Goal: Task Accomplishment & Management: Complete application form

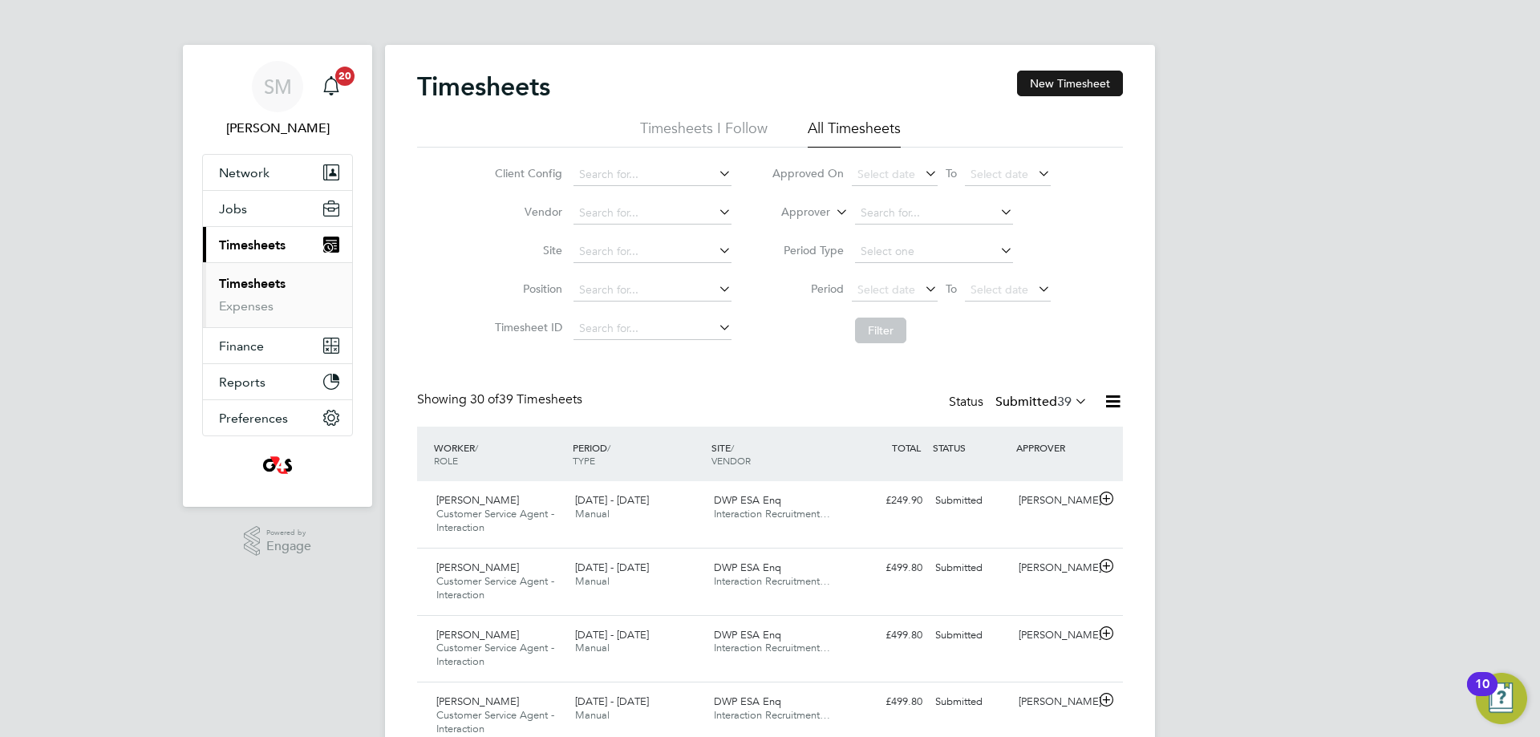
click at [1065, 95] on button "New Timesheet" at bounding box center [1070, 84] width 106 height 26
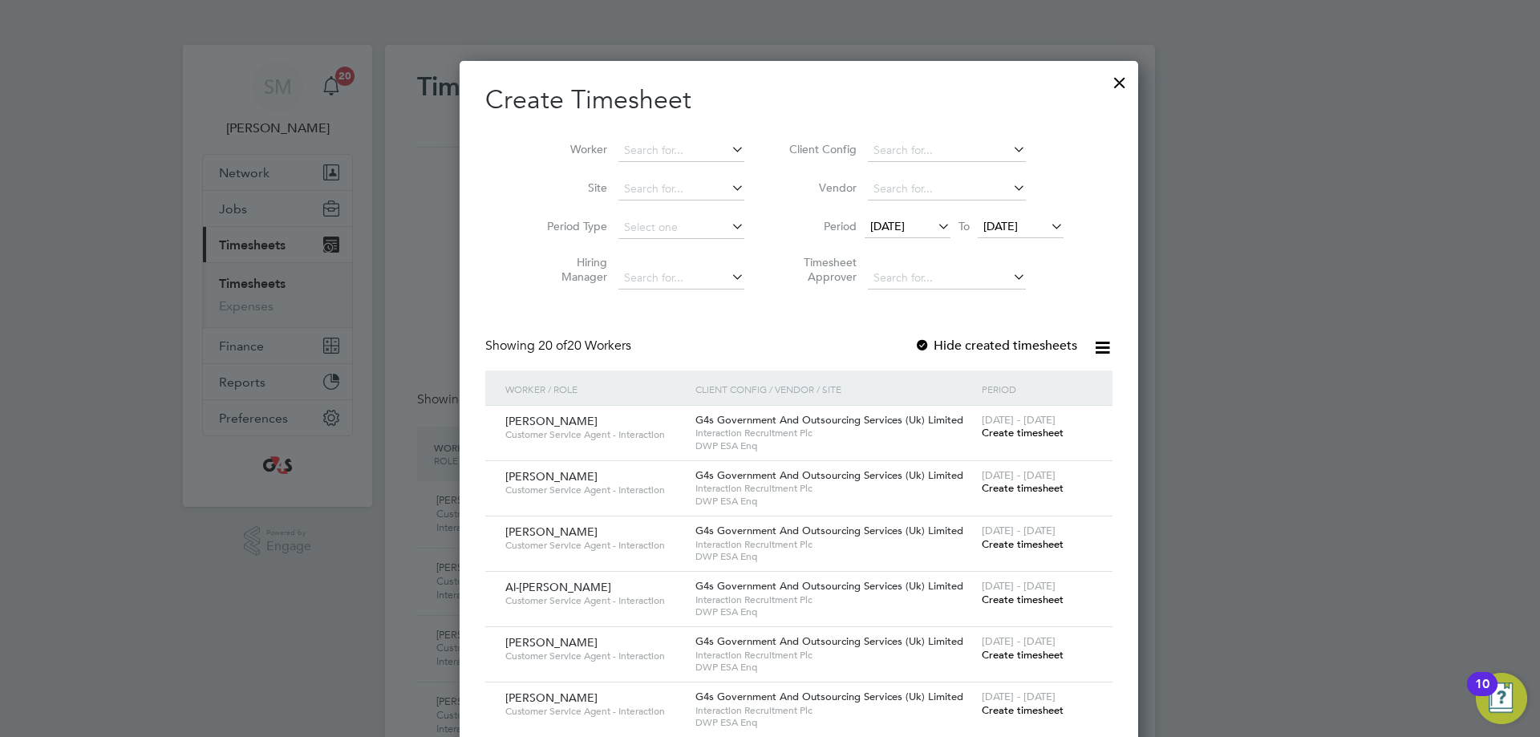
click at [915, 342] on label "Hide created timesheets" at bounding box center [996, 346] width 163 height 16
click at [903, 221] on span "[DATE]" at bounding box center [887, 226] width 34 height 14
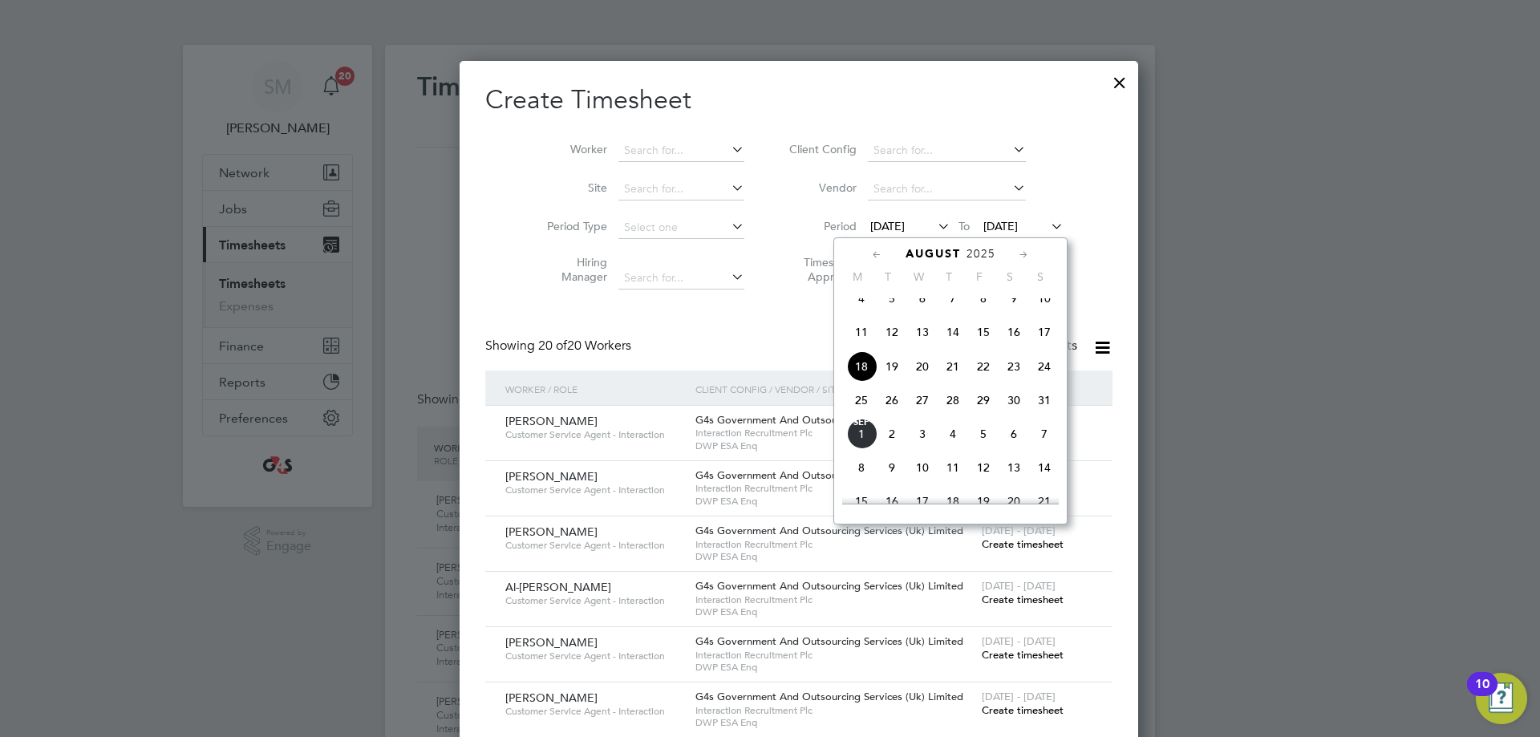
click at [861, 410] on span "25" at bounding box center [861, 400] width 30 height 30
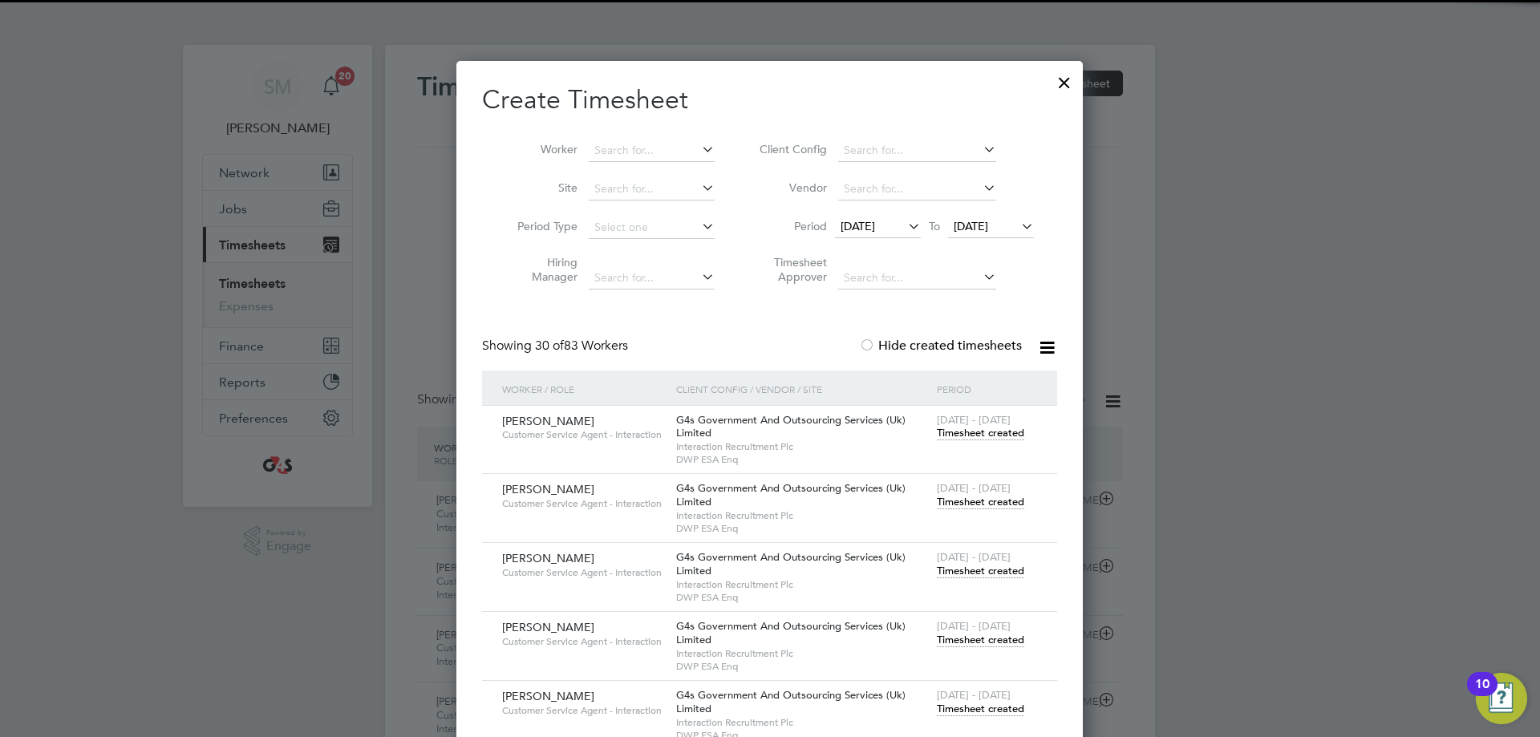
click at [1018, 231] on icon at bounding box center [1018, 226] width 0 height 22
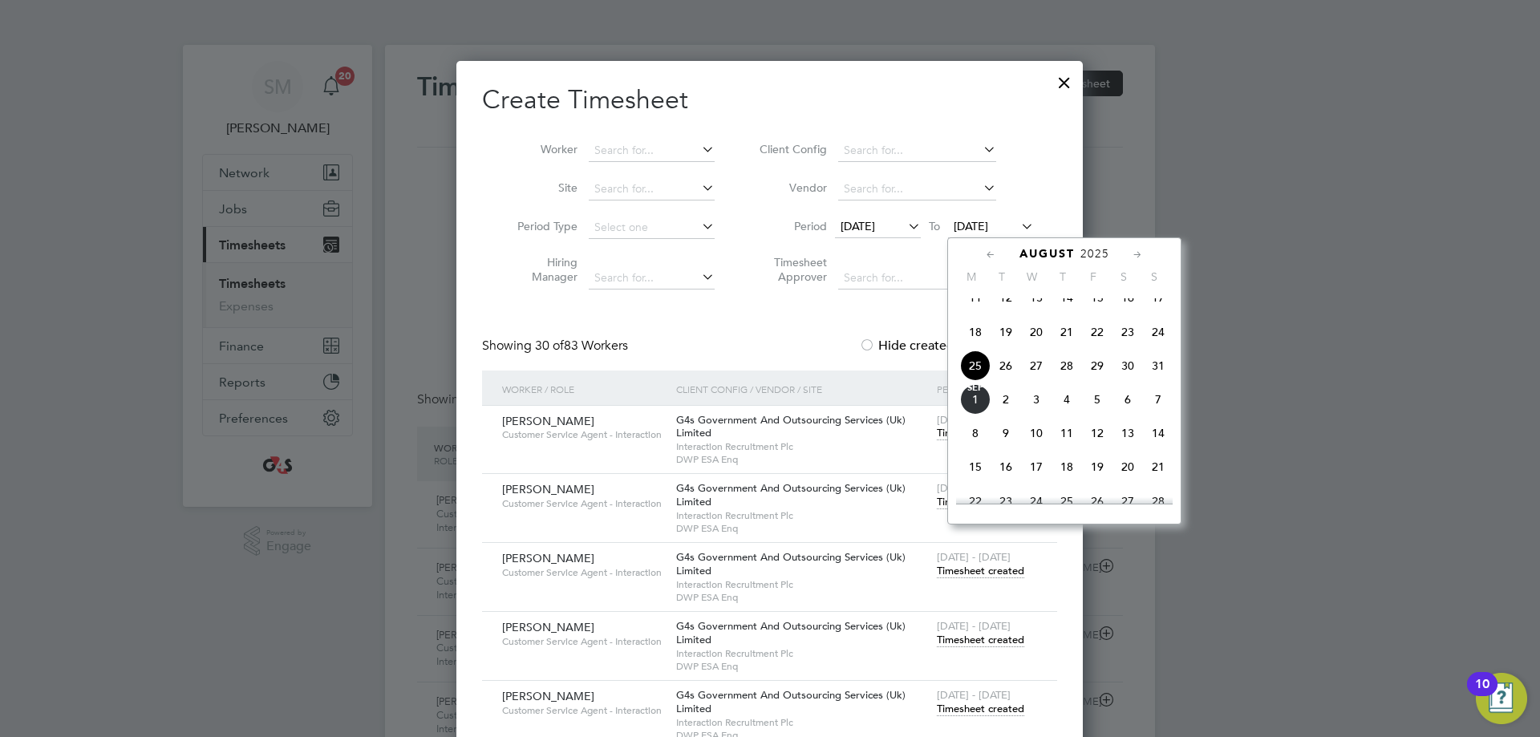
click at [1155, 378] on span "31" at bounding box center [1158, 366] width 30 height 30
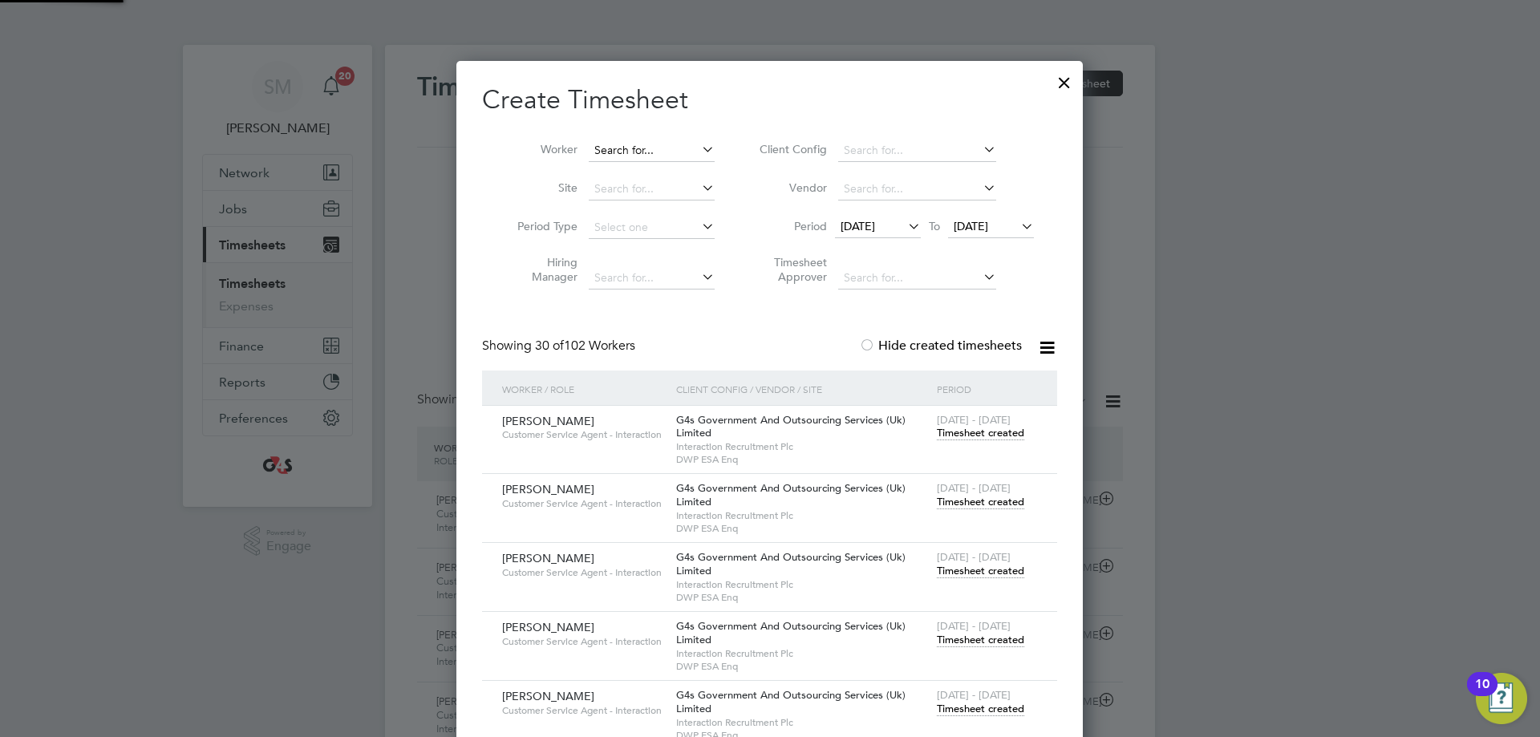
click at [637, 149] on input at bounding box center [652, 151] width 126 height 22
type input "p"
click at [624, 166] on b "[PERSON_NAME]" at bounding box center [640, 172] width 93 height 14
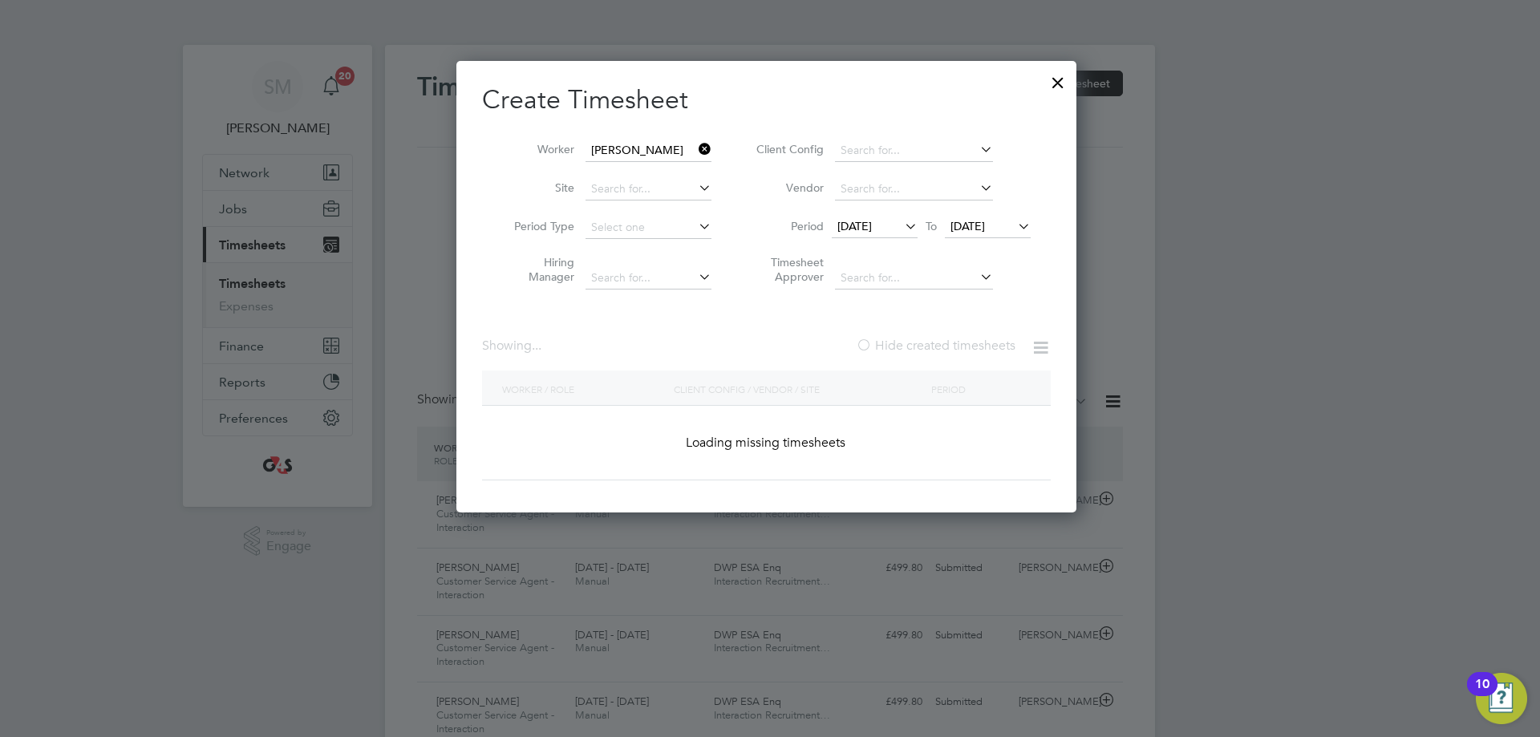
type input "[PERSON_NAME]"
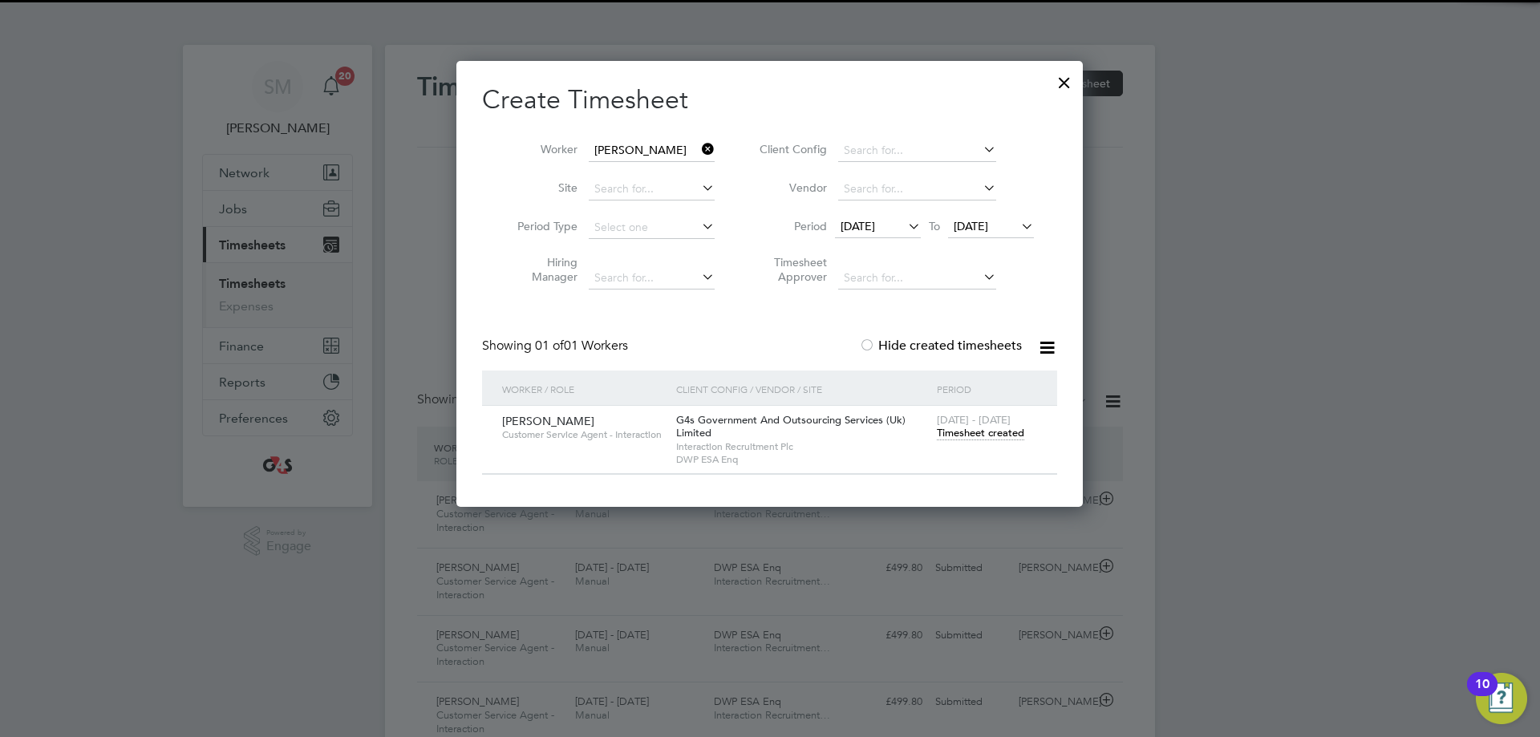
click at [699, 156] on icon at bounding box center [699, 149] width 0 height 22
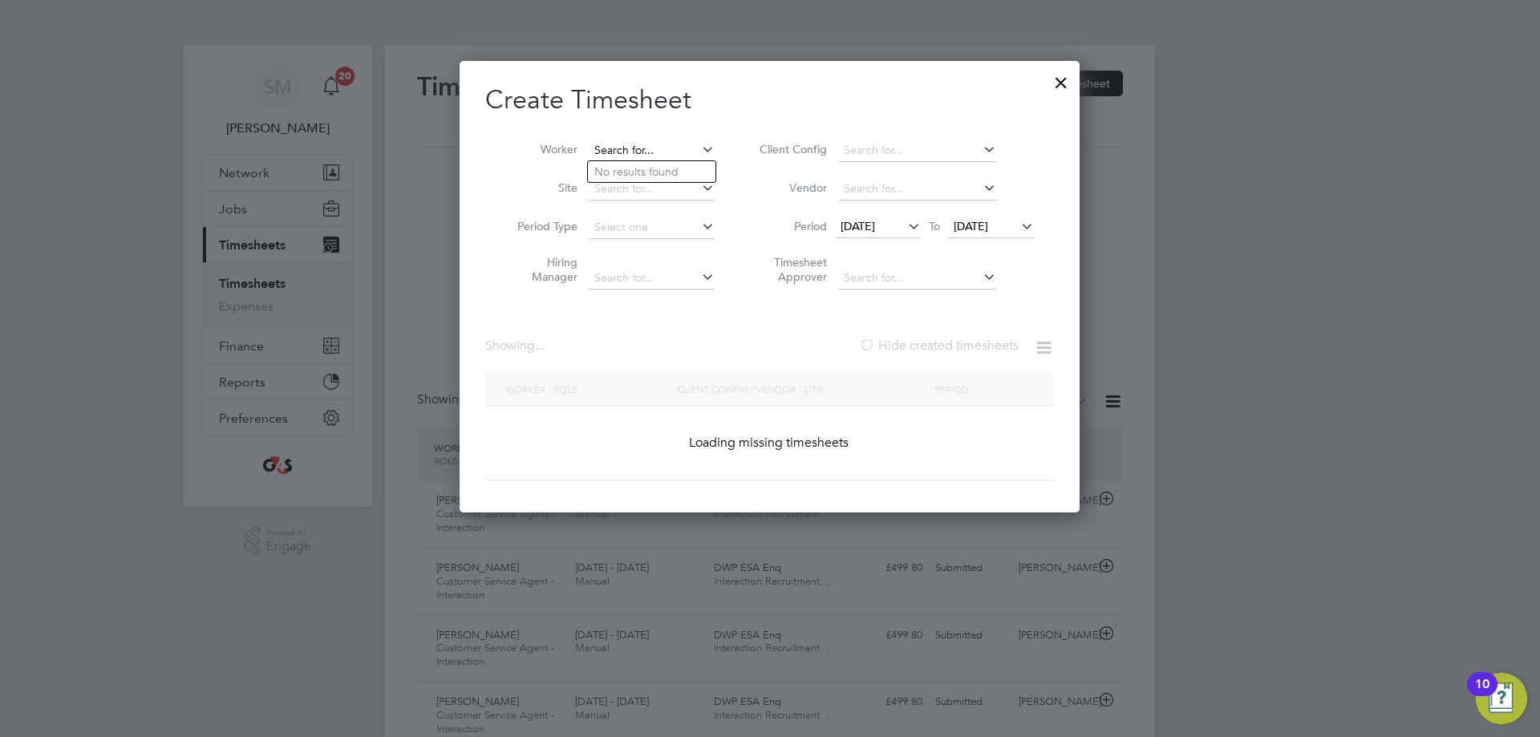
click at [647, 149] on input at bounding box center [652, 151] width 126 height 22
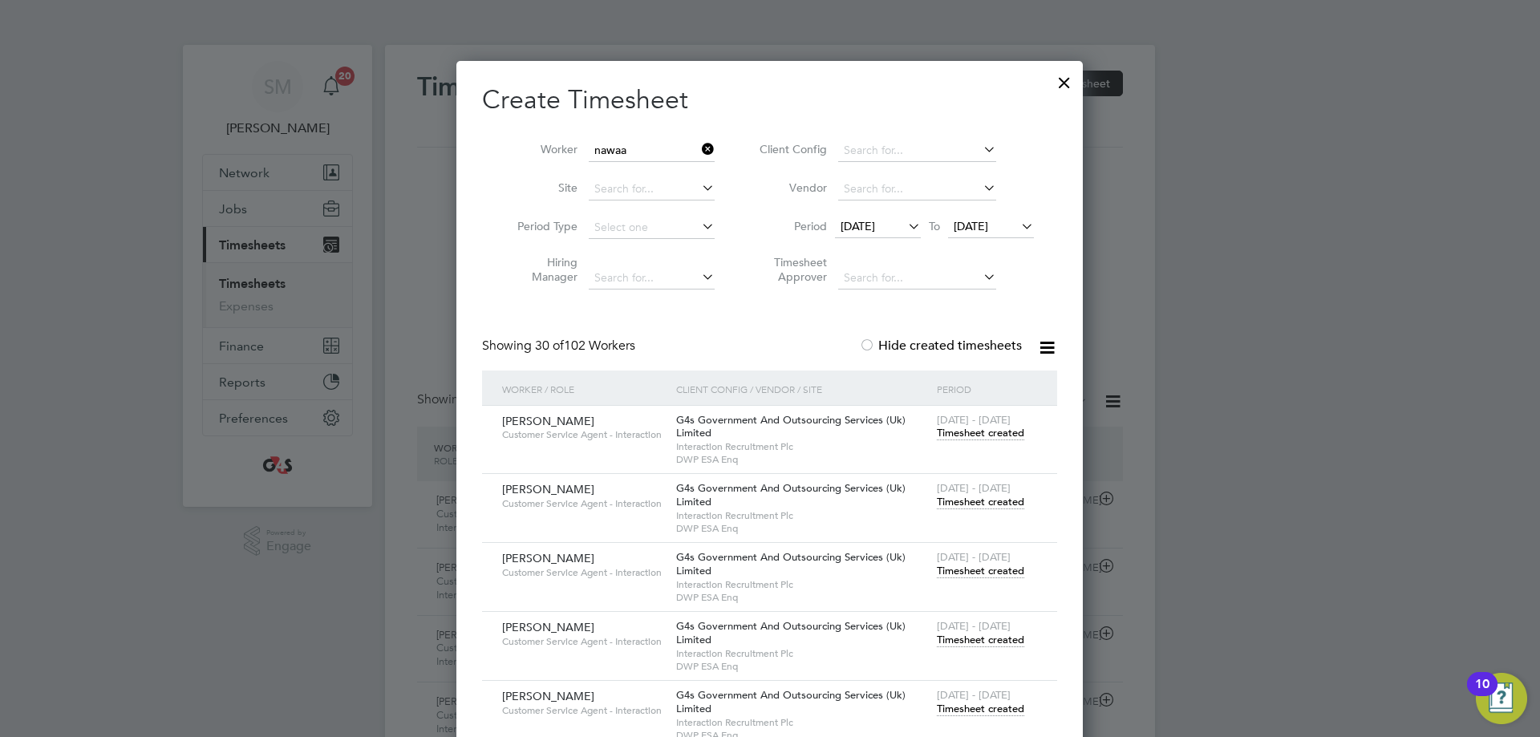
click at [629, 165] on b "Nawaa" at bounding box center [612, 172] width 37 height 14
type input "[PERSON_NAME]"
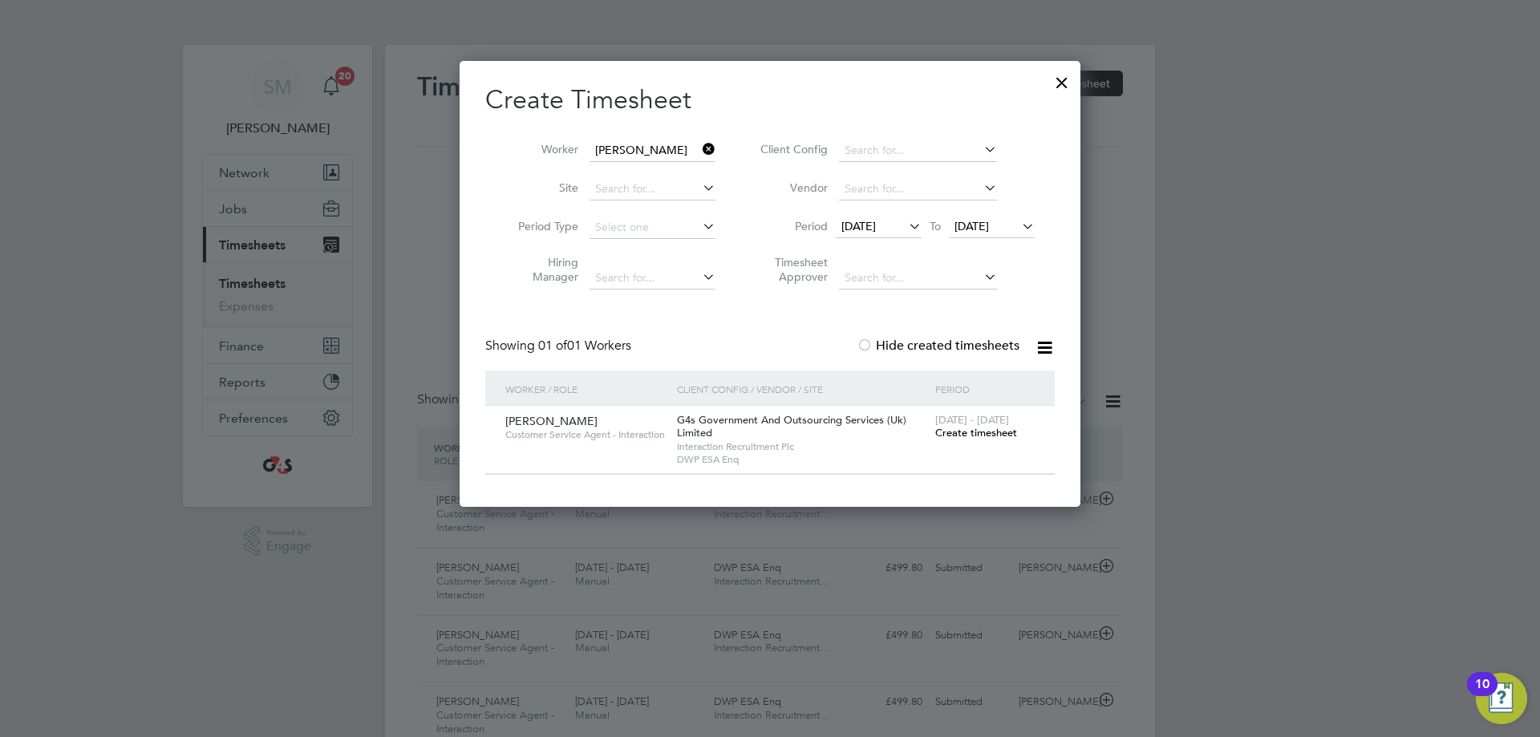
click at [997, 438] on span "Create timesheet" at bounding box center [976, 433] width 82 height 14
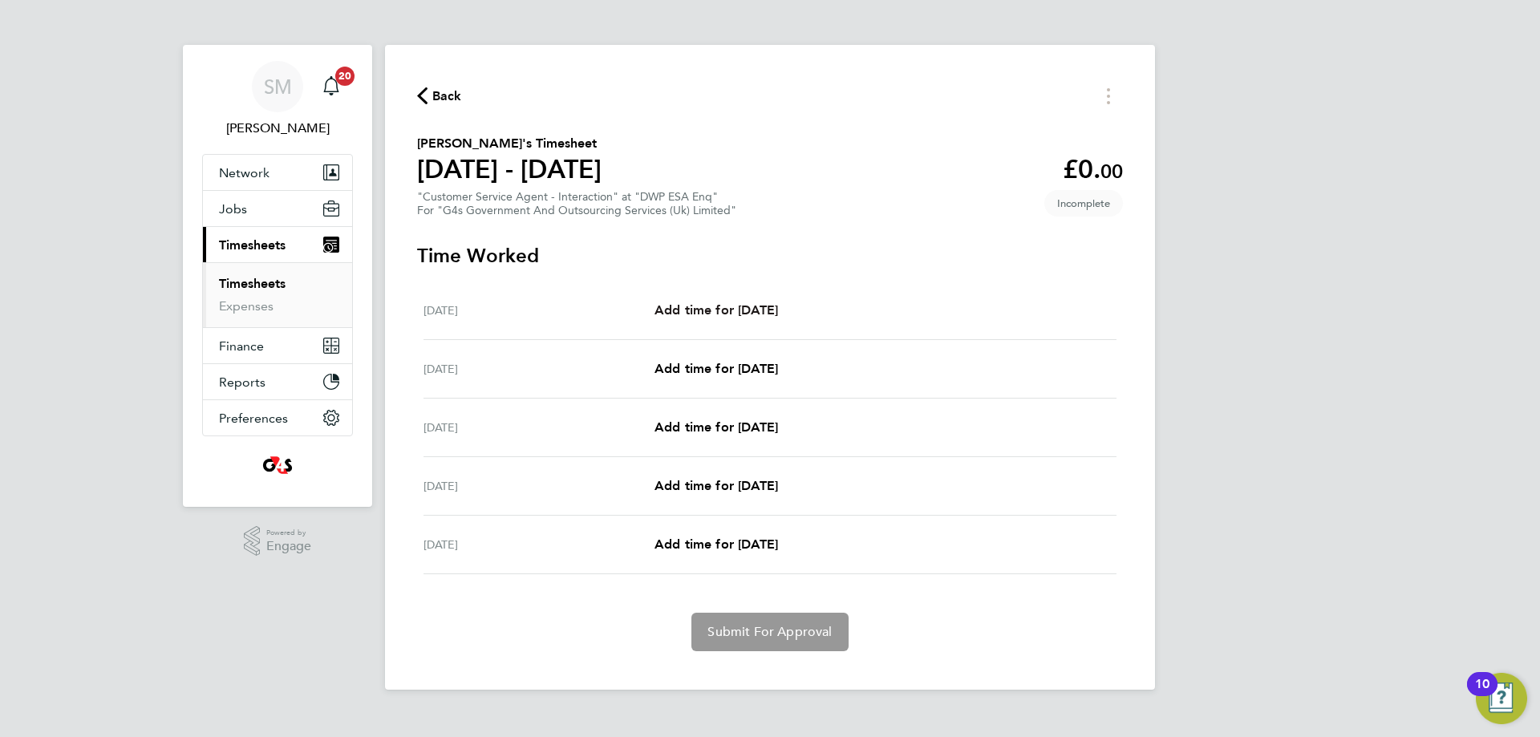
click at [695, 305] on span "Add time for Mon 25 Aug" at bounding box center [717, 309] width 124 height 15
select select "30"
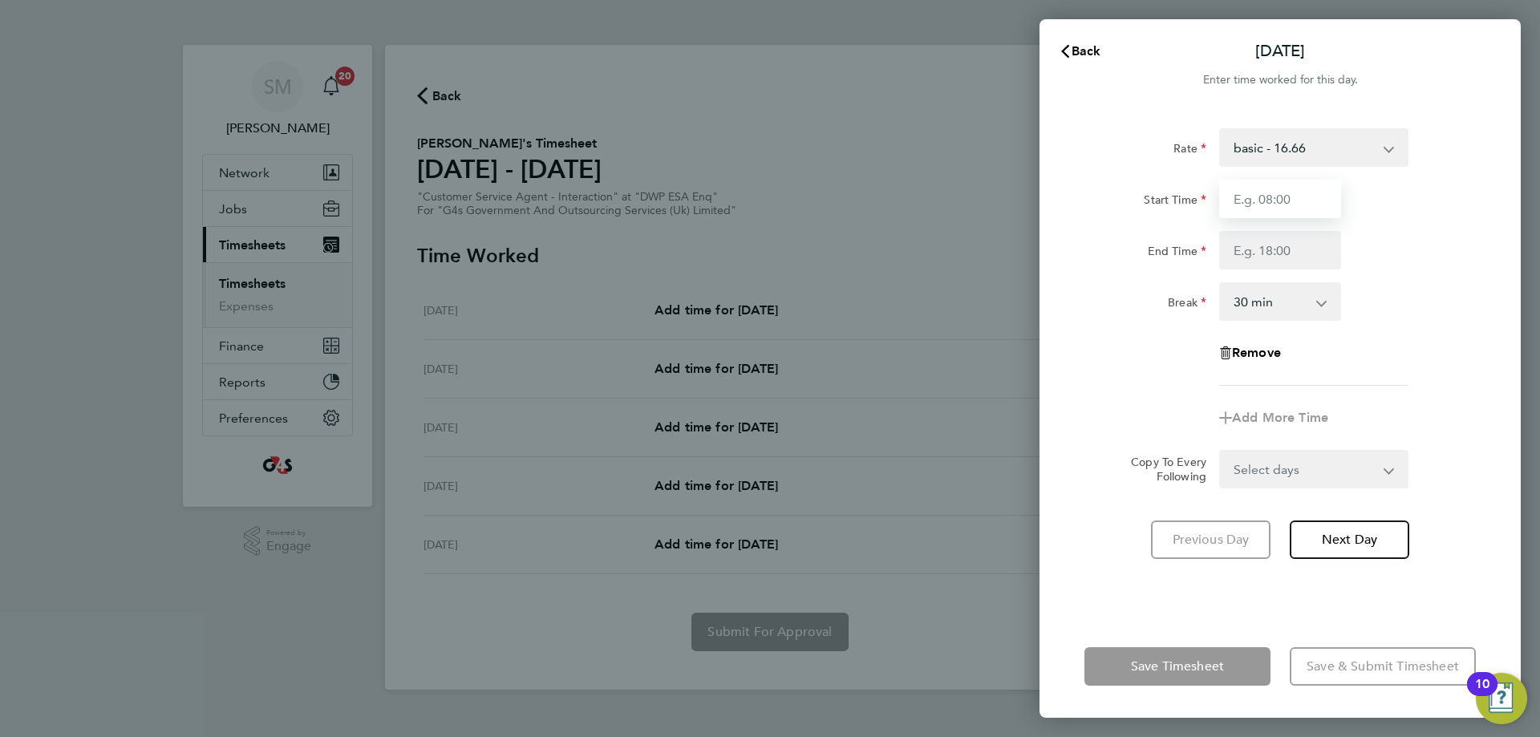
click at [1269, 203] on input "Start Time" at bounding box center [1280, 199] width 122 height 39
type input "07:45"
drag, startPoint x: 1233, startPoint y: 252, endPoint x: 1264, endPoint y: 263, distance: 33.2
click at [1233, 252] on input "End Time" at bounding box center [1280, 250] width 122 height 39
click at [1245, 250] on input "End Time" at bounding box center [1280, 250] width 122 height 39
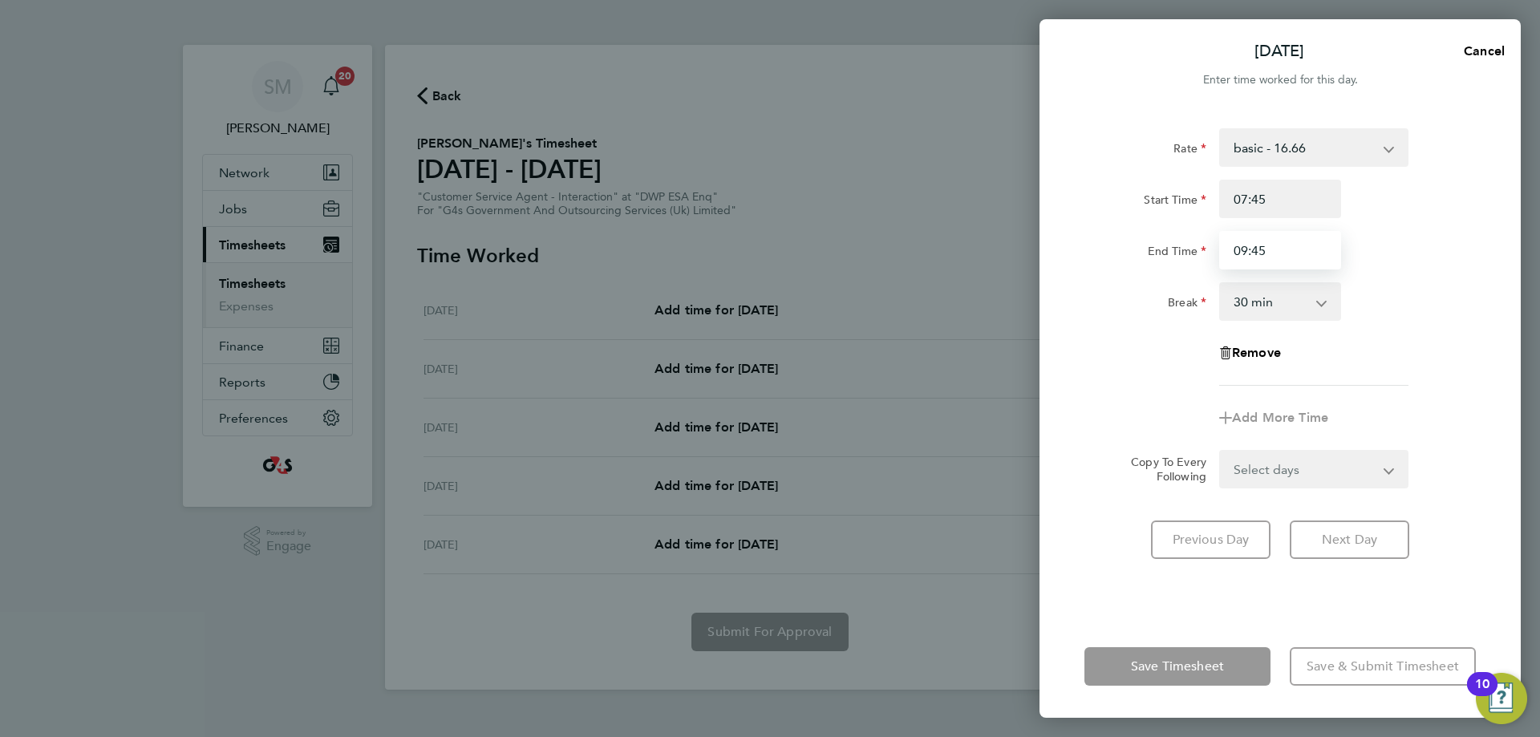
type input "09:45"
drag, startPoint x: 1441, startPoint y: 386, endPoint x: 1525, endPoint y: 499, distance: 141.0
click at [1444, 385] on app-timesheet-line-form-group "Rate basic - 16.66 System Issue Not Paid x2 - 32.79 System Issue Paid - 16.66 A…" at bounding box center [1281, 282] width 392 height 309
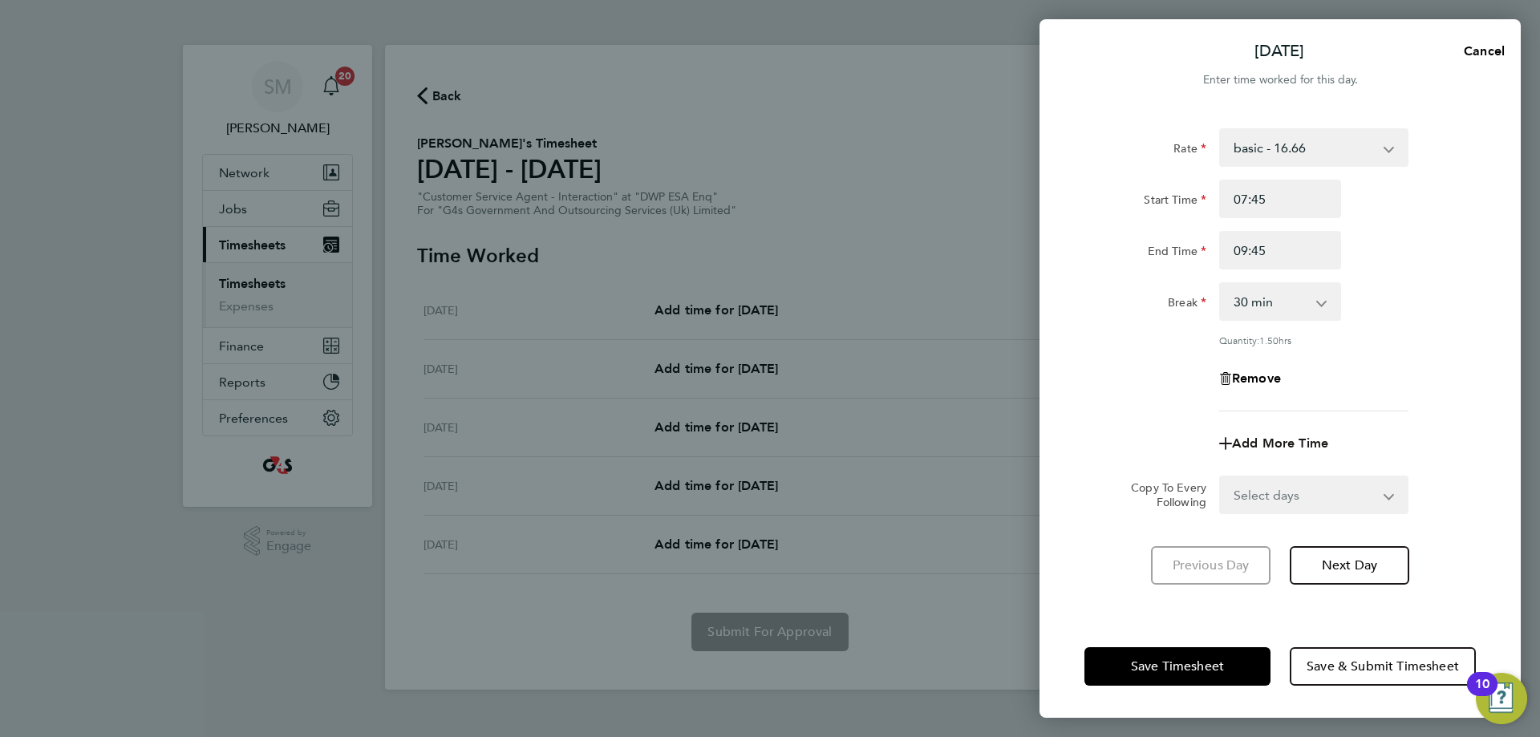
click at [1275, 447] on span "Add More Time" at bounding box center [1280, 443] width 96 height 15
select select "null"
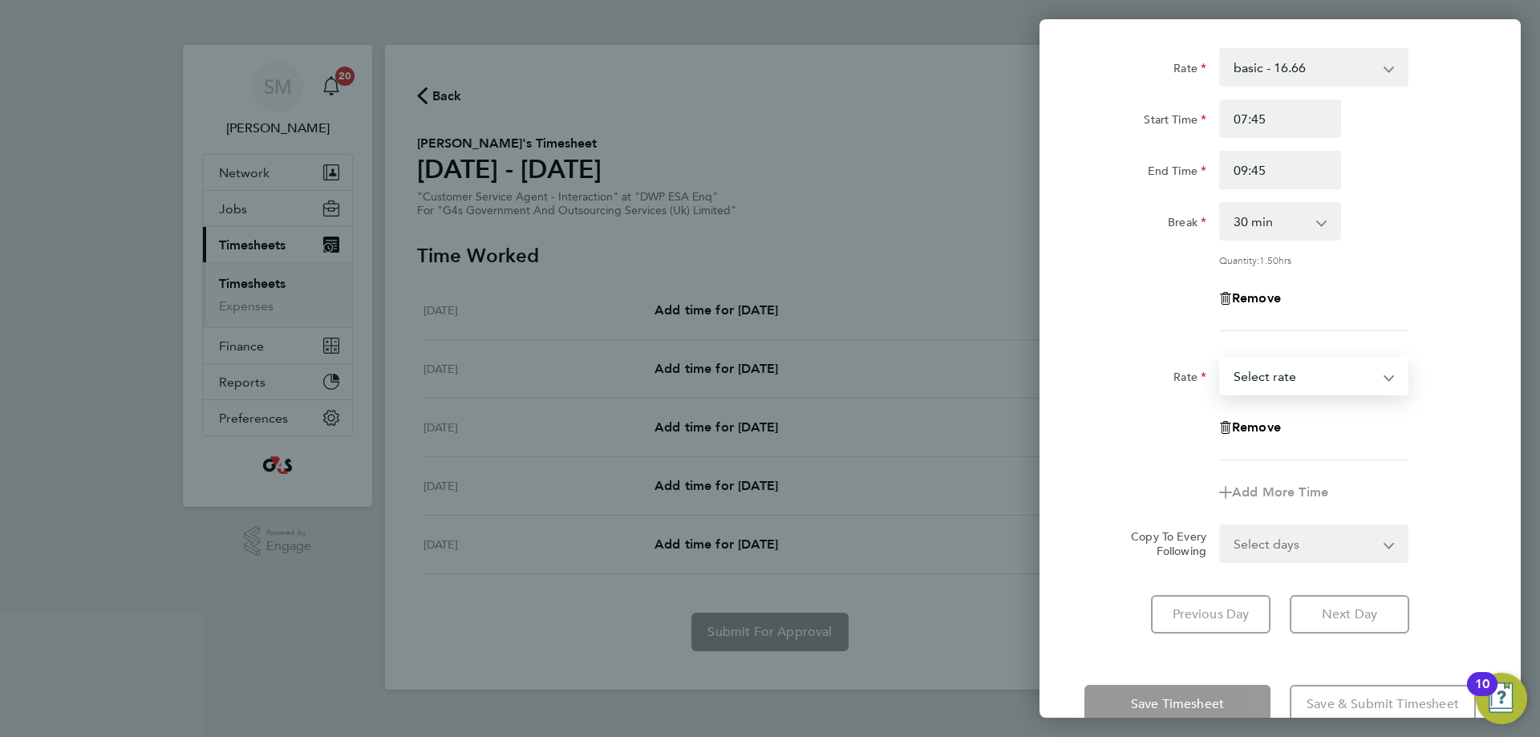
click at [1351, 385] on select "basic - 16.66 System Issue Not Paid x2 - 32.79 System Issue Paid - 16.66 Annual…" at bounding box center [1304, 376] width 167 height 35
select select "30"
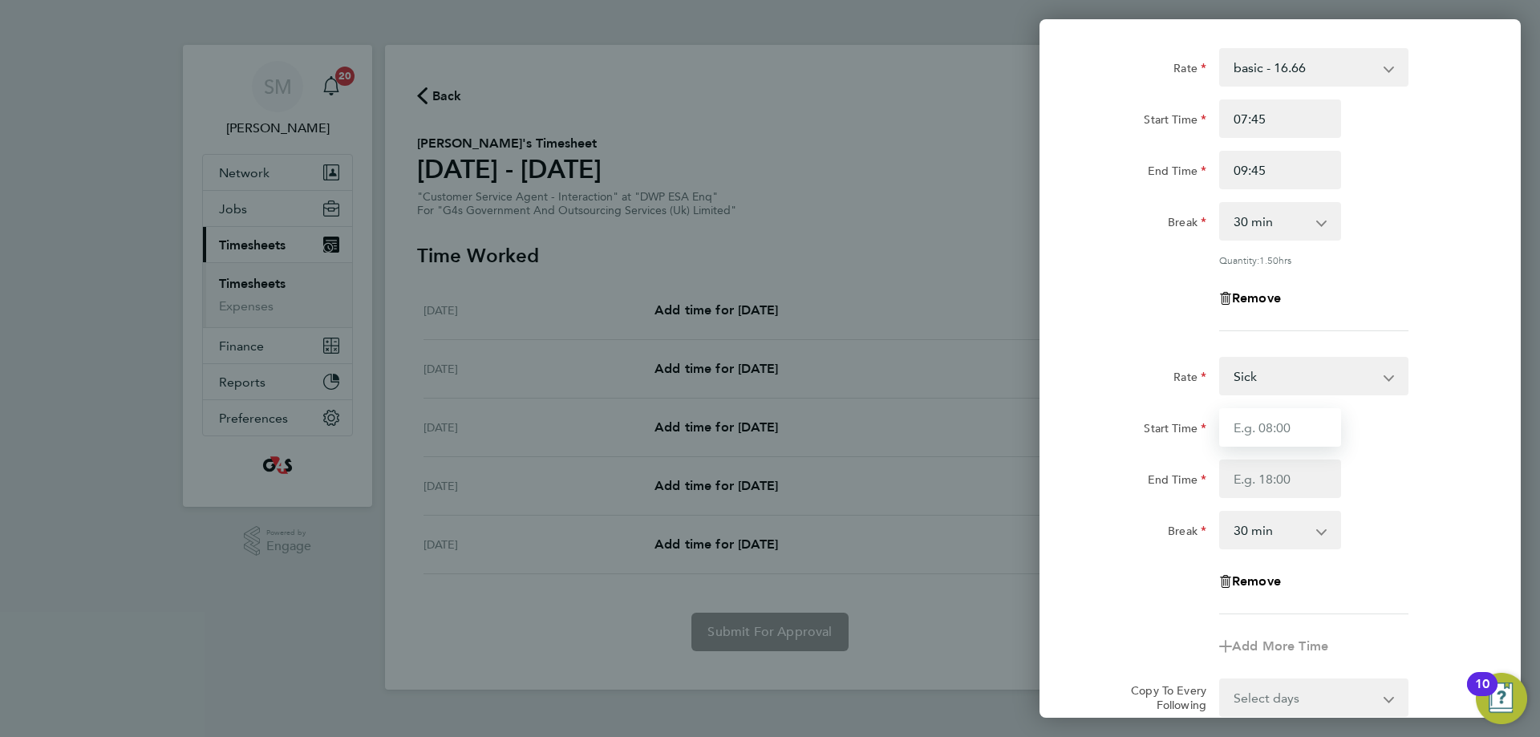
click at [1293, 424] on input "Start Time" at bounding box center [1280, 427] width 122 height 39
type input "09:45"
click at [1269, 509] on div "Rate Sick basic - 16.66 System Issue Not Paid x2 - 32.79 System Issue Paid - 16…" at bounding box center [1281, 486] width 392 height 258
click at [1284, 478] on input "End Time" at bounding box center [1280, 479] width 122 height 39
type input "15:00"
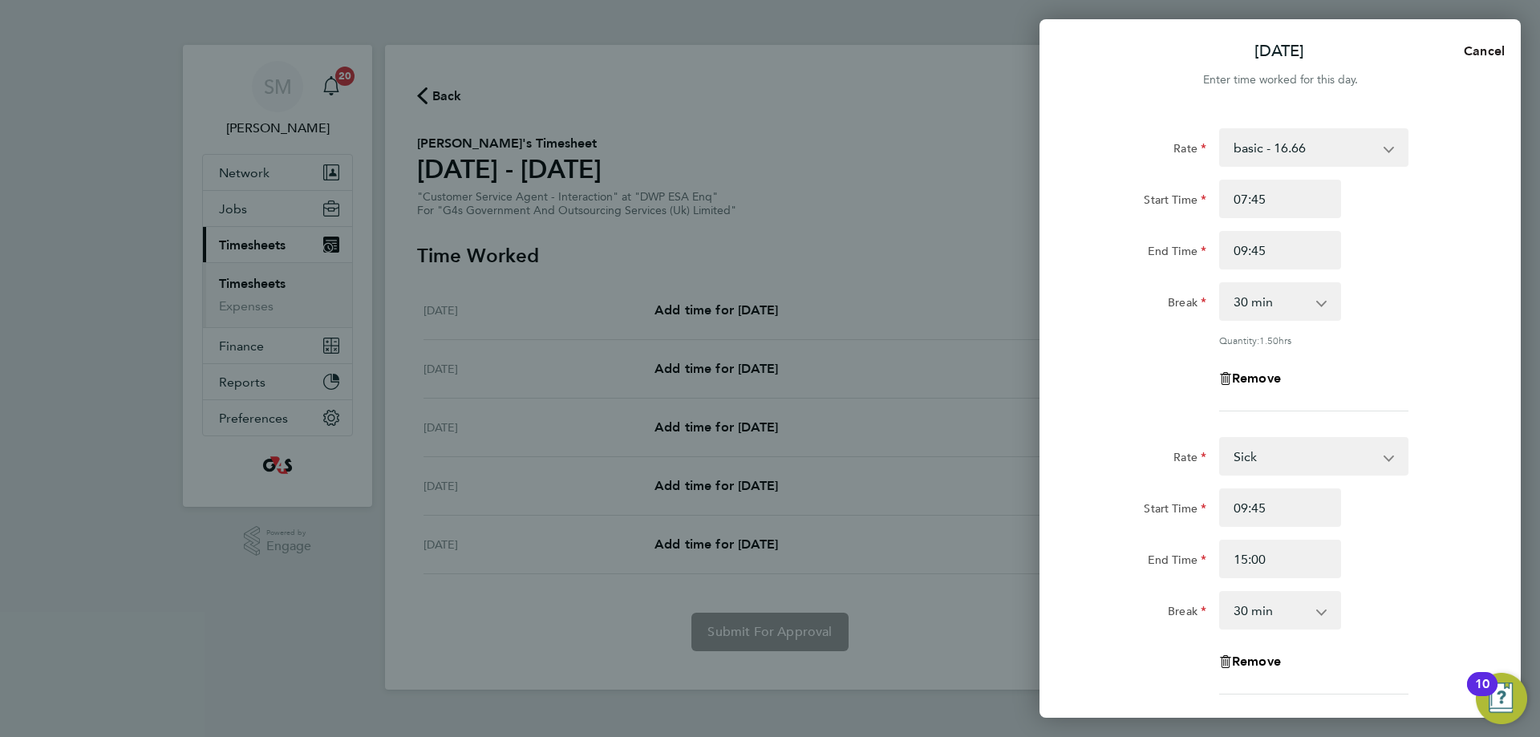
click at [1475, 41] on button "Cancel" at bounding box center [1479, 51] width 83 height 32
select select "30"
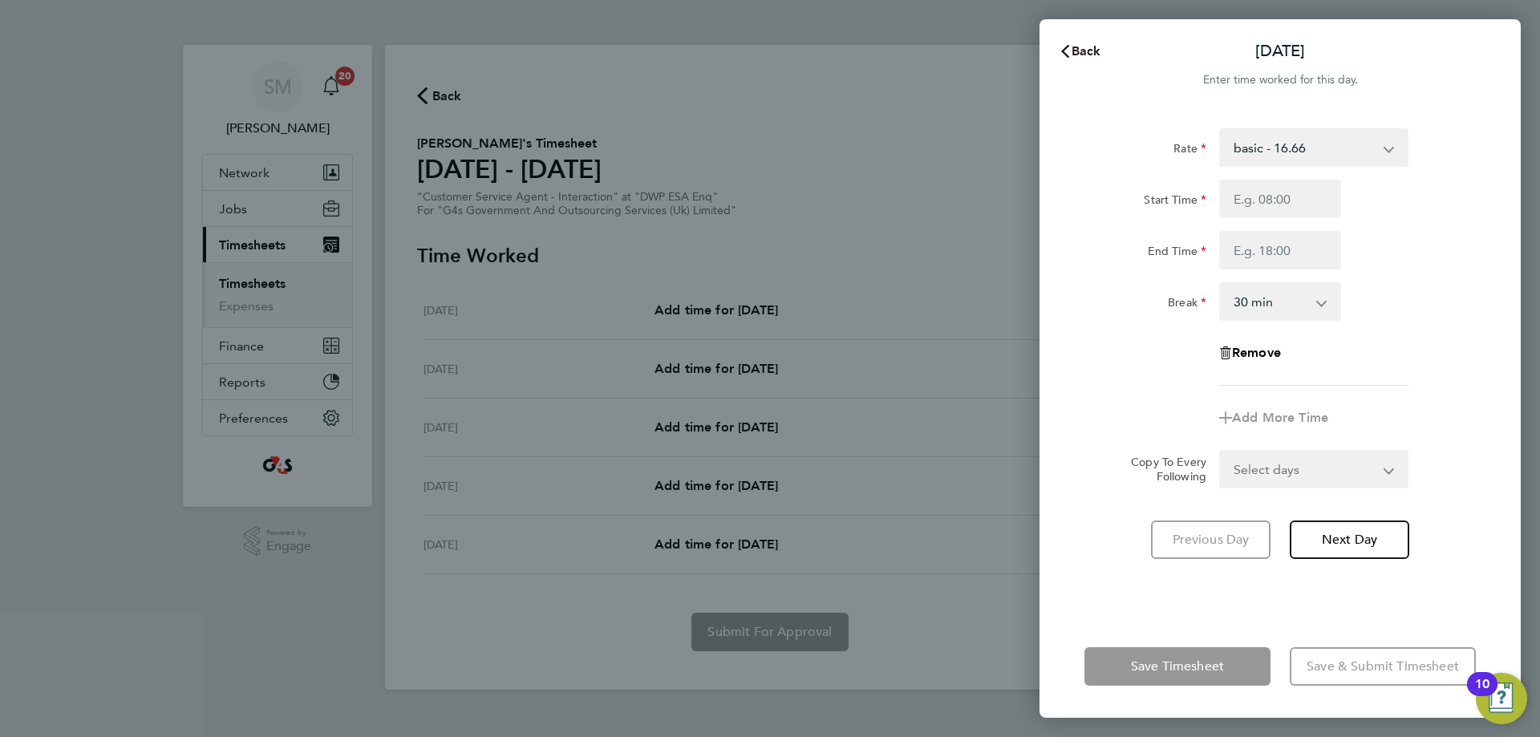
click at [1082, 63] on button "Back" at bounding box center [1080, 51] width 75 height 32
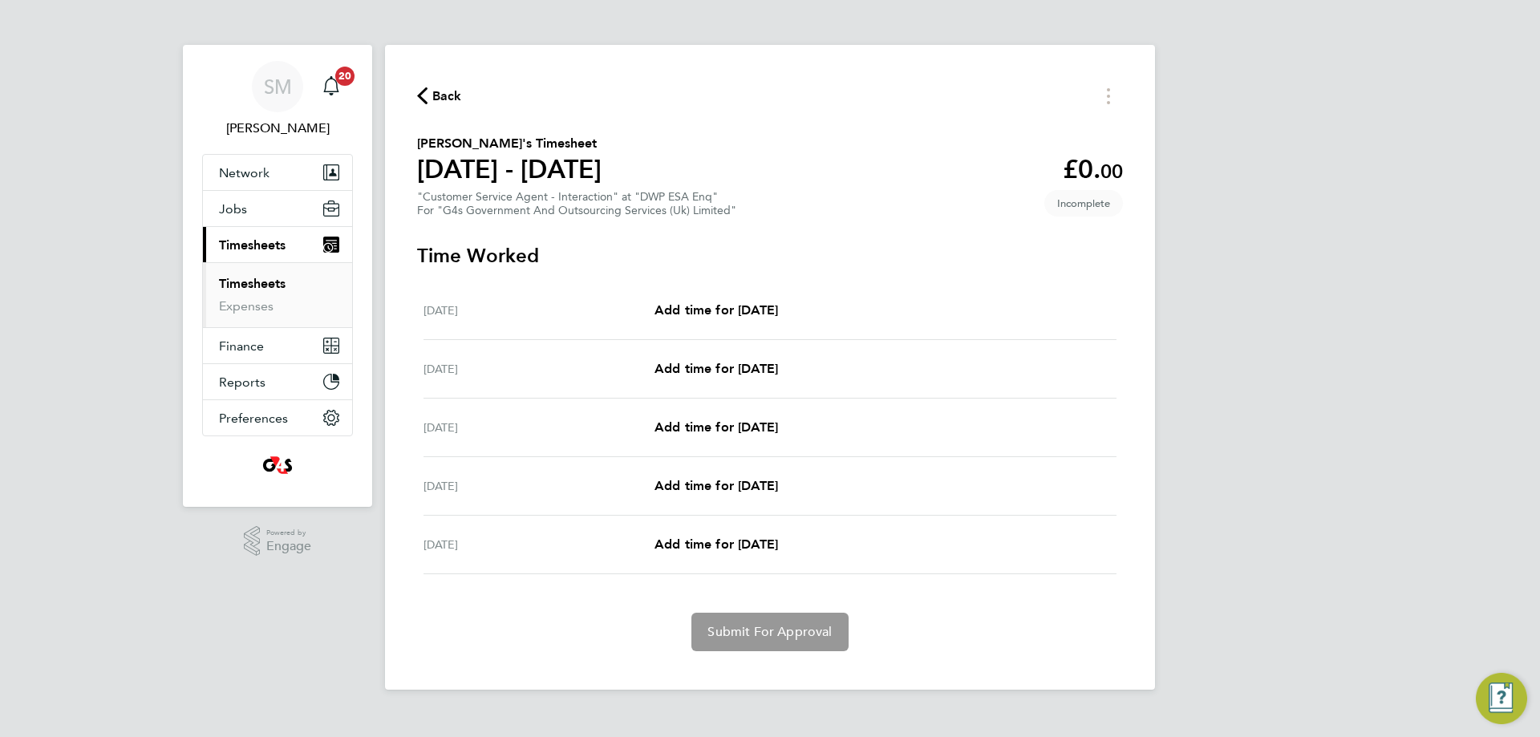
click at [761, 385] on div "Tue 26 Aug Add time for Tue 26 Aug Add time for Tue 26 Aug" at bounding box center [770, 369] width 693 height 59
click at [769, 380] on div "Tue 26 Aug Add time for Tue 26 Aug Add time for Tue 26 Aug" at bounding box center [770, 369] width 693 height 59
click at [778, 363] on span "Add time for Tue 26 Aug" at bounding box center [717, 368] width 124 height 15
select select "30"
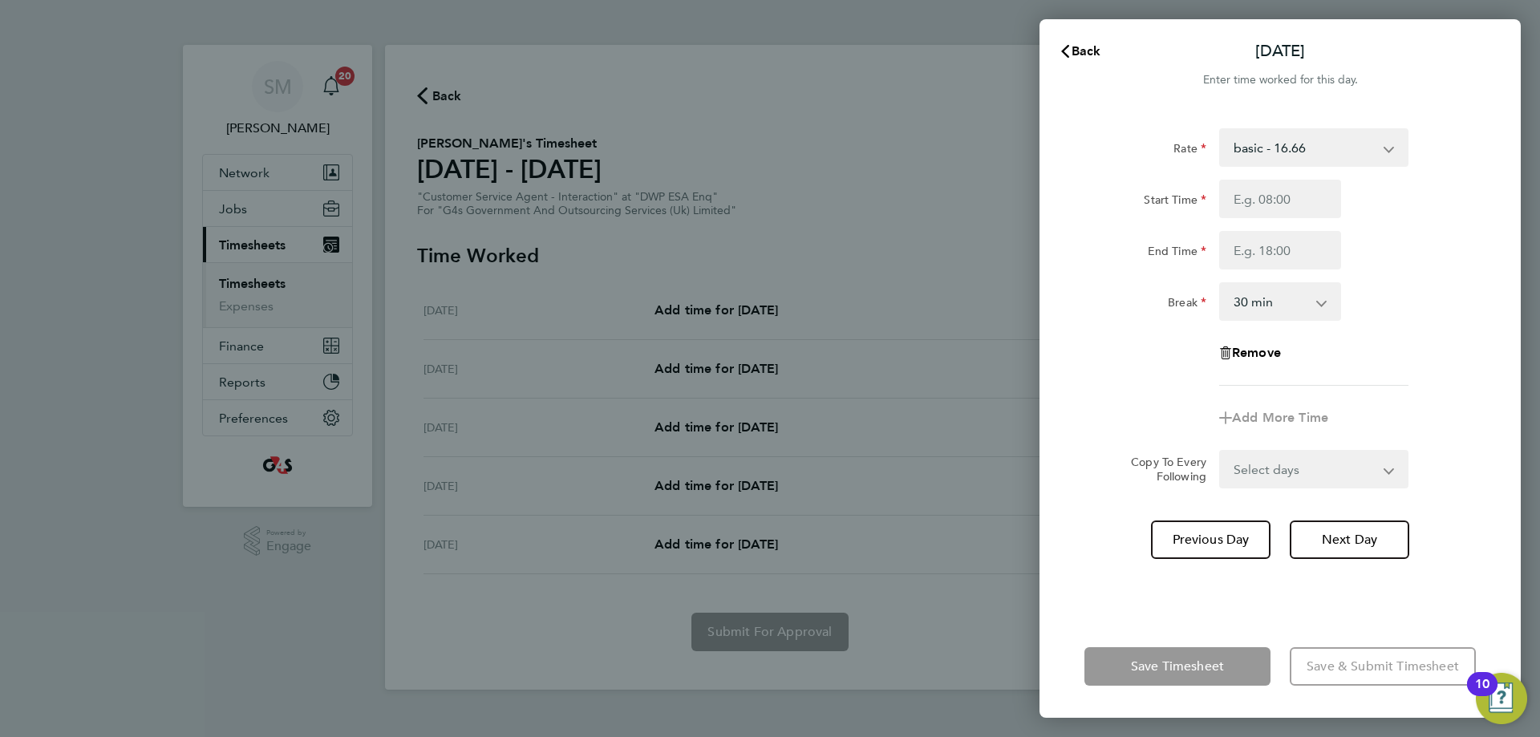
click at [1328, 147] on select "basic - 16.66 System Issue Not Paid x2 - 32.79 System Issue Paid - 16.66 Annual…" at bounding box center [1304, 147] width 167 height 35
select select "30"
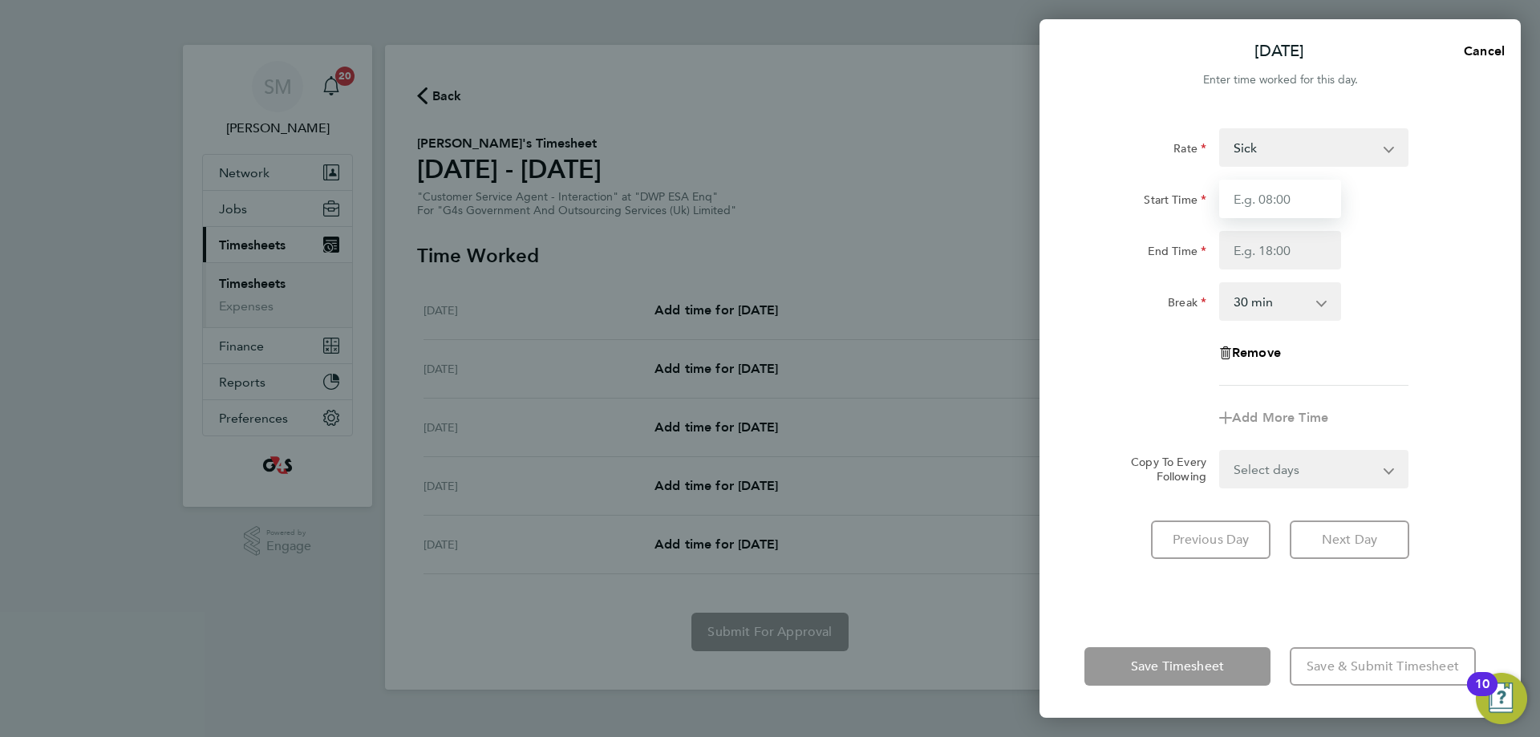
click at [1270, 213] on input "Start Time" at bounding box center [1280, 199] width 122 height 39
type input "07:45"
click at [1260, 236] on input "End Time" at bounding box center [1280, 250] width 122 height 39
type input "09:45"
click at [1463, 450] on form "Rate Sick basic - 16.66 System Issue Not Paid x2 - 32.79 System Issue Paid - 16…" at bounding box center [1281, 308] width 392 height 360
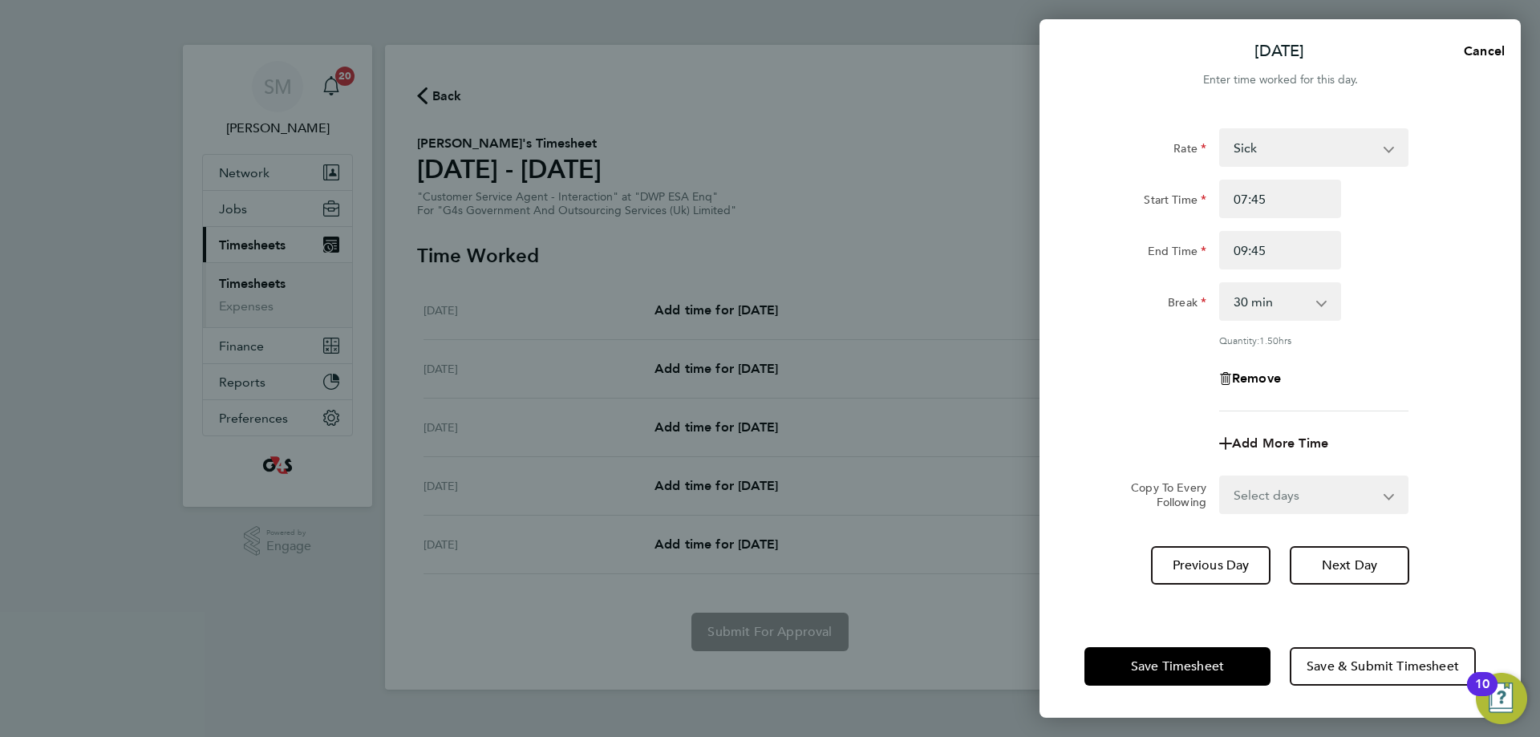
click at [1294, 436] on span "Add More Time" at bounding box center [1280, 443] width 96 height 15
select select "null"
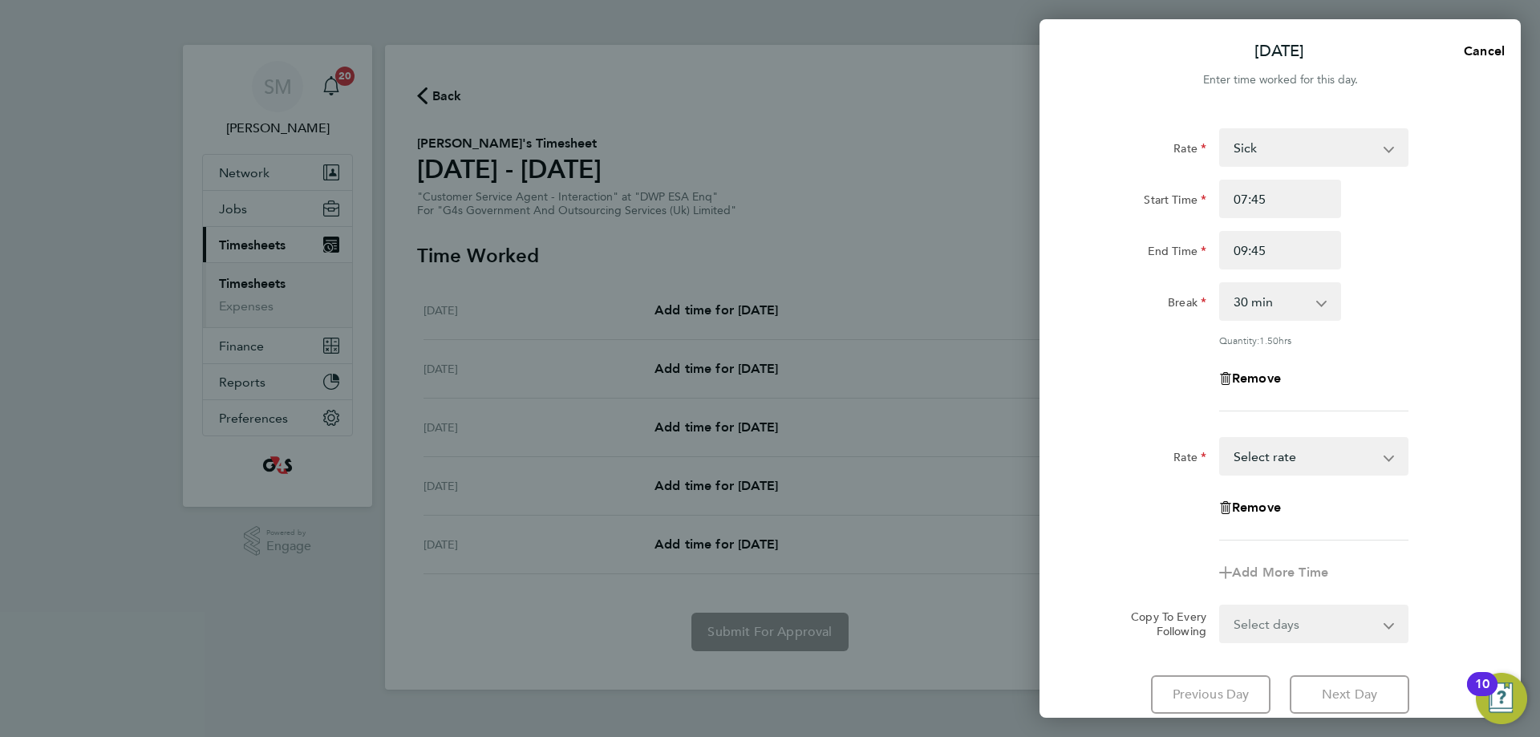
click at [1356, 461] on select "basic - 16.66 System Issue Not Paid x2 - 32.79 System Issue Paid - 16.66 Annual…" at bounding box center [1304, 456] width 167 height 35
select select "30"
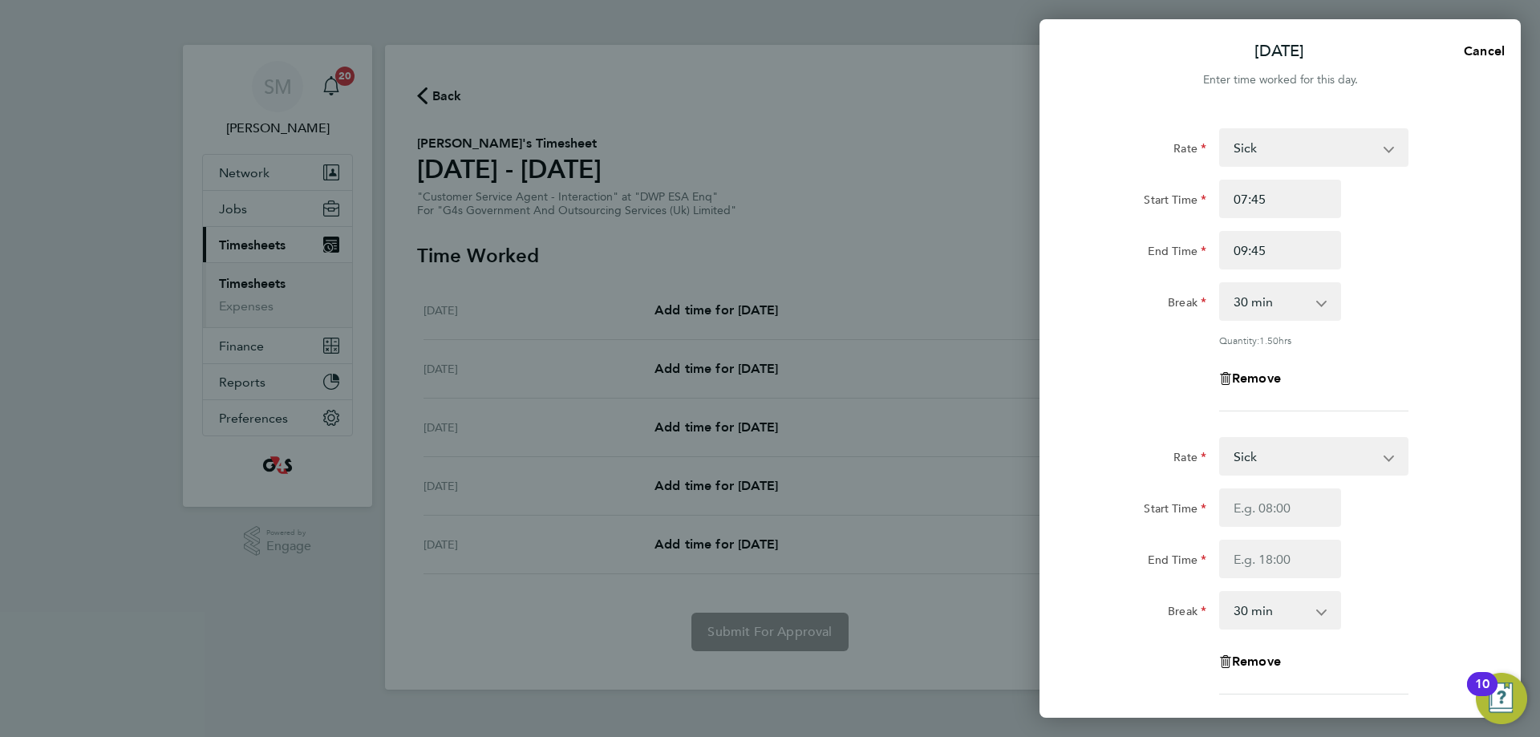
click at [1331, 144] on select "Sick basic - 16.66 System Issue Not Paid x2 - 32.79 System Issue Paid - 16.66 A…" at bounding box center [1304, 147] width 167 height 35
select select "30"
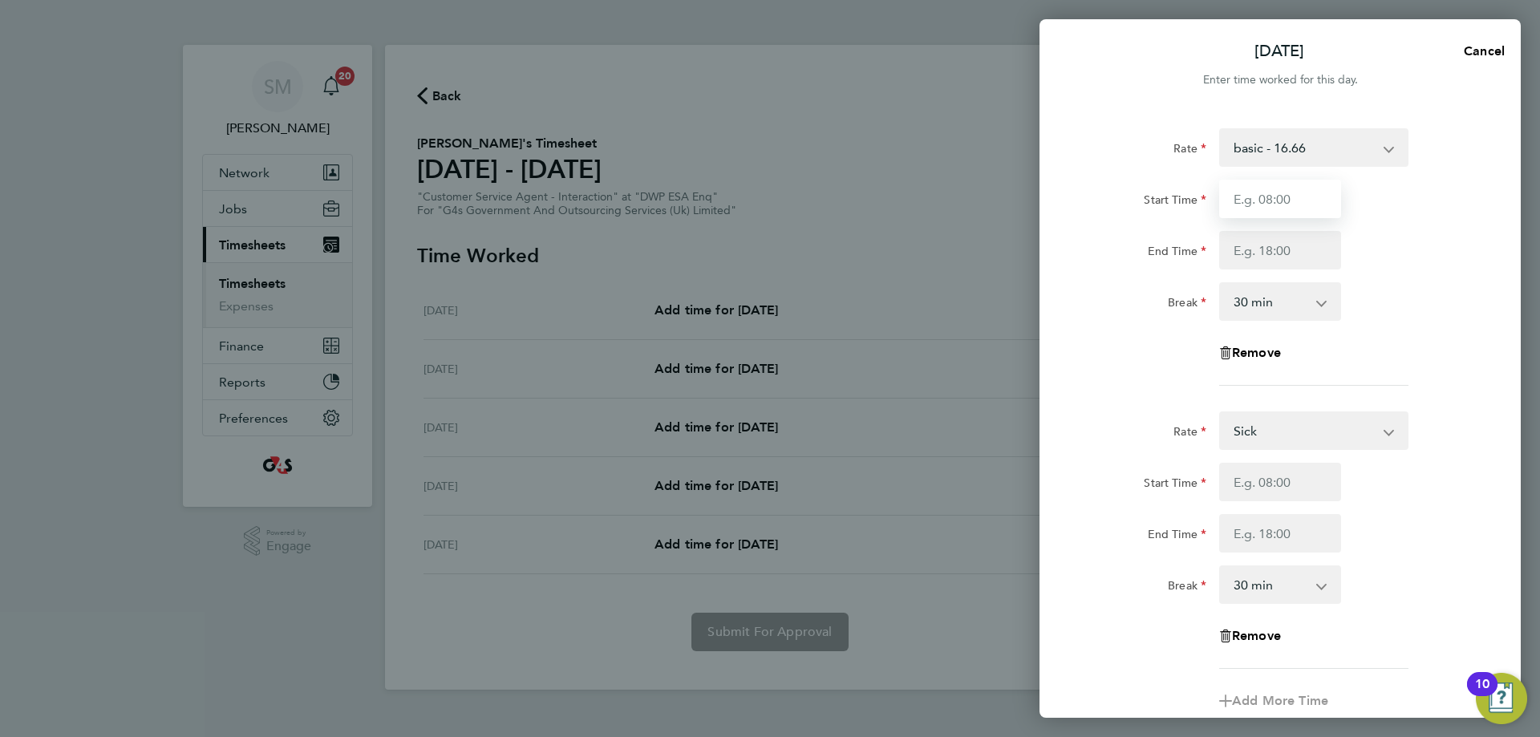
click at [1272, 193] on input "Start Time" at bounding box center [1280, 199] width 122 height 39
type input "07:45"
click at [1215, 251] on div at bounding box center [1280, 250] width 135 height 39
click at [1248, 252] on input "End Time" at bounding box center [1280, 250] width 122 height 39
type input "09:45"
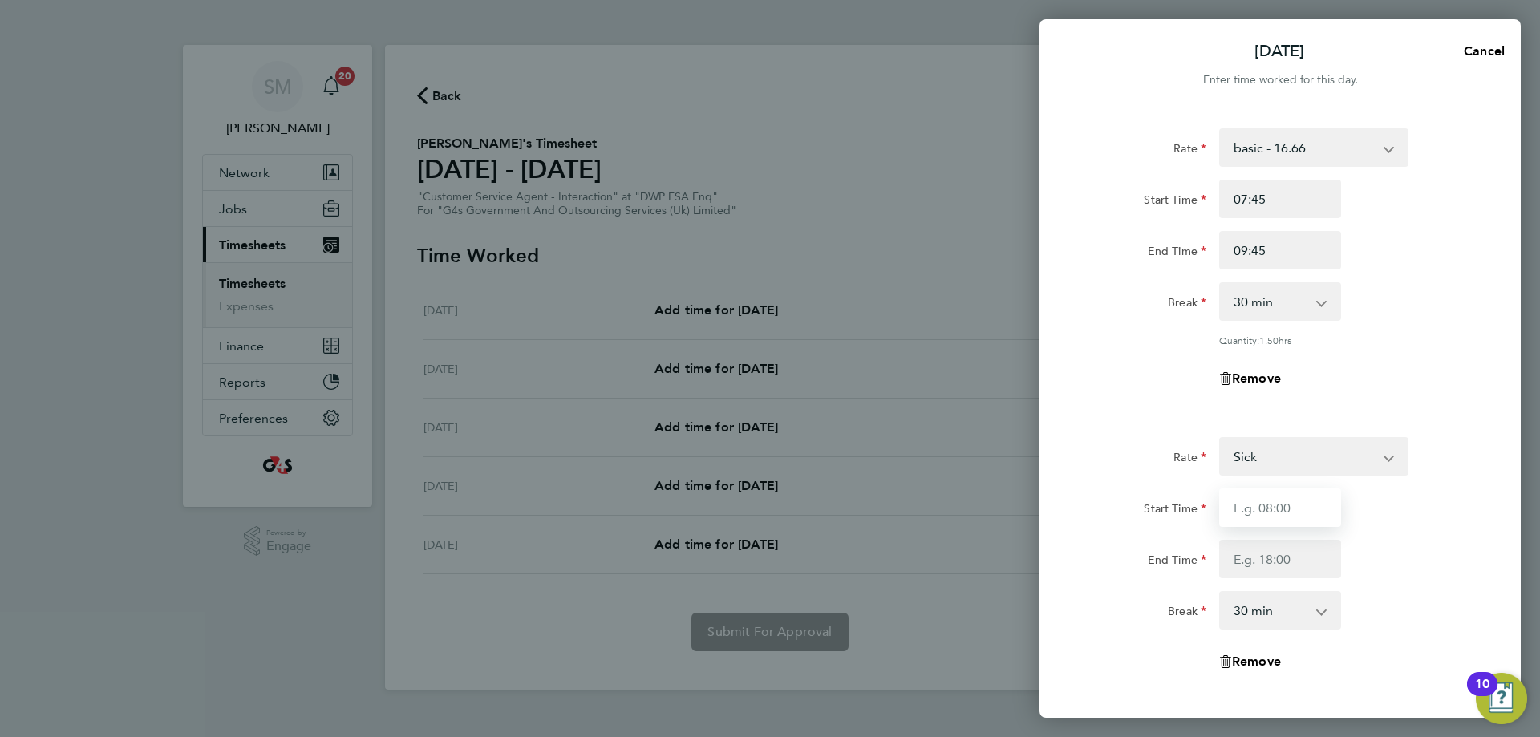
click at [1289, 481] on div "Rate Sick basic - 16.66 System Issue Not Paid x2 - 32.79 System Issue Paid - 16…" at bounding box center [1281, 566] width 392 height 258
type input "09:30"
drag, startPoint x: 1252, startPoint y: 582, endPoint x: 1264, endPoint y: 564, distance: 21.6
click at [1252, 573] on div "Rate Sick basic - 16.66 System Issue Not Paid x2 - 32.79 System Issue Paid - 16…" at bounding box center [1281, 566] width 392 height 258
click at [1270, 563] on input "End Time" at bounding box center [1280, 559] width 122 height 39
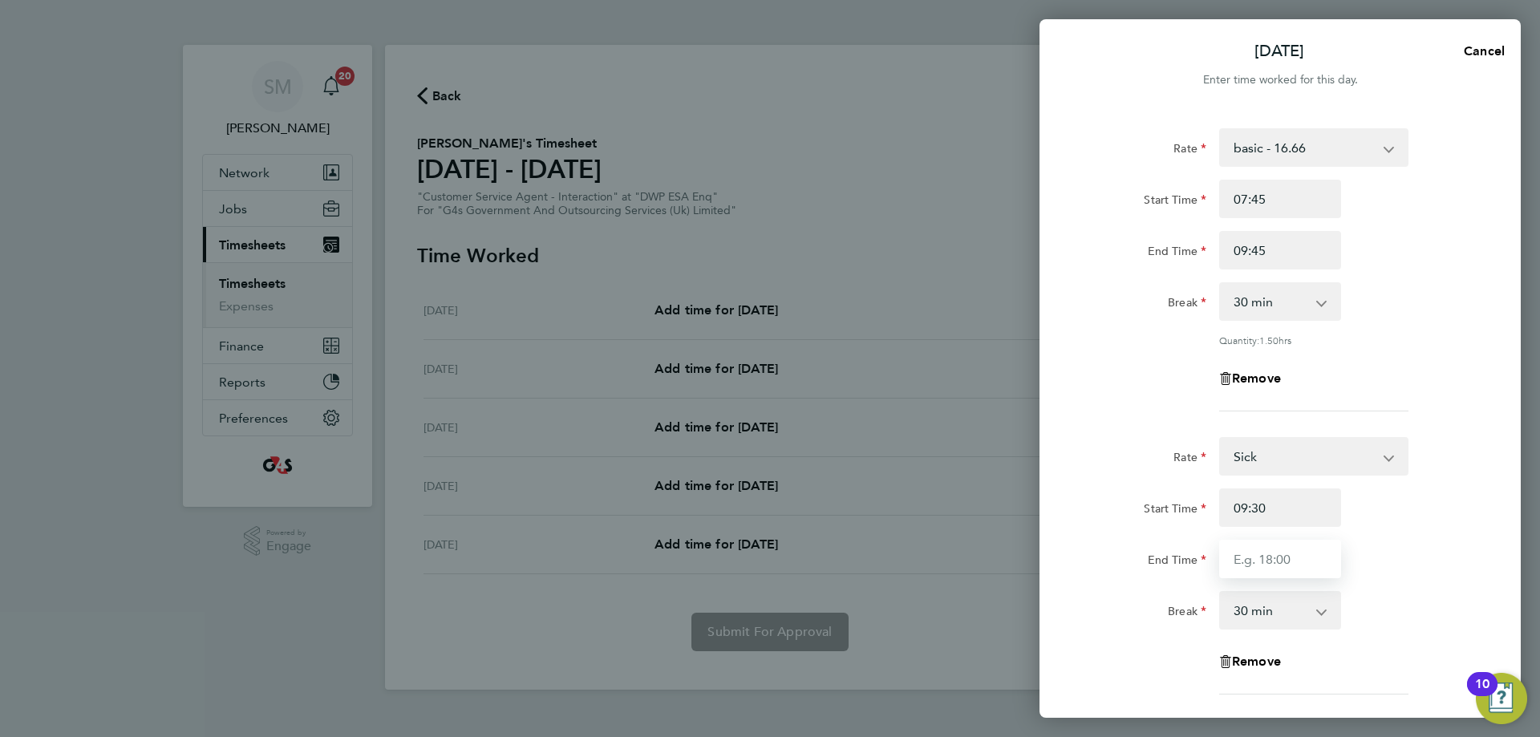
type input "15:00"
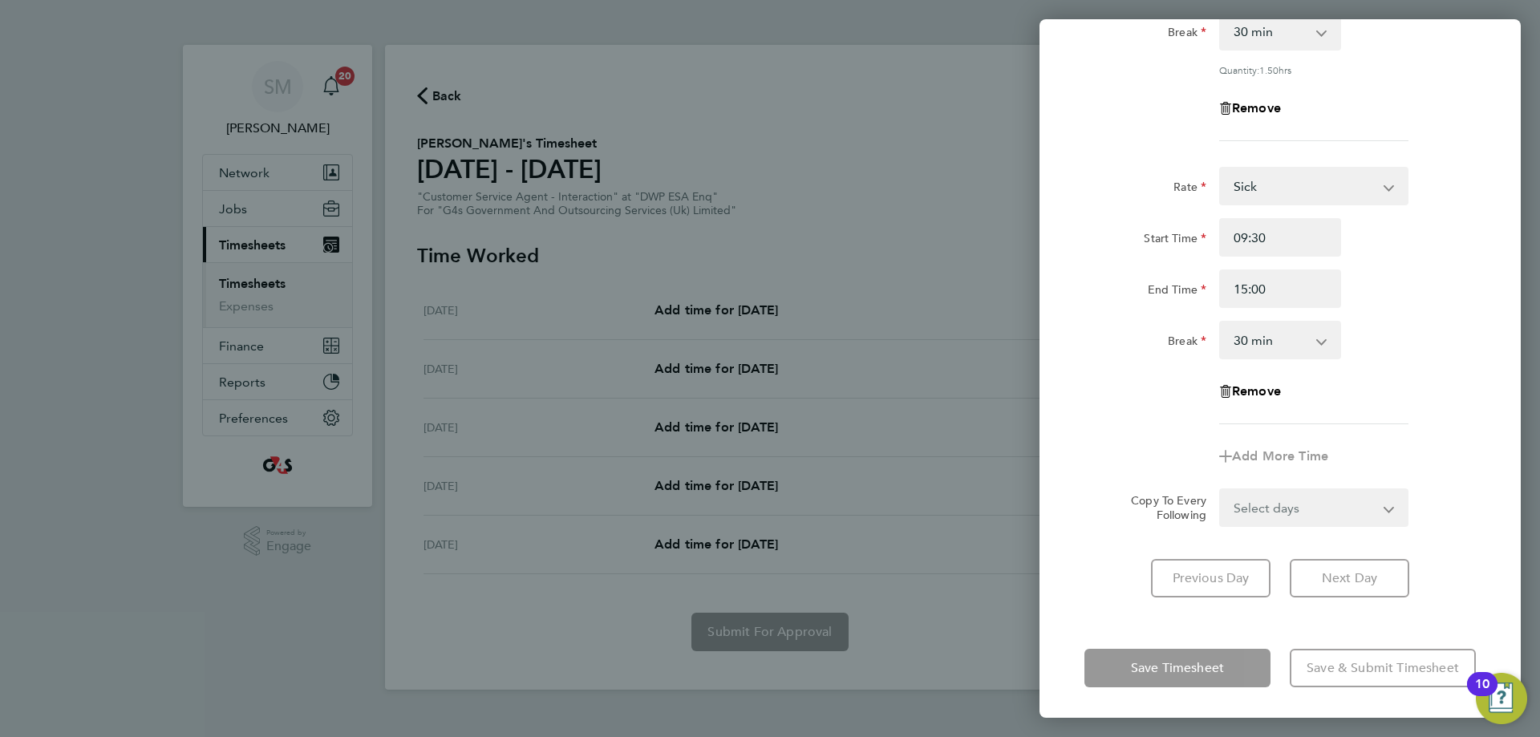
click at [1488, 571] on div "Rate basic - 16.66 System Issue Not Paid x2 - 32.79 System Issue Paid - 16.66 A…" at bounding box center [1280, 228] width 481 height 778
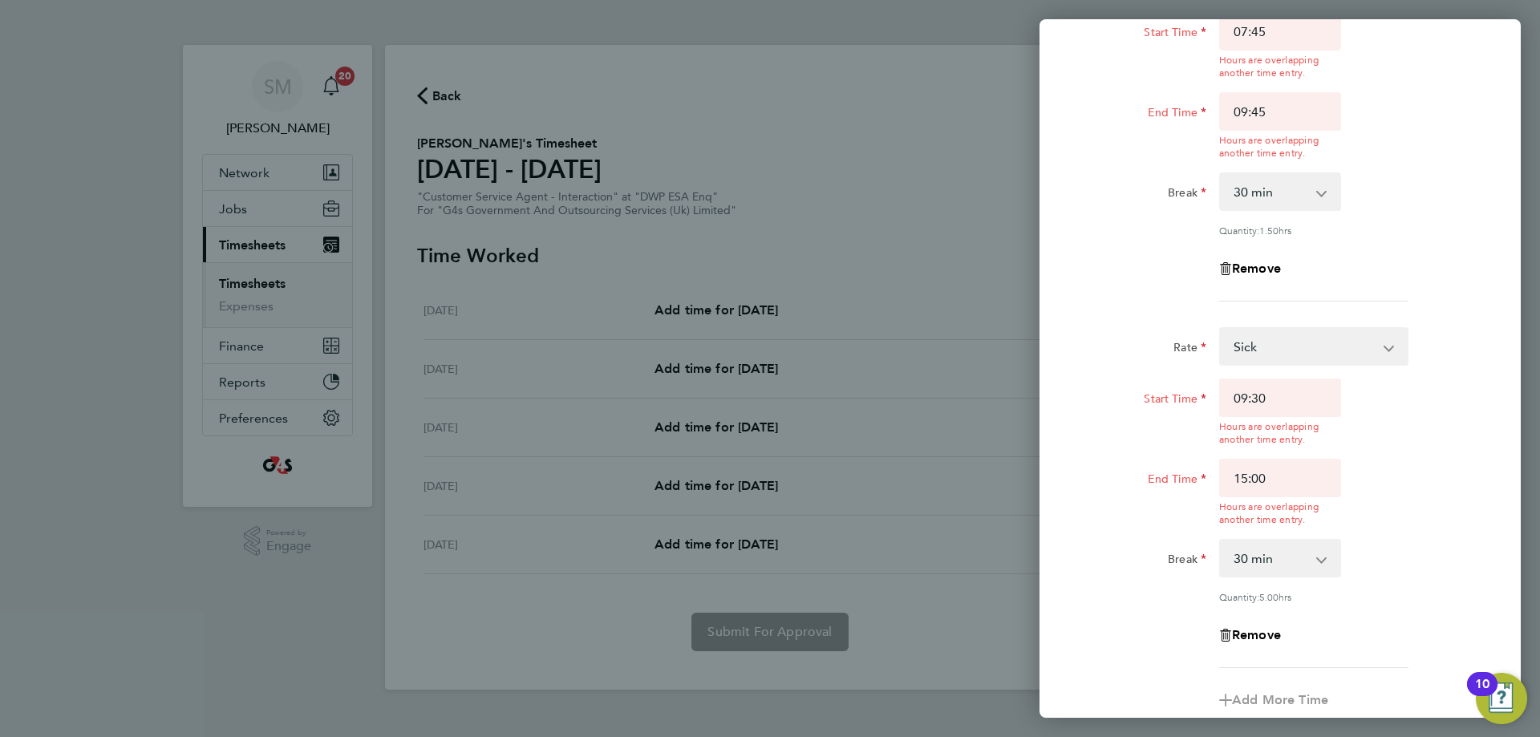
scroll to position [87, 0]
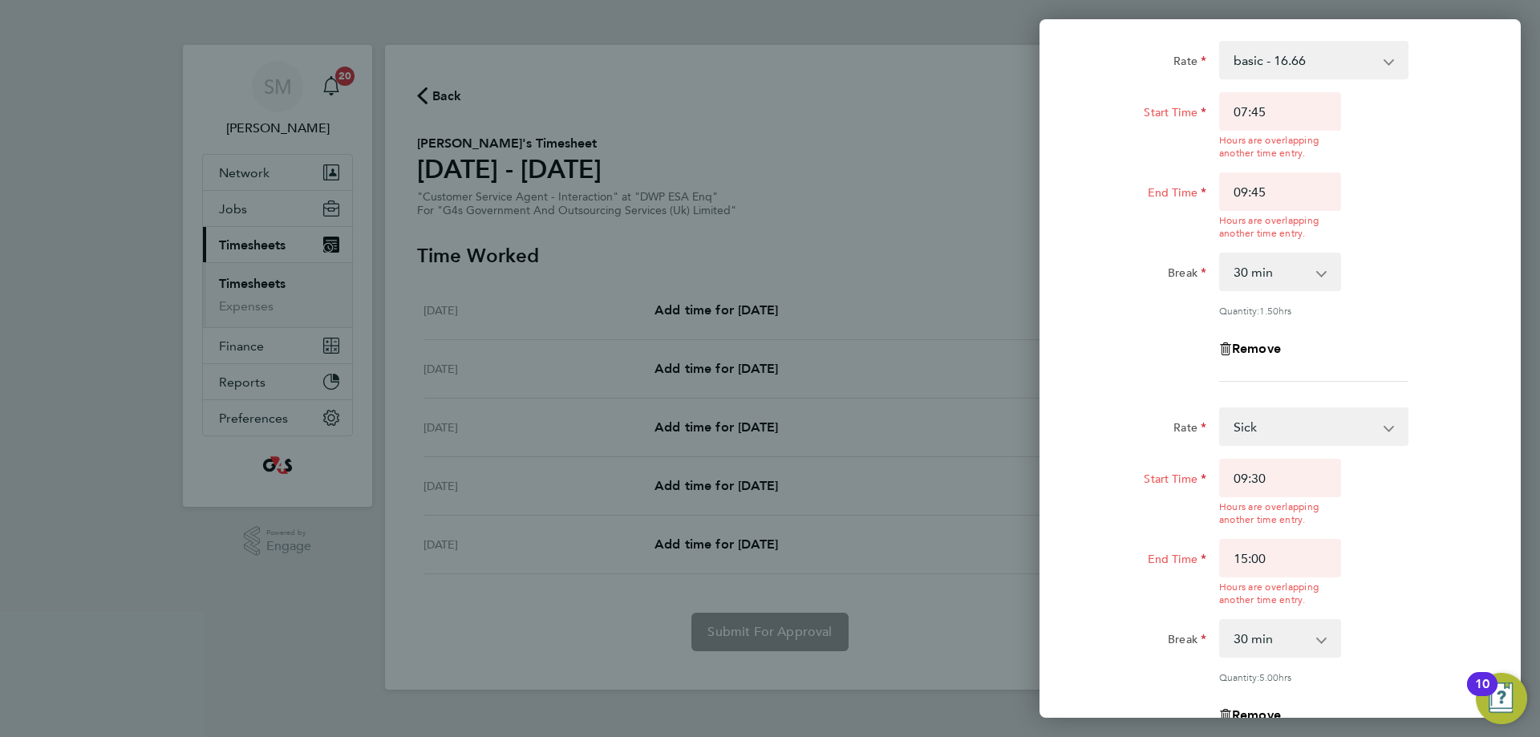
click at [1319, 640] on select "0 min 15 min 30 min 45 min 60 min 75 min 90 min" at bounding box center [1270, 638] width 99 height 35
click at [1371, 498] on div "Start Time 09:30 Hours are overlapping another time entry." at bounding box center [1280, 492] width 404 height 67
click at [1276, 476] on input "09:30" at bounding box center [1280, 478] width 122 height 39
type input "09:45"
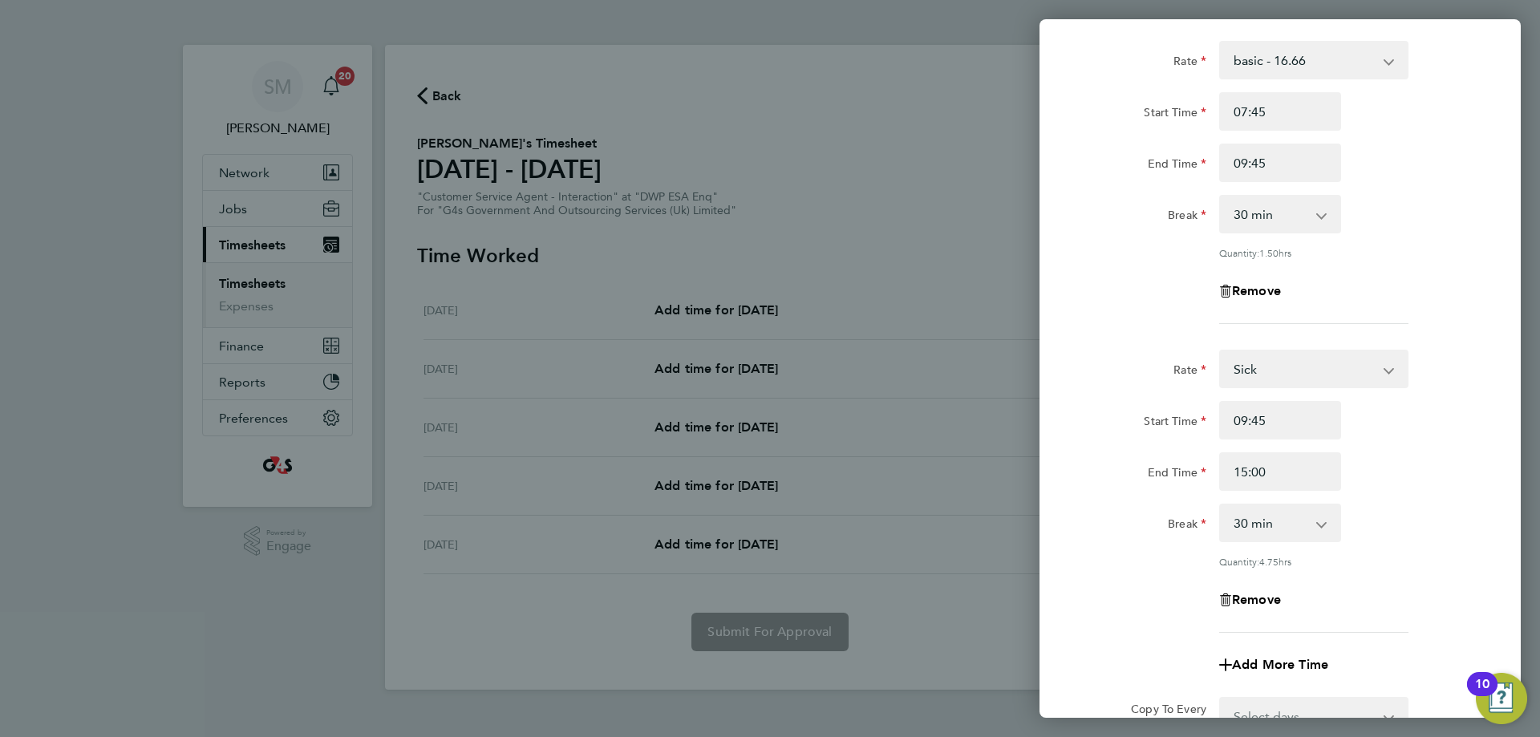
click at [1436, 629] on div "Rate Sick basic - 16.66 System Issue Not Paid x2 - 32.79 System Issue Paid - 16…" at bounding box center [1281, 491] width 392 height 283
click at [1308, 525] on select "0 min 15 min 30 min 45 min 60 min 75 min 90 min" at bounding box center [1270, 522] width 99 height 35
drag, startPoint x: 1287, startPoint y: 207, endPoint x: 1276, endPoint y: 221, distance: 17.7
click at [1287, 207] on select "0 min 15 min 30 min 45 min 60 min 75 min 90 min" at bounding box center [1270, 214] width 99 height 35
select select "0"
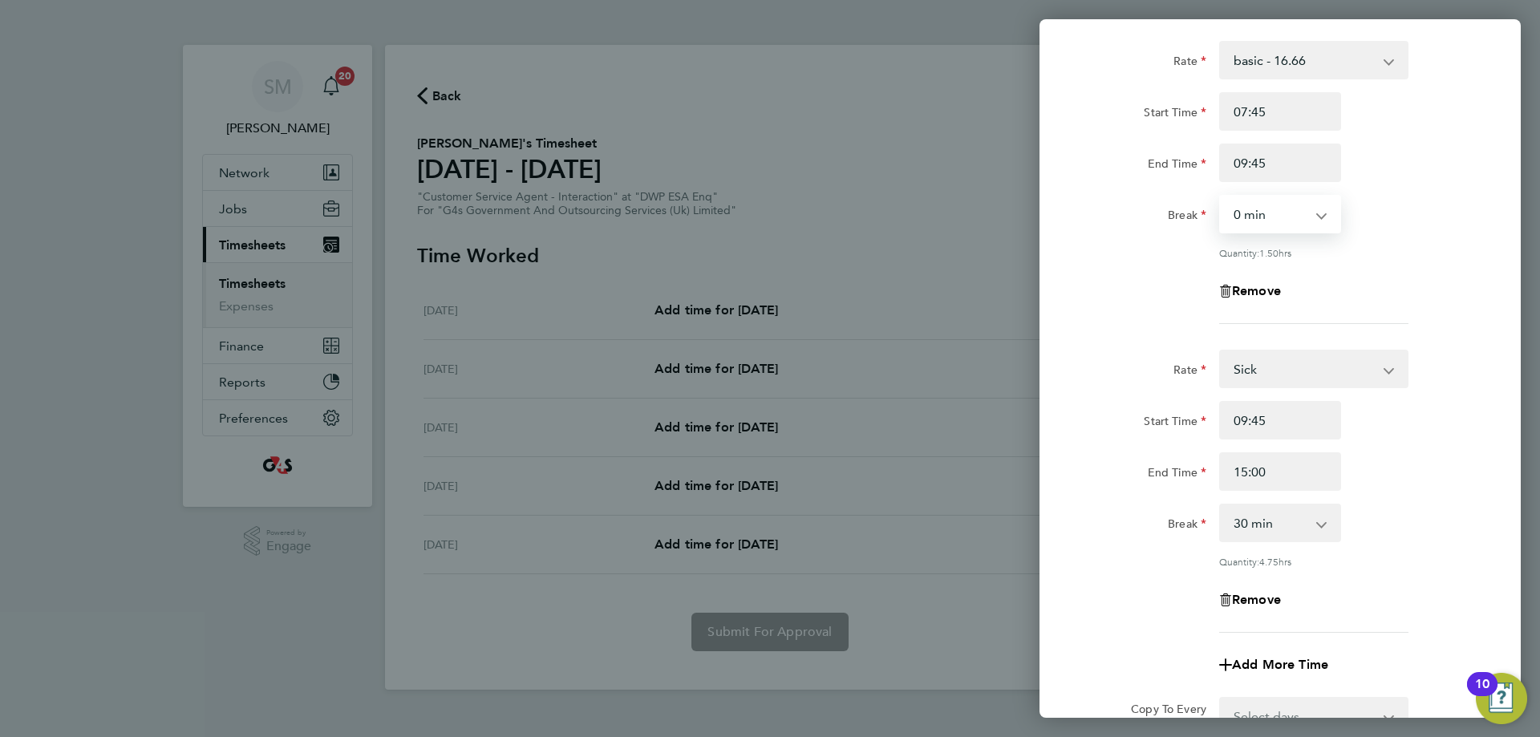
click at [1221, 197] on select "0 min 15 min 30 min 45 min 60 min 75 min 90 min" at bounding box center [1270, 214] width 99 height 35
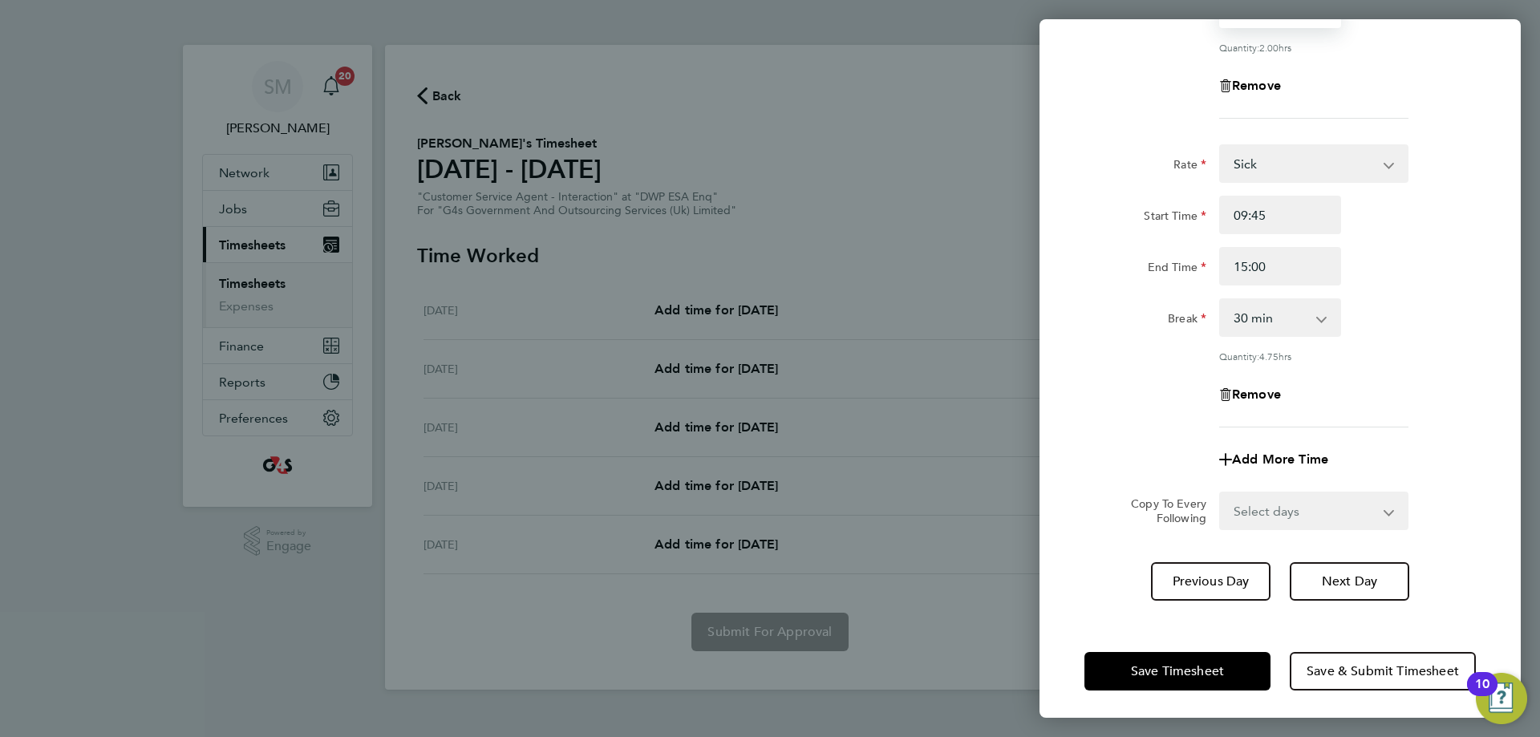
scroll to position [294, 0]
click at [1252, 643] on div "Save Timesheet Save & Submit Timesheet" at bounding box center [1280, 670] width 481 height 103
click at [1211, 684] on button "Save Timesheet" at bounding box center [1178, 670] width 186 height 39
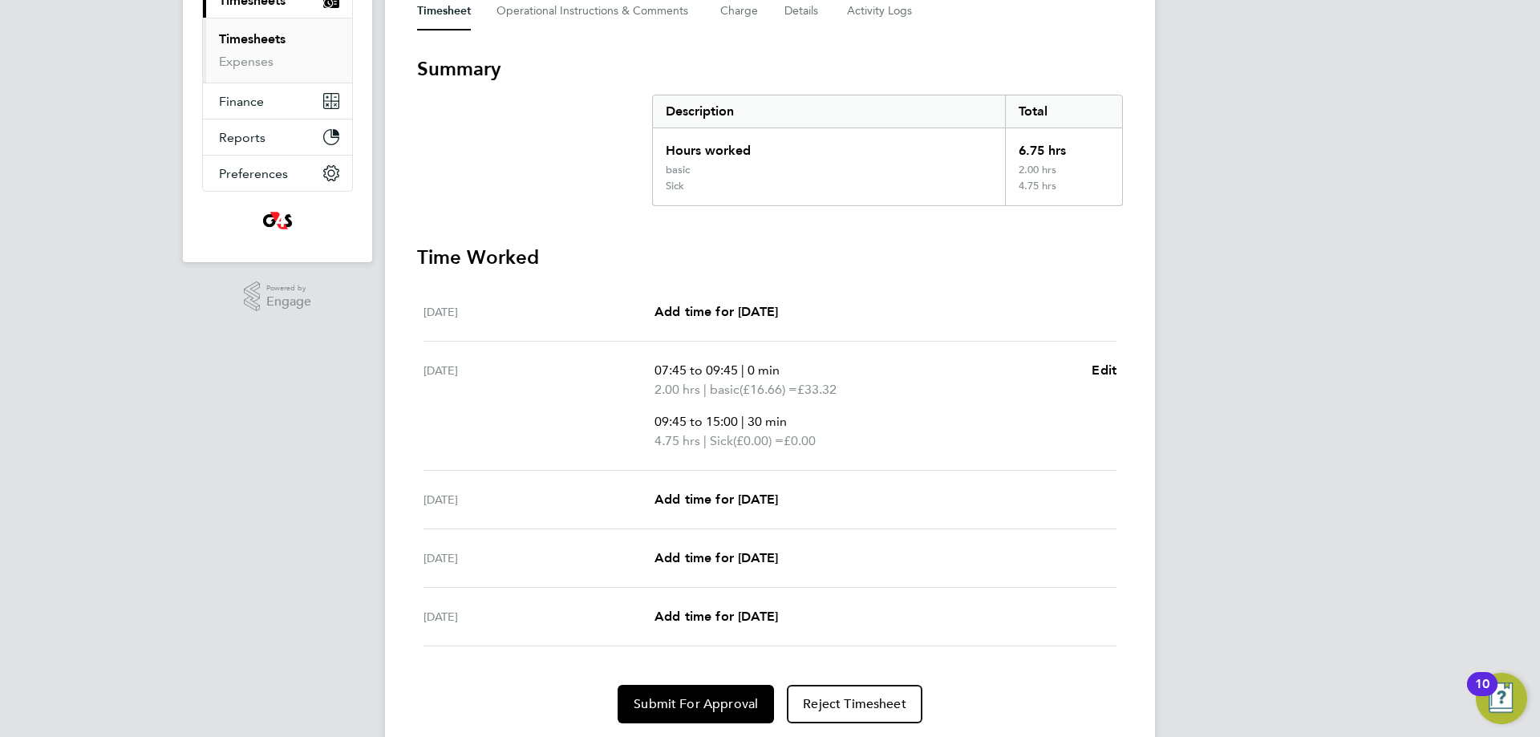
scroll to position [295, 0]
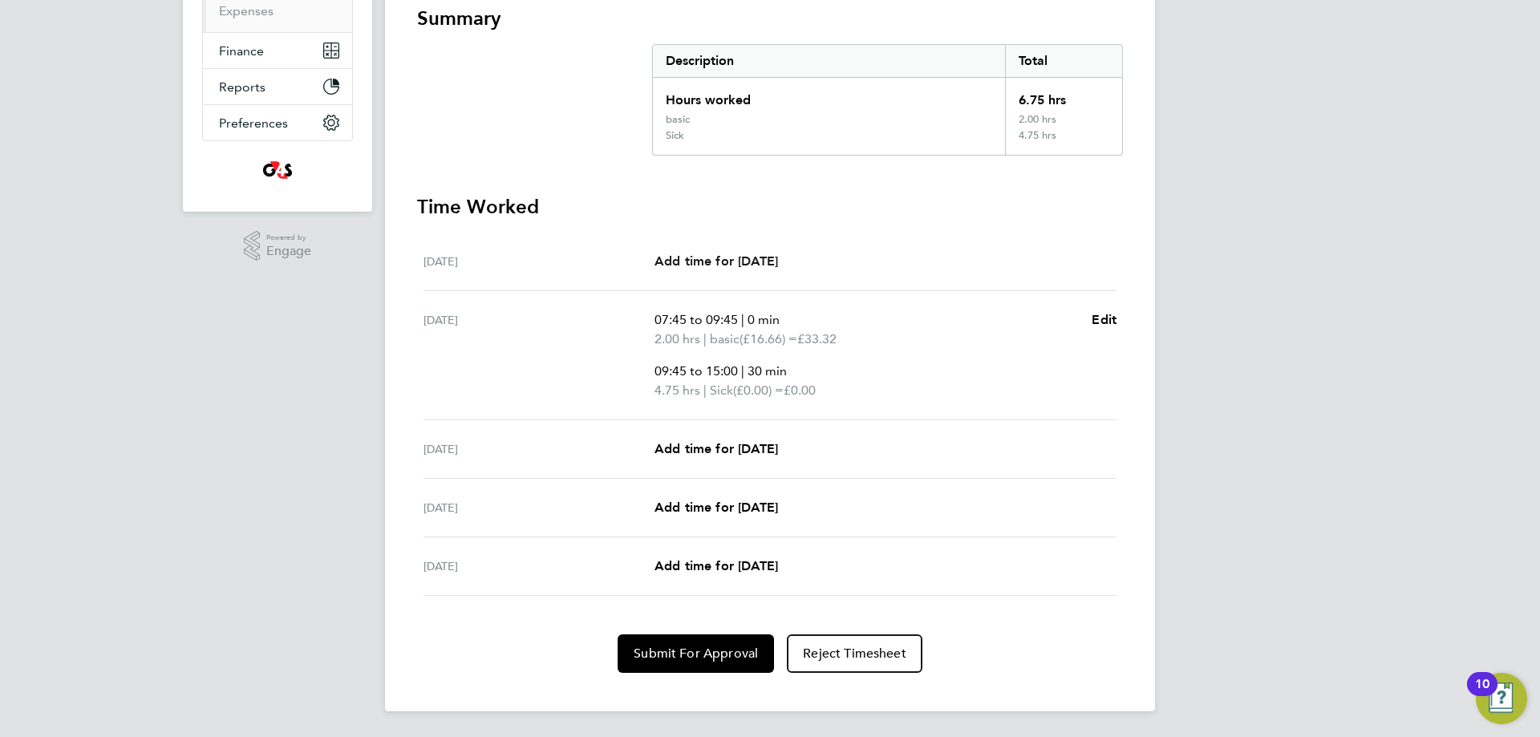
click at [738, 252] on link "Add time for Mon 25 Aug" at bounding box center [717, 261] width 124 height 19
select select "30"
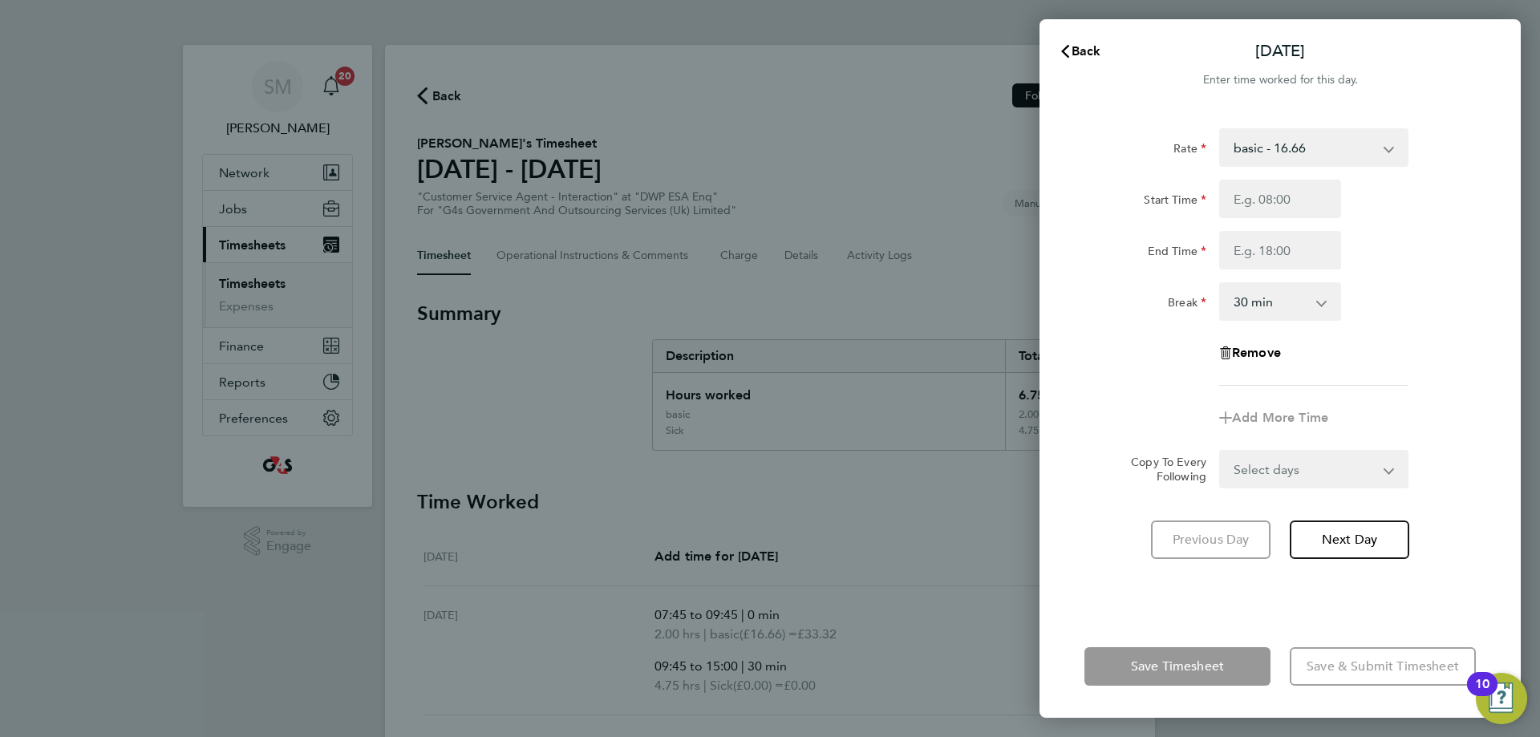
click at [1310, 152] on select "basic - 16.66 System Issue Not Paid x2 - 32.79 System Issue Paid - 16.66 Annual…" at bounding box center [1304, 147] width 167 height 35
select select "30"
click at [1299, 205] on input "Start Time" at bounding box center [1280, 199] width 122 height 39
type input "07:45"
click at [1258, 264] on input "End Time" at bounding box center [1280, 250] width 122 height 39
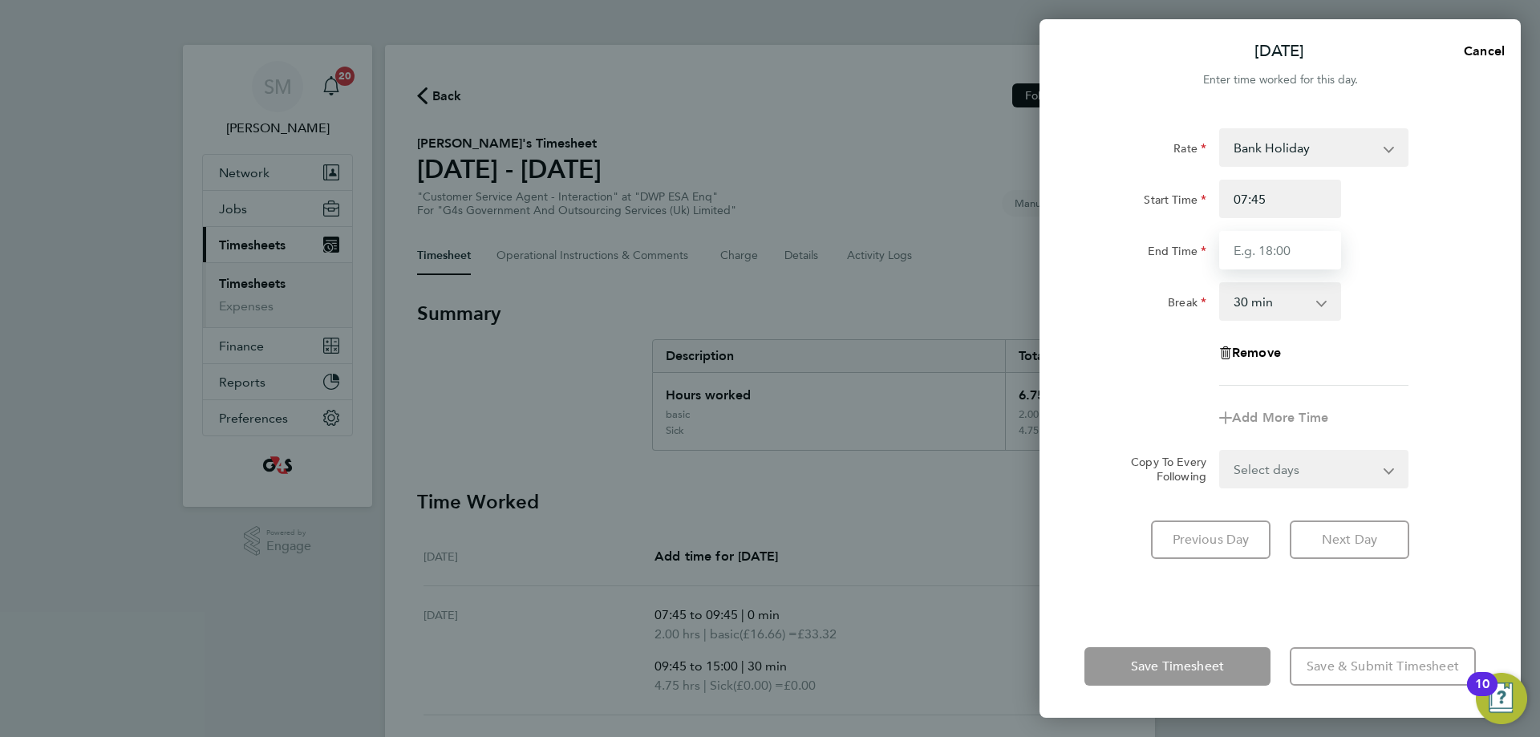
type input "16:15"
click at [1288, 633] on div "Save Timesheet Save & Submit Timesheet" at bounding box center [1280, 666] width 481 height 103
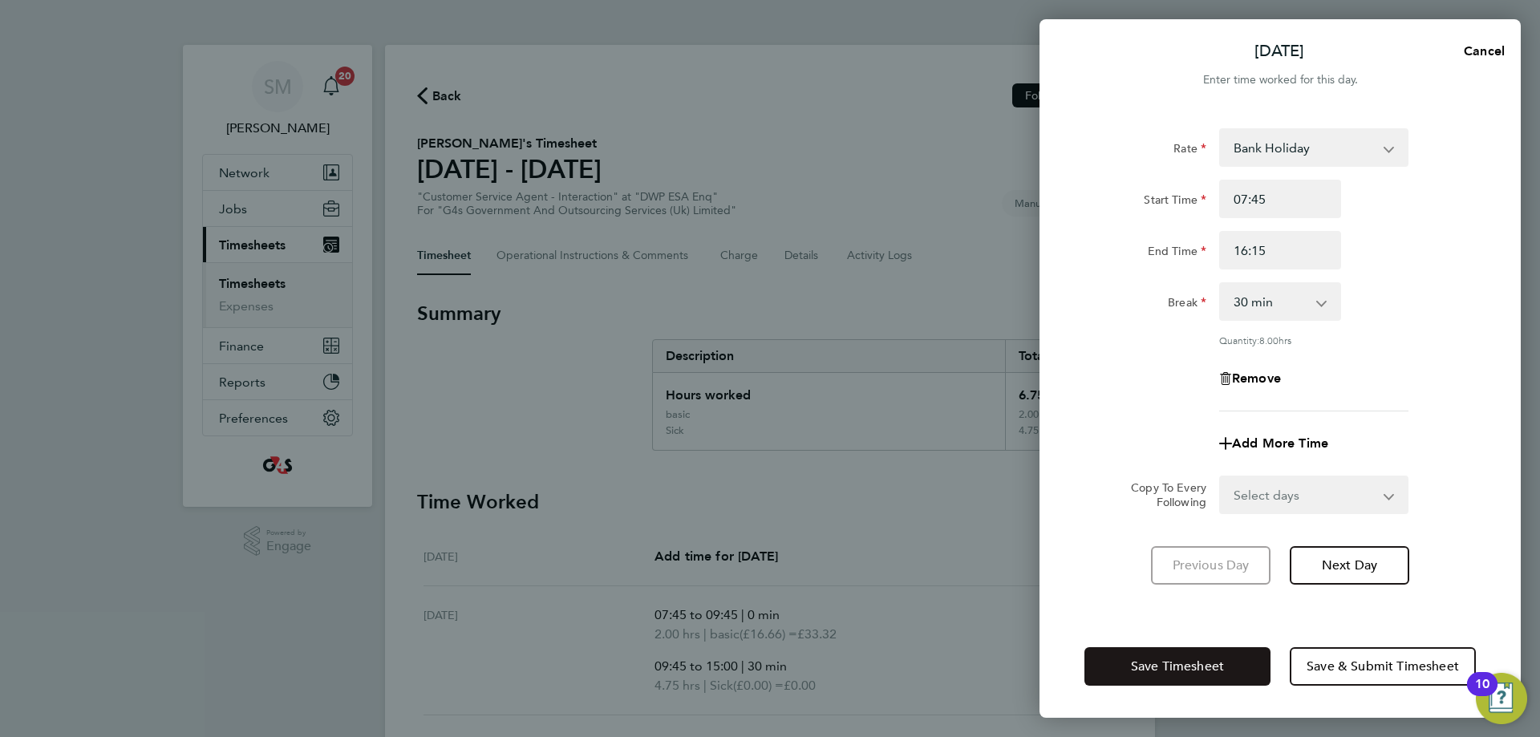
click at [1199, 669] on span "Save Timesheet" at bounding box center [1177, 667] width 93 height 16
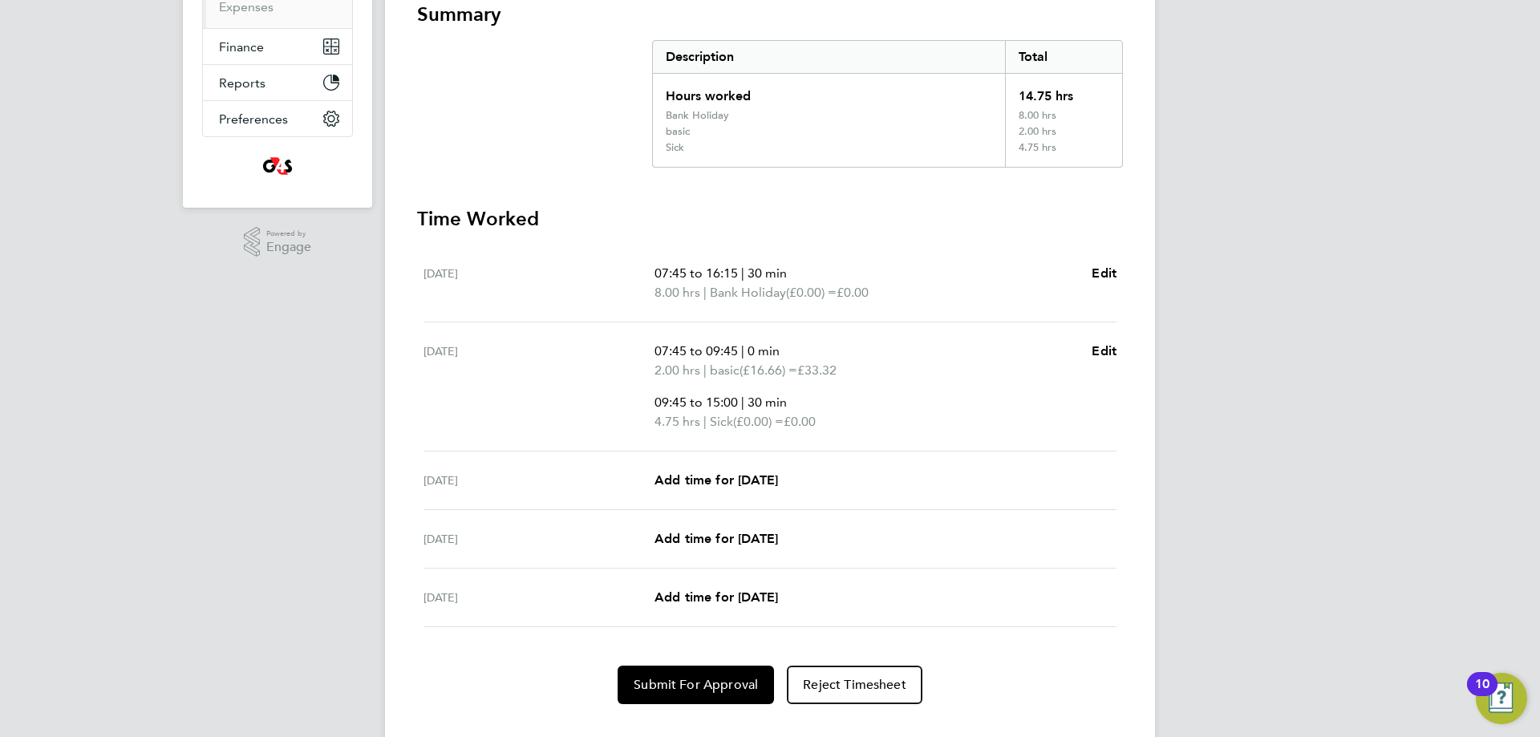
scroll to position [331, 0]
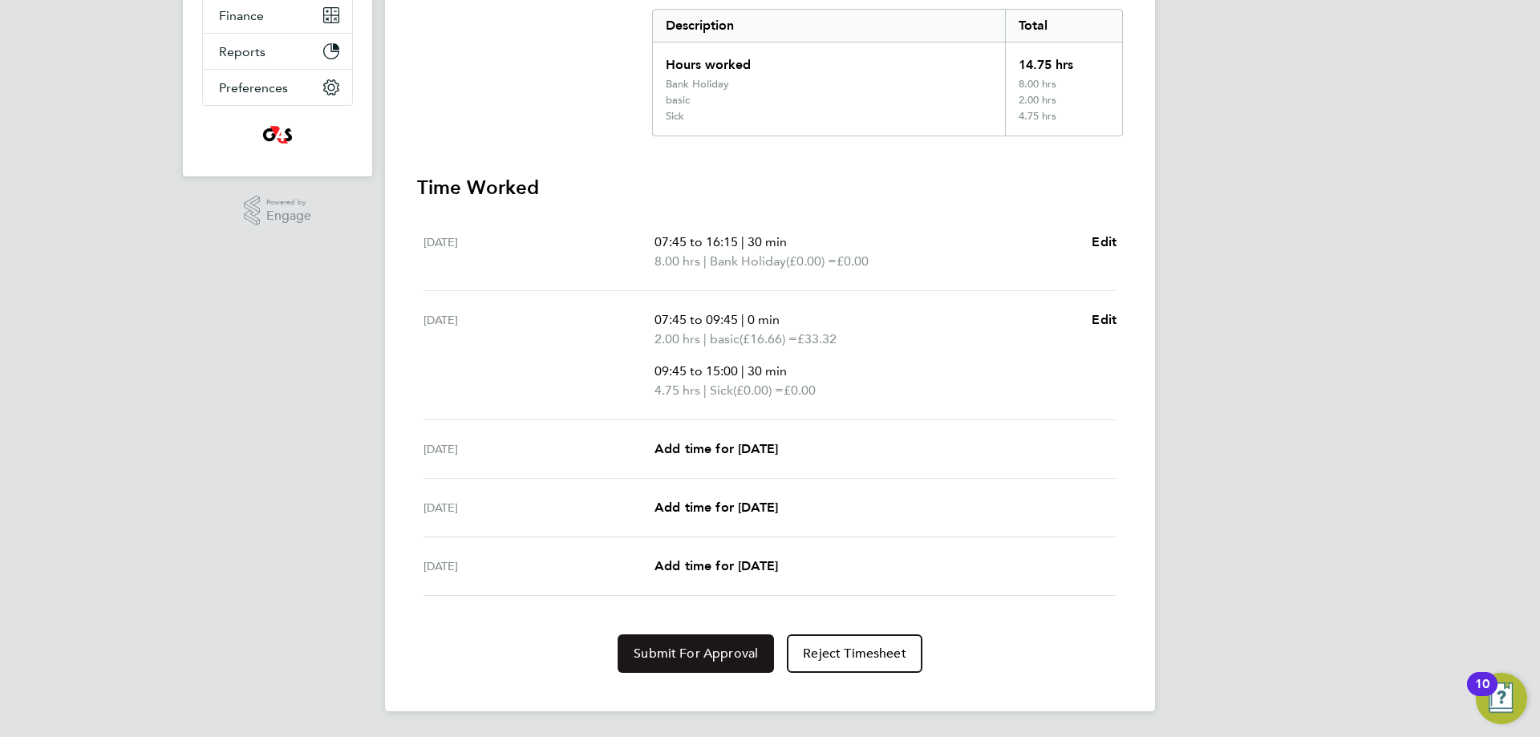
click at [734, 647] on span "Submit For Approval" at bounding box center [696, 654] width 124 height 16
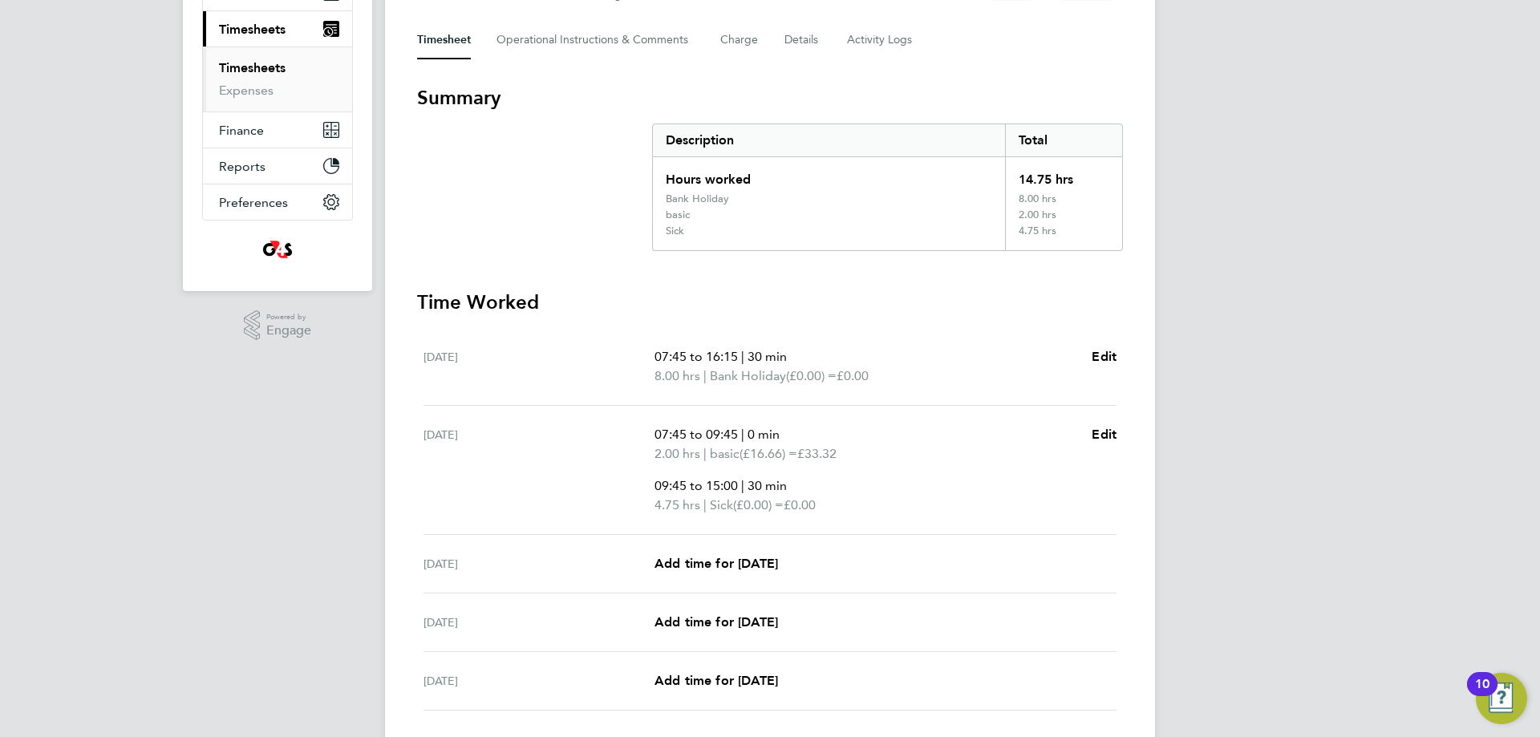
scroll to position [0, 0]
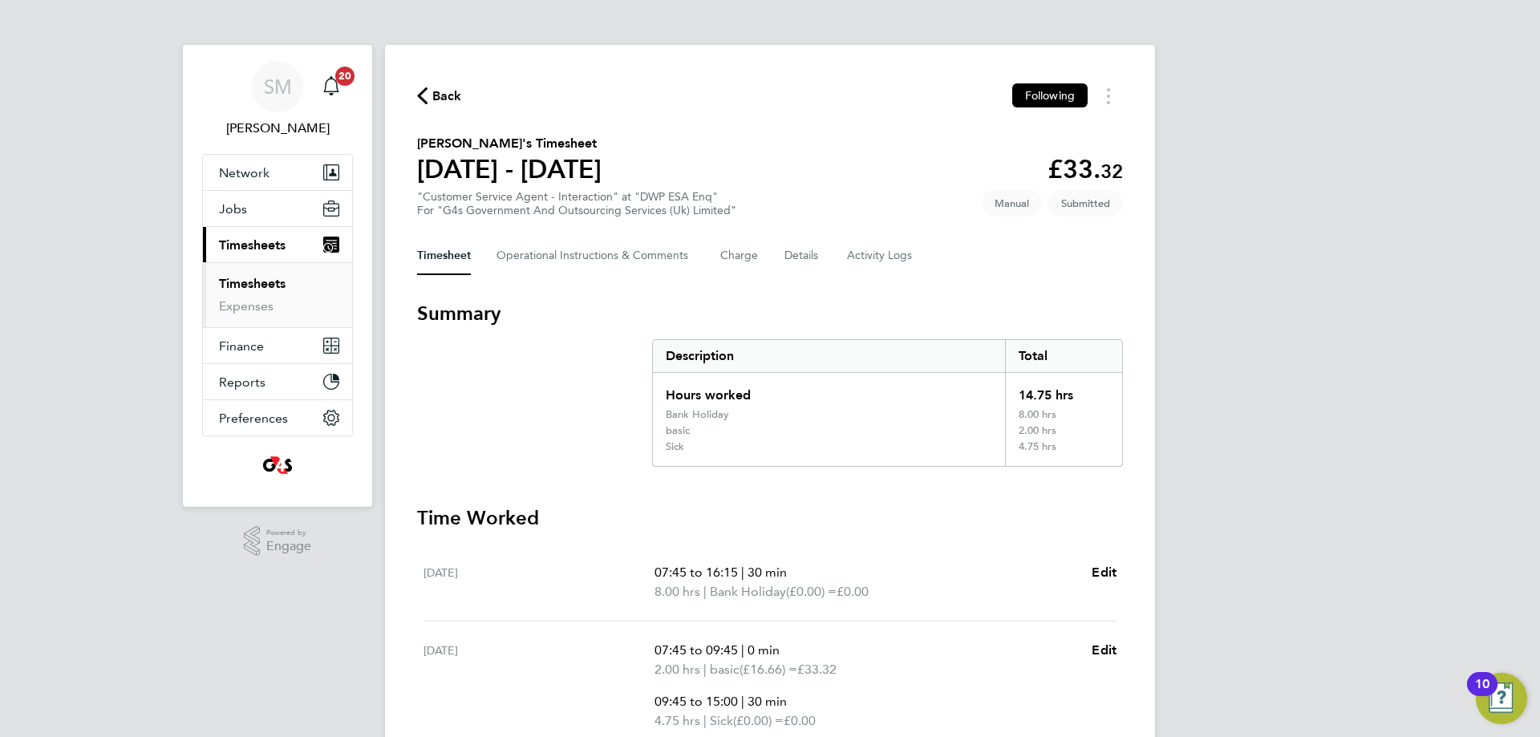
click at [449, 95] on span "Back" at bounding box center [447, 96] width 30 height 19
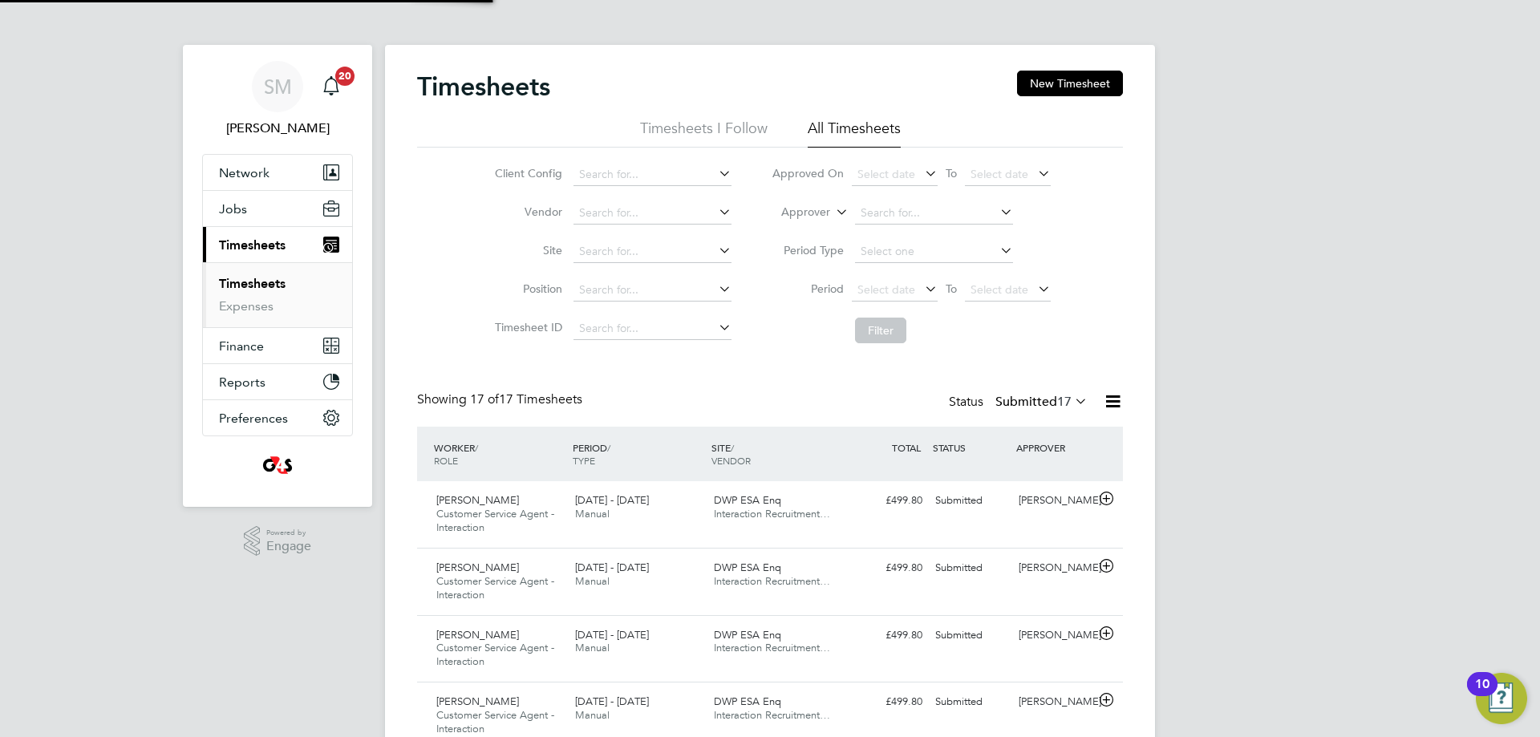
scroll to position [54, 140]
click at [1037, 84] on button "New Timesheet" at bounding box center [1070, 84] width 106 height 26
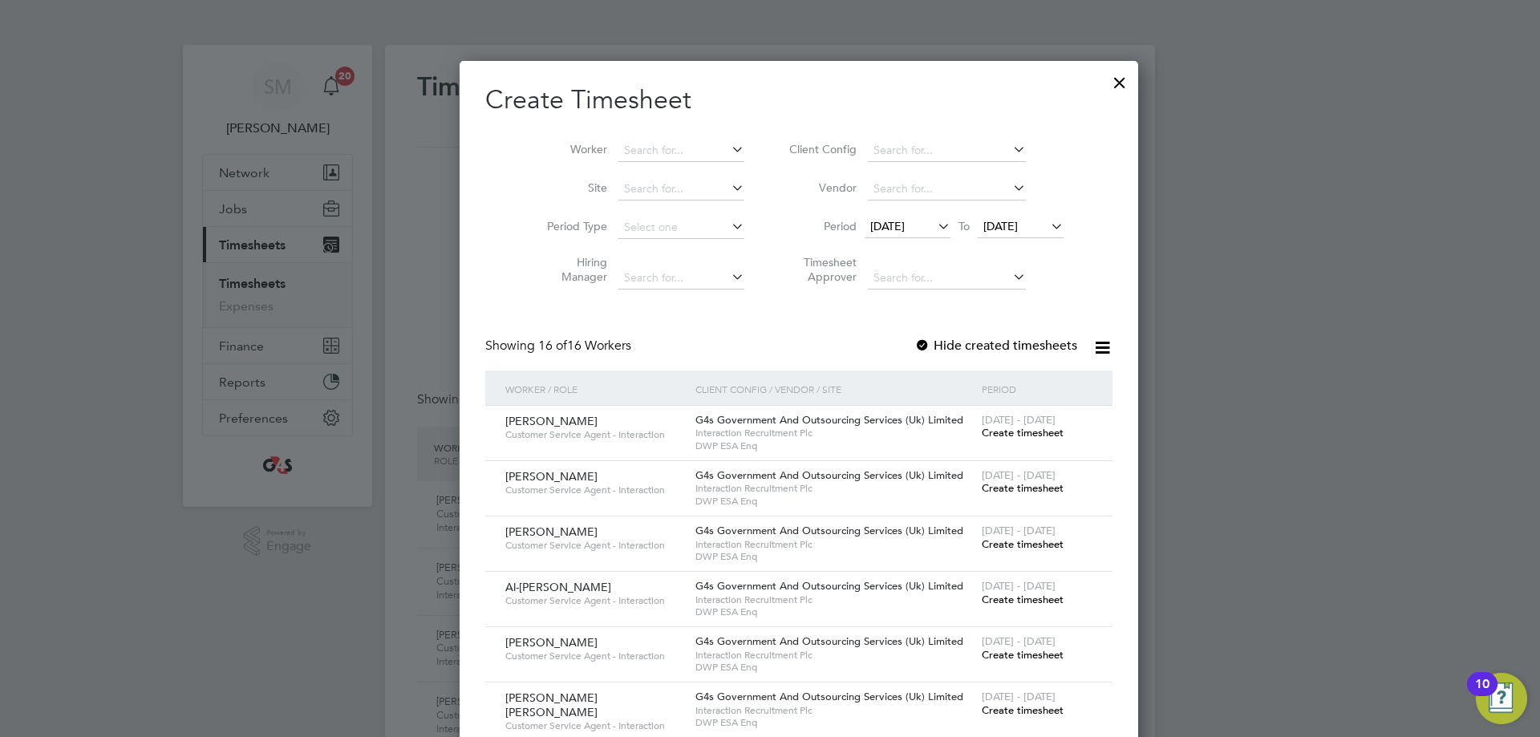
click at [915, 348] on div at bounding box center [923, 347] width 16 height 16
click at [902, 225] on span "[DATE]" at bounding box center [887, 226] width 34 height 14
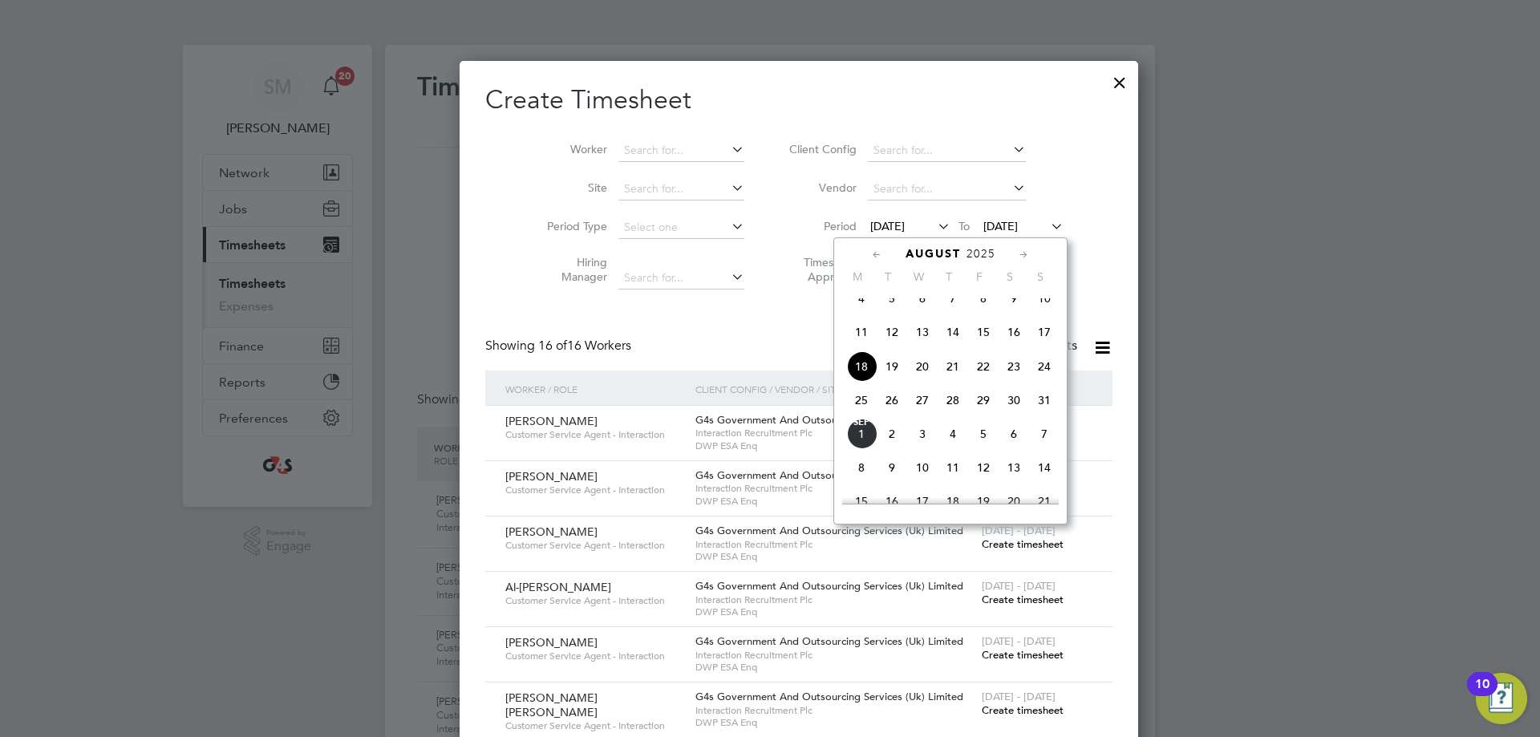
click at [863, 412] on span "25" at bounding box center [861, 400] width 30 height 30
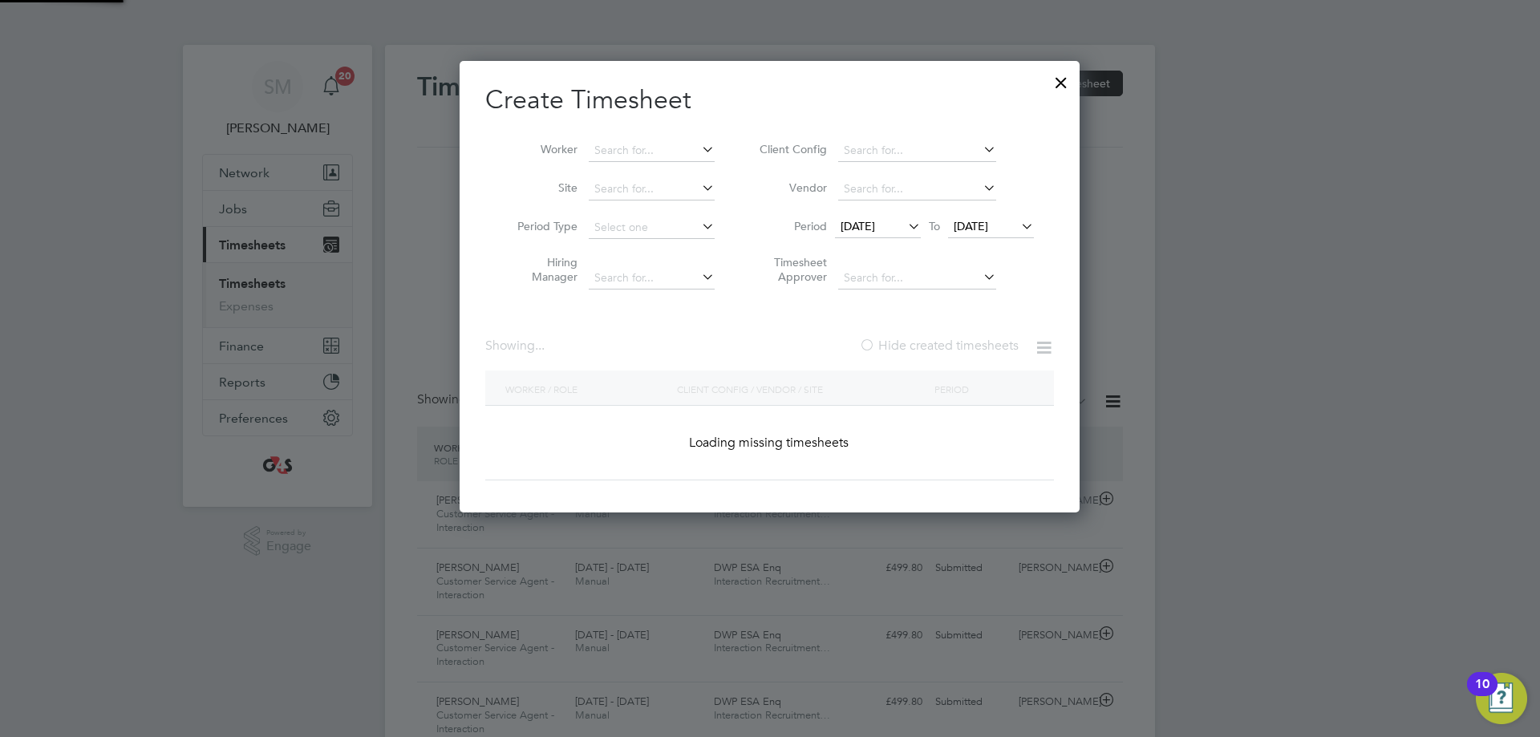
click at [998, 218] on span "[DATE]" at bounding box center [991, 228] width 86 height 22
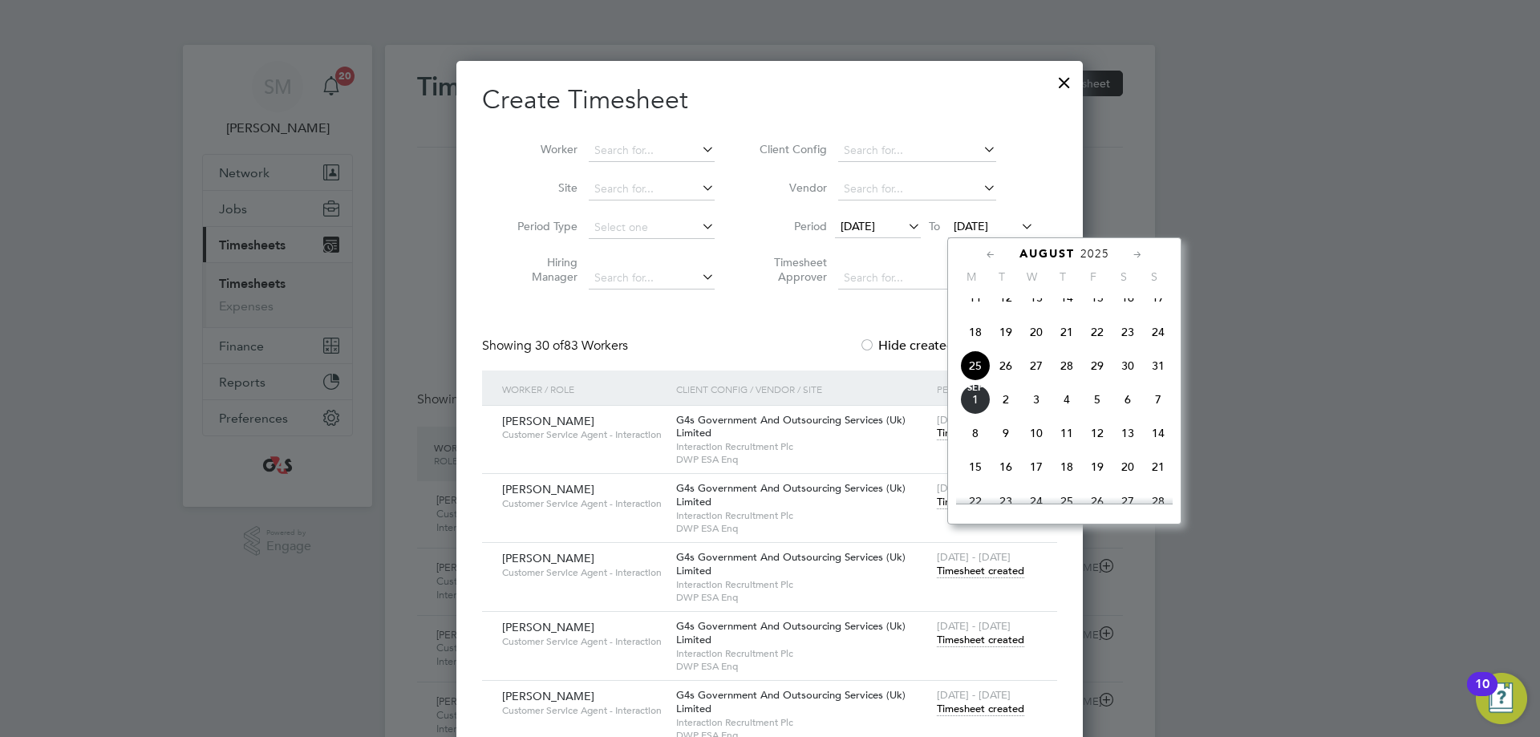
click at [1171, 379] on span "31" at bounding box center [1158, 366] width 30 height 30
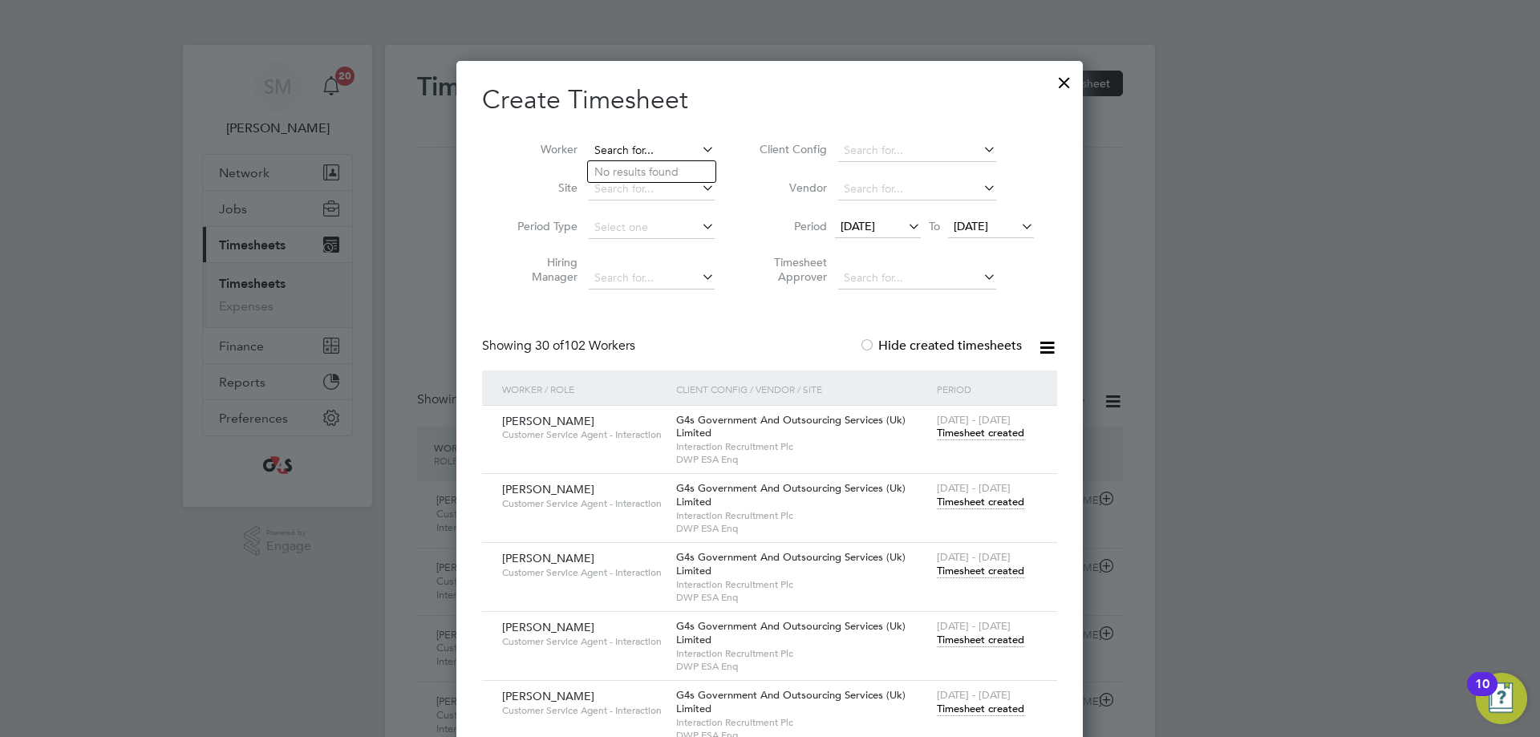
click at [649, 153] on input at bounding box center [652, 151] width 126 height 22
click at [637, 167] on li "[PERSON_NAME]" at bounding box center [687, 172] width 198 height 22
type input "[PERSON_NAME]"
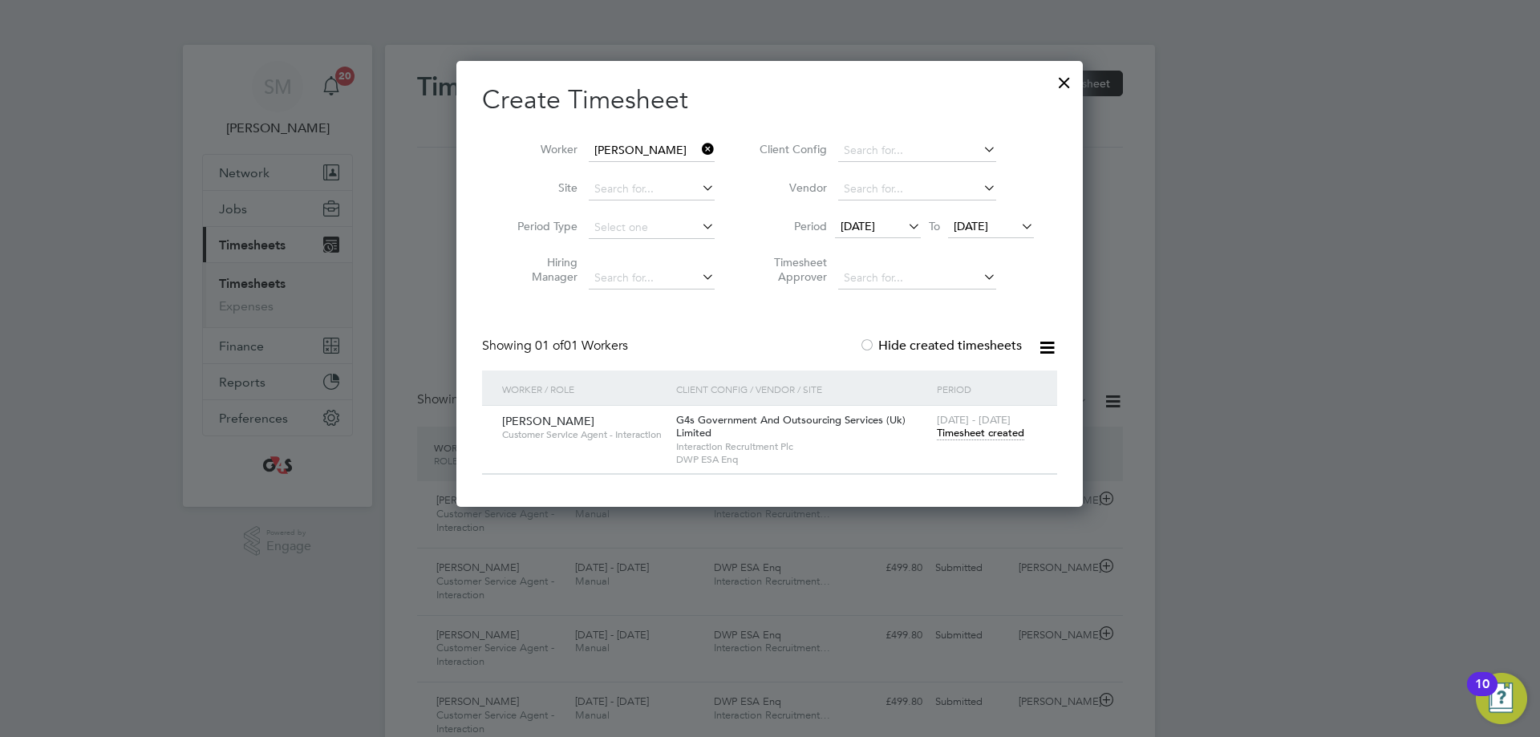
click at [963, 426] on span "Timesheet created" at bounding box center [980, 433] width 87 height 14
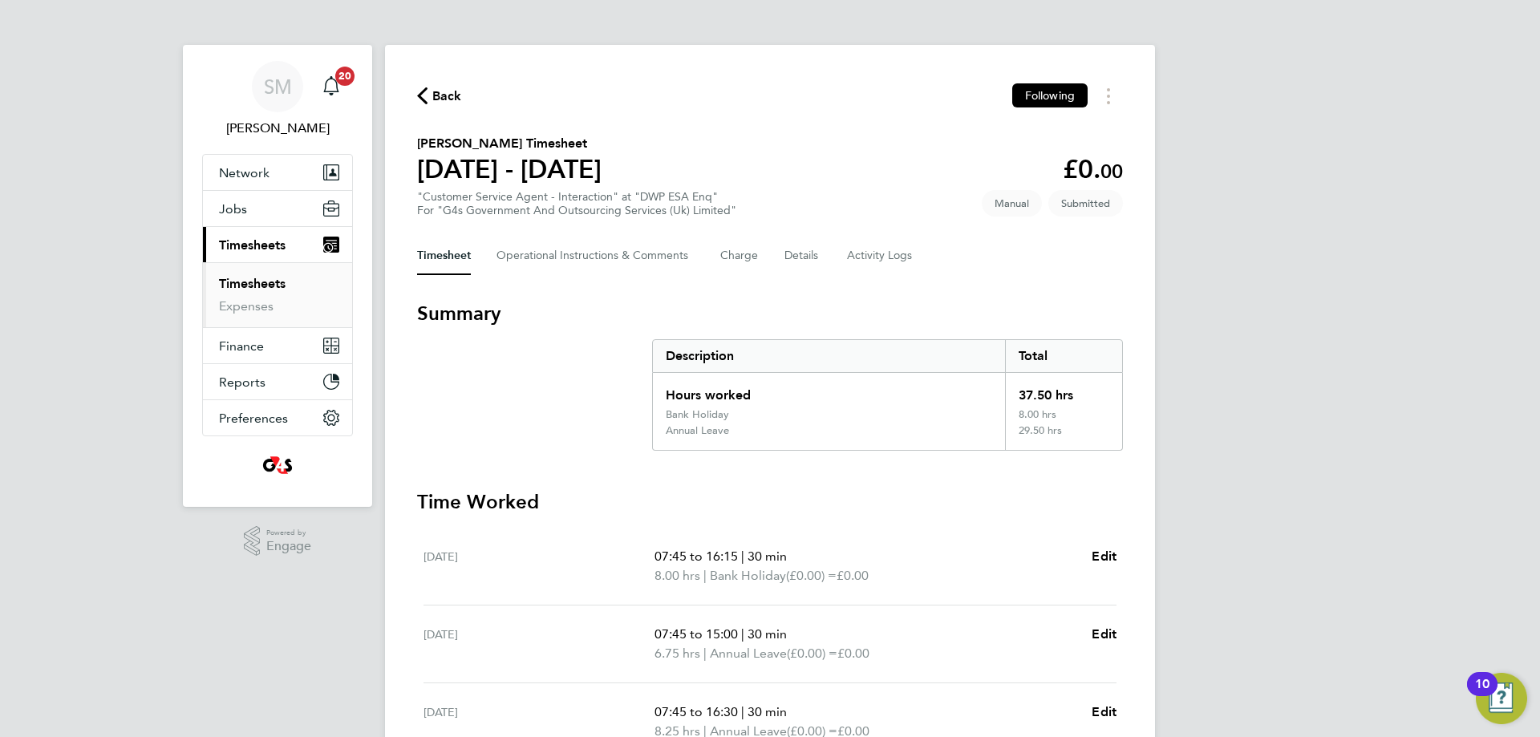
click at [475, 108] on div "Back Following [PERSON_NAME] Timesheet [DATE] - [DATE] £0. 00 "Customer Service…" at bounding box center [770, 597] width 770 height 1105
click at [462, 102] on div "Back Following" at bounding box center [770, 95] width 706 height 25
click at [443, 105] on span "Back" at bounding box center [447, 96] width 30 height 19
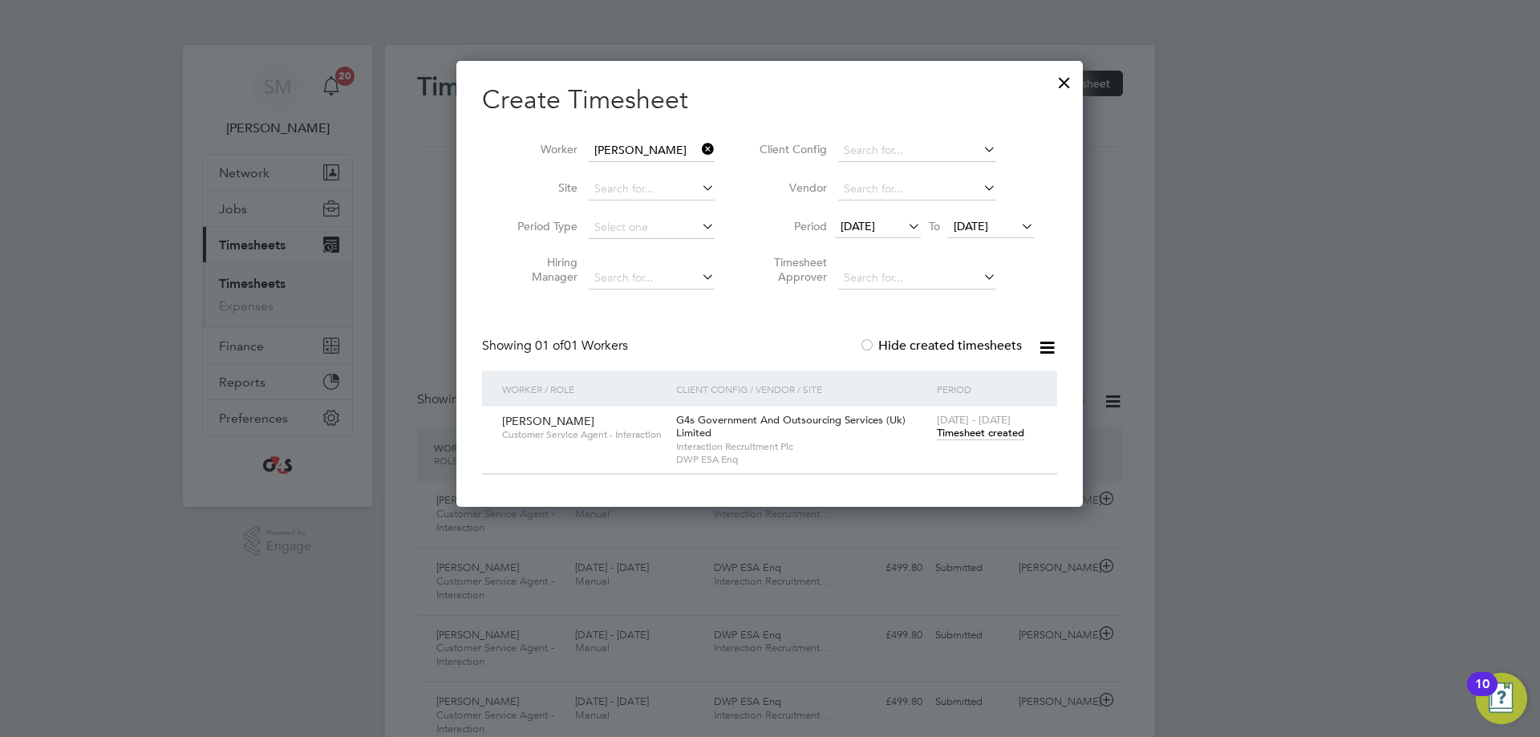
click at [699, 147] on icon at bounding box center [699, 149] width 0 height 22
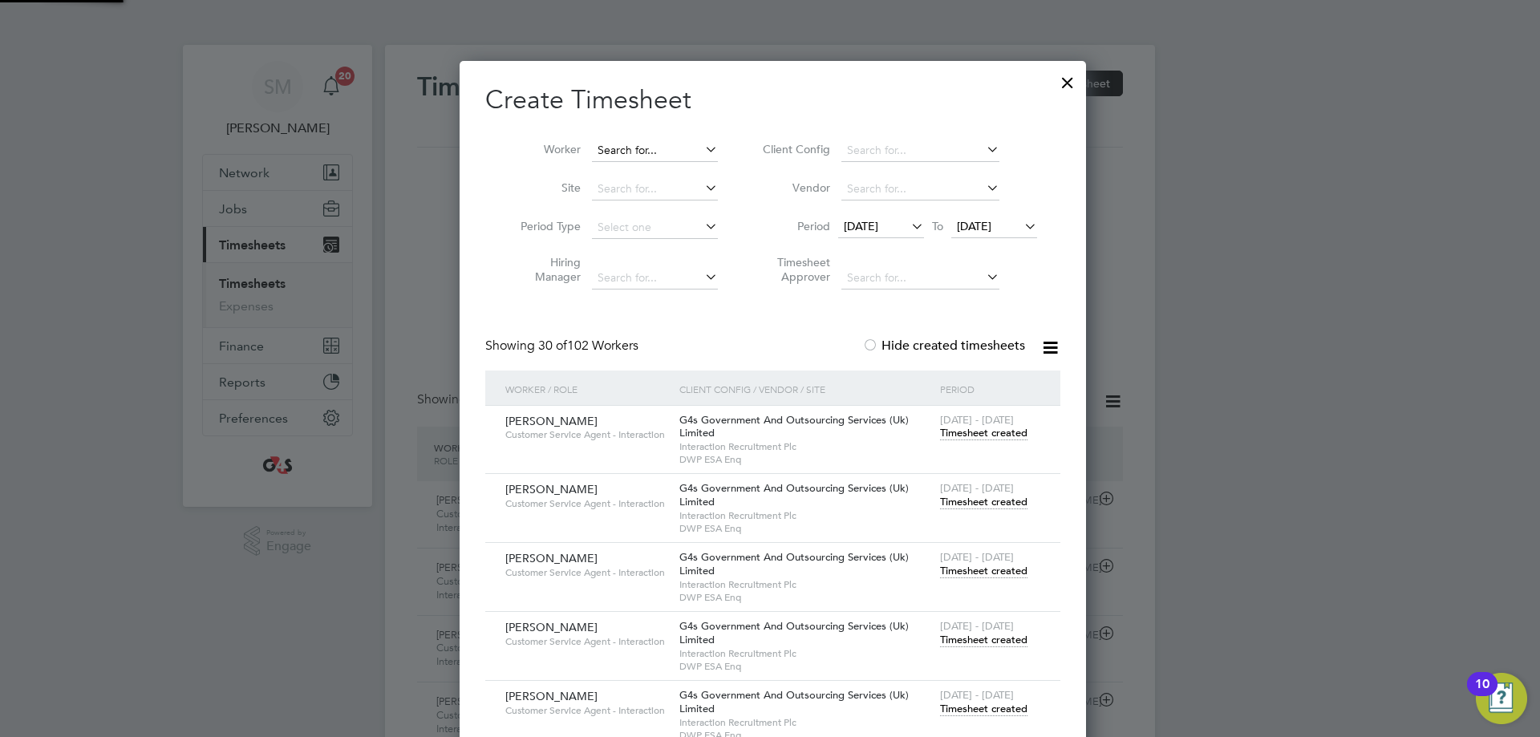
click at [647, 144] on input at bounding box center [655, 151] width 126 height 22
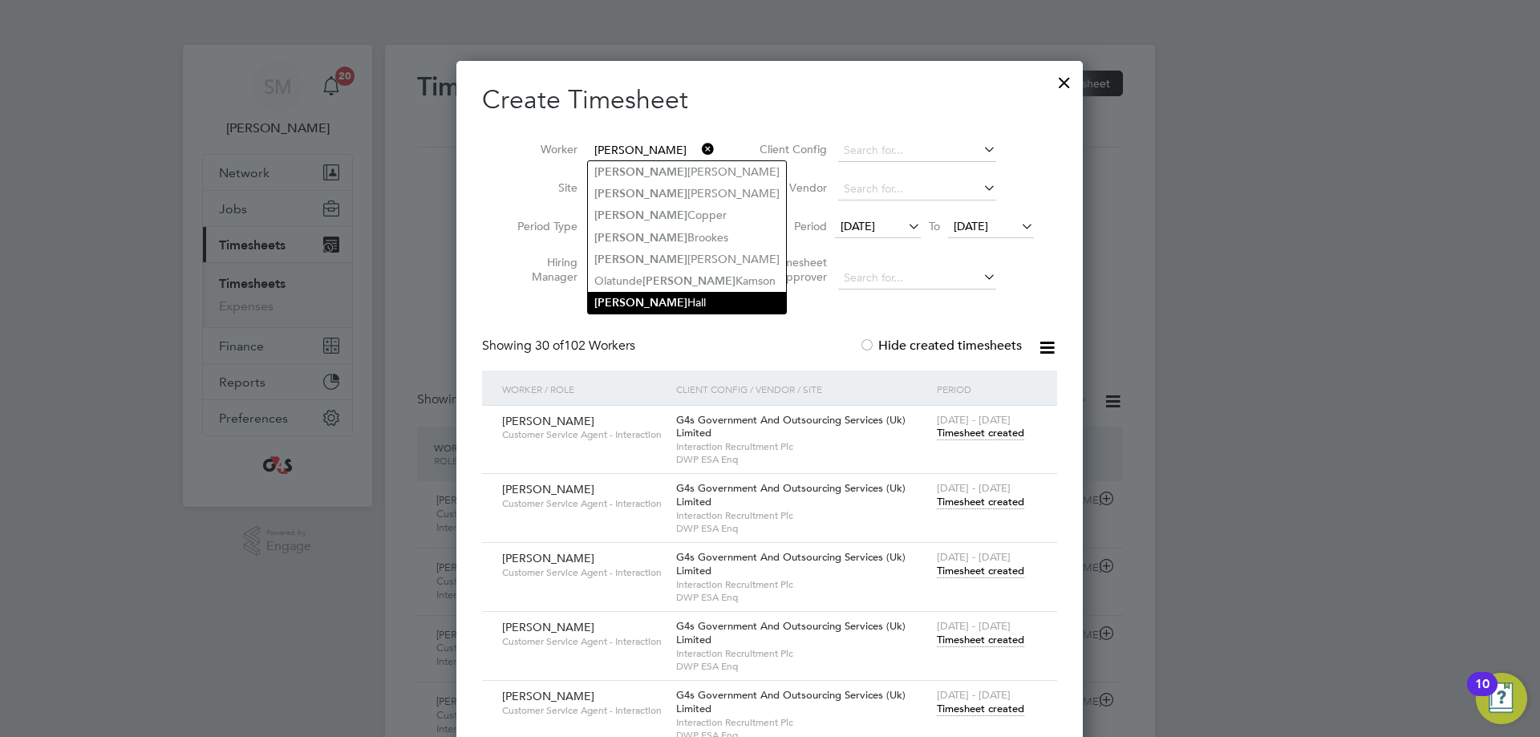
click at [665, 306] on li "[PERSON_NAME]" at bounding box center [687, 303] width 198 height 22
type input "[PERSON_NAME]"
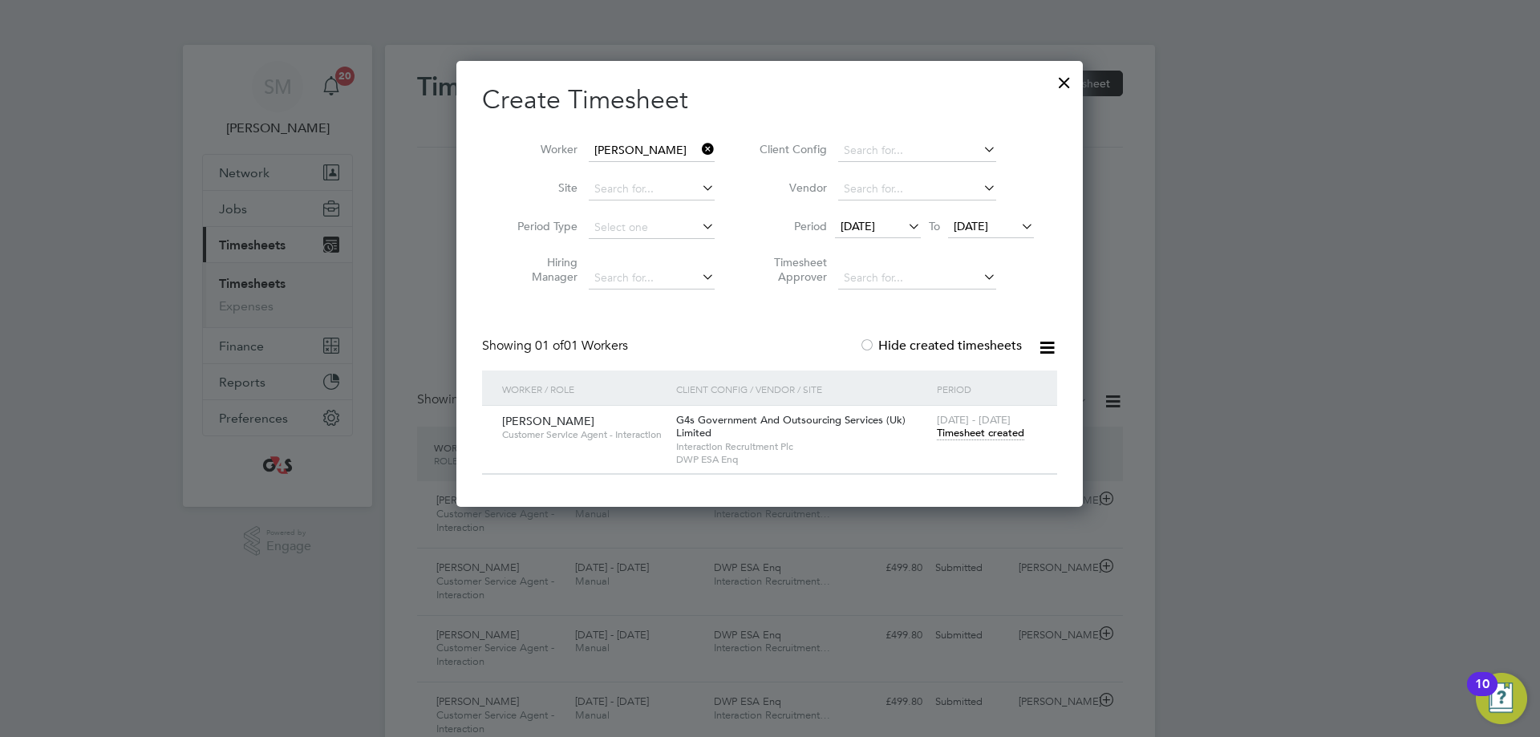
click at [984, 431] on span "Timesheet created" at bounding box center [980, 433] width 87 height 14
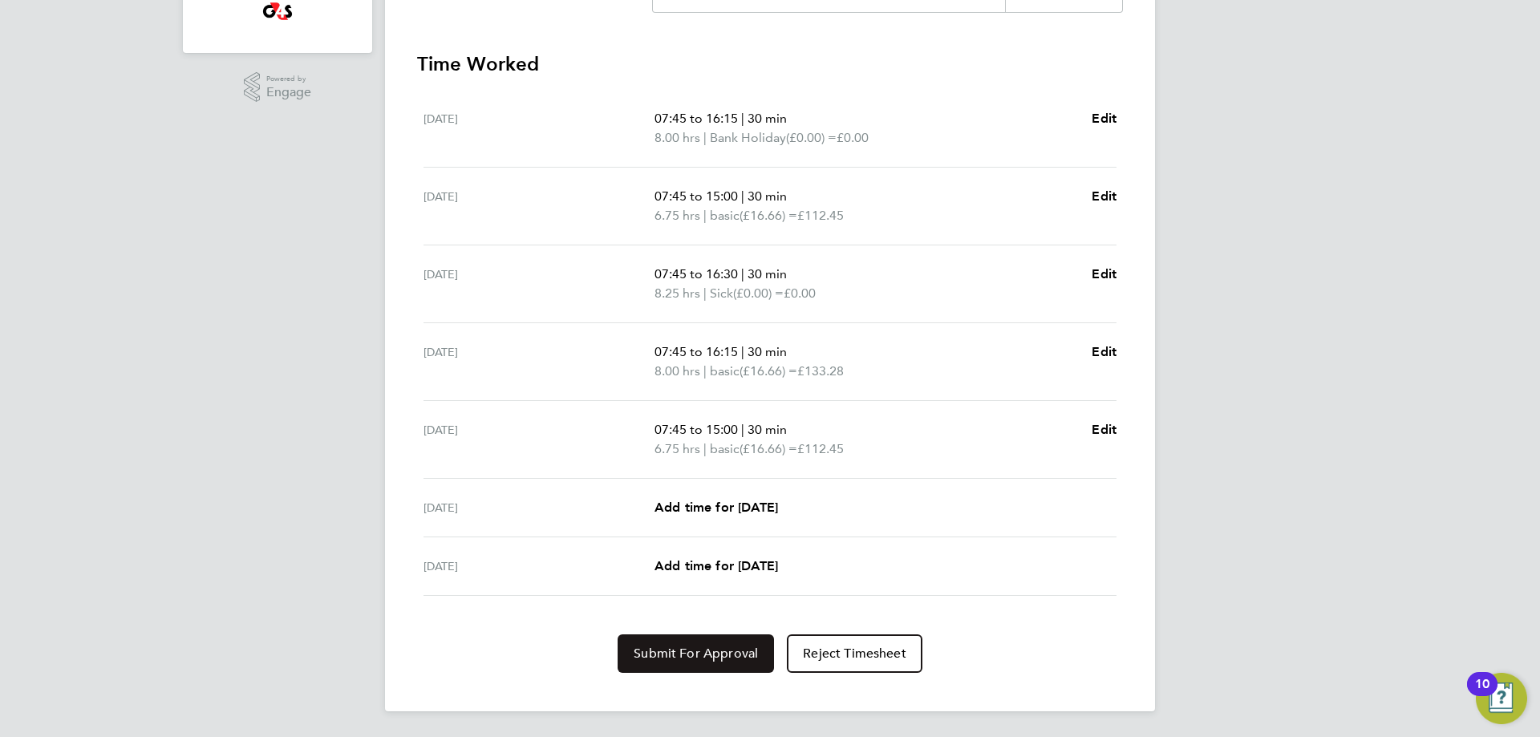
click at [724, 661] on span "Submit For Approval" at bounding box center [696, 654] width 124 height 16
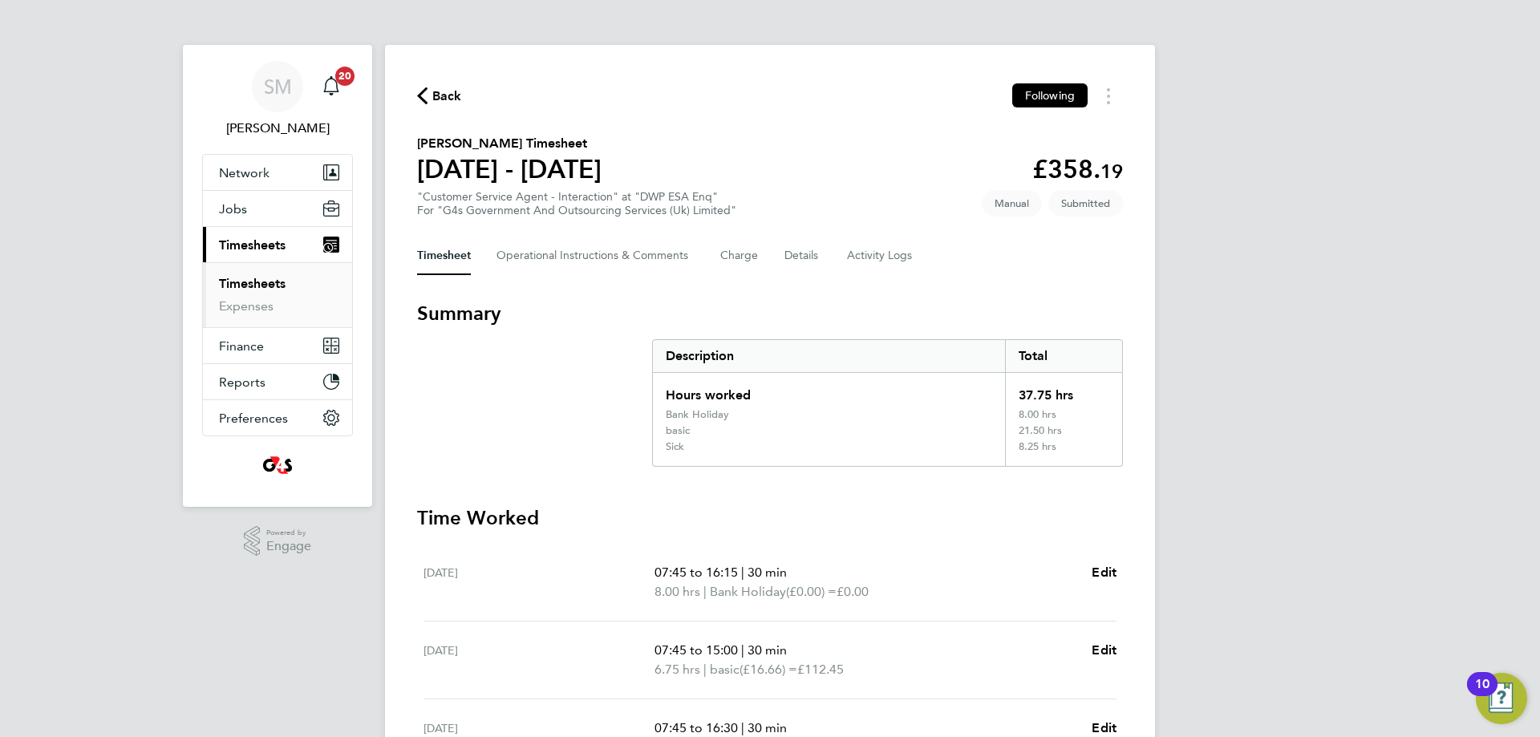
click at [428, 82] on div "Back Following [PERSON_NAME] Timesheet [DATE] - [DATE] £358. 19 "Customer Servi…" at bounding box center [770, 605] width 770 height 1121
click at [447, 113] on div "Back Following [PERSON_NAME] Timesheet [DATE] - [DATE] £358. 19 "Customer Servi…" at bounding box center [770, 605] width 770 height 1121
click at [461, 99] on span "Back" at bounding box center [447, 96] width 30 height 19
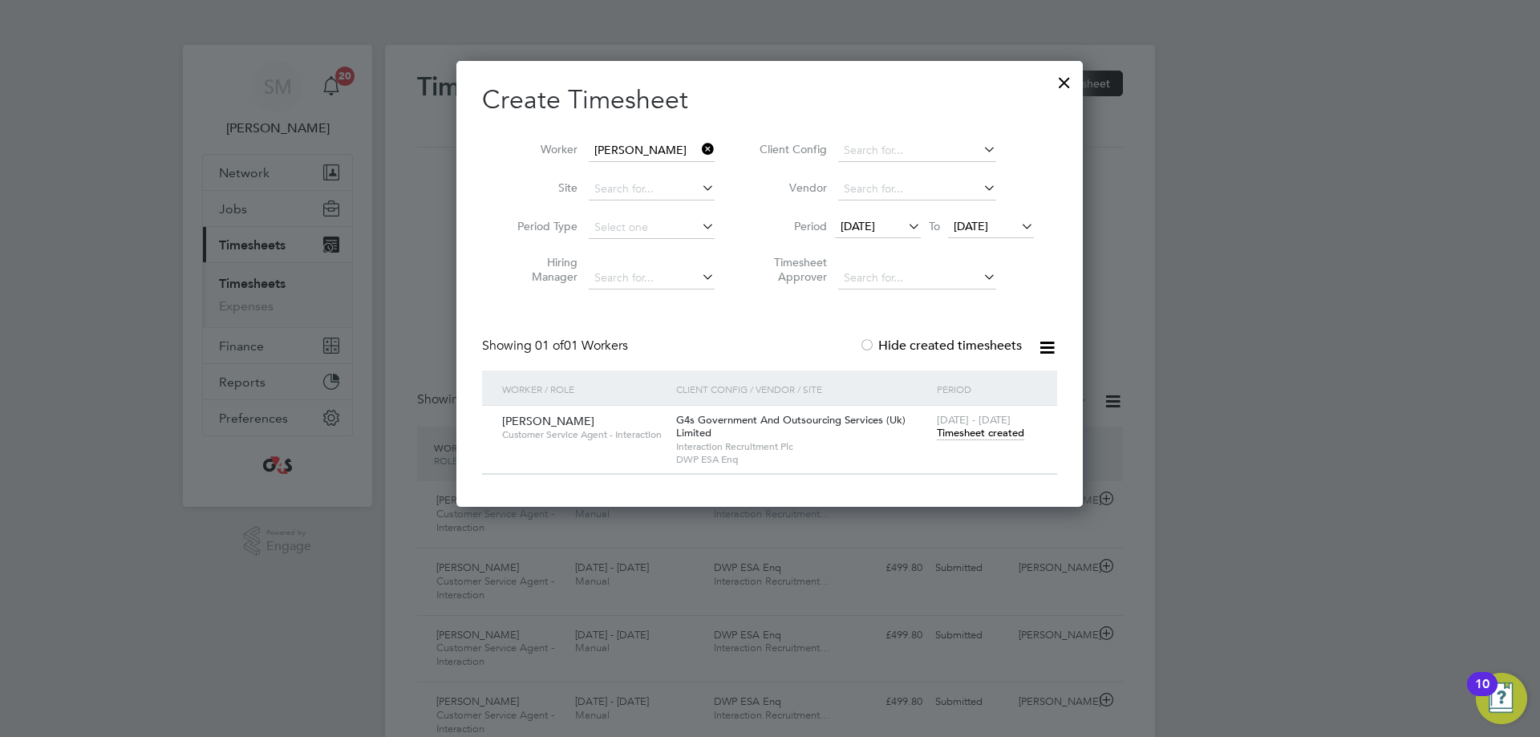
click at [699, 153] on icon at bounding box center [699, 149] width 0 height 22
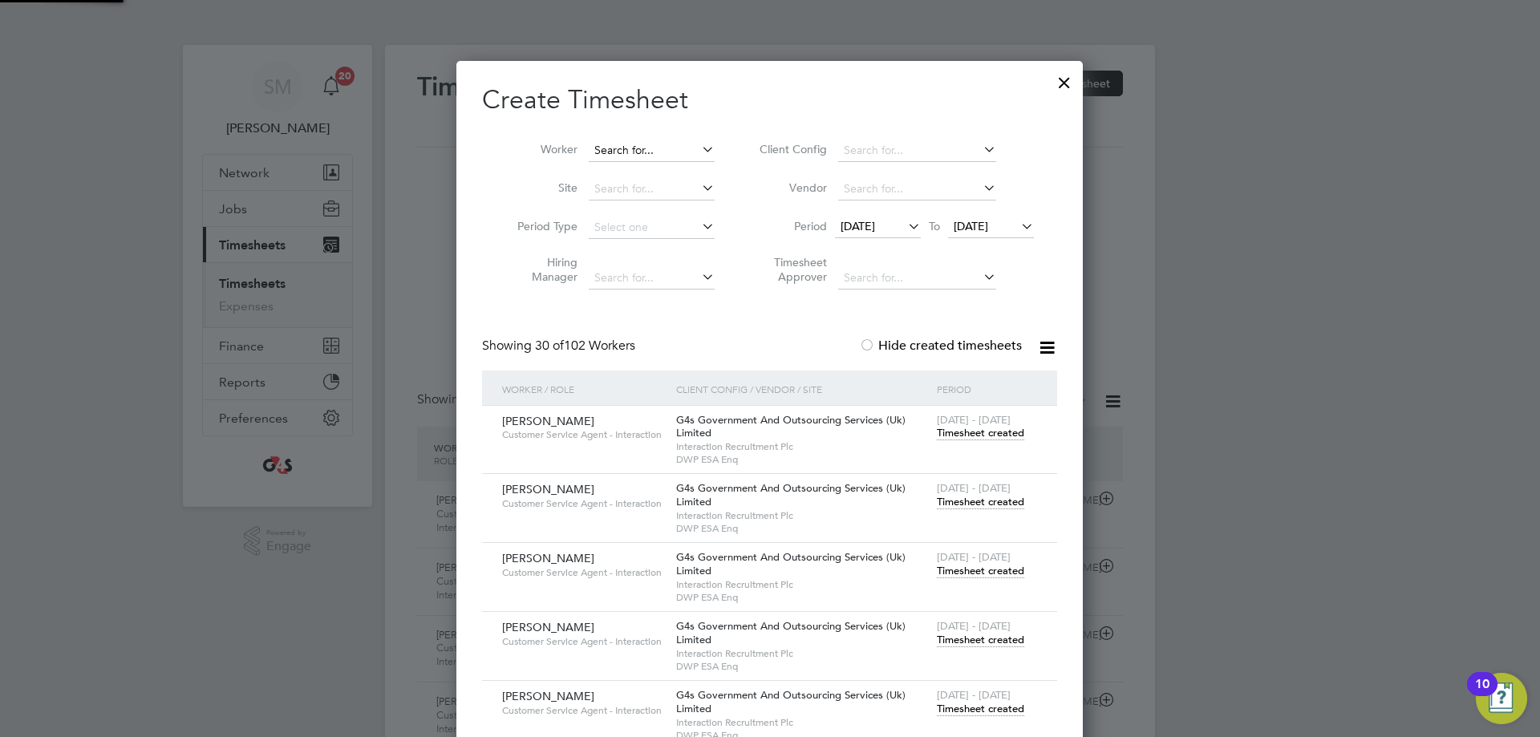
click at [673, 153] on input at bounding box center [652, 151] width 126 height 22
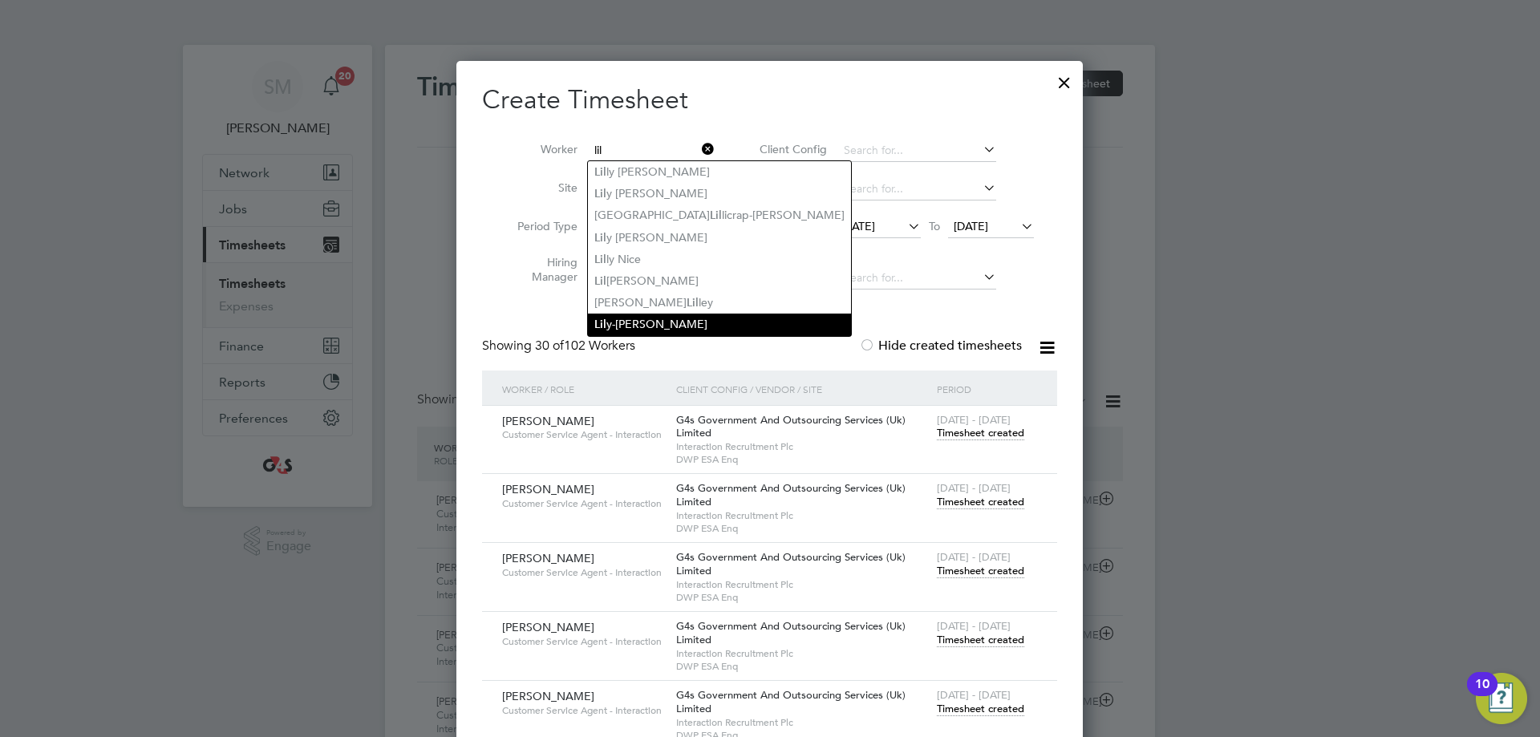
click at [666, 323] on li "Lil y-[PERSON_NAME]" at bounding box center [719, 325] width 263 height 22
type input "[PERSON_NAME]"
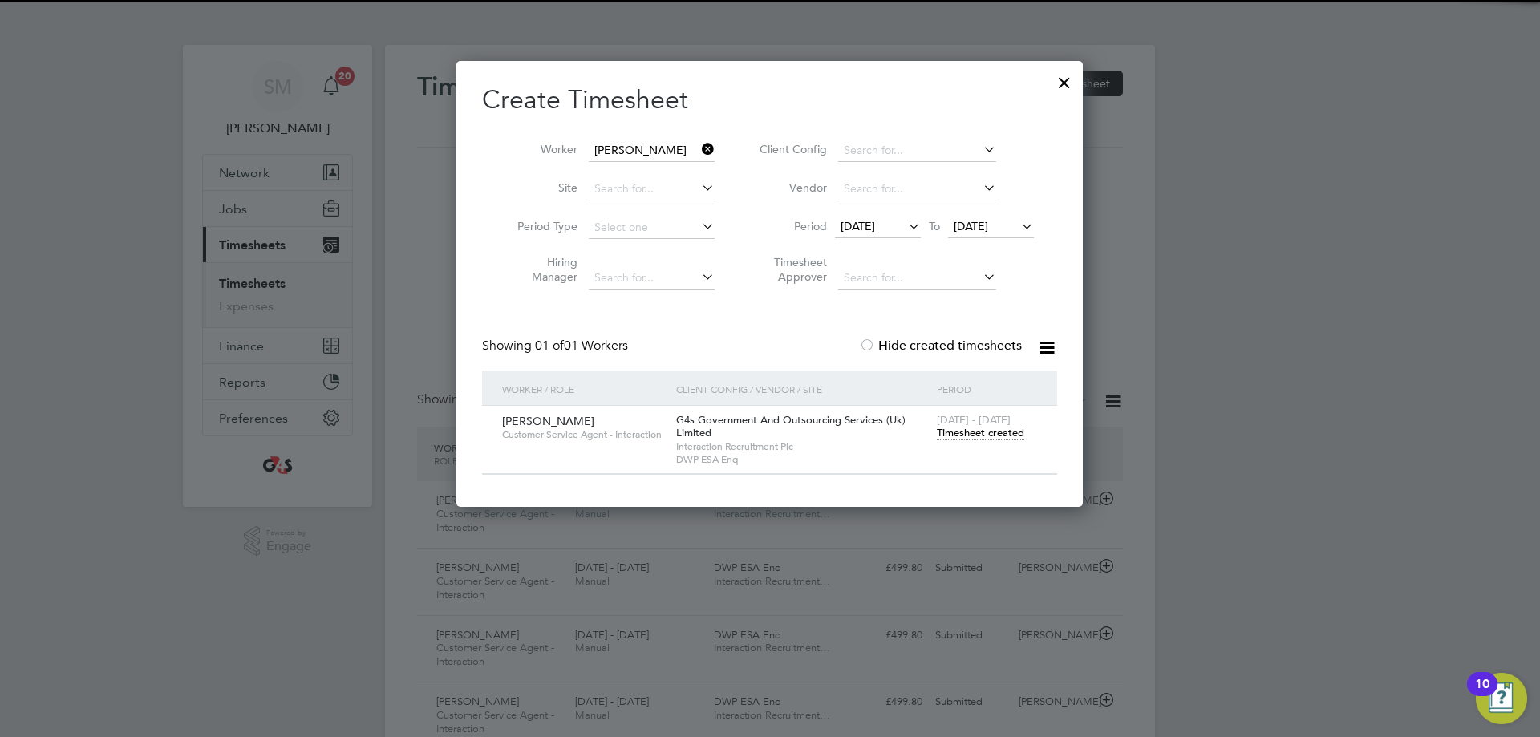
click at [1006, 431] on span "Timesheet created" at bounding box center [980, 433] width 87 height 14
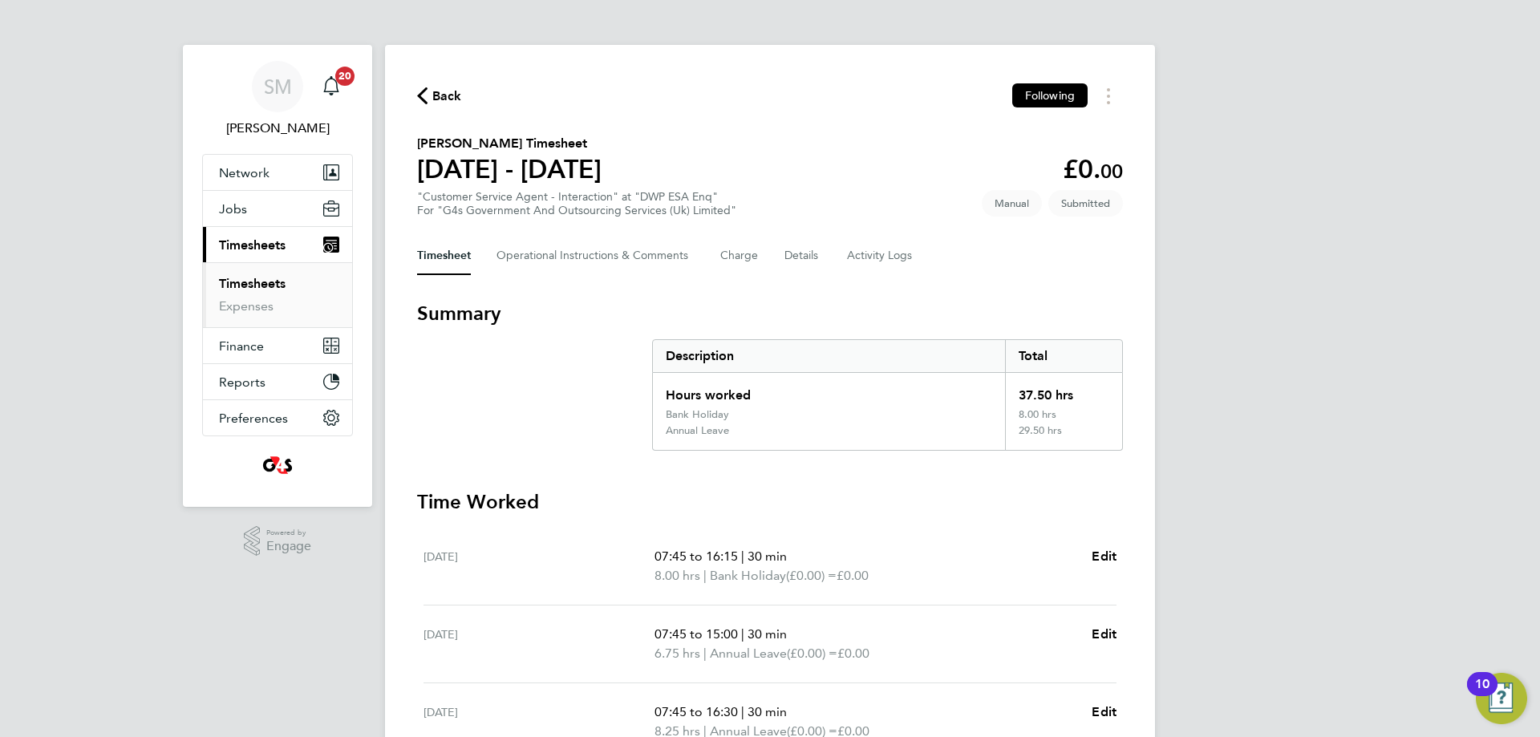
click at [428, 107] on div "Back Following" at bounding box center [770, 95] width 706 height 25
click at [448, 103] on span "Back" at bounding box center [447, 96] width 30 height 19
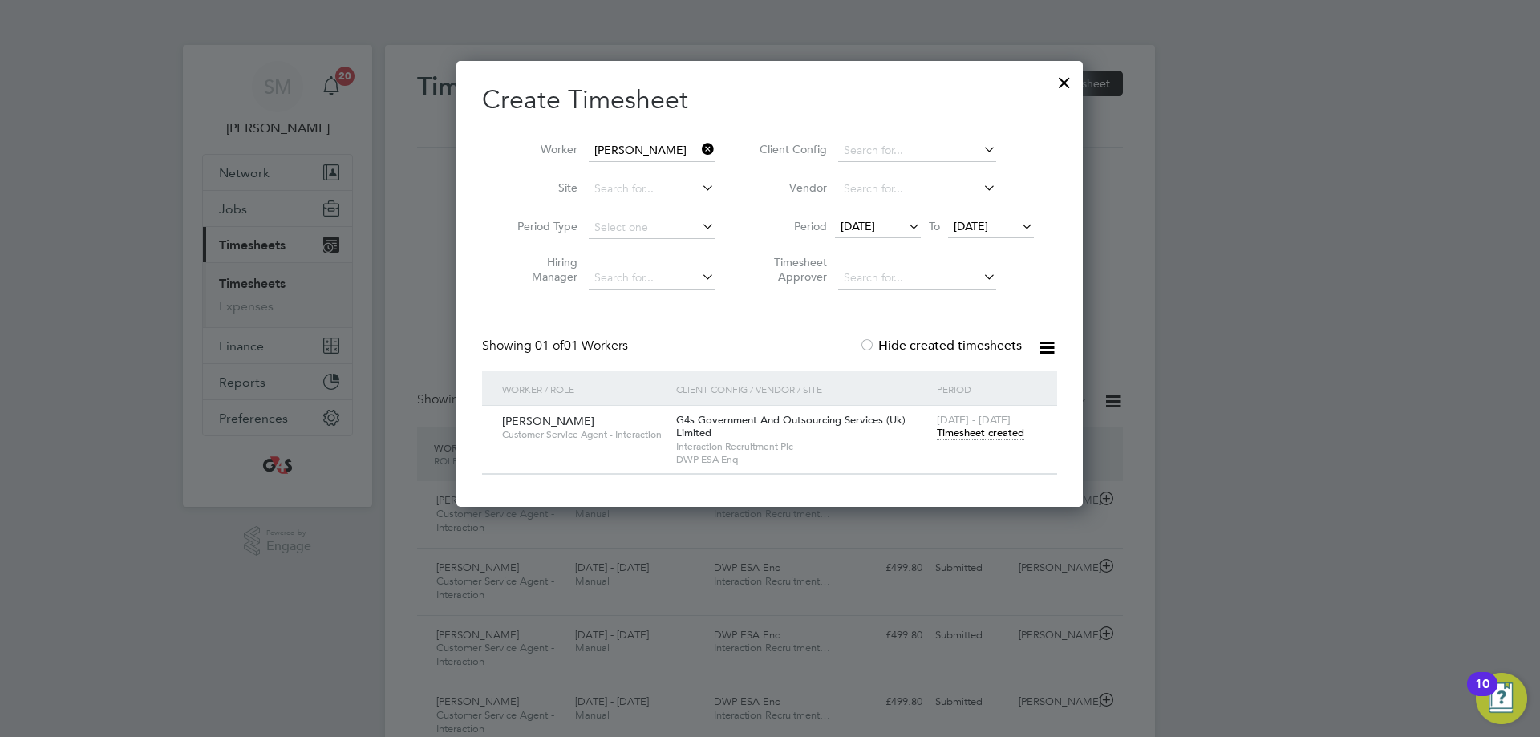
click at [699, 151] on icon at bounding box center [699, 149] width 0 height 22
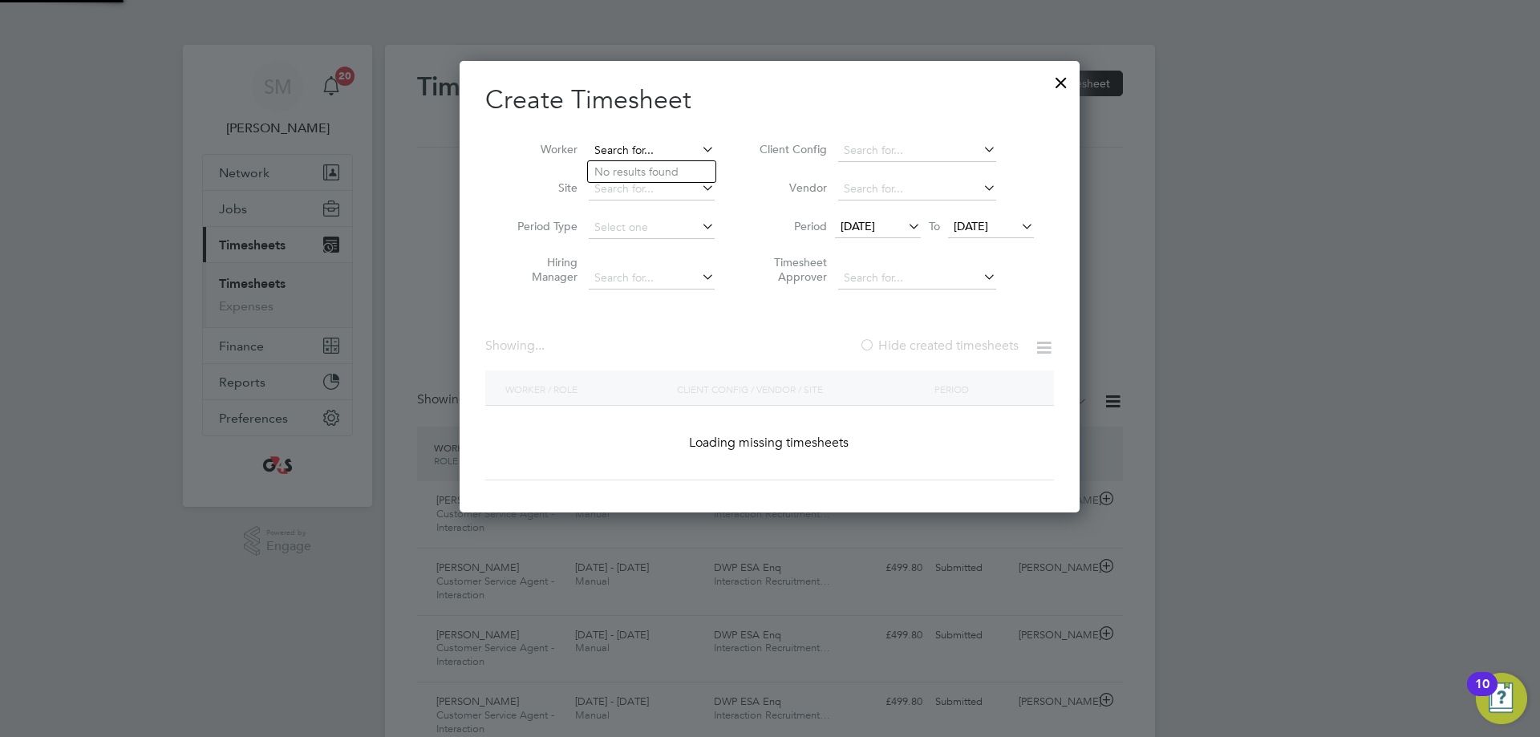
click at [687, 155] on input at bounding box center [652, 151] width 126 height 22
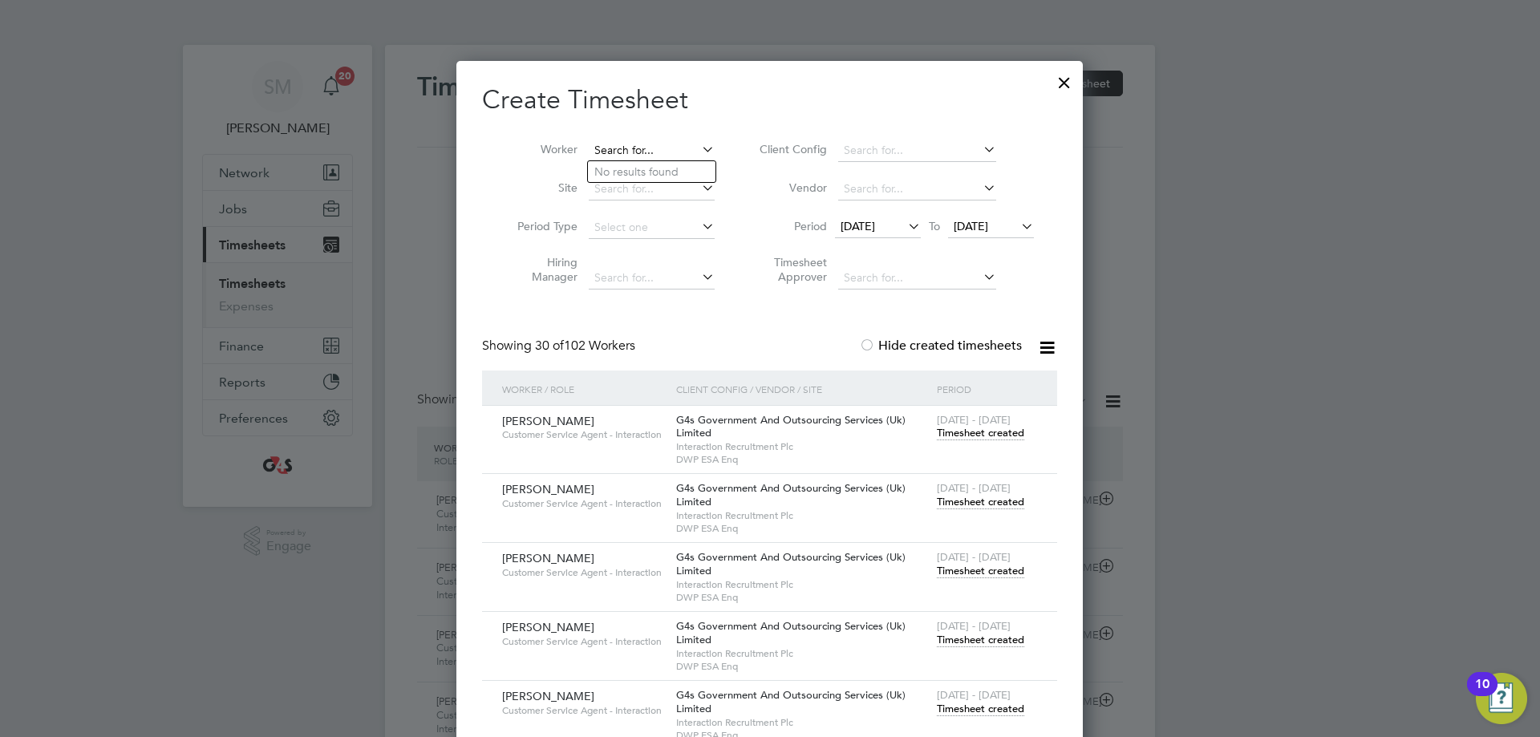
type input "P"
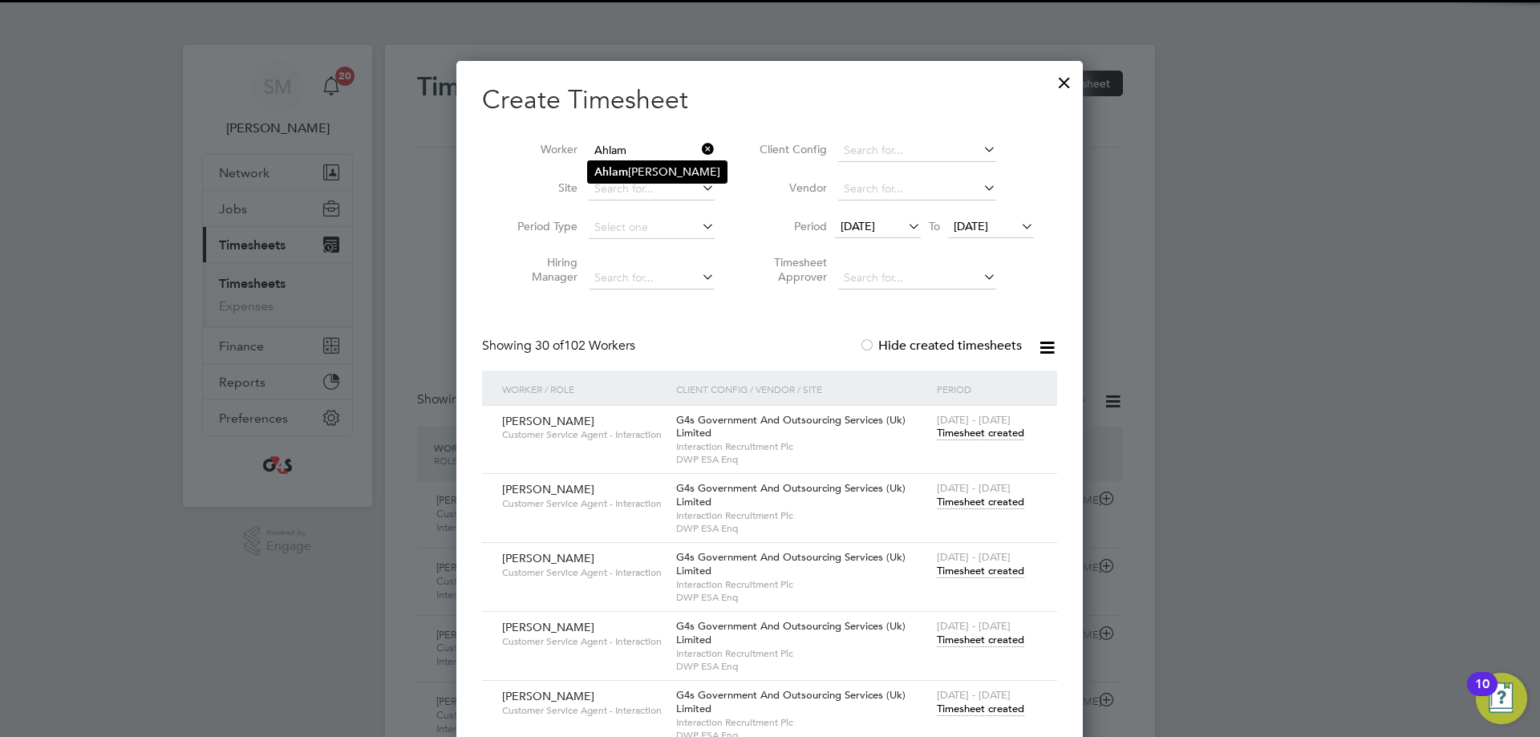
click at [655, 166] on li "[PERSON_NAME]" at bounding box center [657, 172] width 139 height 22
type input "[PERSON_NAME]"
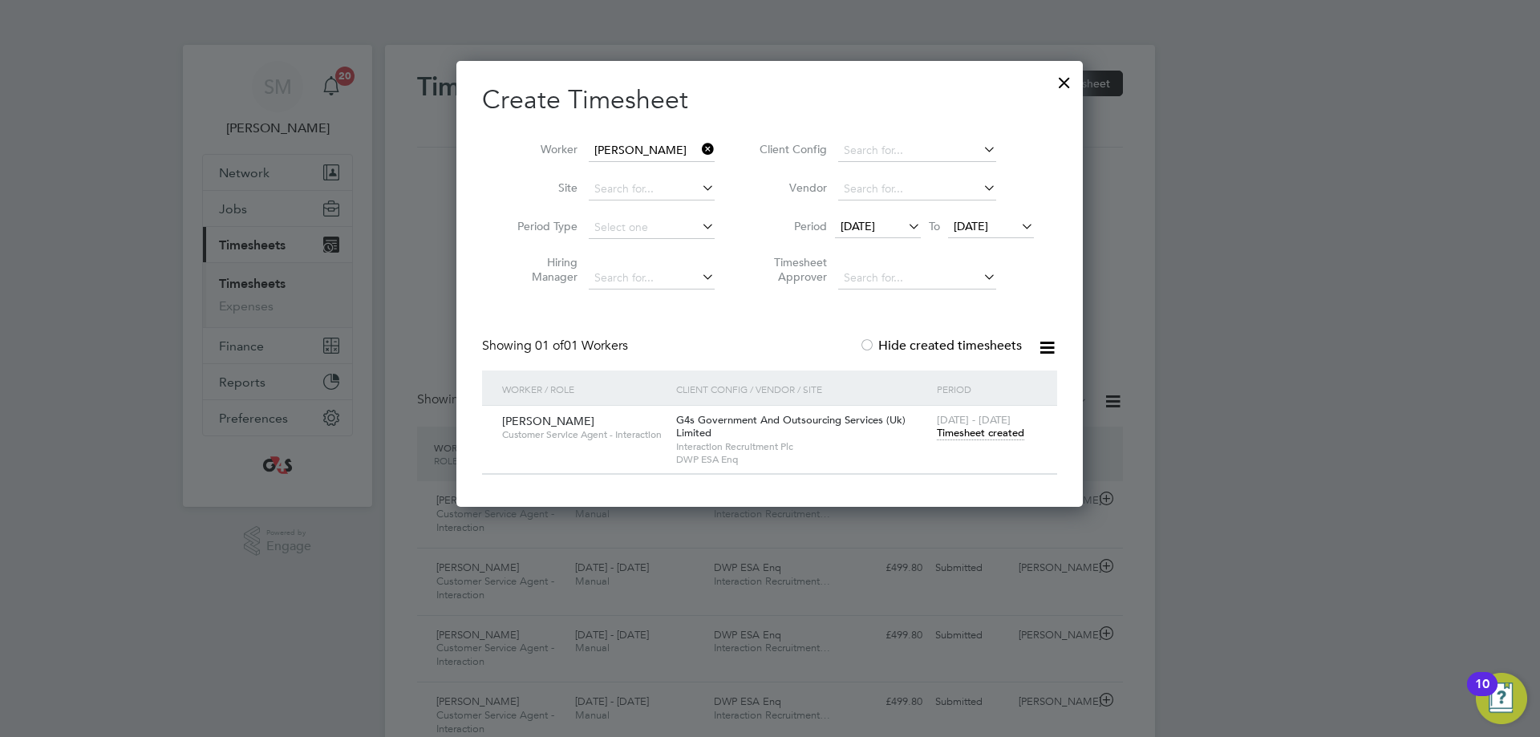
click at [971, 438] on span "Timesheet created" at bounding box center [980, 433] width 87 height 14
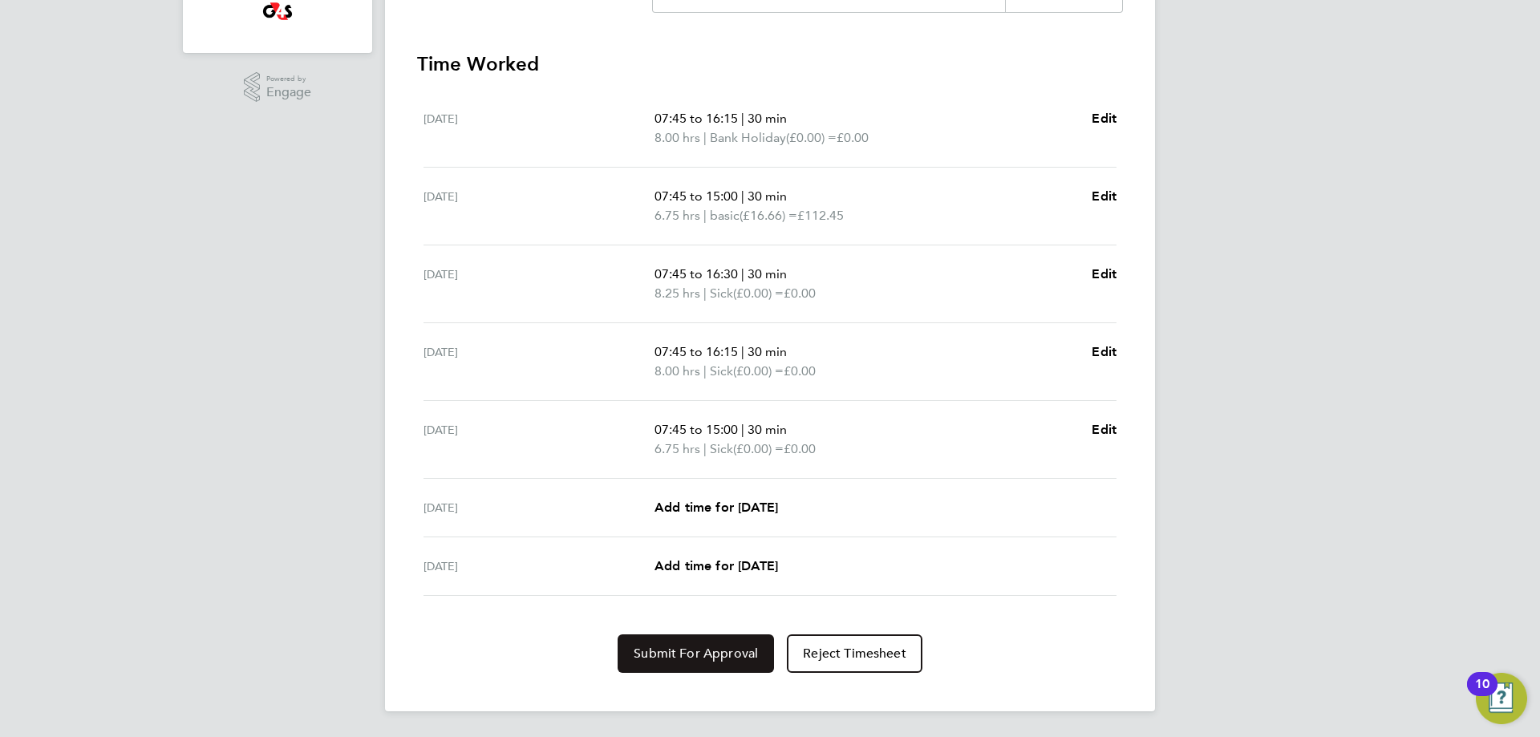
click at [710, 652] on span "Submit For Approval" at bounding box center [696, 654] width 124 height 16
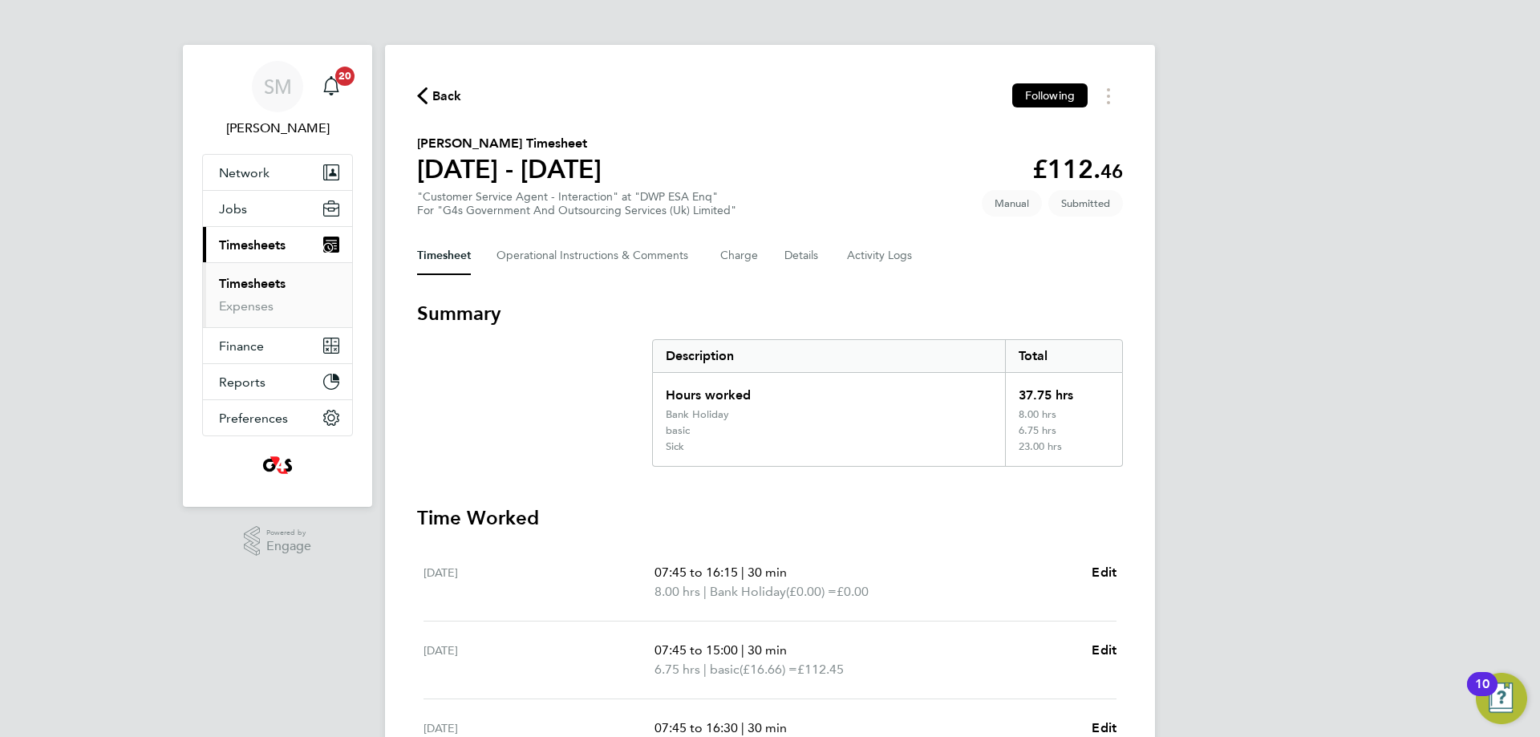
click at [446, 95] on span "Back" at bounding box center [447, 96] width 30 height 19
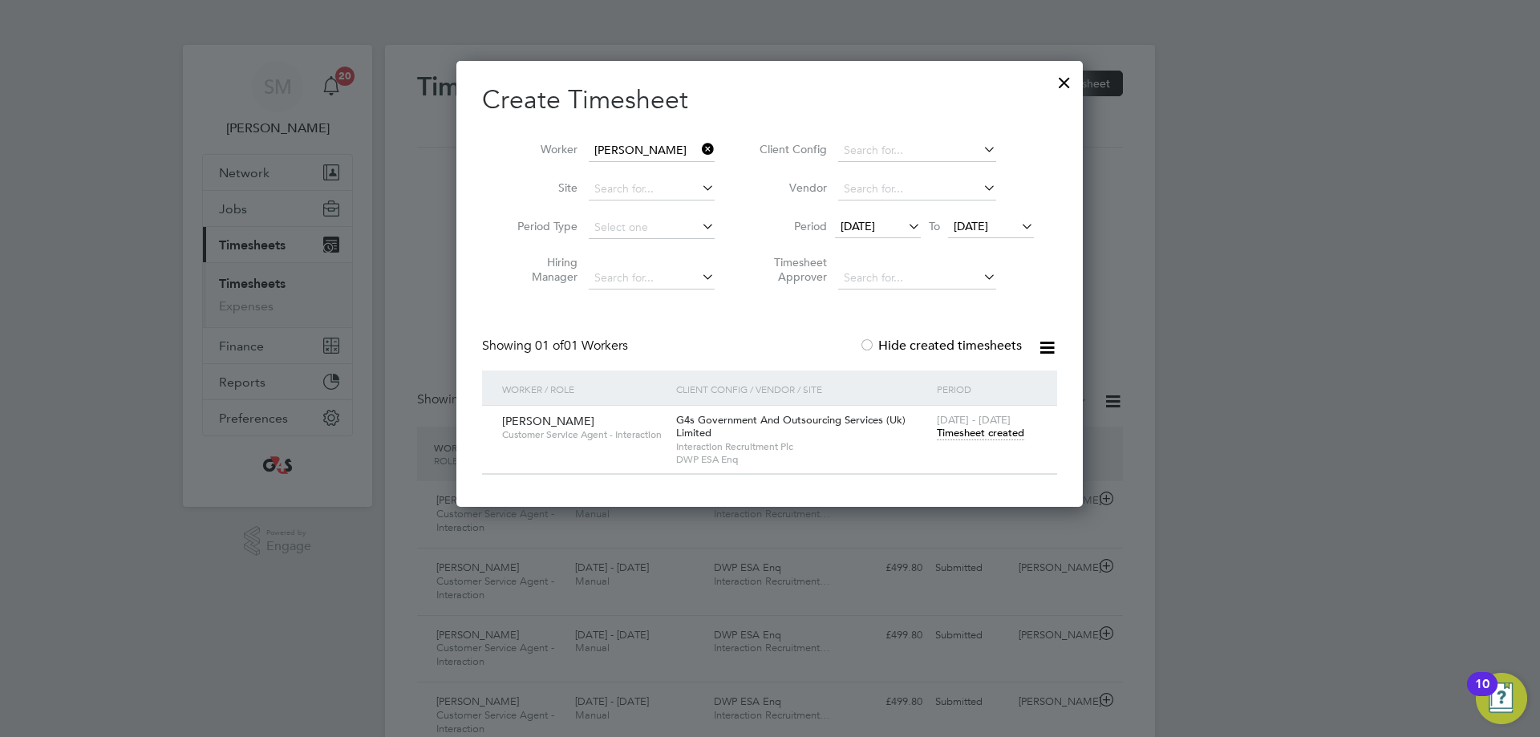
click at [699, 147] on icon at bounding box center [699, 149] width 0 height 22
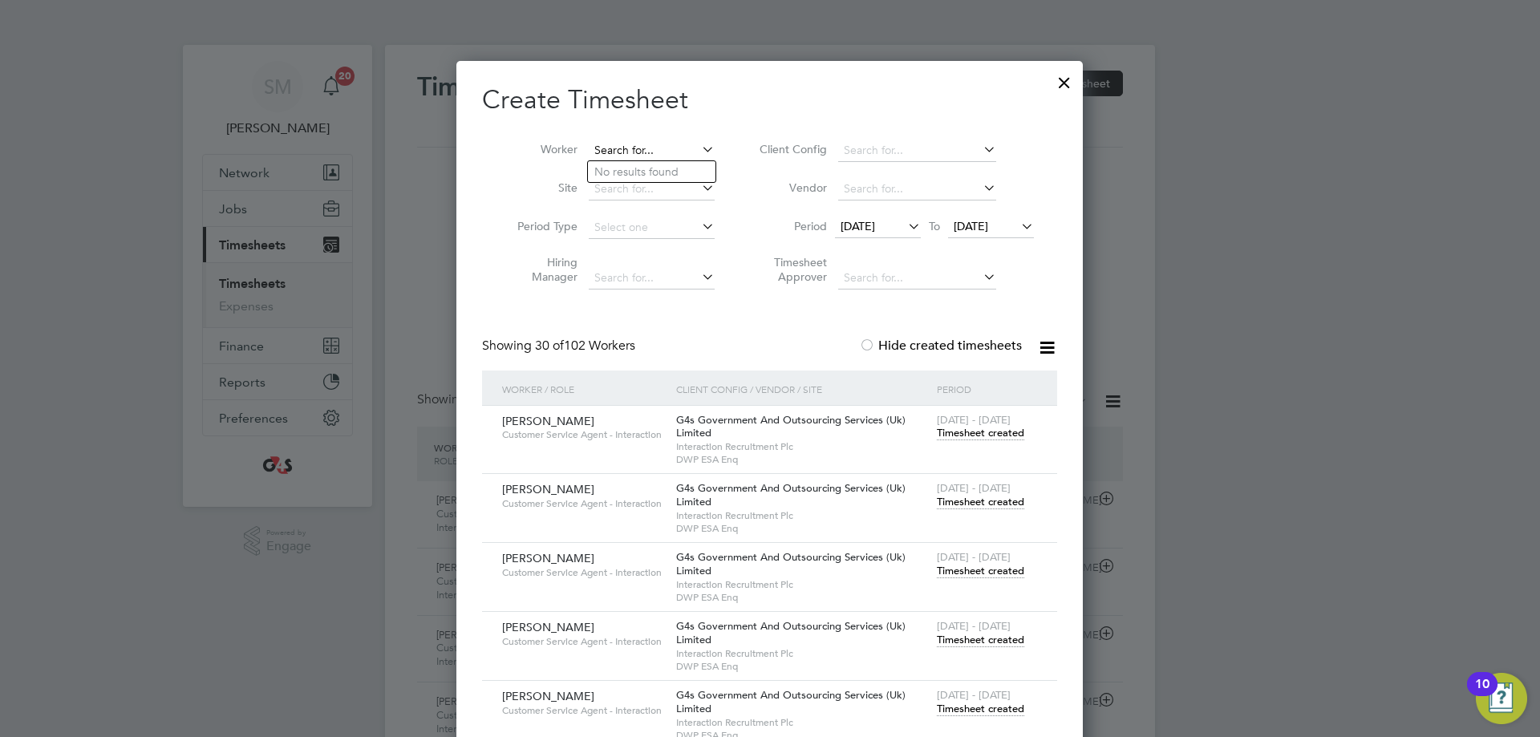
click at [642, 150] on input at bounding box center [652, 151] width 126 height 22
click at [641, 163] on li "[PERSON_NAME]" at bounding box center [668, 172] width 160 height 22
type input "[PERSON_NAME]"
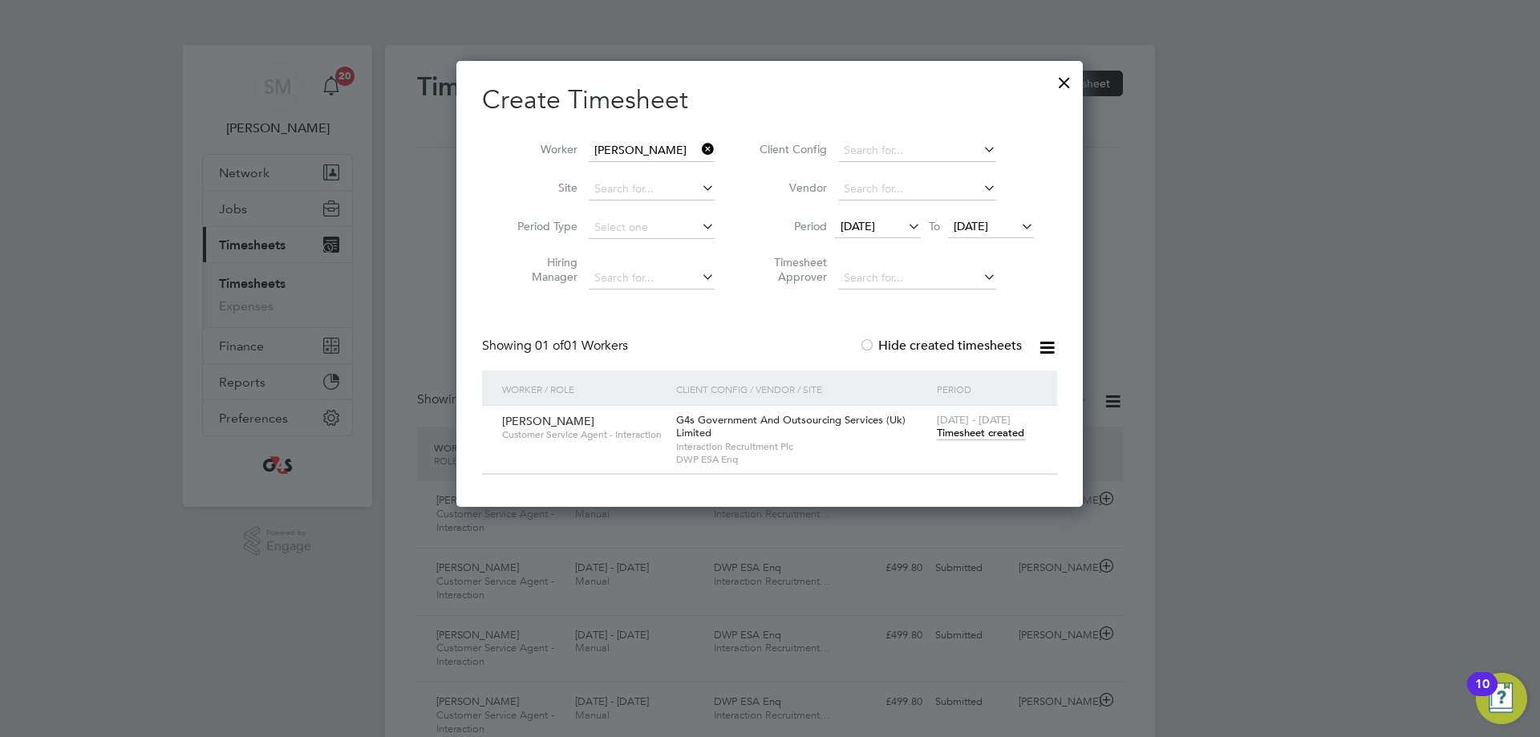
click at [1003, 440] on div "[DATE] - [DATE] Timesheet created" at bounding box center [987, 427] width 108 height 43
click at [1011, 436] on span "Timesheet created" at bounding box center [980, 433] width 87 height 14
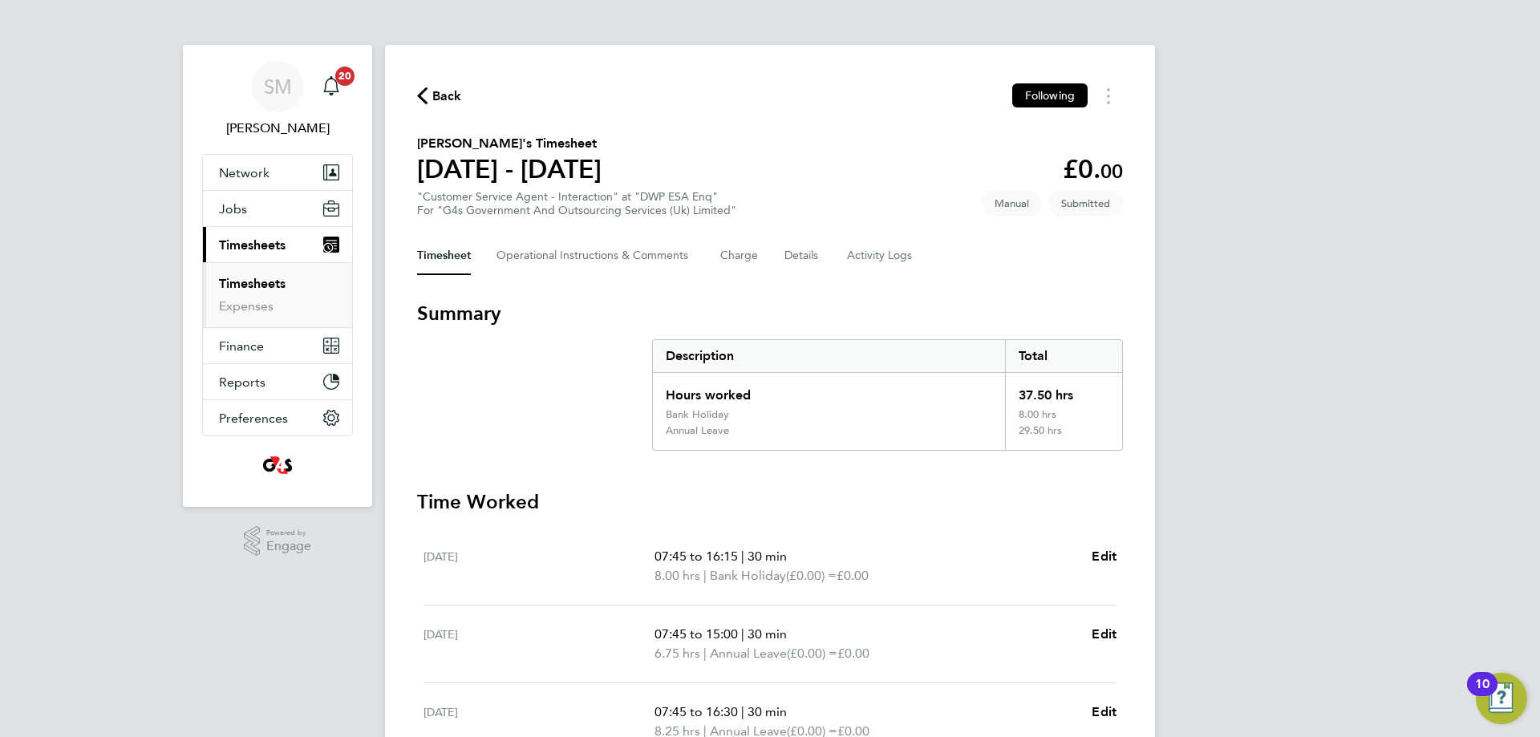
click at [448, 98] on span "Back" at bounding box center [447, 96] width 30 height 19
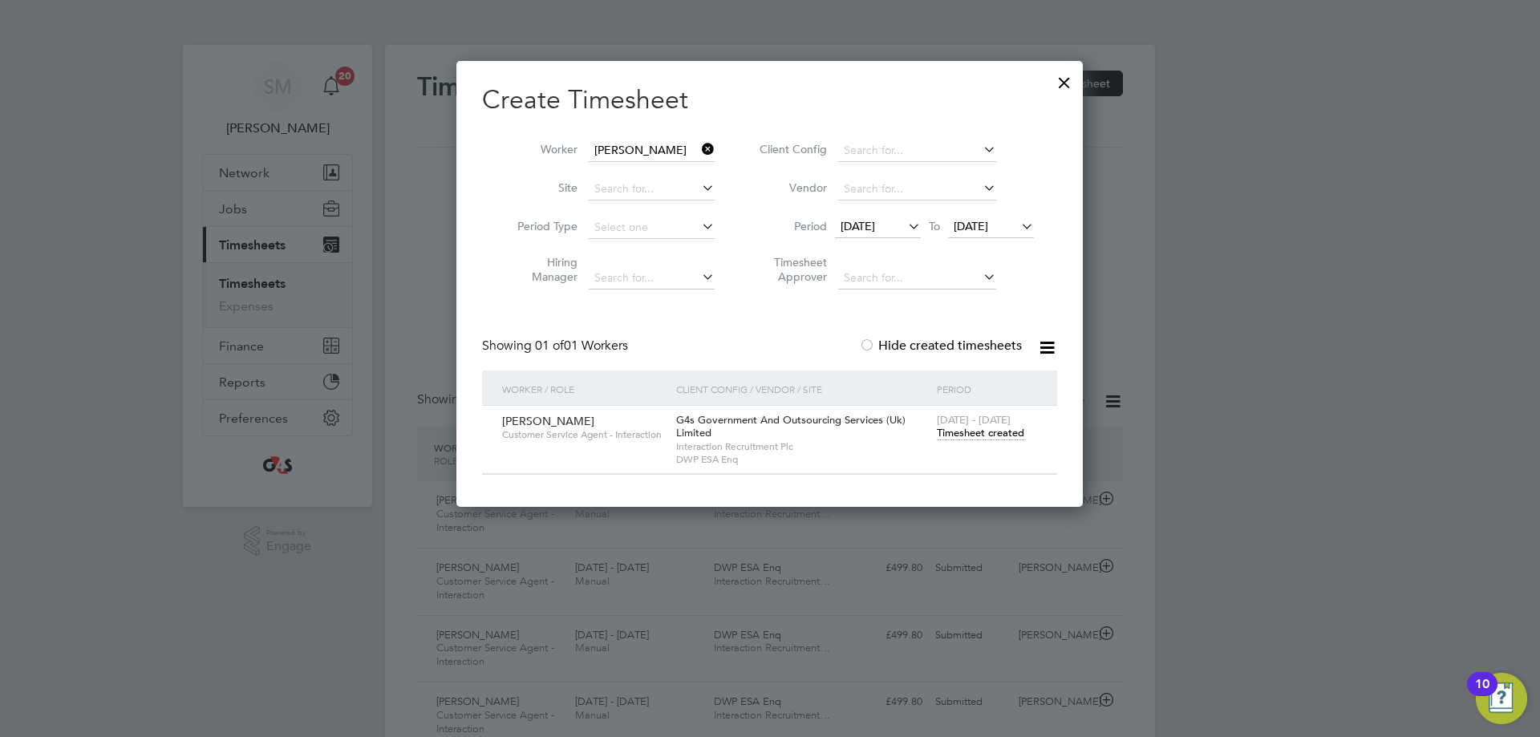
click at [699, 147] on icon at bounding box center [699, 149] width 0 height 22
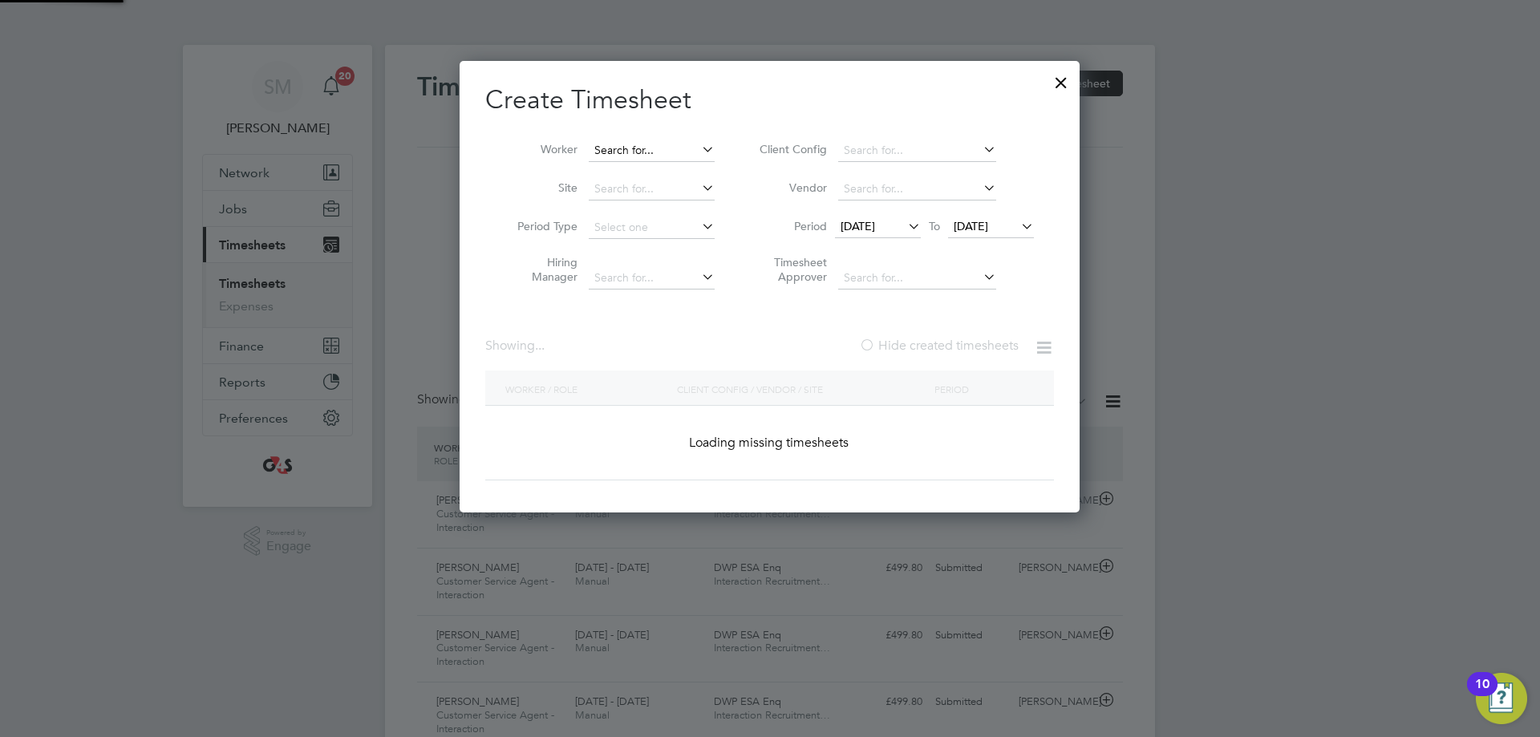
click at [663, 156] on input at bounding box center [652, 151] width 126 height 22
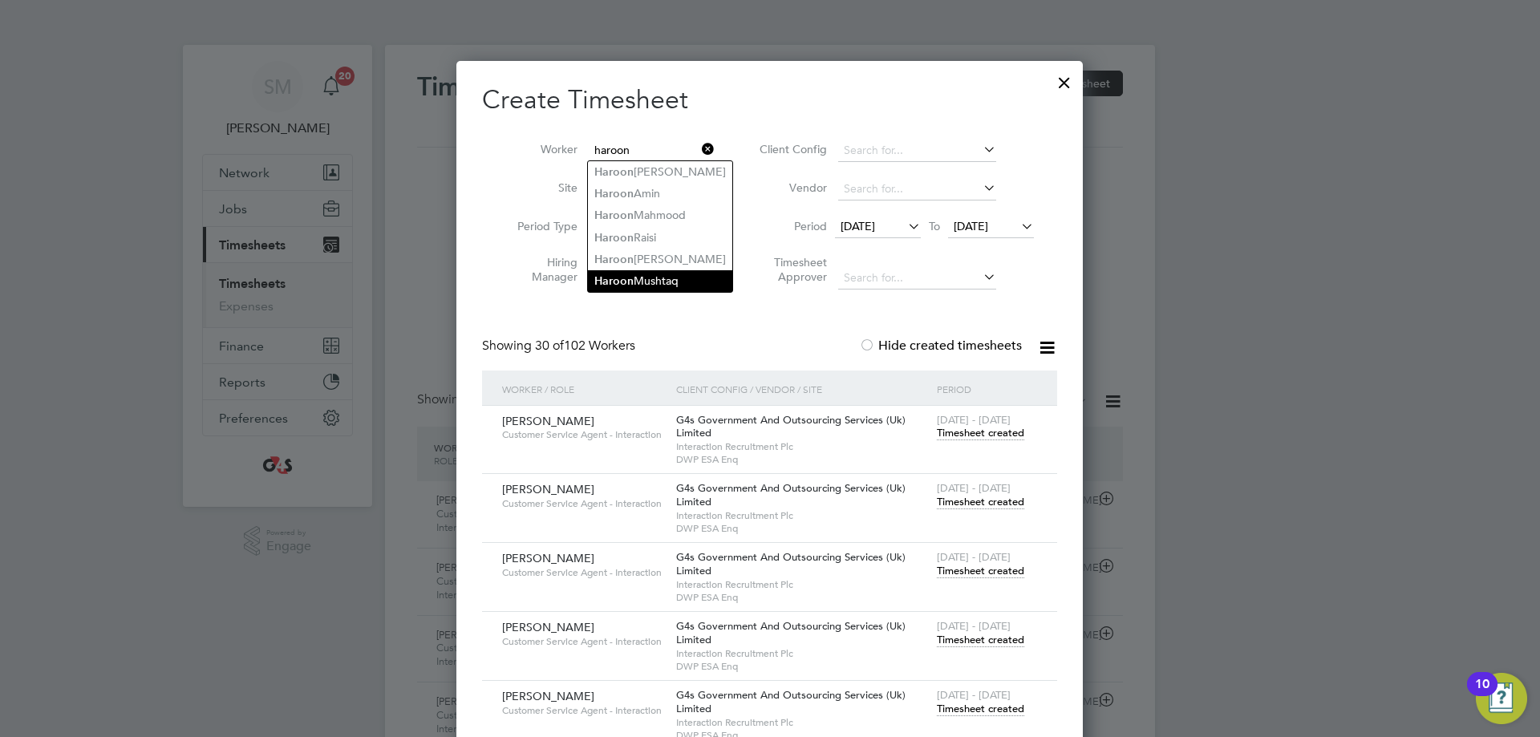
click at [659, 270] on li "[PERSON_NAME]" at bounding box center [660, 281] width 144 height 22
type input "[PERSON_NAME]"
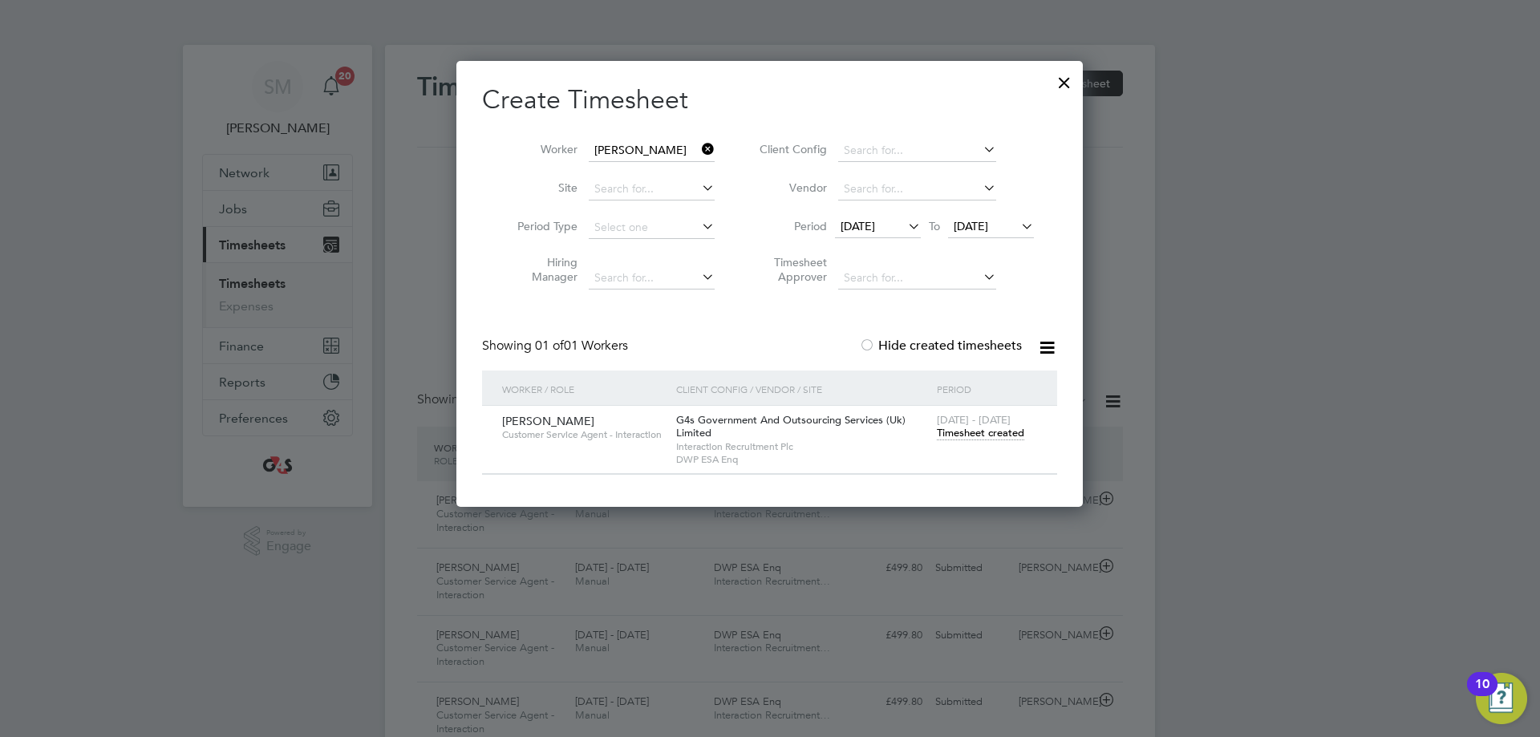
click at [966, 440] on div "[DATE] - [DATE] Timesheet created" at bounding box center [987, 427] width 108 height 43
click at [972, 428] on span "Timesheet created" at bounding box center [980, 433] width 87 height 14
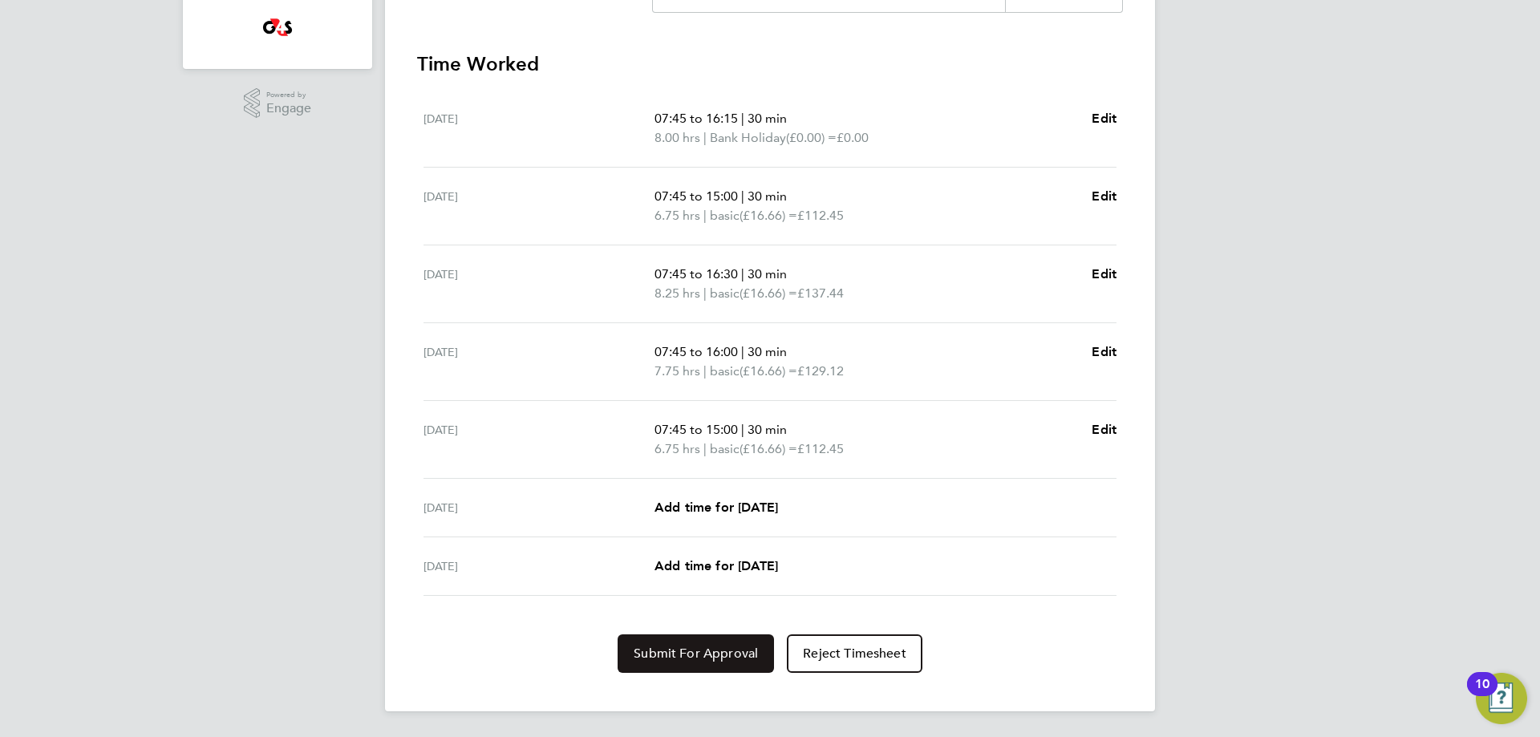
click at [681, 656] on span "Submit For Approval" at bounding box center [696, 654] width 124 height 16
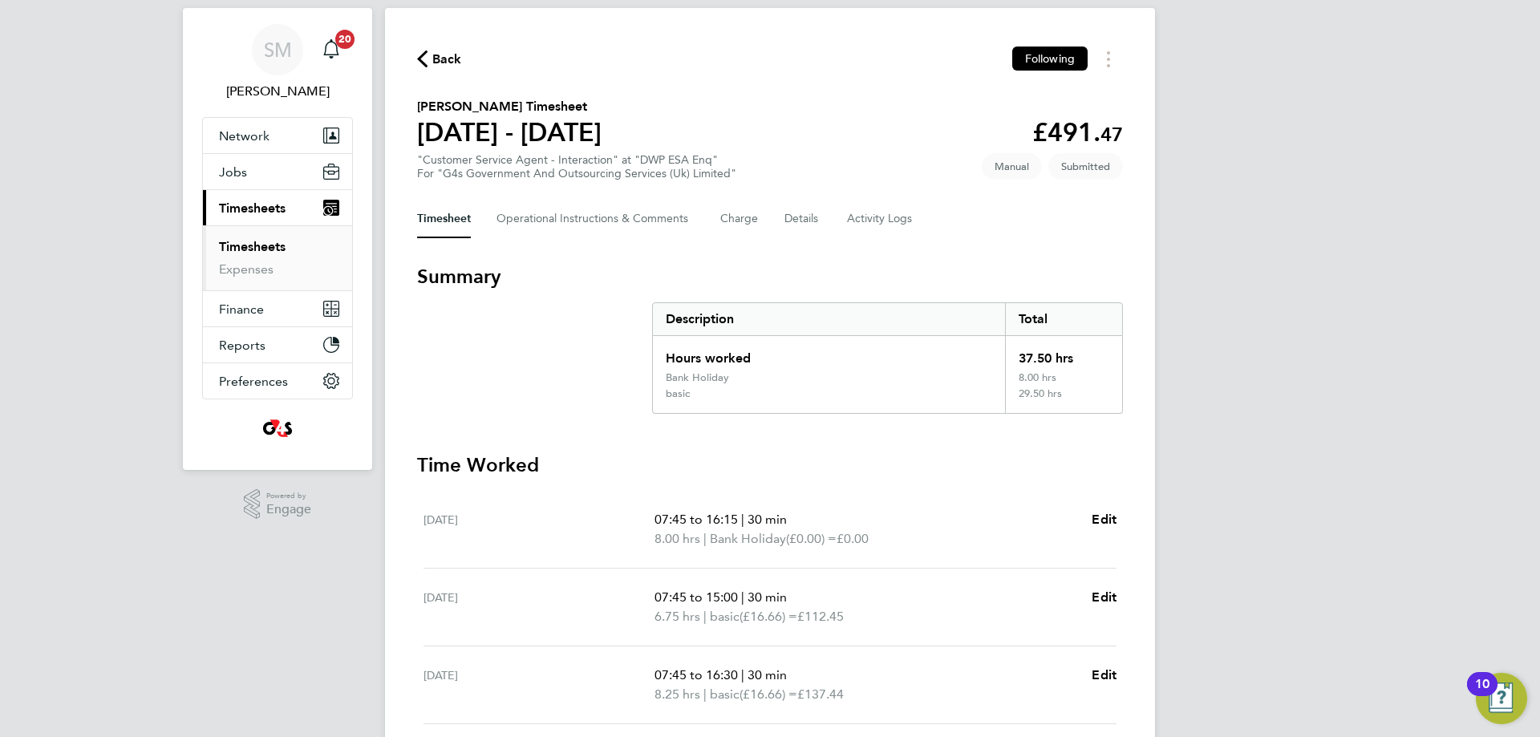
click at [453, 56] on span "Back" at bounding box center [447, 59] width 30 height 19
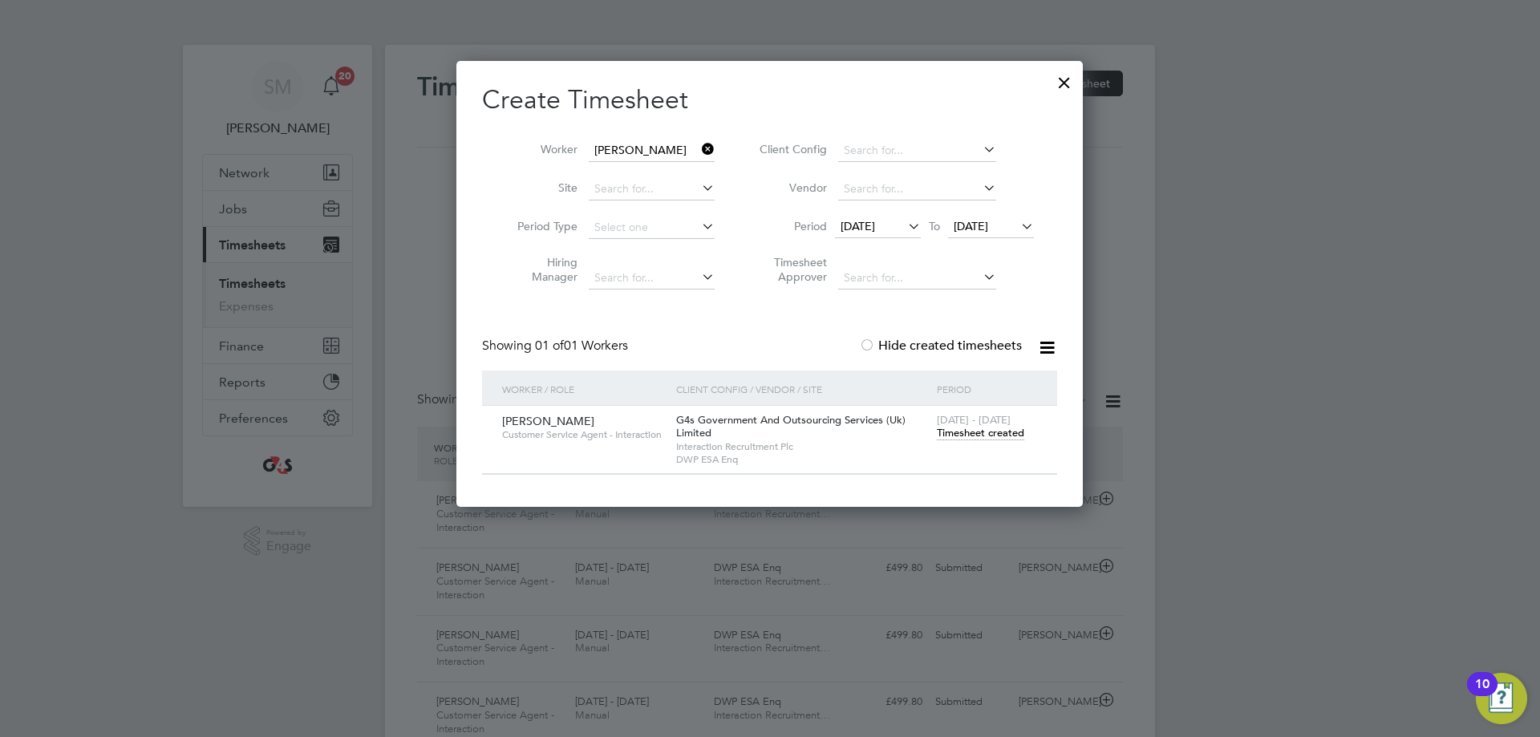
click at [699, 150] on icon at bounding box center [699, 149] width 0 height 22
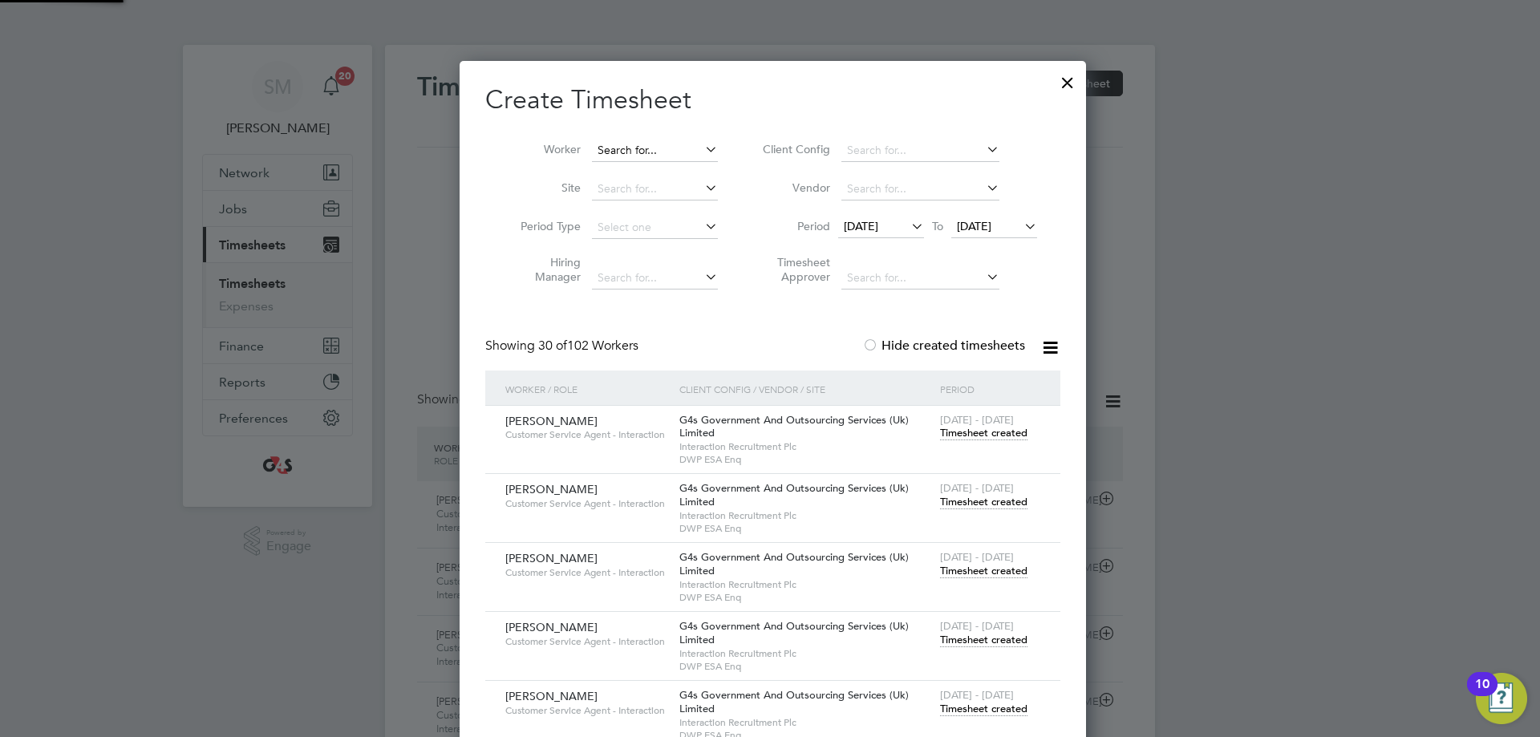
click at [669, 158] on input at bounding box center [655, 151] width 126 height 22
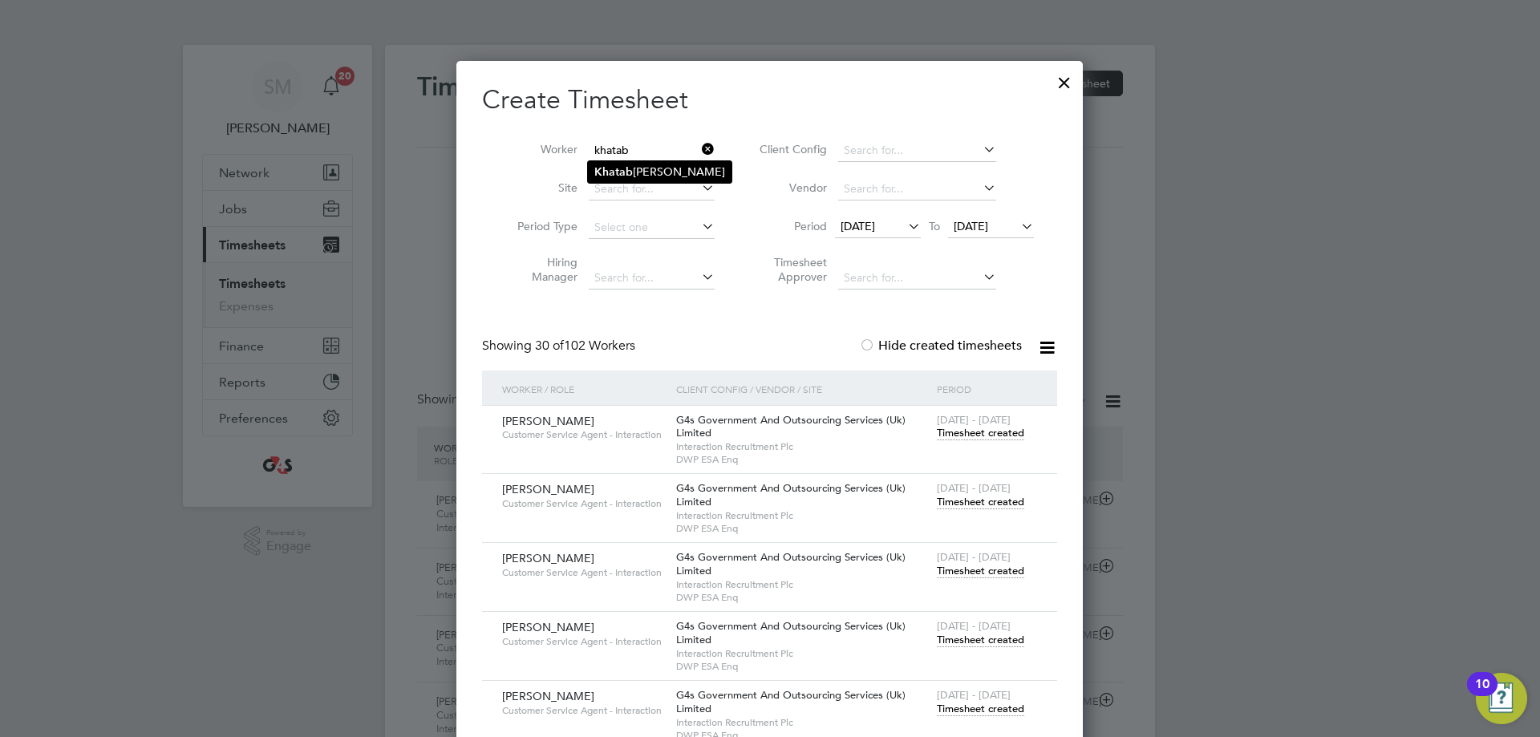
click at [672, 172] on li "[PERSON_NAME]" at bounding box center [660, 172] width 144 height 22
type input "[PERSON_NAME]"
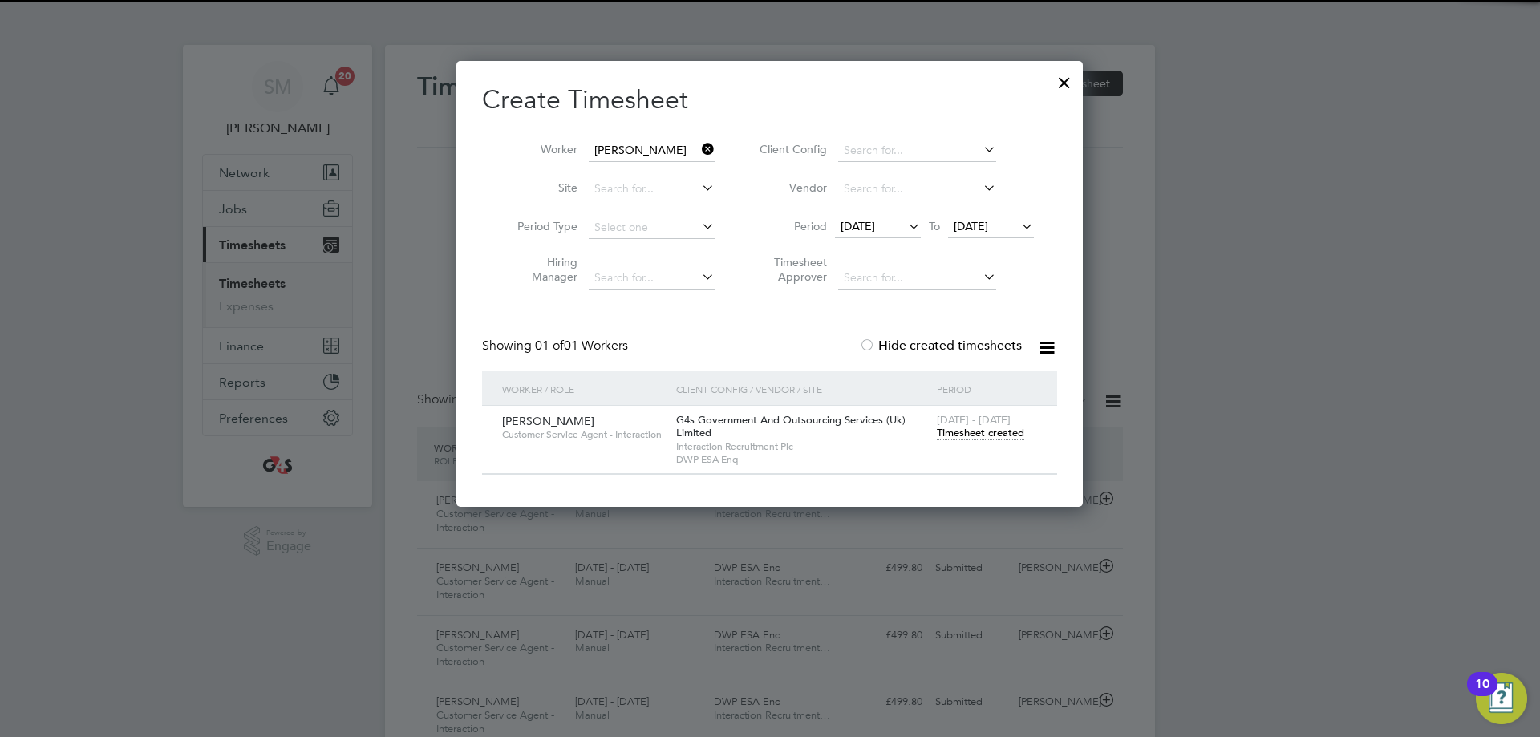
click at [978, 431] on span "Timesheet created" at bounding box center [980, 433] width 87 height 14
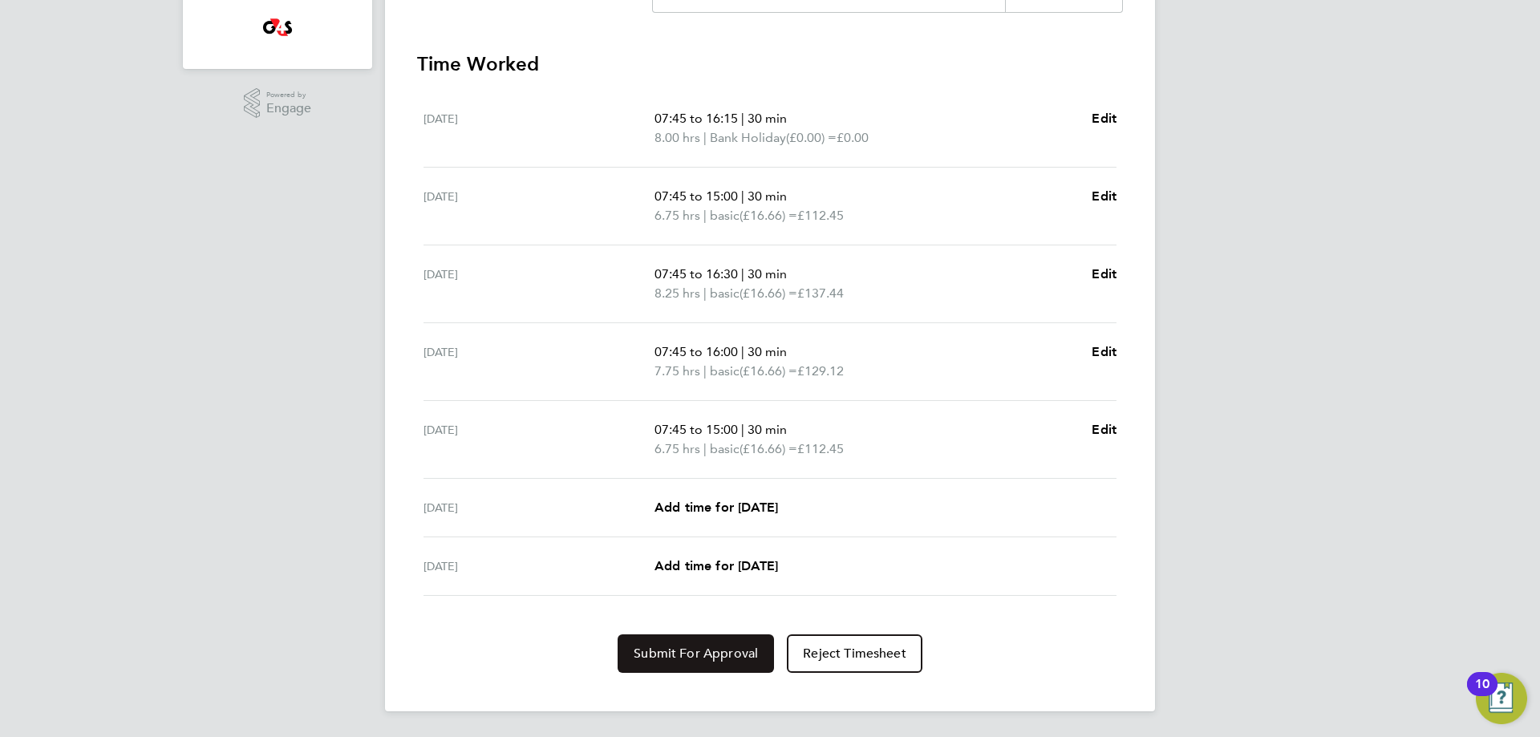
click at [663, 647] on span "Submit For Approval" at bounding box center [696, 654] width 124 height 16
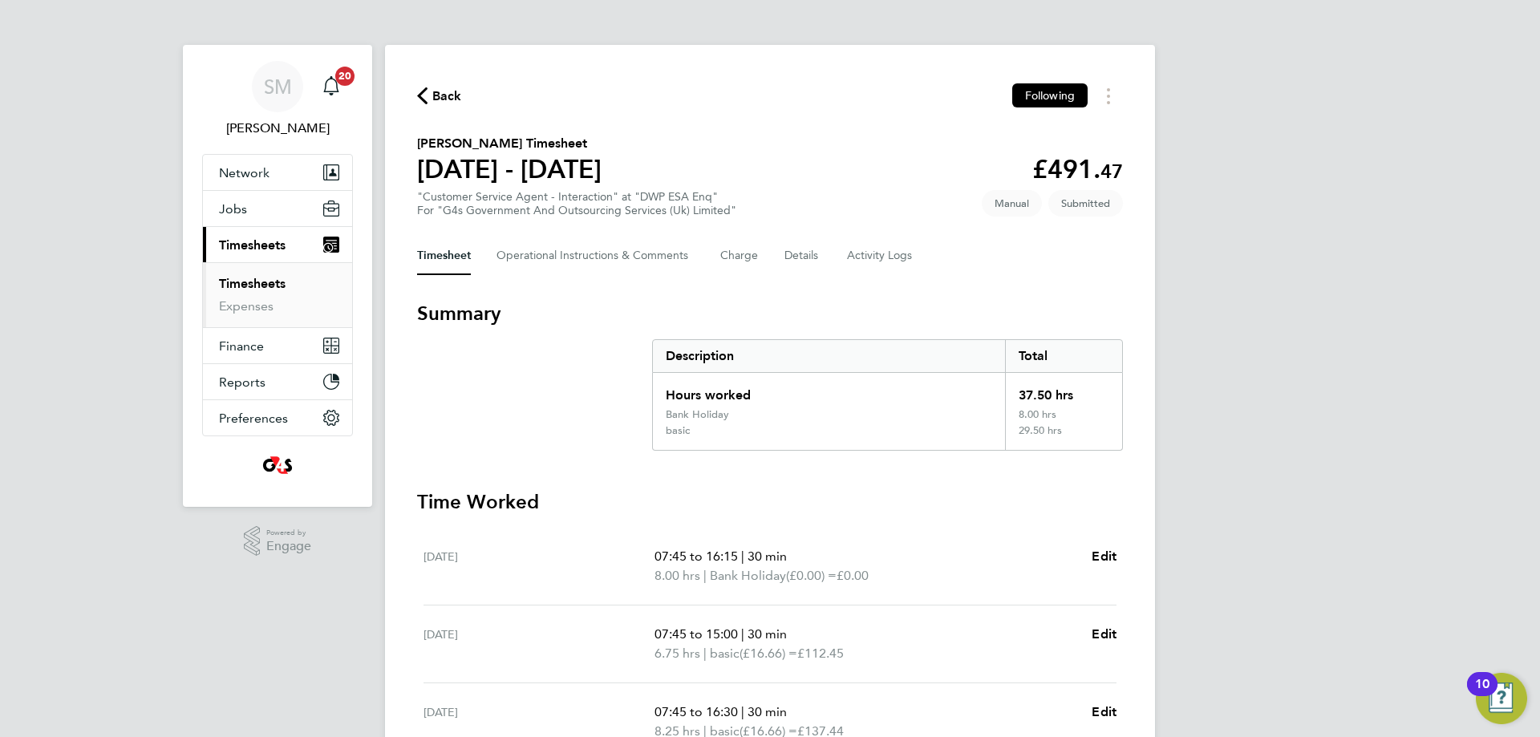
click at [436, 89] on span "Back" at bounding box center [447, 96] width 30 height 19
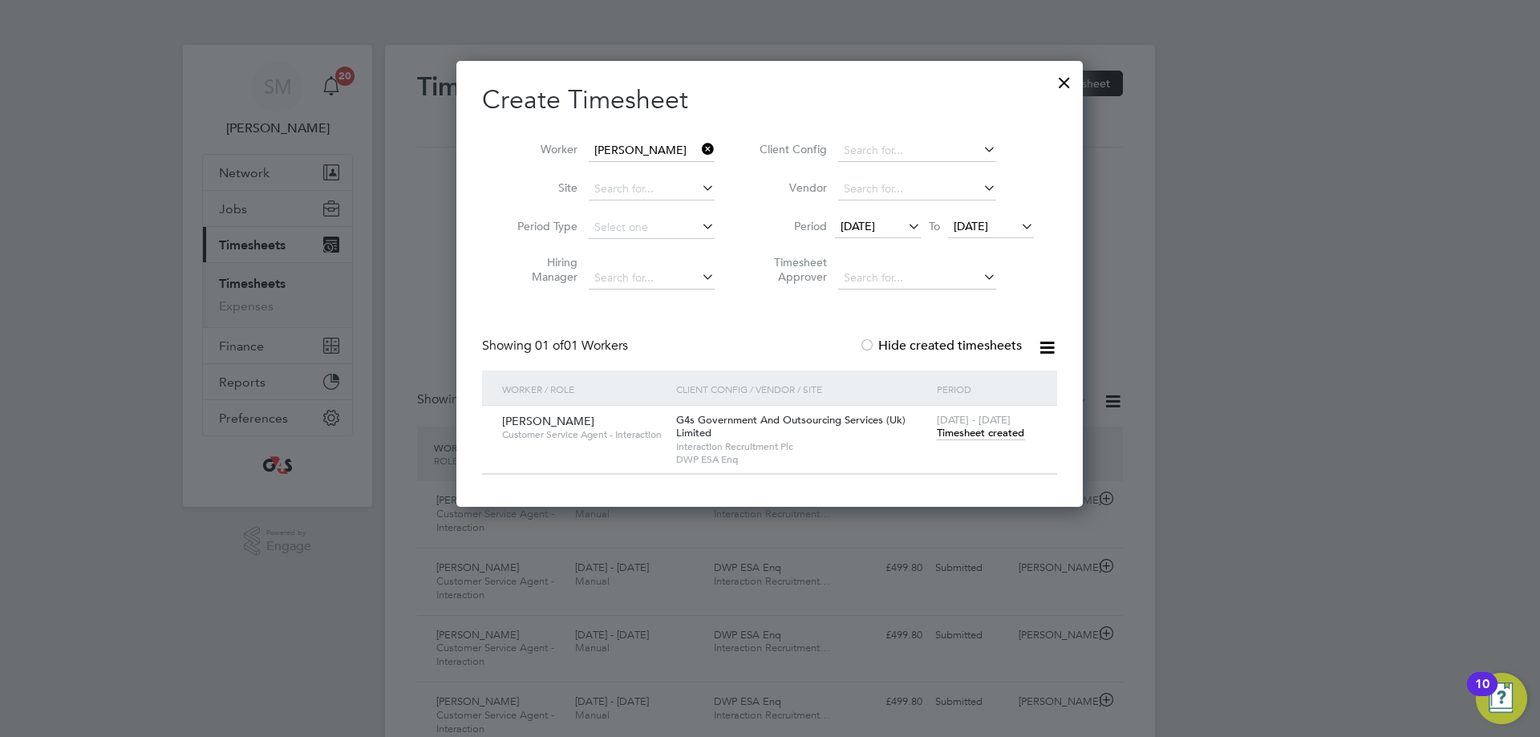
click at [699, 144] on icon at bounding box center [699, 149] width 0 height 22
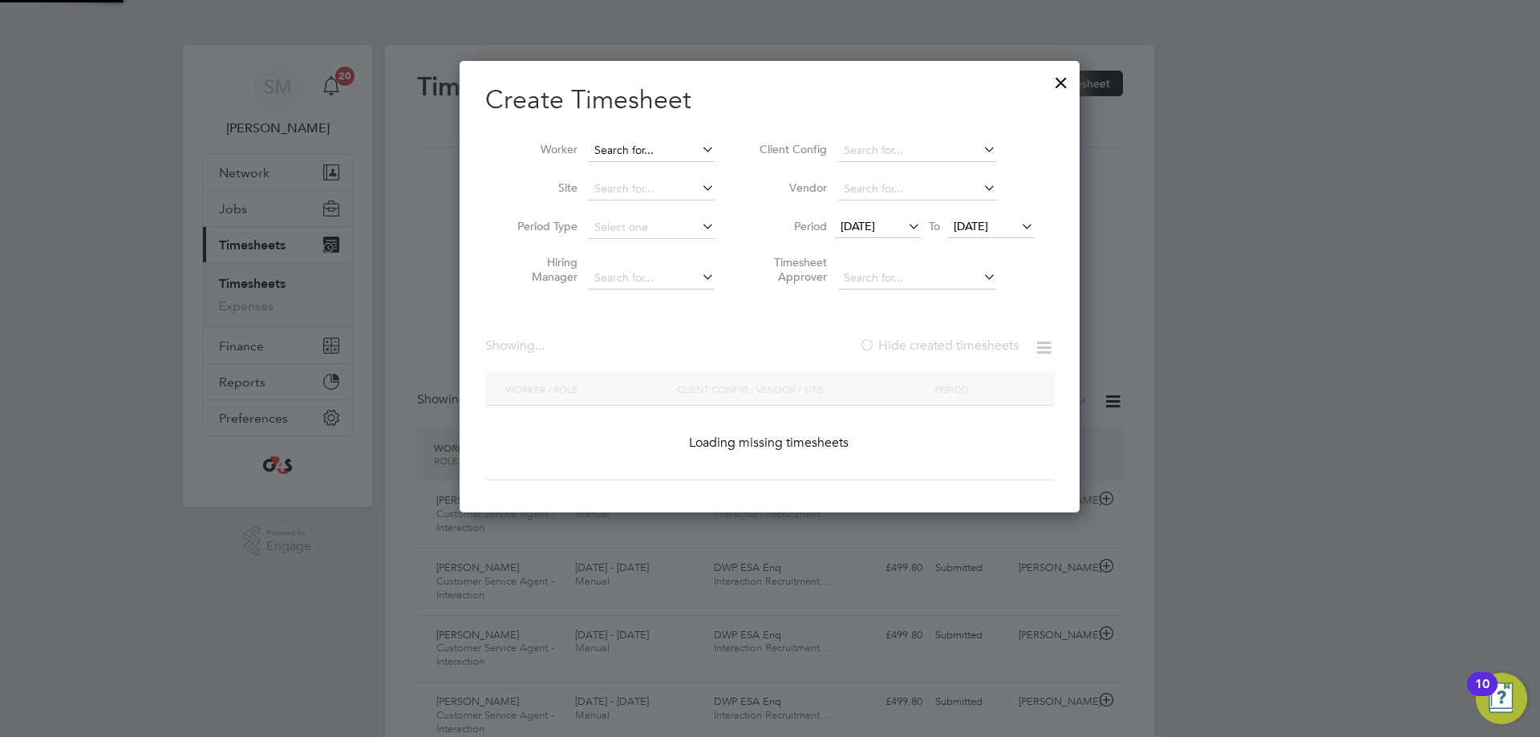
click at [670, 155] on input at bounding box center [652, 151] width 126 height 22
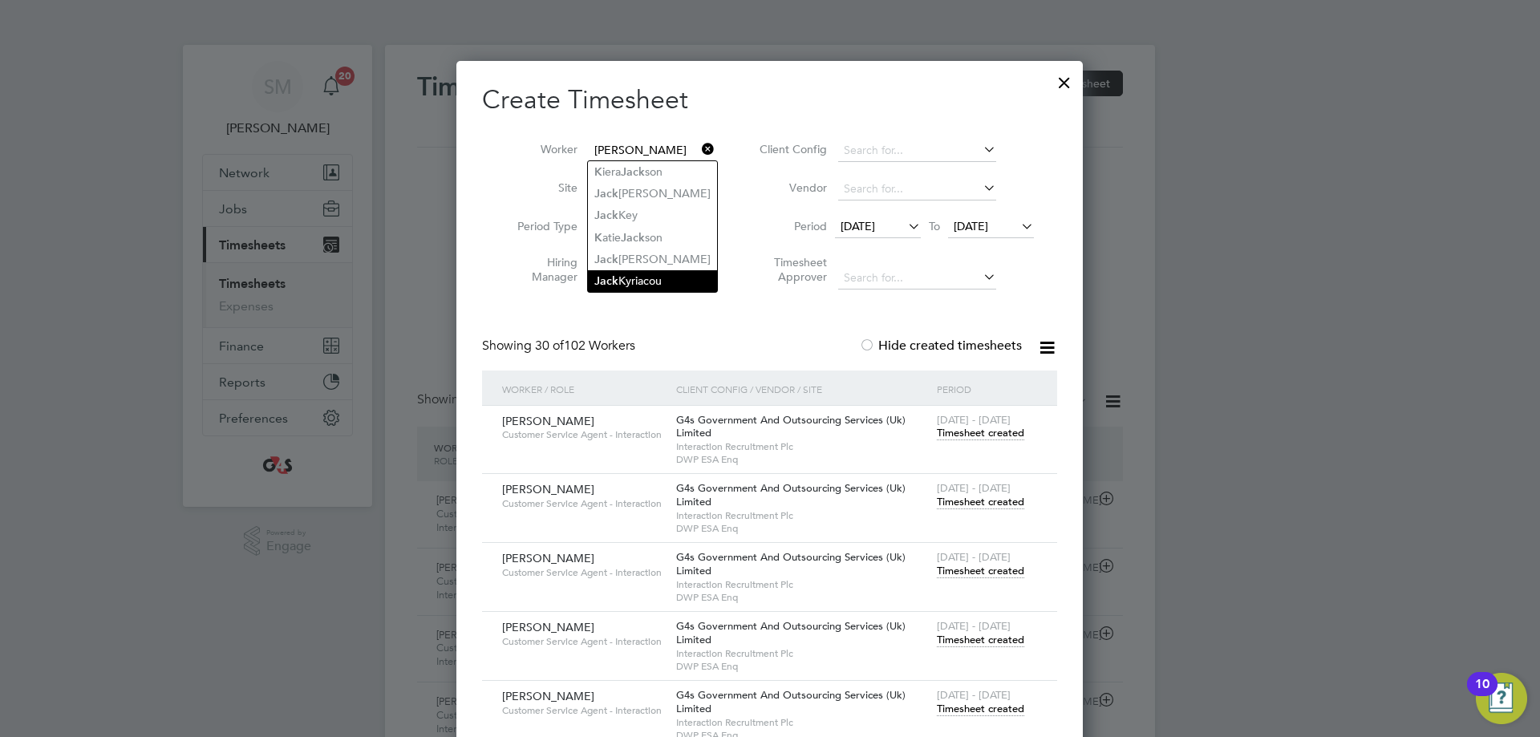
click at [651, 270] on li "[PERSON_NAME]" at bounding box center [652, 281] width 129 height 22
type input "[PERSON_NAME]"
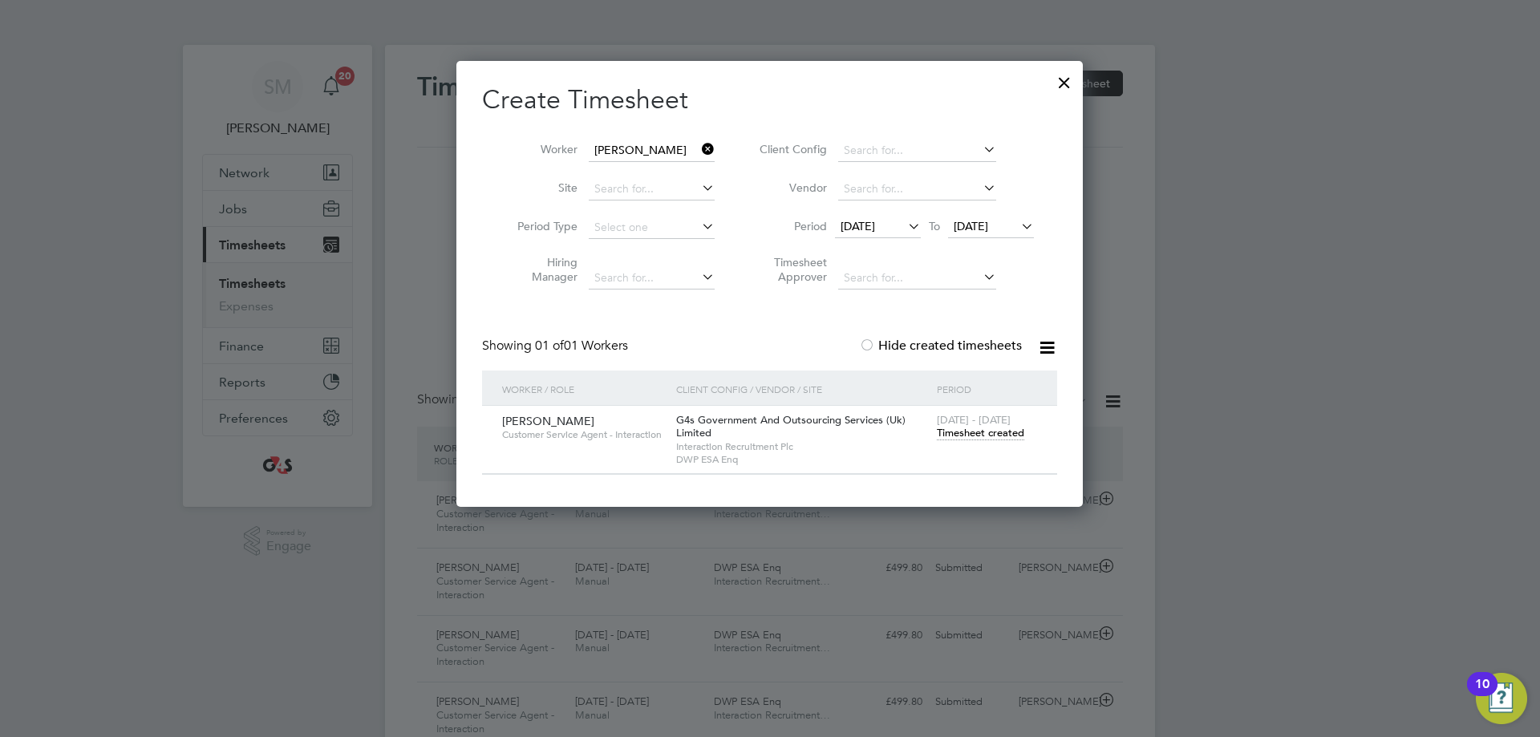
click at [981, 433] on span "Timesheet created" at bounding box center [980, 433] width 87 height 14
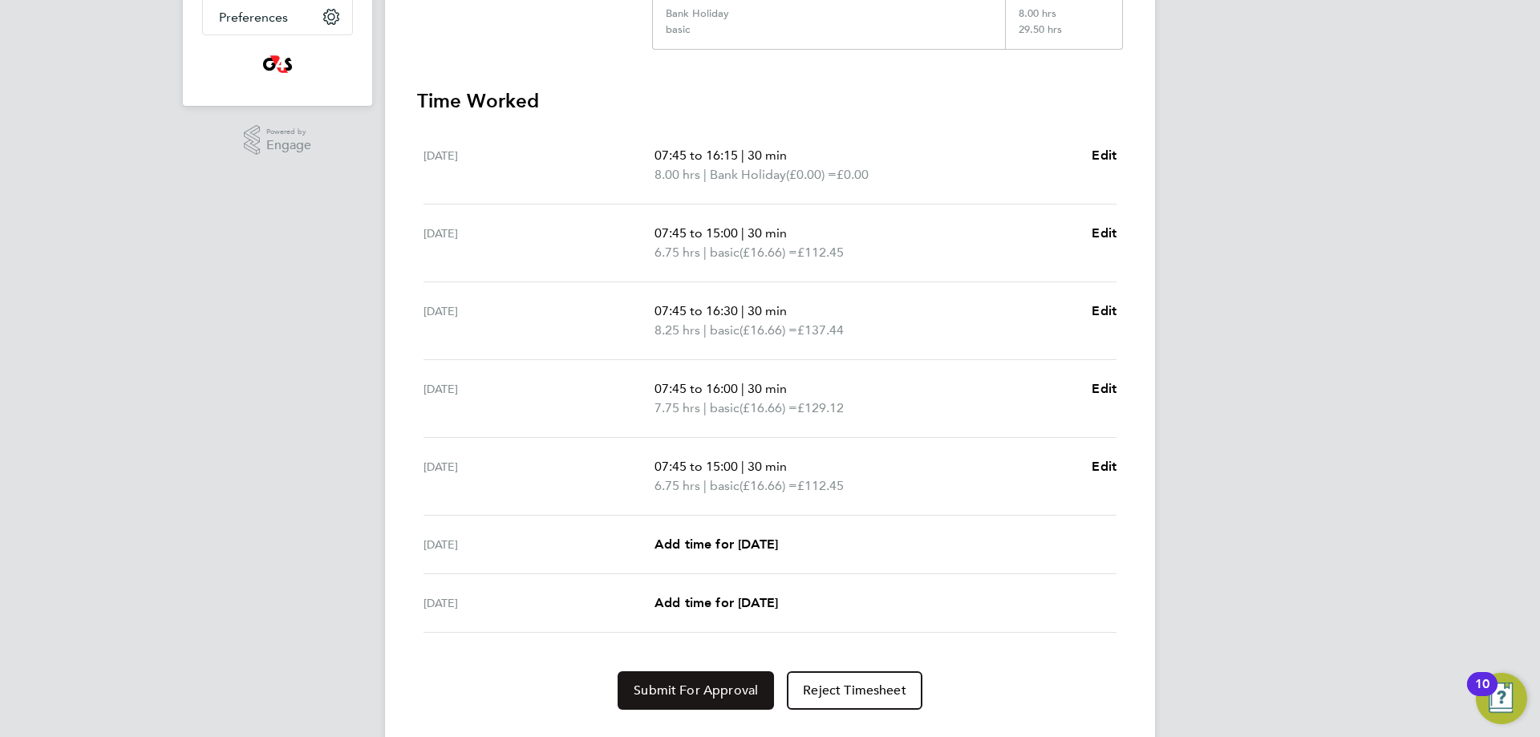
click at [718, 676] on button "Submit For Approval" at bounding box center [696, 691] width 156 height 39
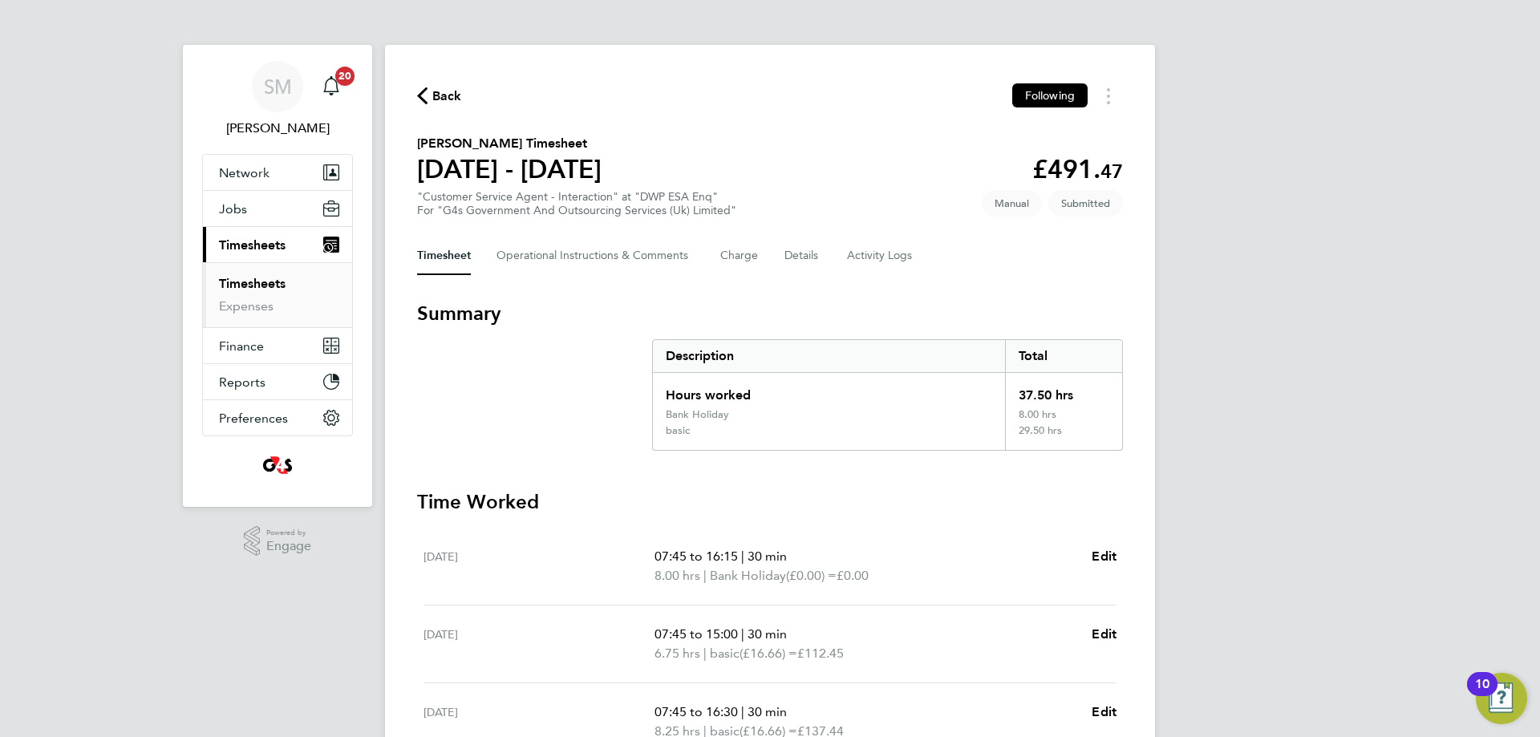
click at [452, 95] on span "Back" at bounding box center [447, 96] width 30 height 19
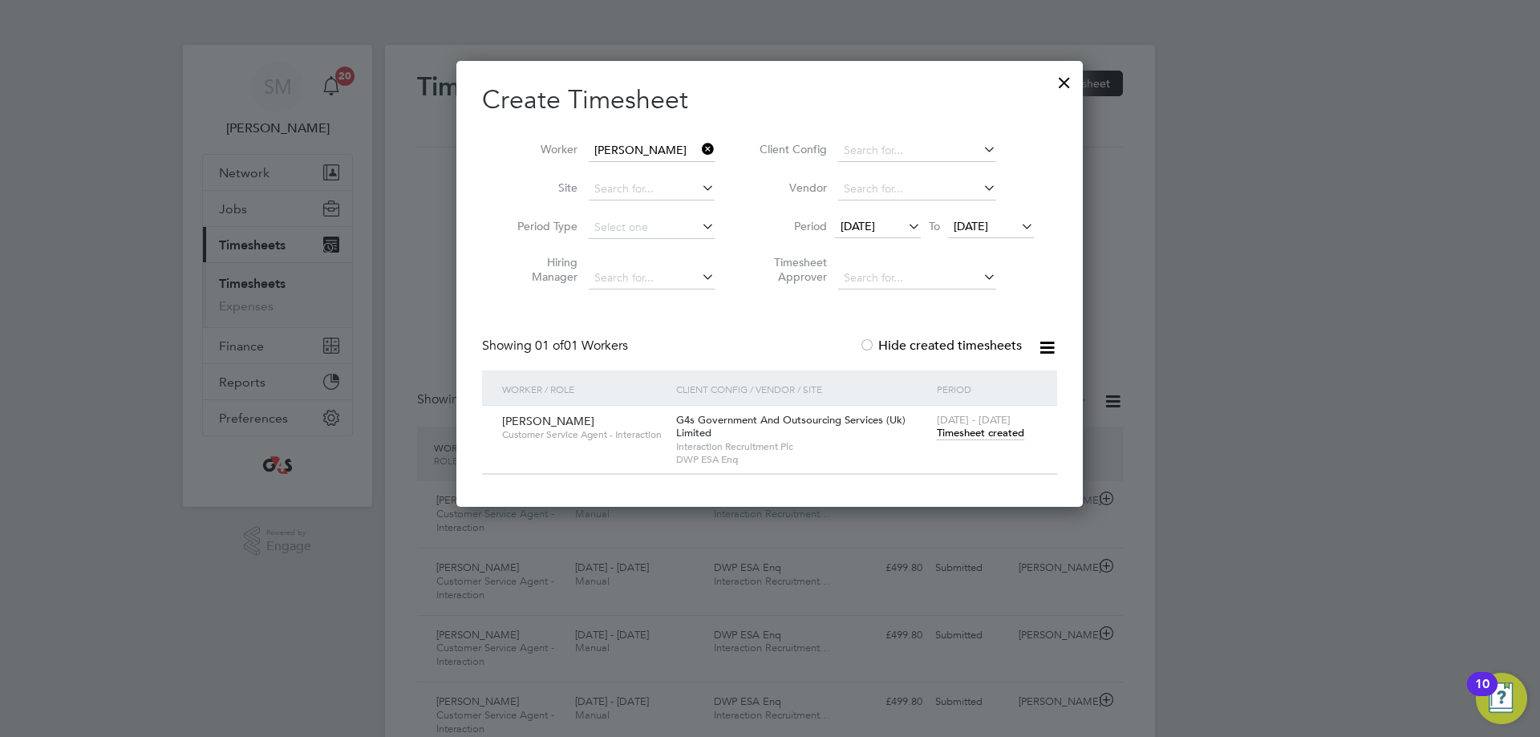
click at [699, 150] on icon at bounding box center [699, 149] width 0 height 22
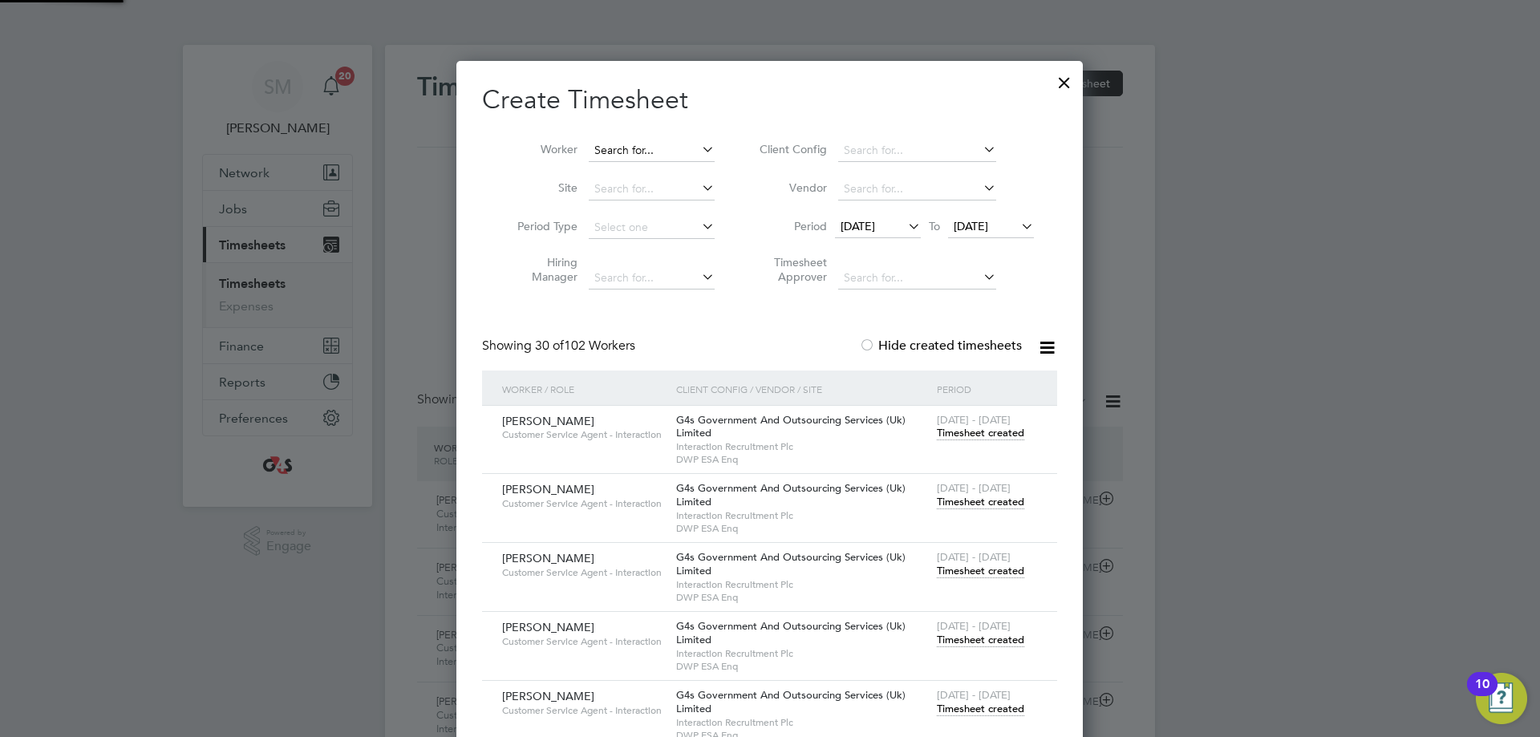
click at [658, 152] on input at bounding box center [652, 151] width 126 height 22
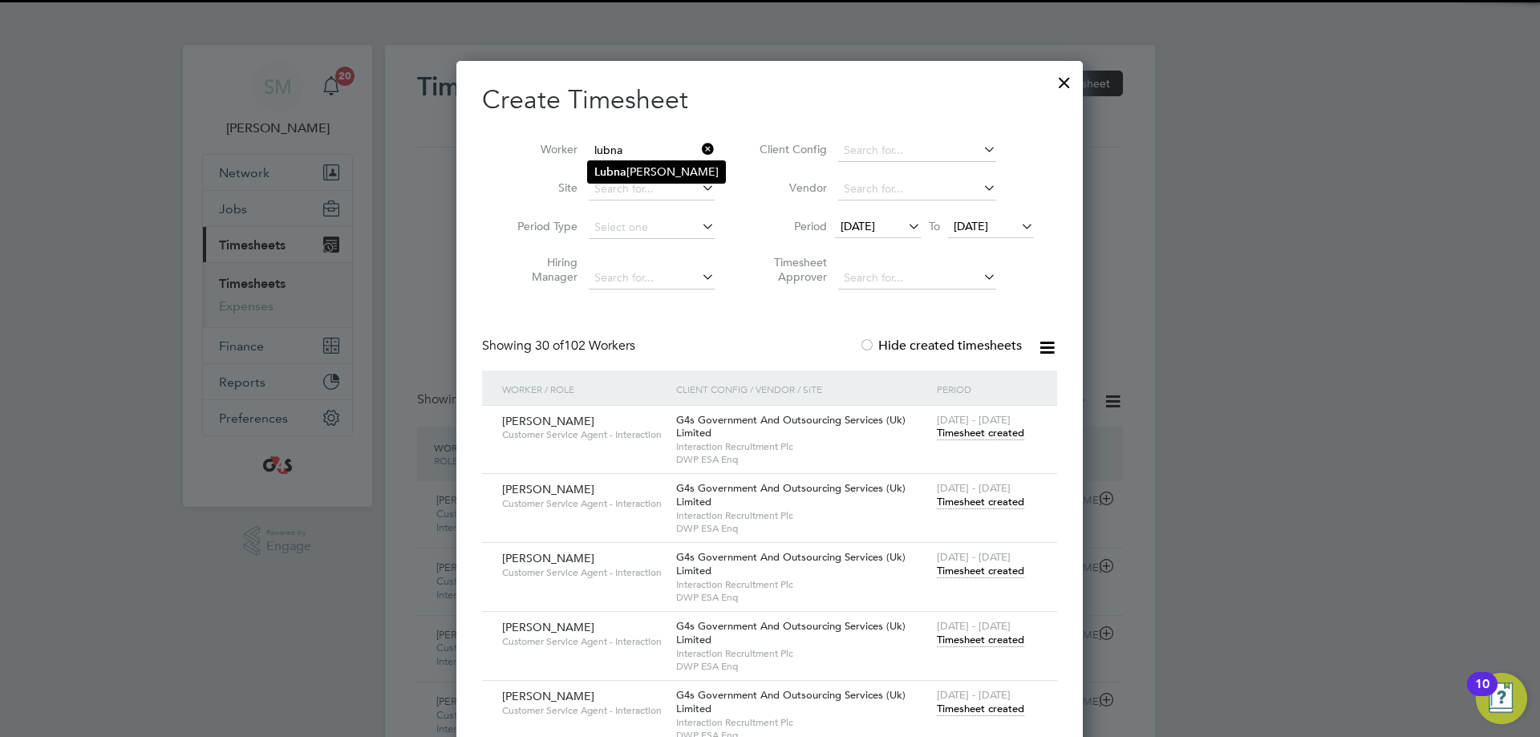
click at [673, 178] on li "[PERSON_NAME]" at bounding box center [656, 172] width 137 height 22
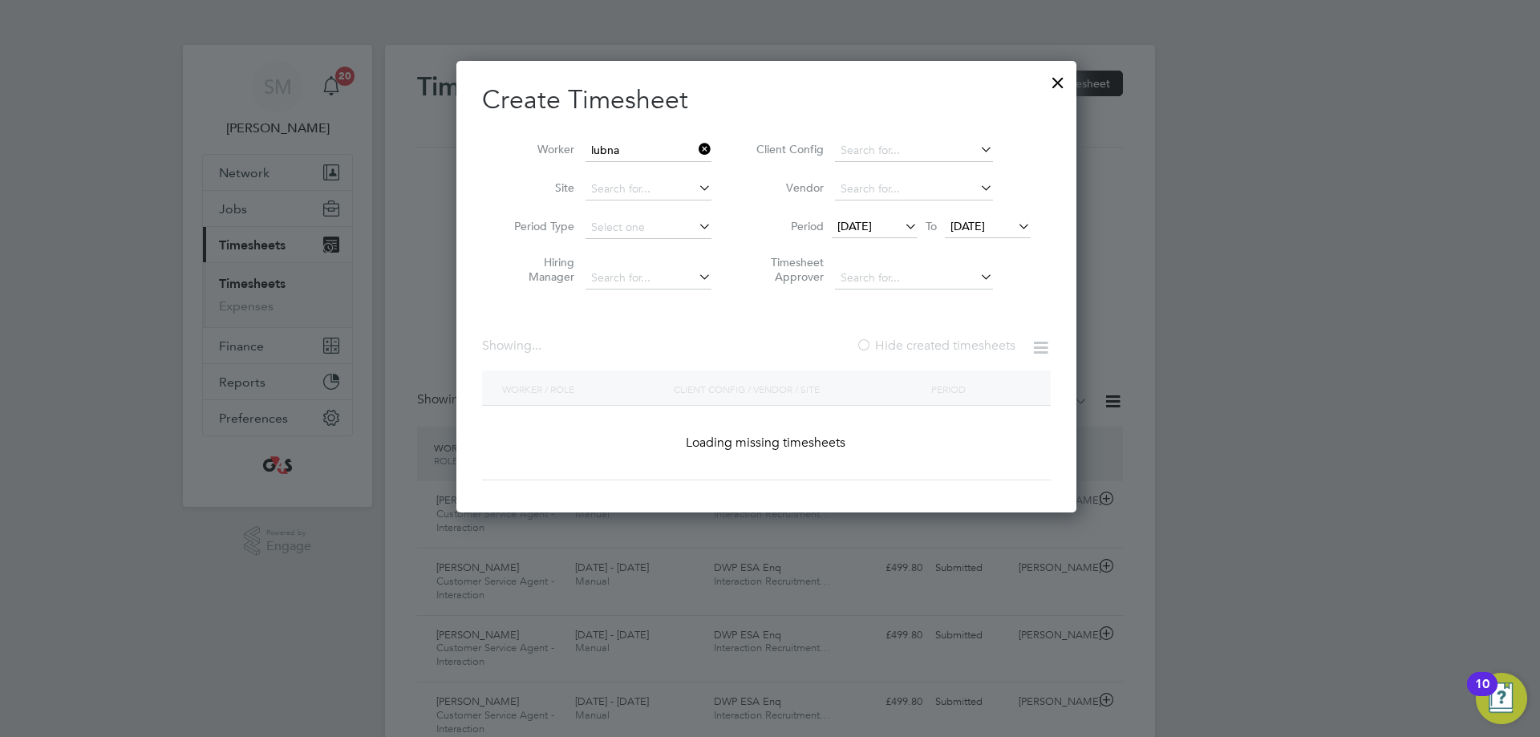
type input "[PERSON_NAME]"
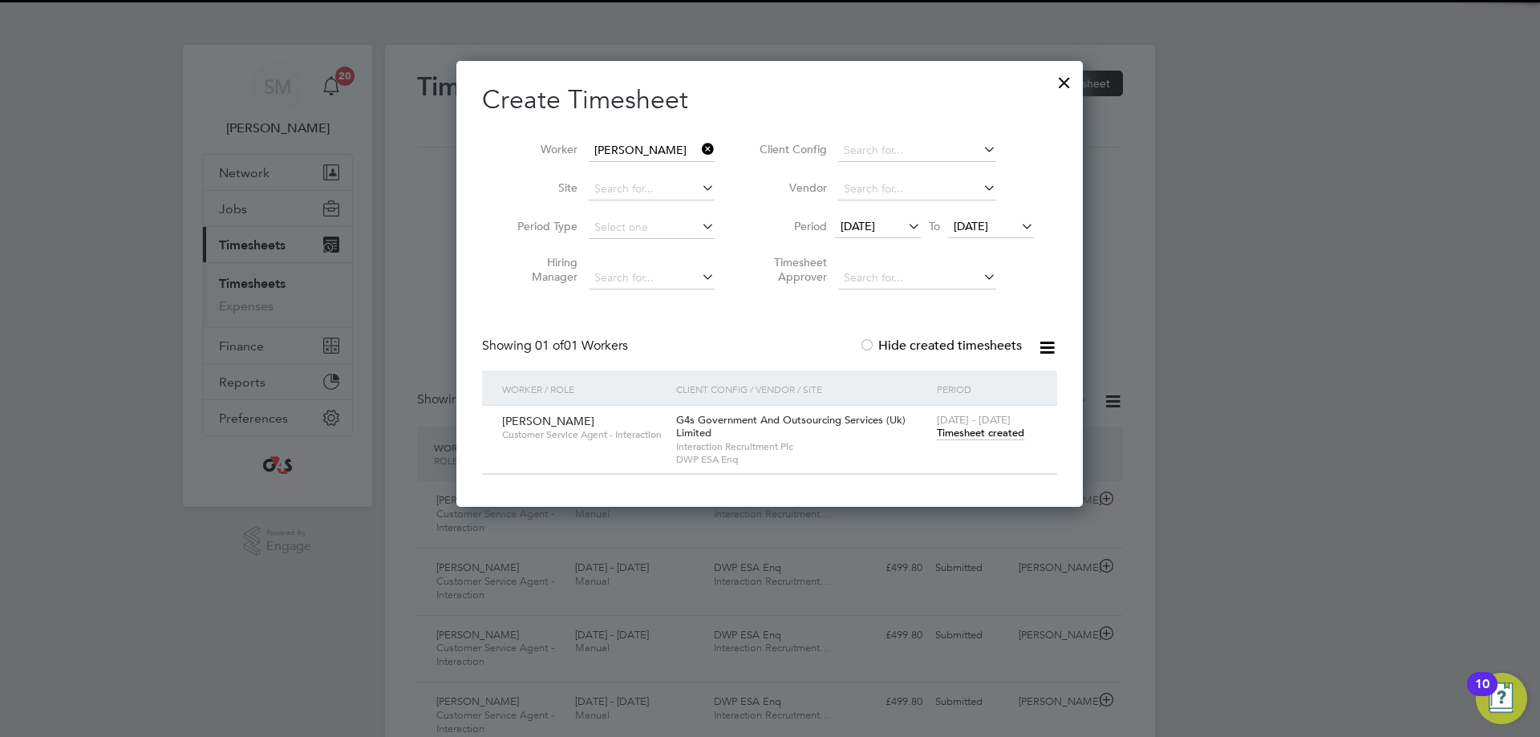
click at [988, 441] on div "[DATE] - [DATE] Timesheet created" at bounding box center [987, 427] width 108 height 43
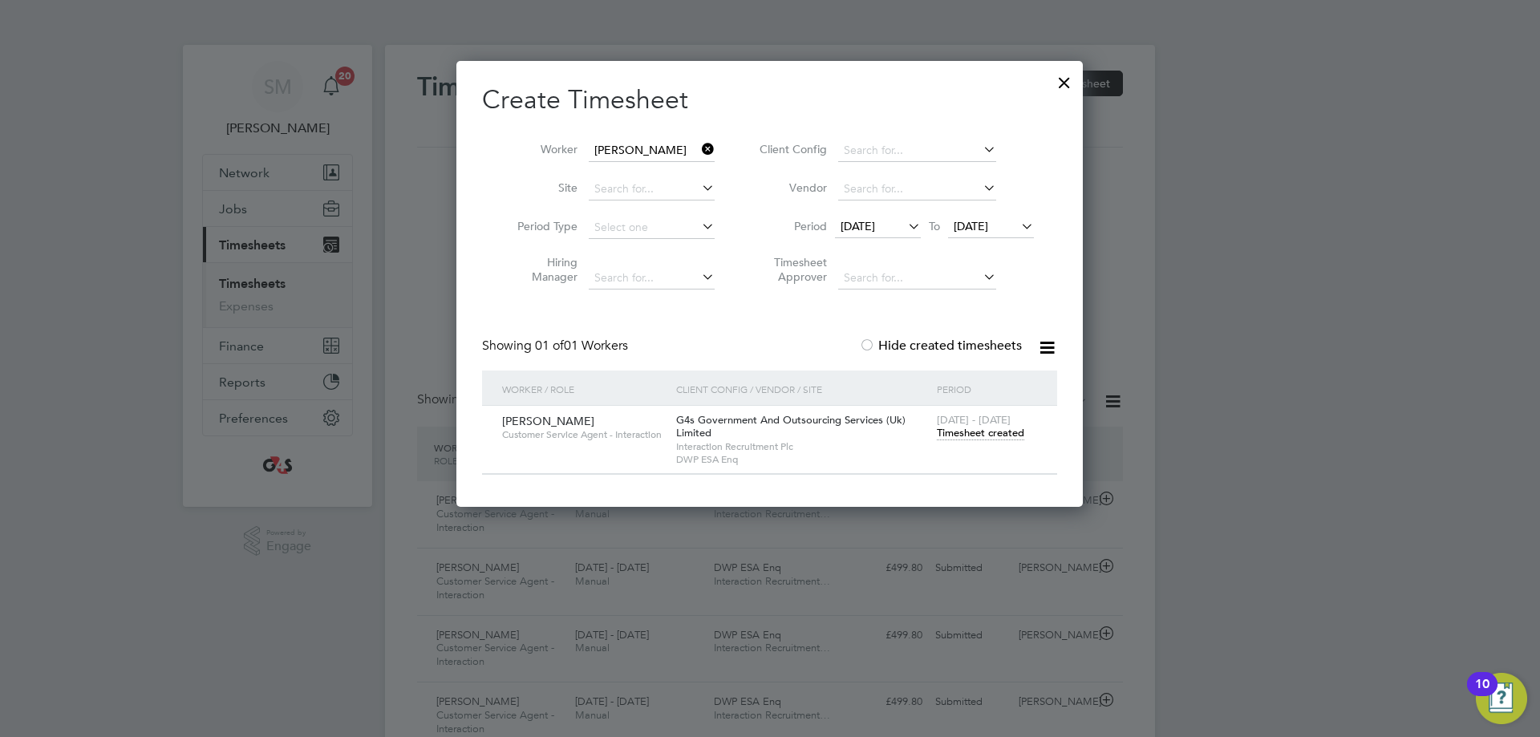
click at [1003, 433] on span "Timesheet created" at bounding box center [980, 433] width 87 height 14
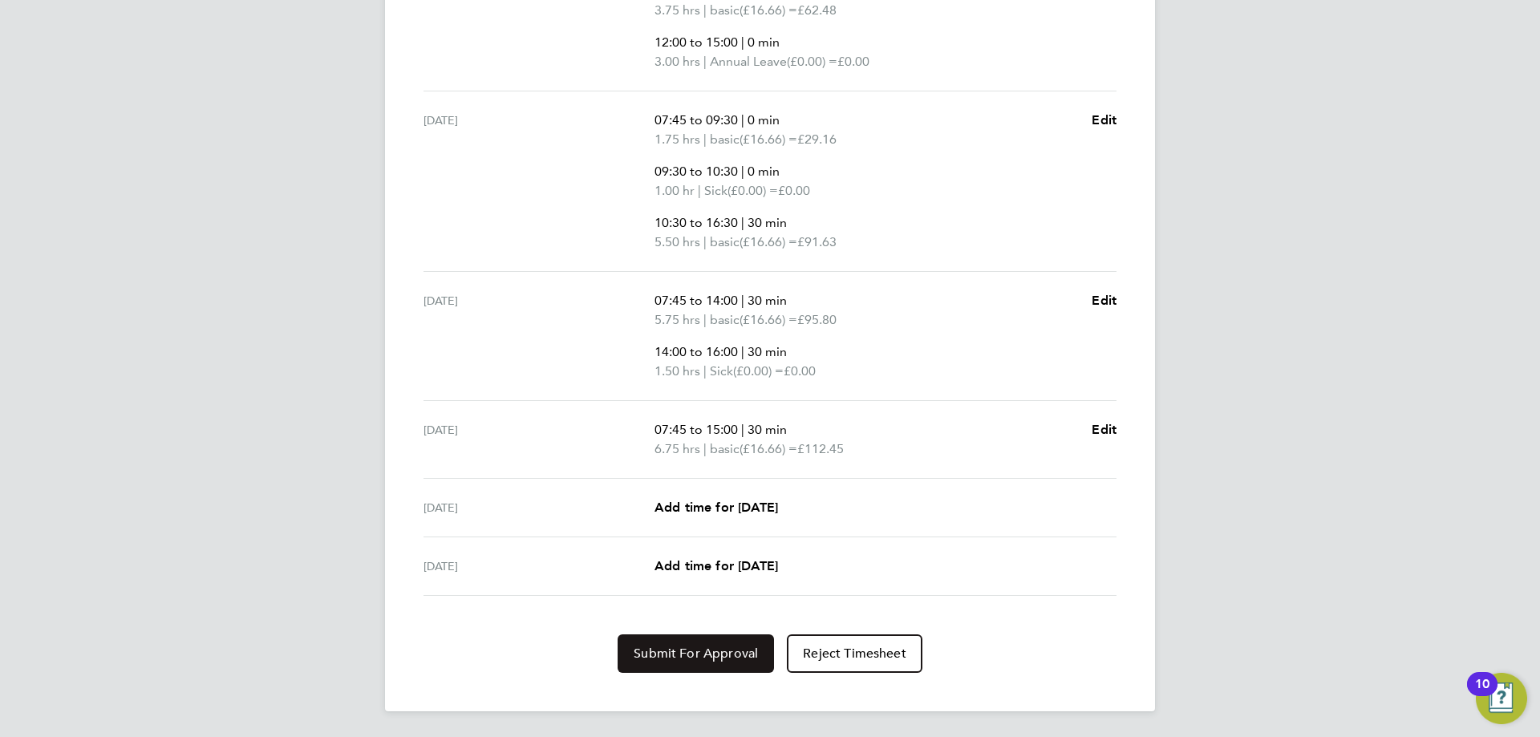
click at [686, 655] on span "Submit For Approval" at bounding box center [696, 654] width 124 height 16
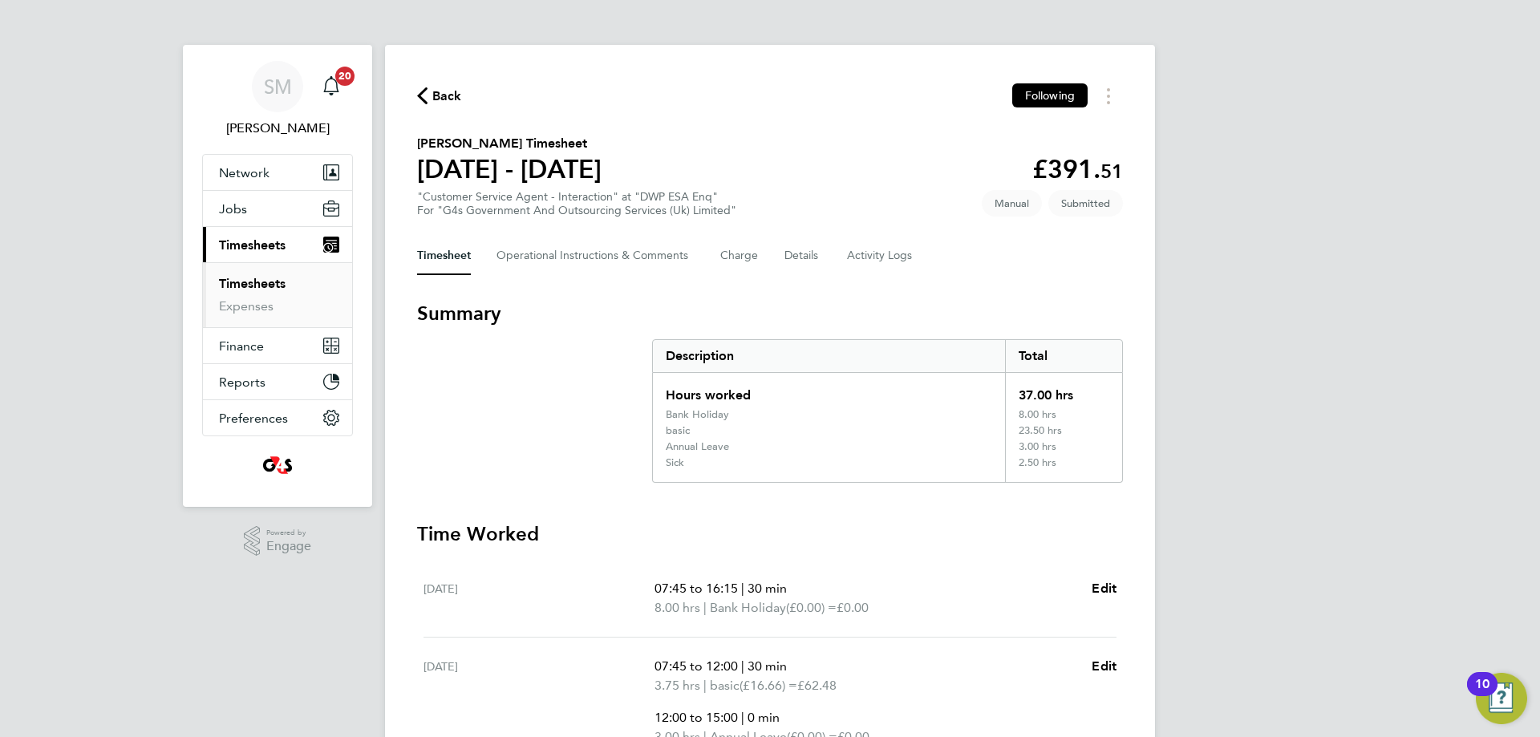
click at [431, 94] on span "Back" at bounding box center [439, 94] width 45 height 15
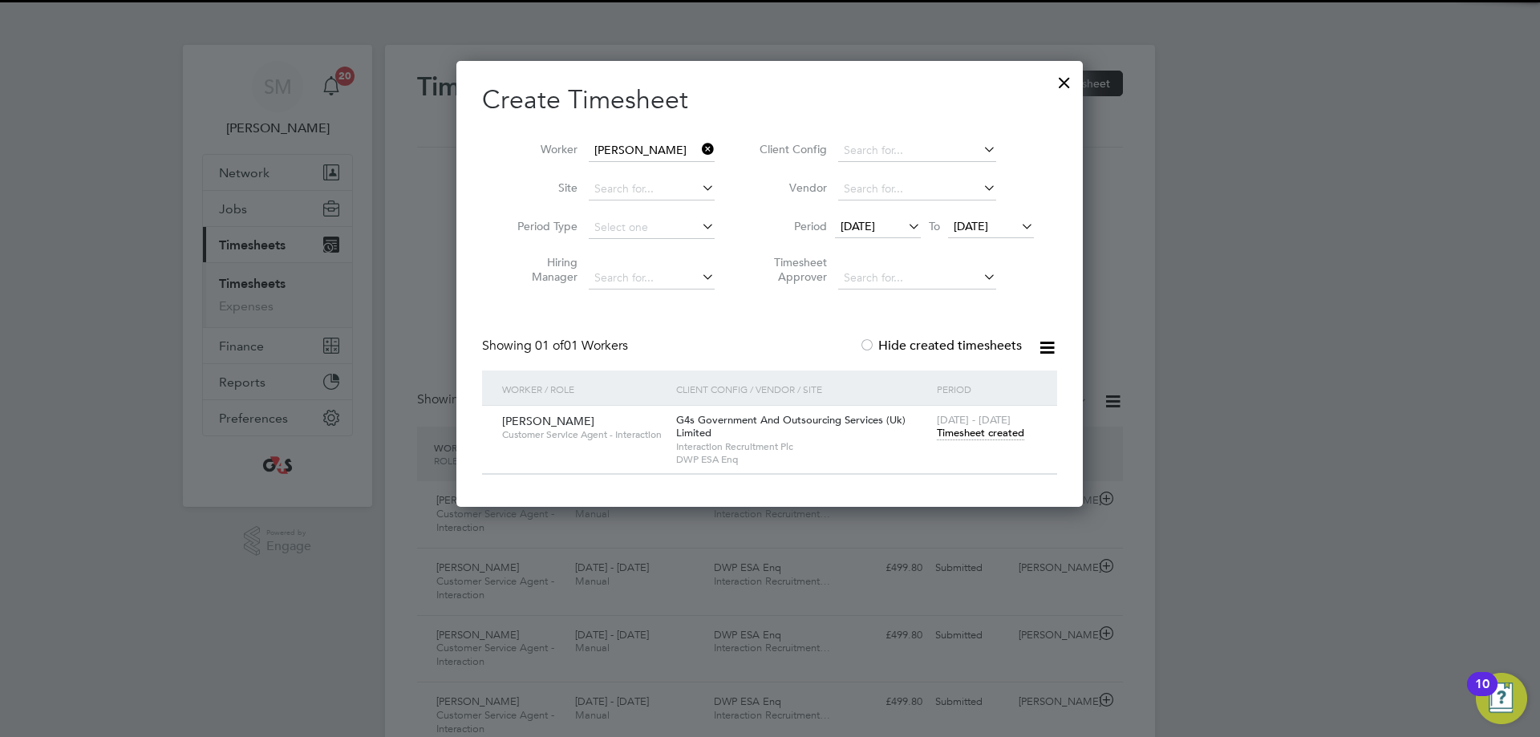
click at [699, 148] on icon at bounding box center [699, 149] width 0 height 22
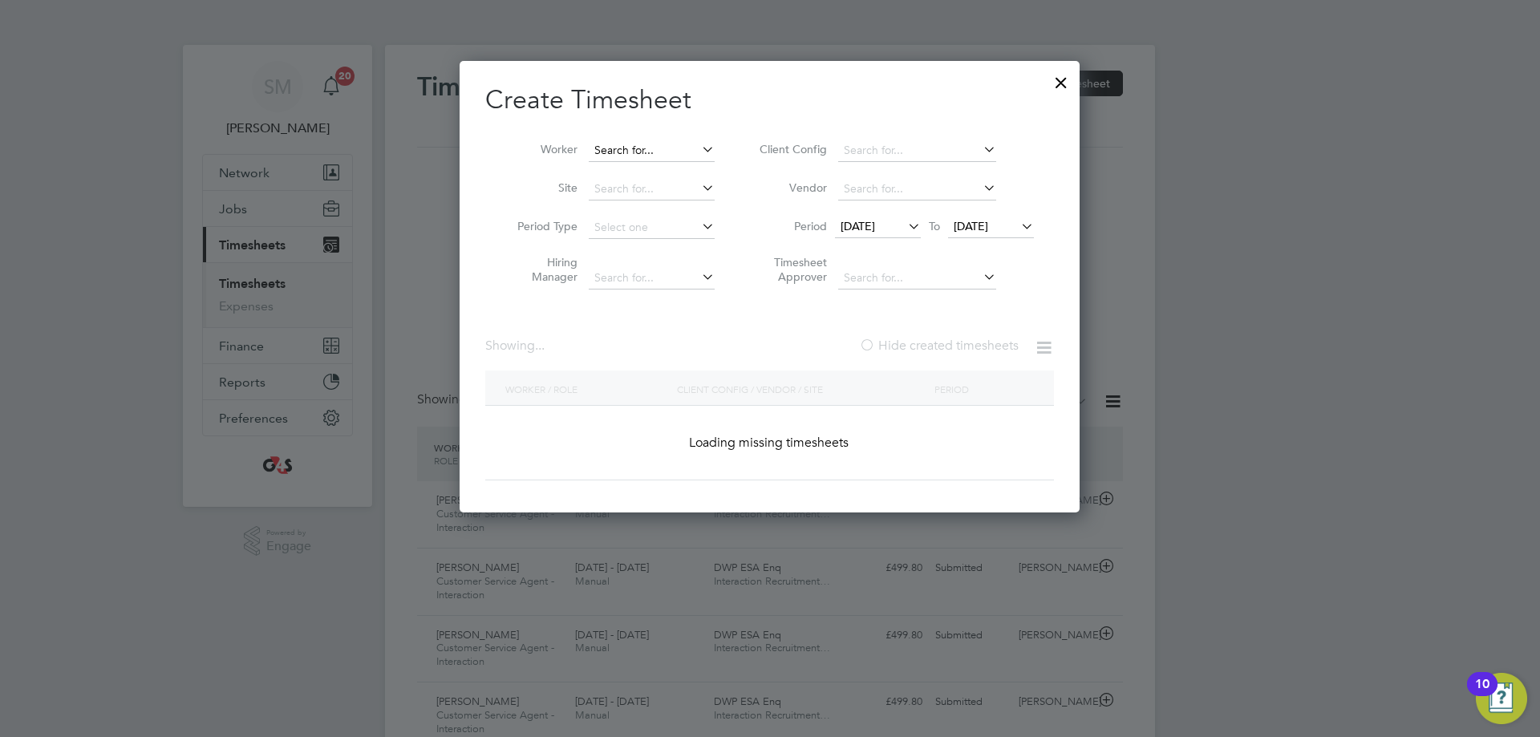
click at [651, 150] on input at bounding box center [652, 151] width 126 height 22
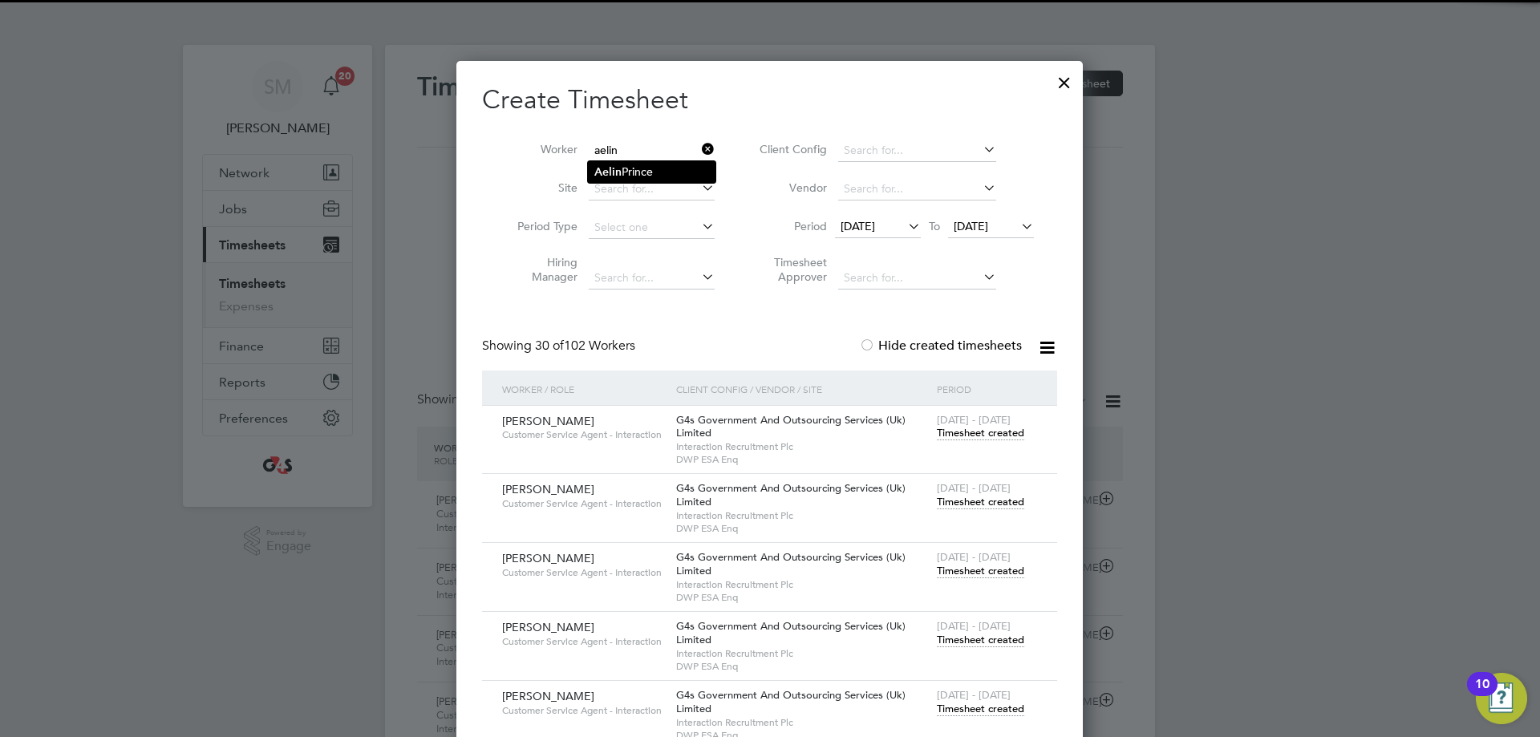
click at [647, 164] on li "Aelin Prince" at bounding box center [652, 172] width 128 height 22
type input "Aelin Prince"
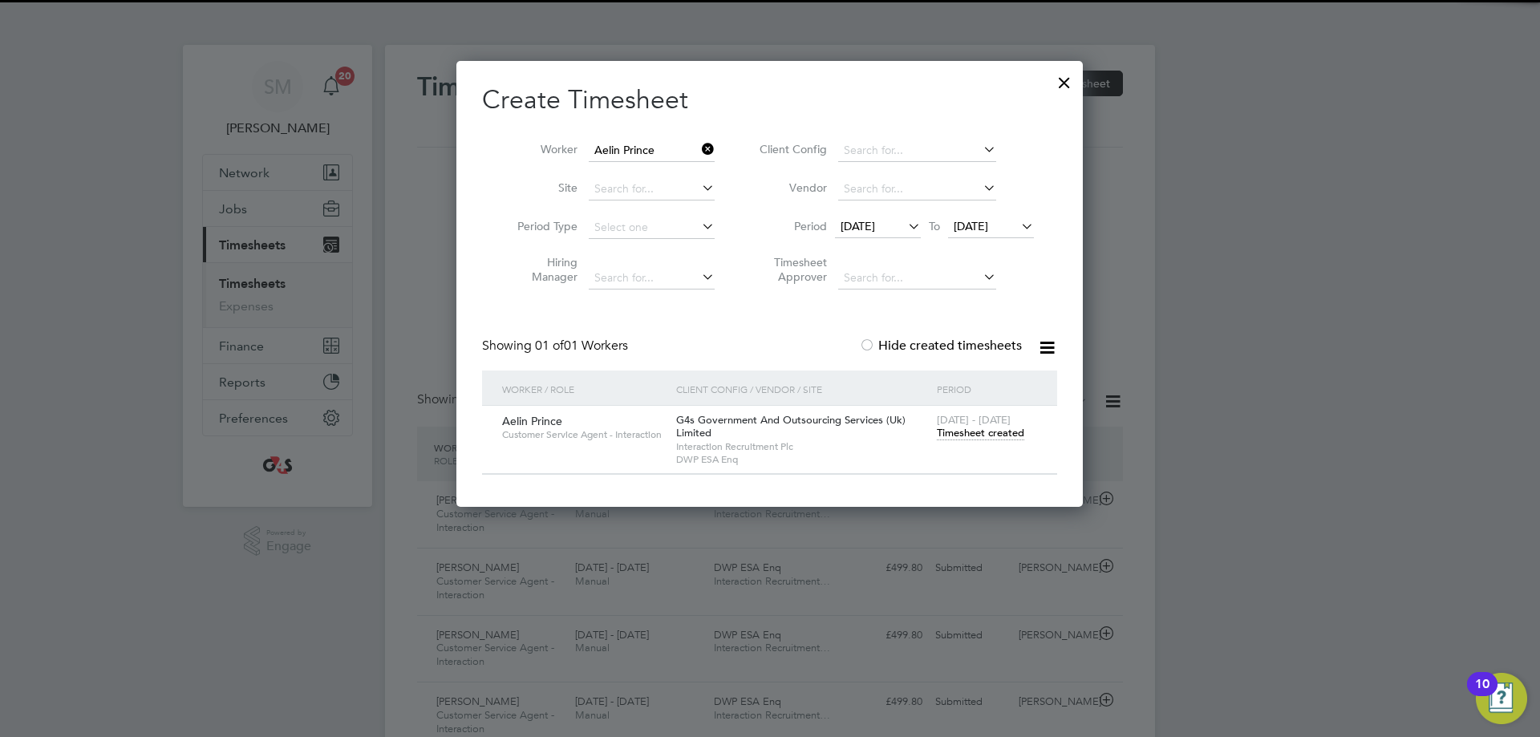
click at [976, 434] on span "Timesheet created" at bounding box center [980, 433] width 87 height 14
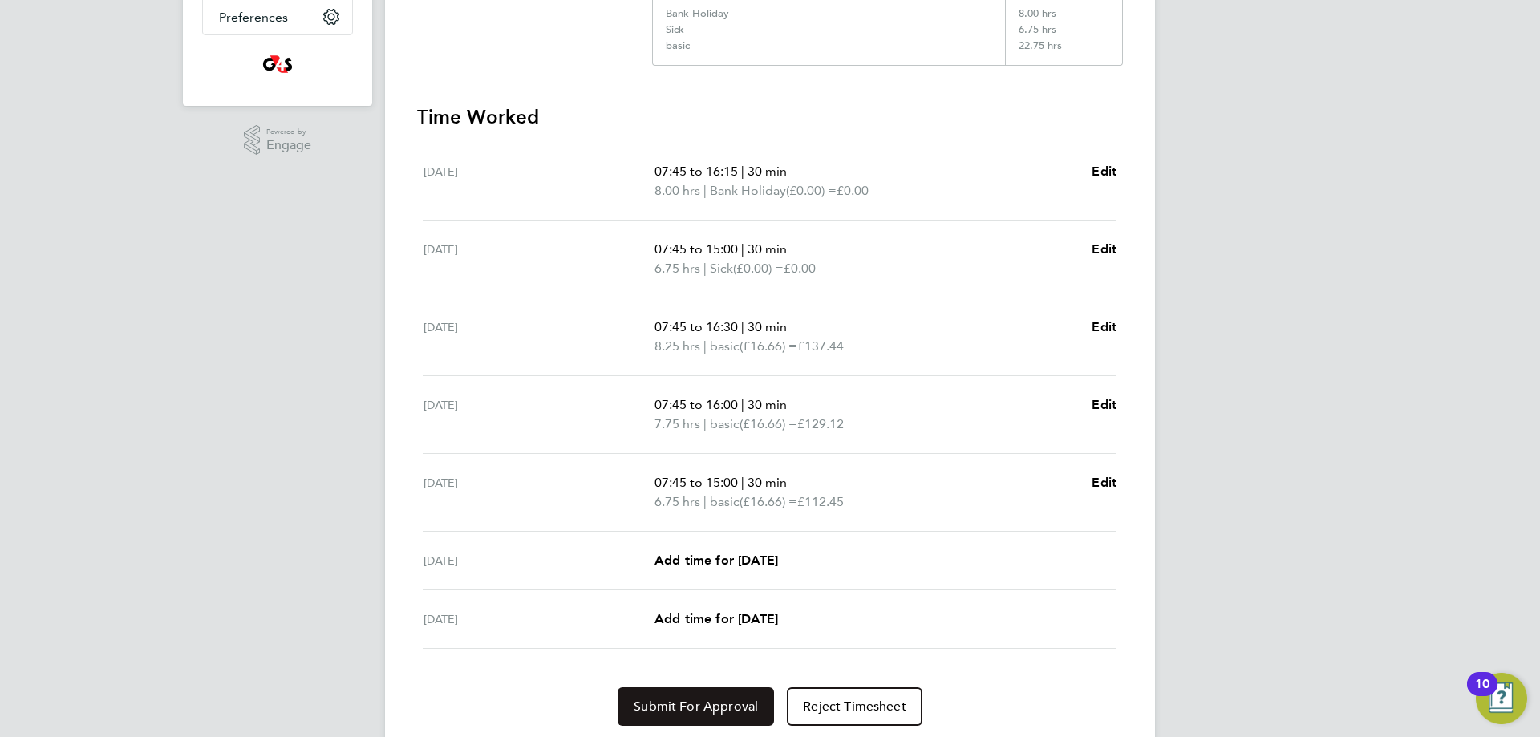
click at [720, 717] on button "Submit For Approval" at bounding box center [696, 707] width 156 height 39
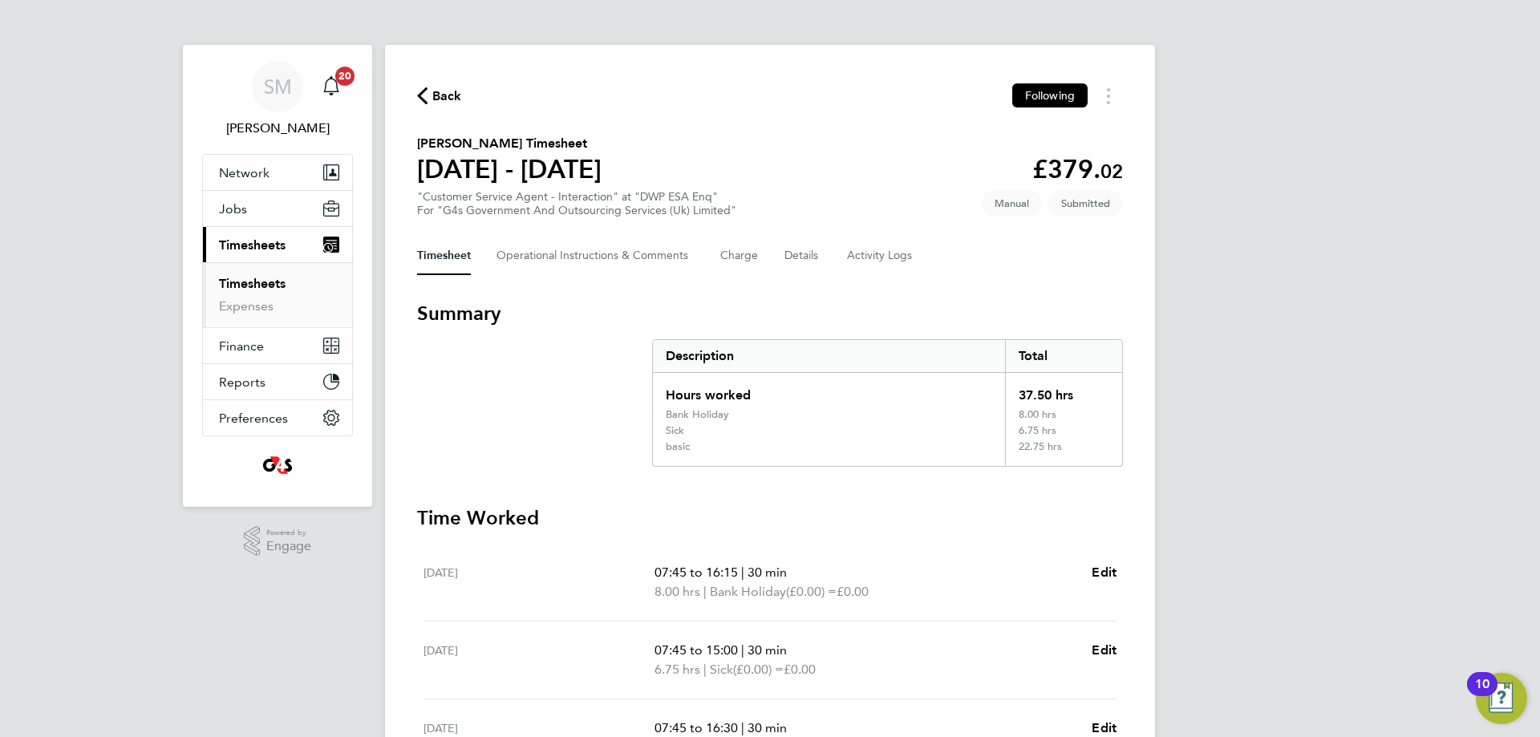
click at [424, 65] on div "Back Following [PERSON_NAME] Timesheet [DATE] - [DATE] £379. 02 "Customer Servi…" at bounding box center [770, 605] width 770 height 1121
click at [432, 87] on span "Back" at bounding box center [447, 96] width 30 height 19
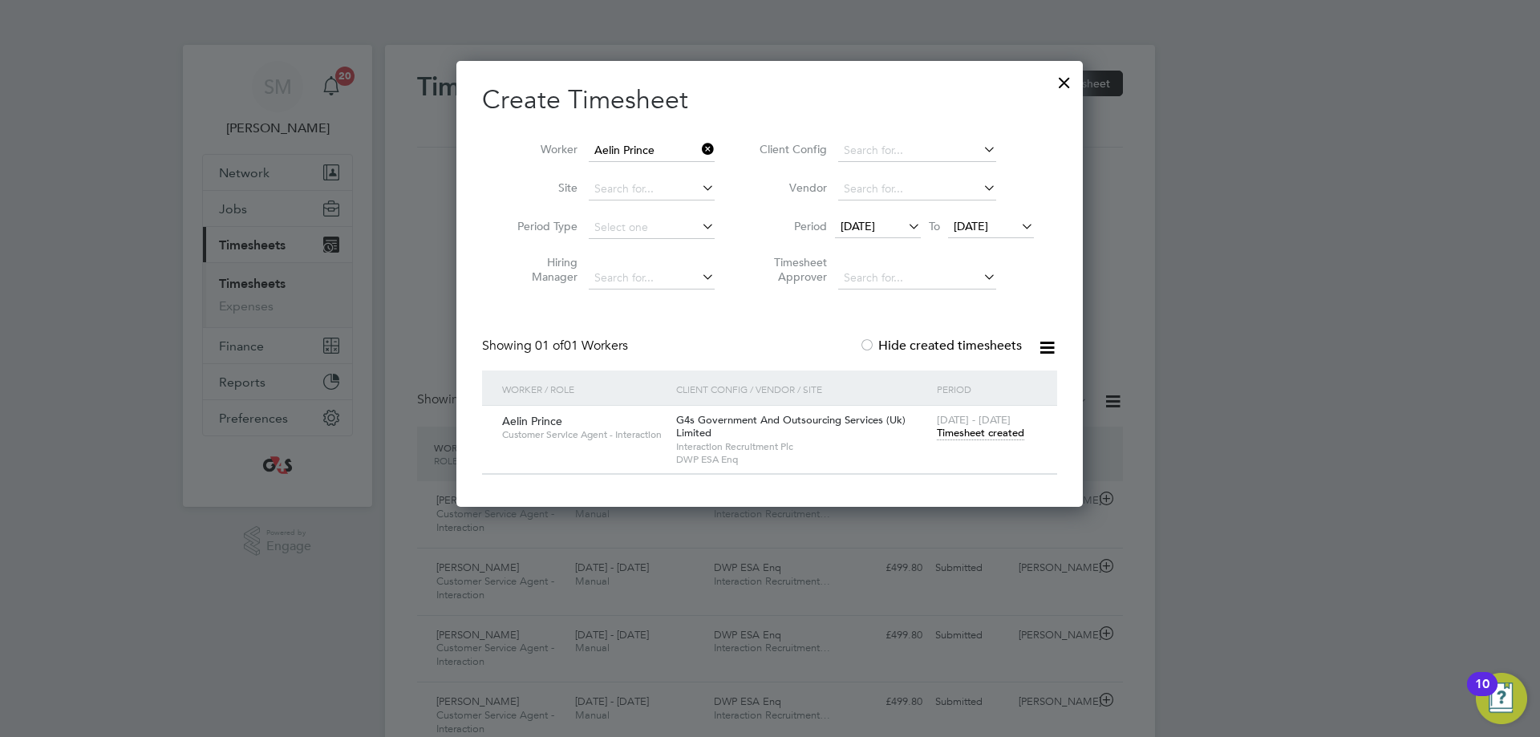
click at [699, 152] on icon at bounding box center [699, 149] width 0 height 22
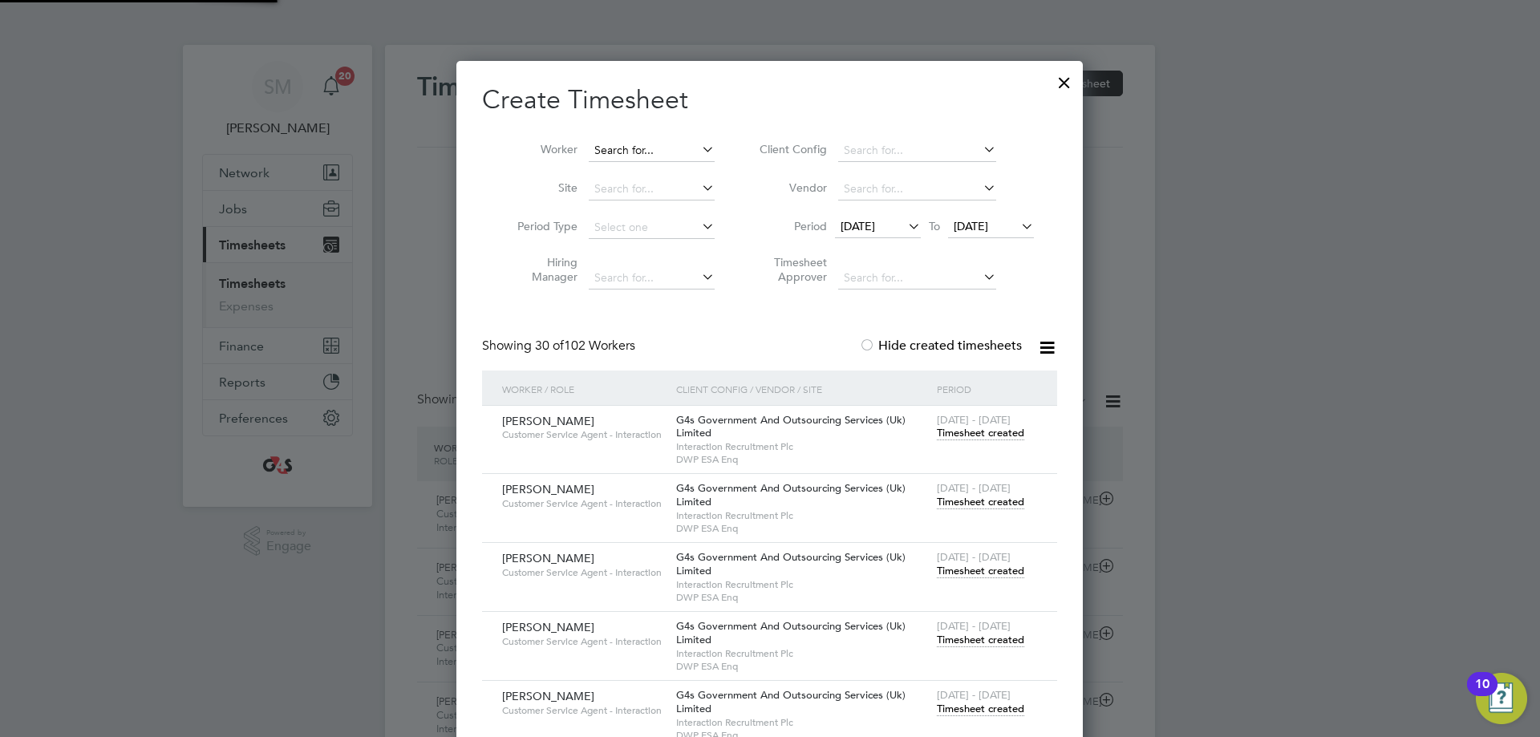
click at [644, 160] on input at bounding box center [652, 151] width 126 height 22
click at [626, 159] on input at bounding box center [652, 151] width 126 height 22
click at [683, 175] on li "[PERSON_NAME]" at bounding box center [652, 172] width 128 height 22
type input "[PERSON_NAME]"
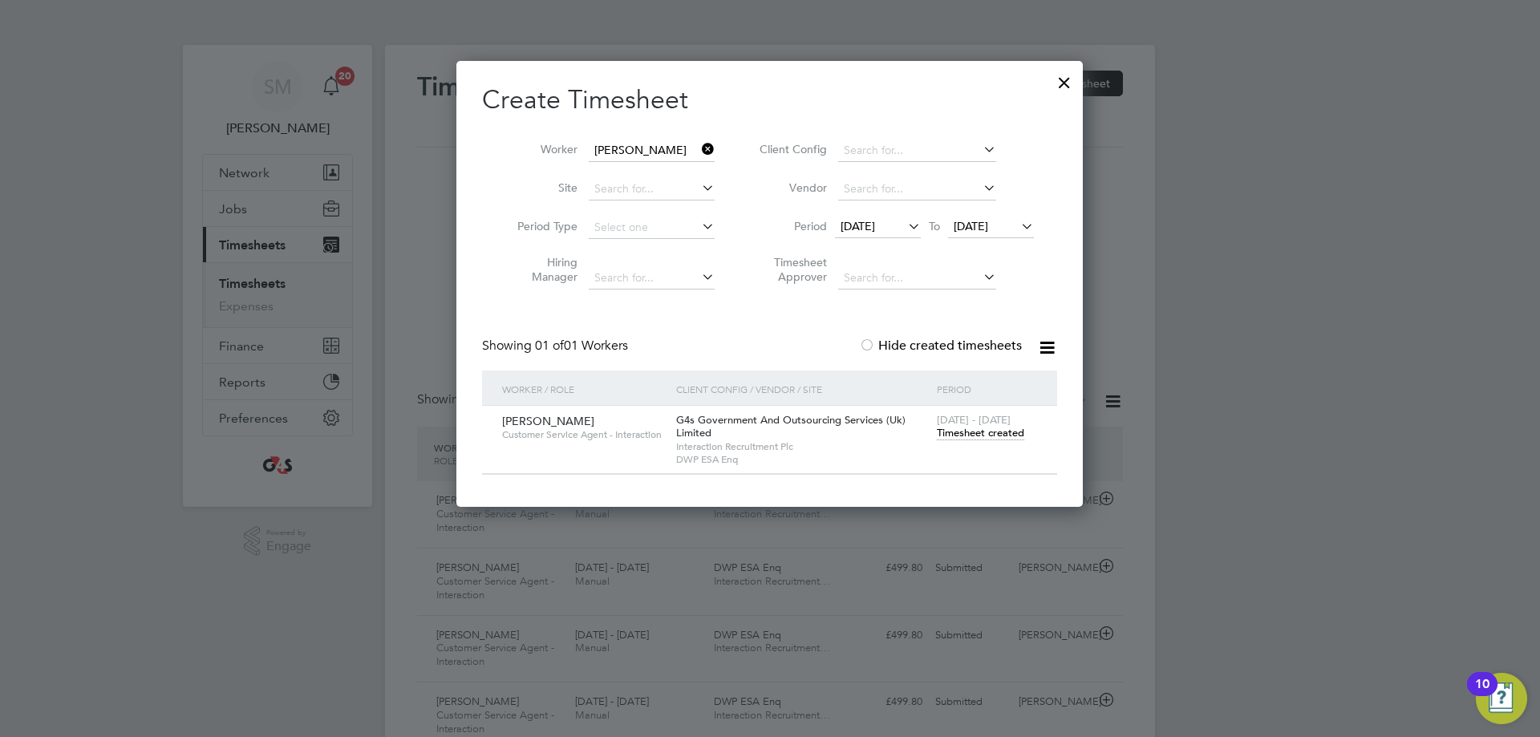
click at [997, 431] on span "Timesheet created" at bounding box center [980, 433] width 87 height 14
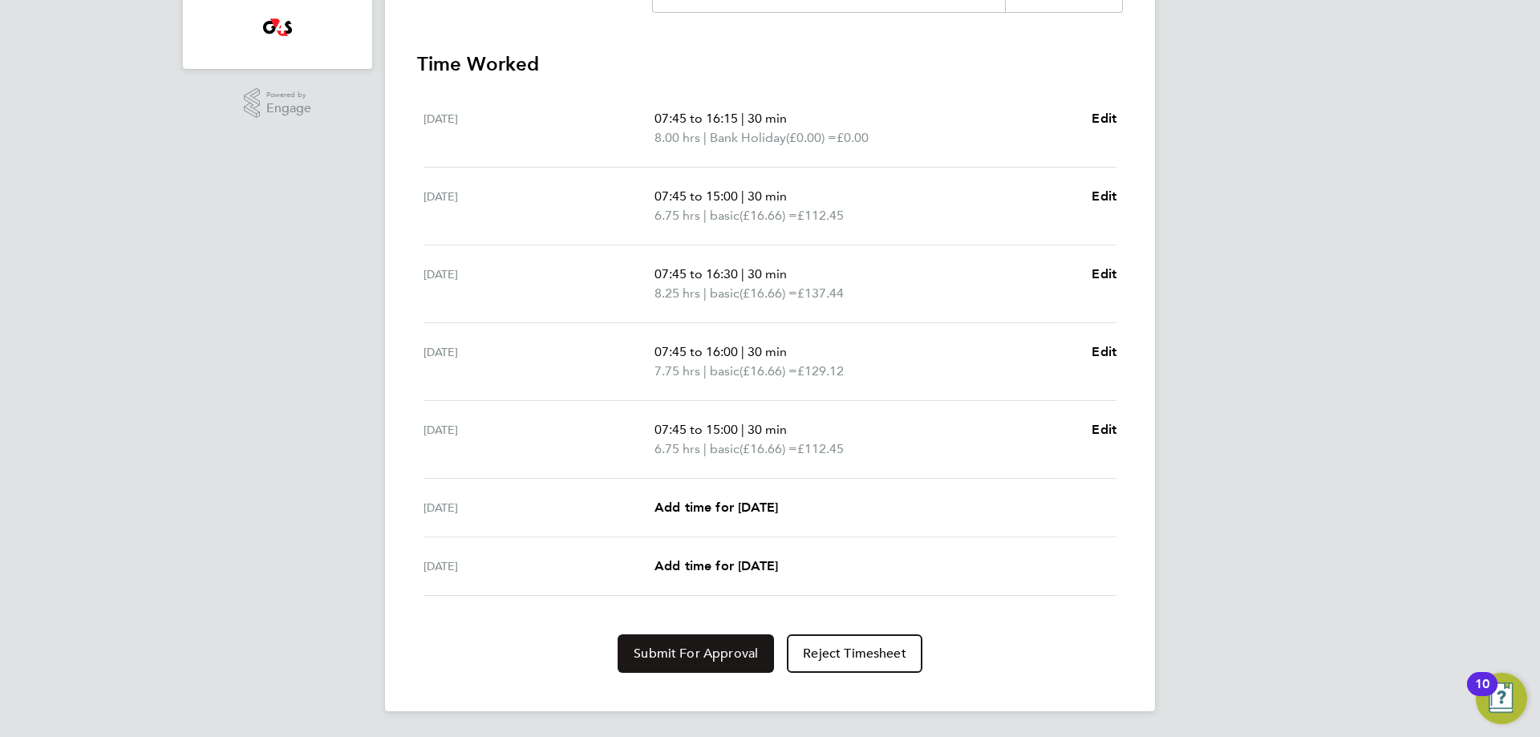
click at [691, 648] on span "Submit For Approval" at bounding box center [696, 654] width 124 height 16
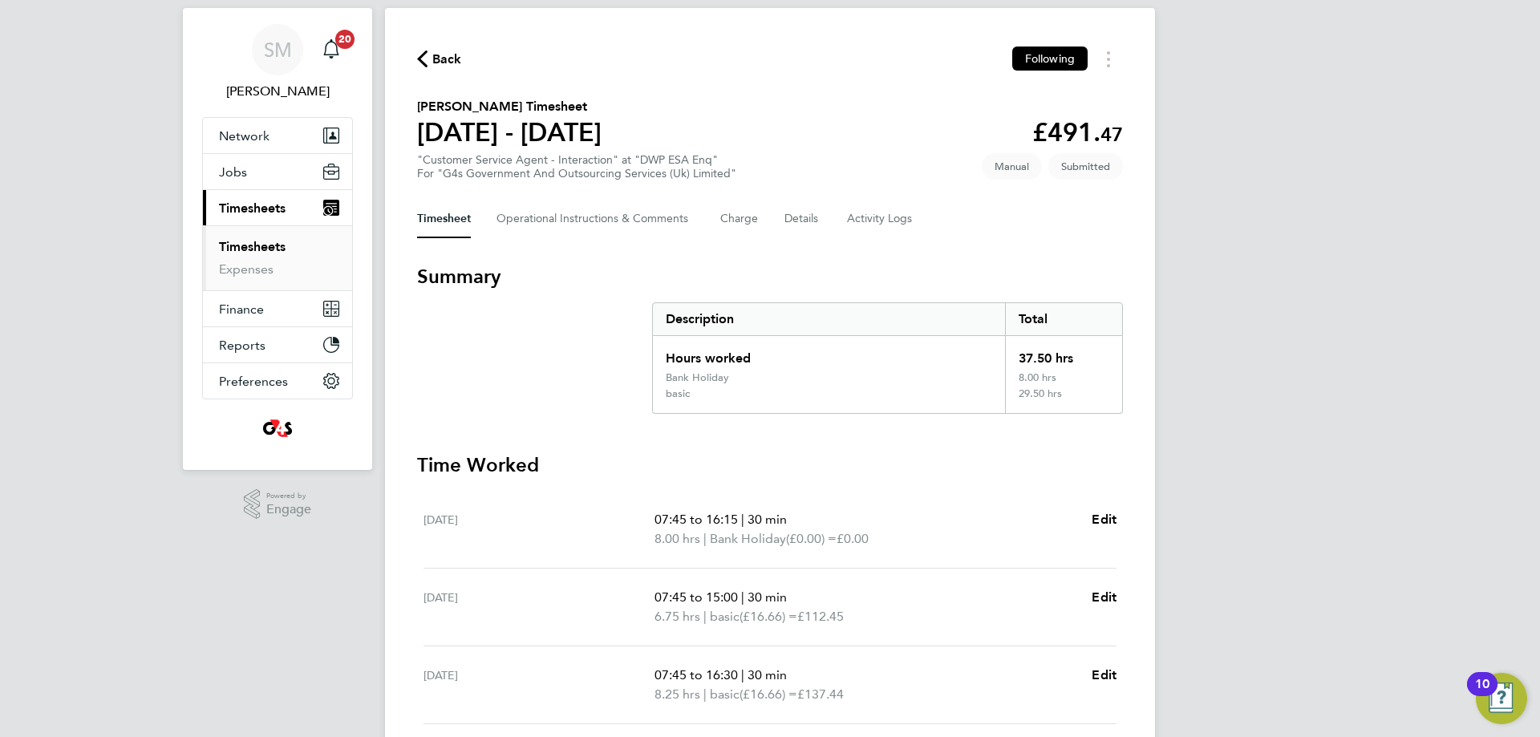
click at [445, 57] on span "Back" at bounding box center [447, 59] width 30 height 19
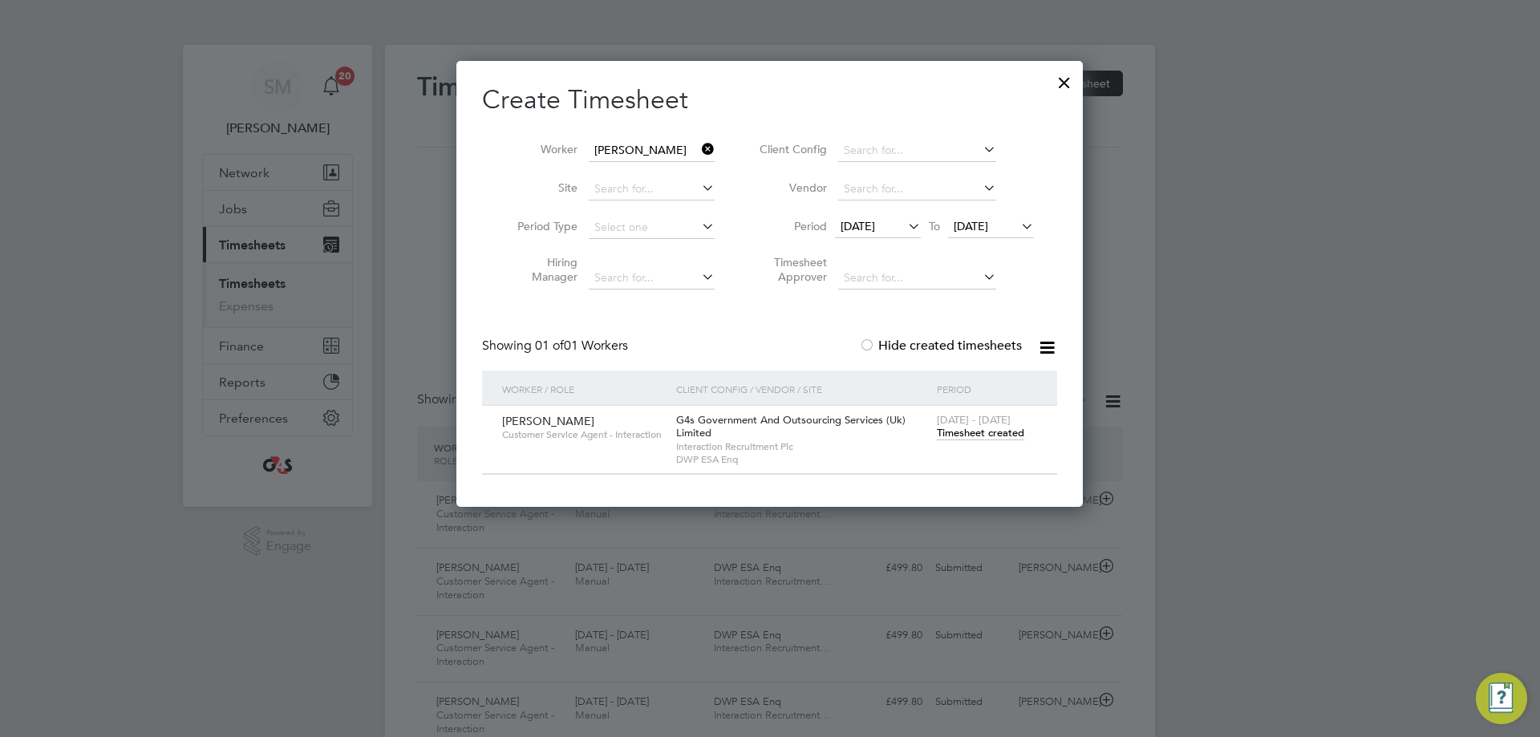
click at [699, 152] on icon at bounding box center [699, 149] width 0 height 22
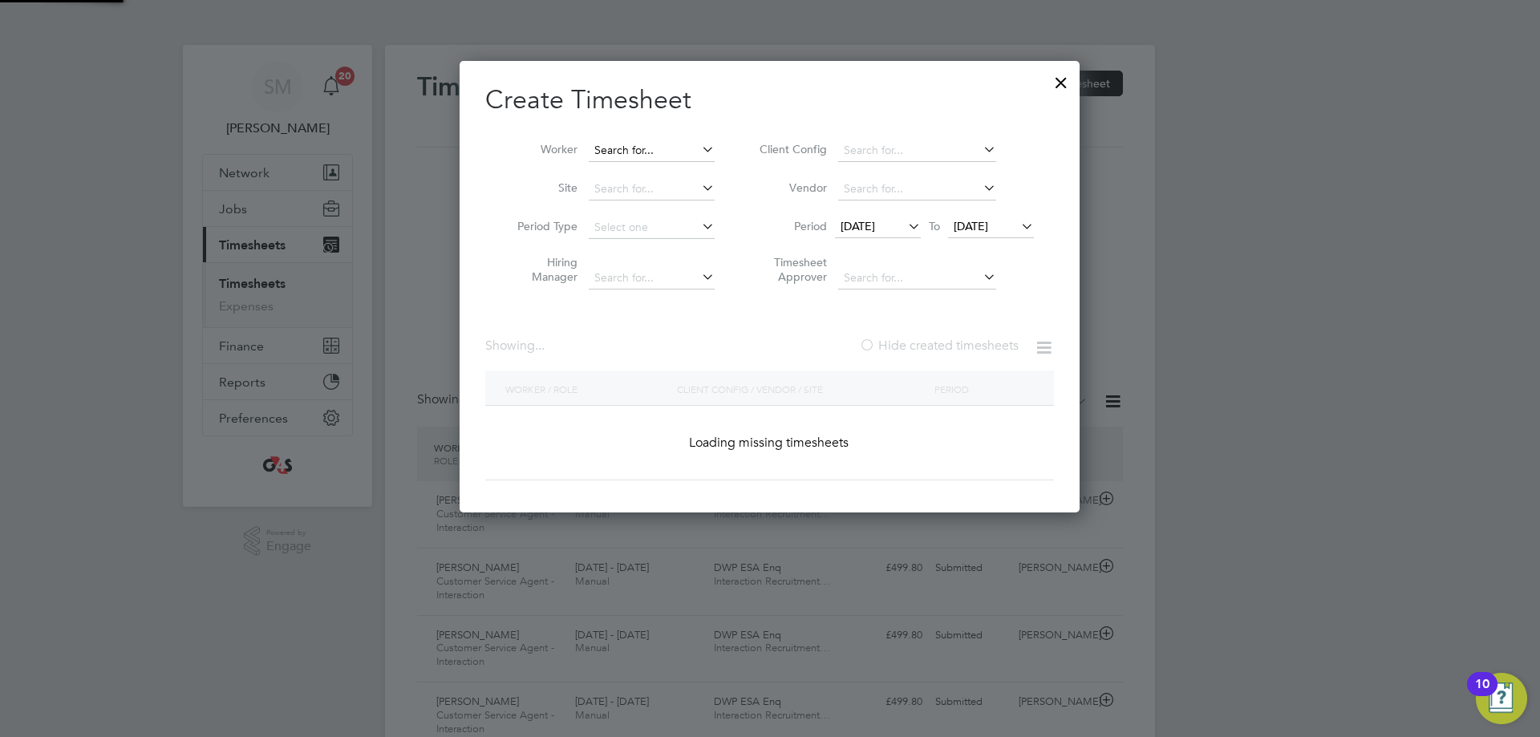
click at [660, 154] on input at bounding box center [652, 151] width 126 height 22
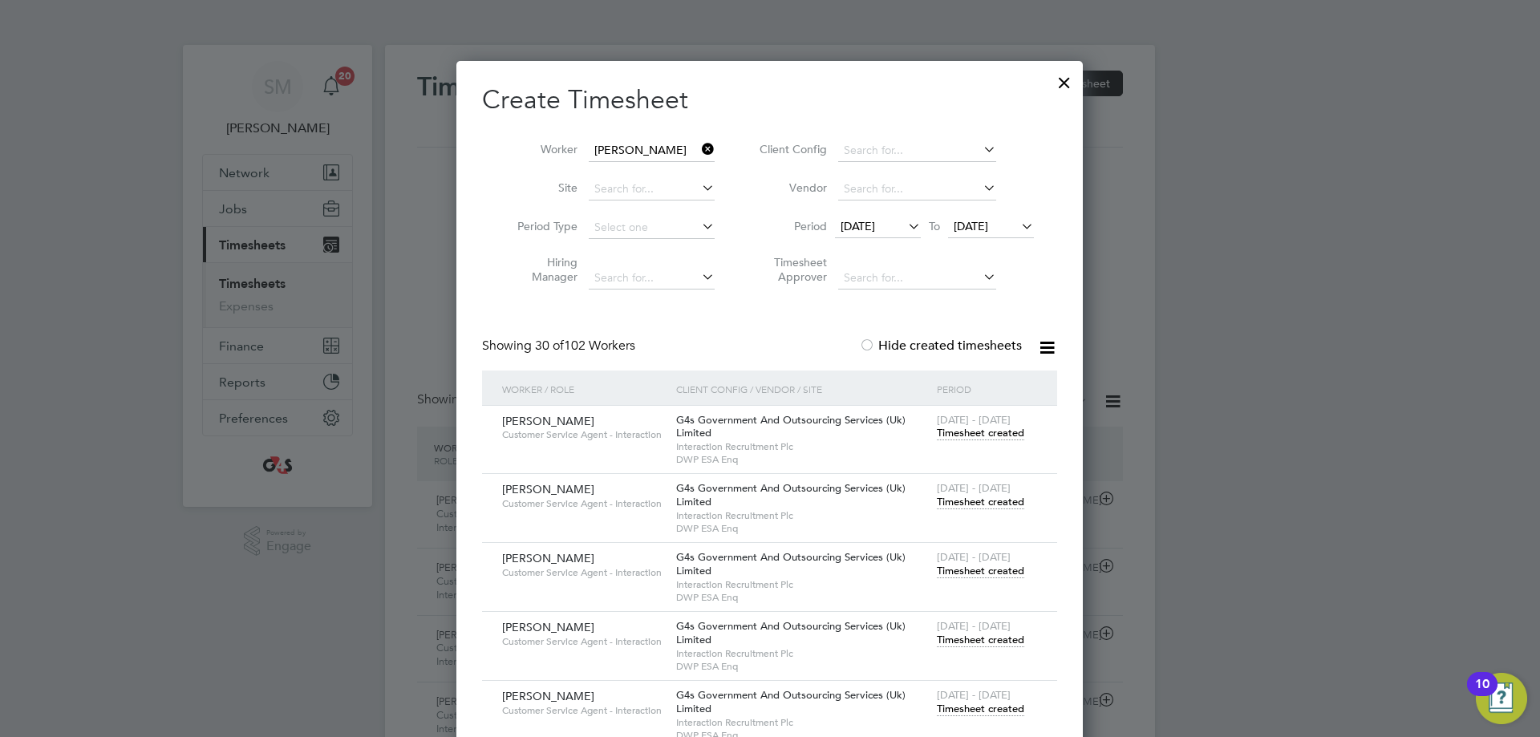
click at [676, 167] on li "[PERSON_NAME]" at bounding box center [662, 172] width 148 height 22
type input "[PERSON_NAME]"
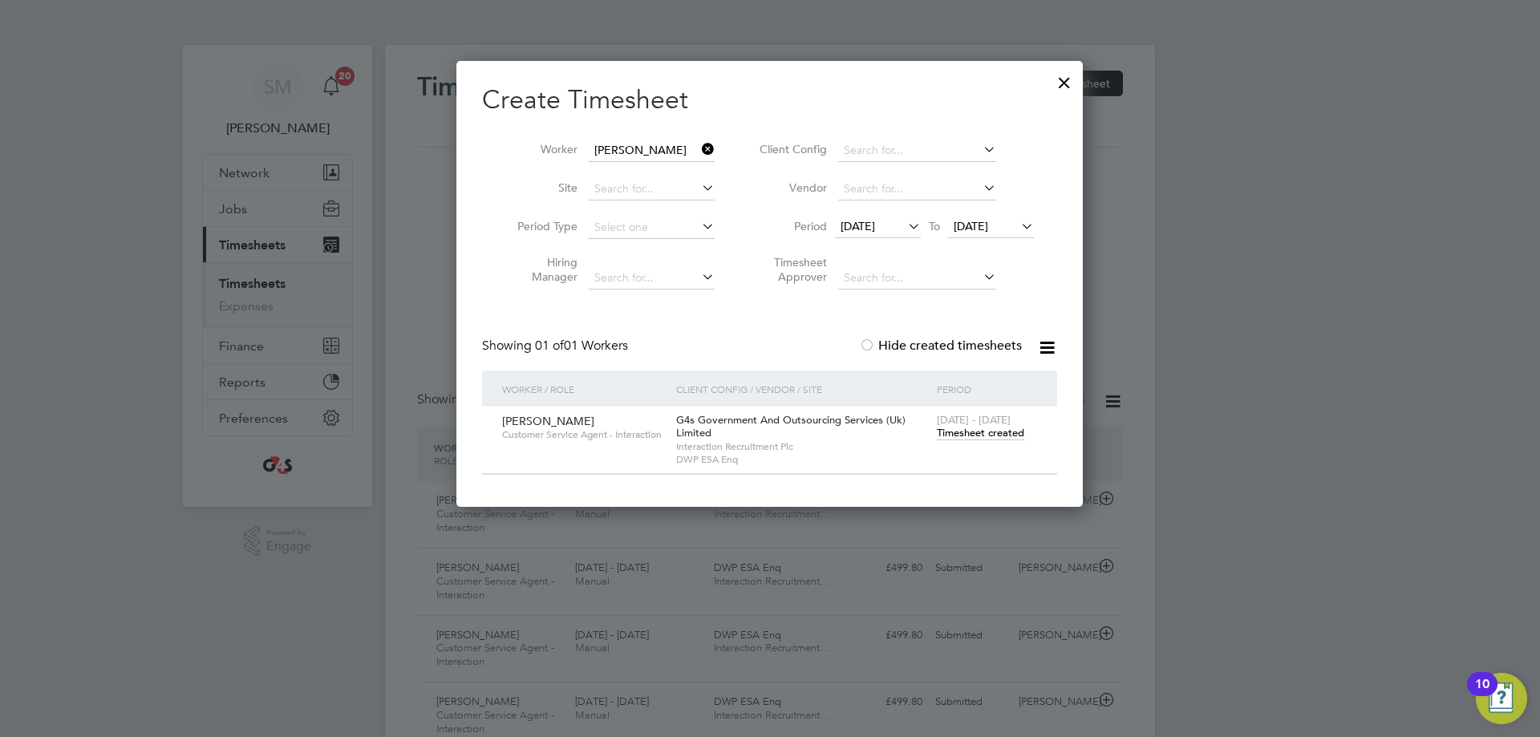
click at [976, 437] on span "Timesheet created" at bounding box center [980, 433] width 87 height 14
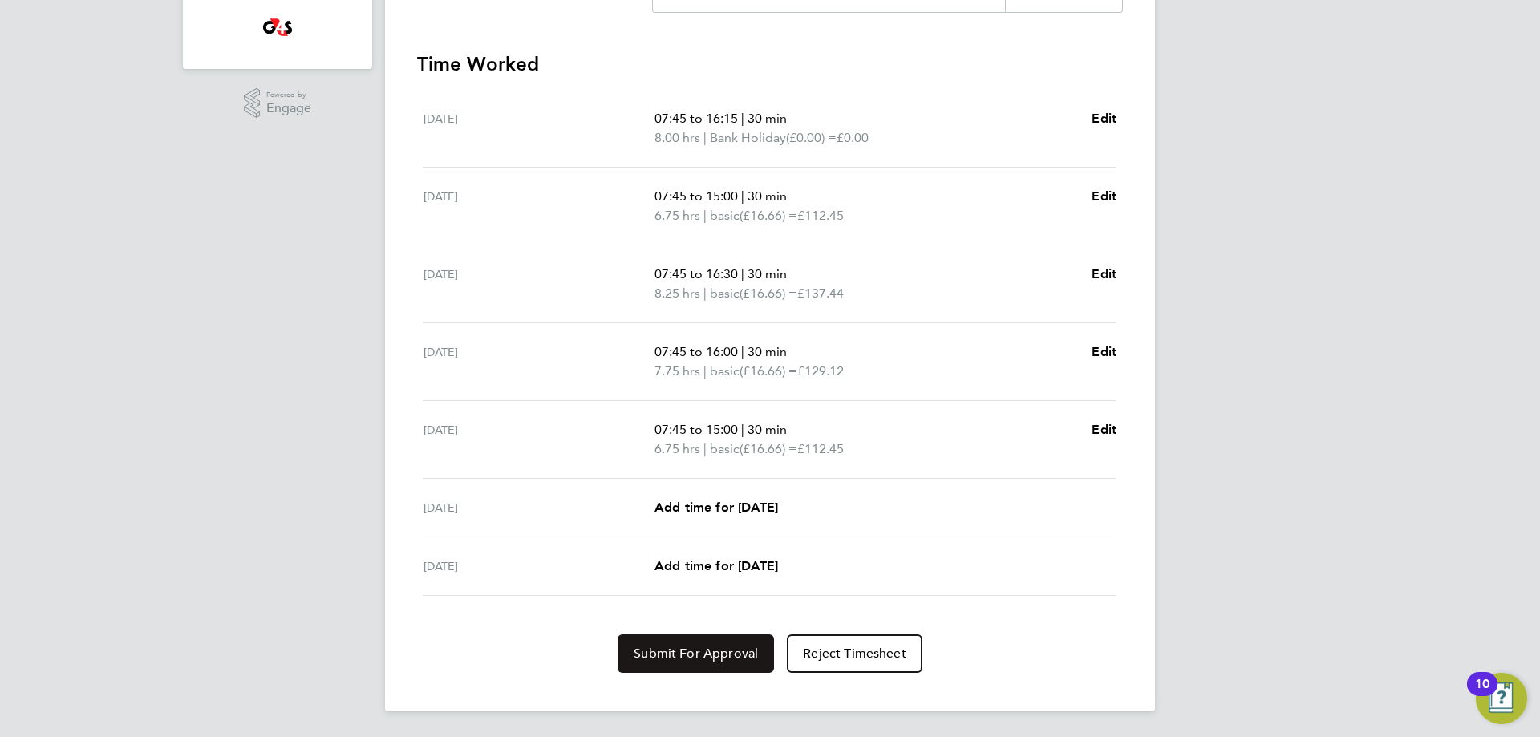
click at [702, 655] on span "Submit For Approval" at bounding box center [696, 654] width 124 height 16
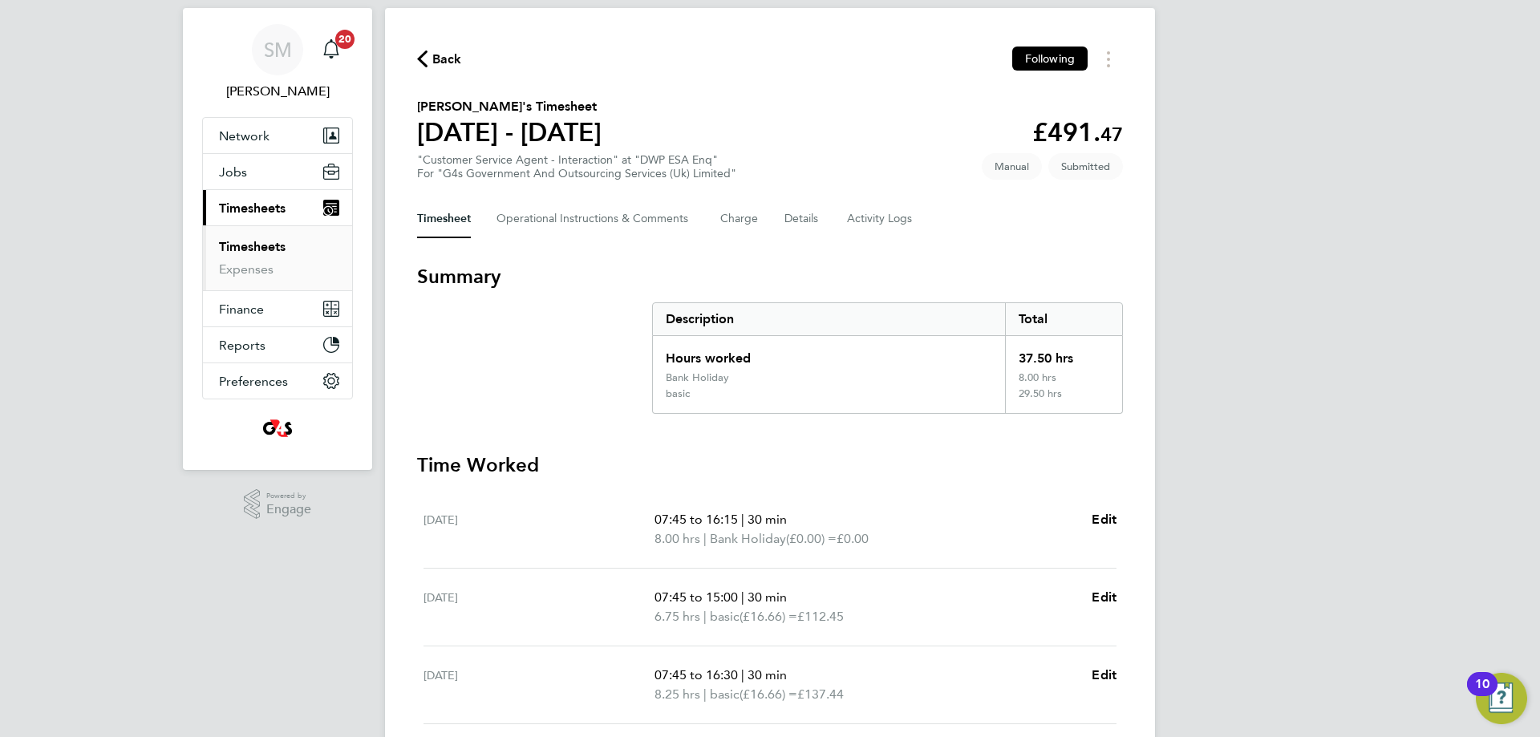
click at [438, 64] on span "Back" at bounding box center [447, 59] width 30 height 19
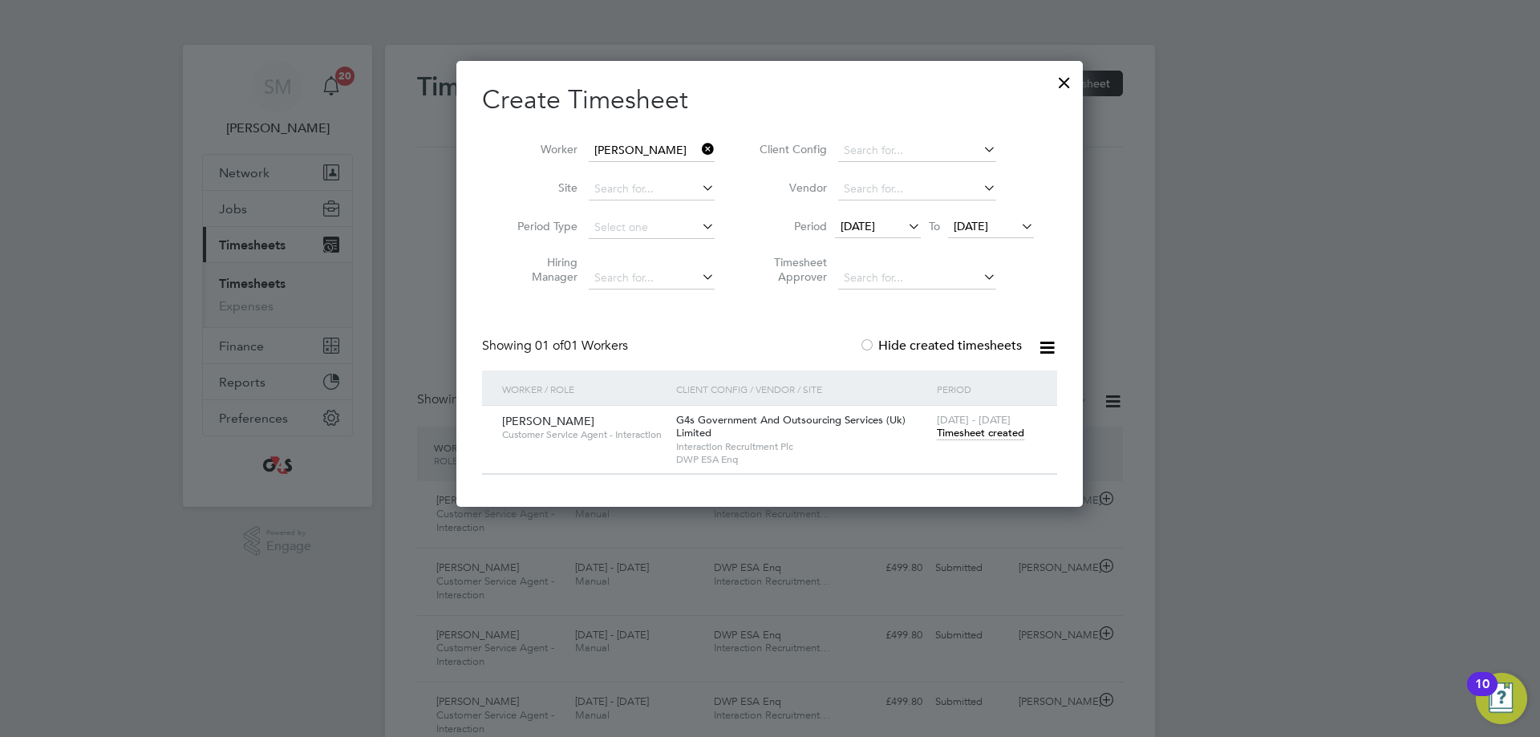
click at [699, 150] on icon at bounding box center [699, 149] width 0 height 22
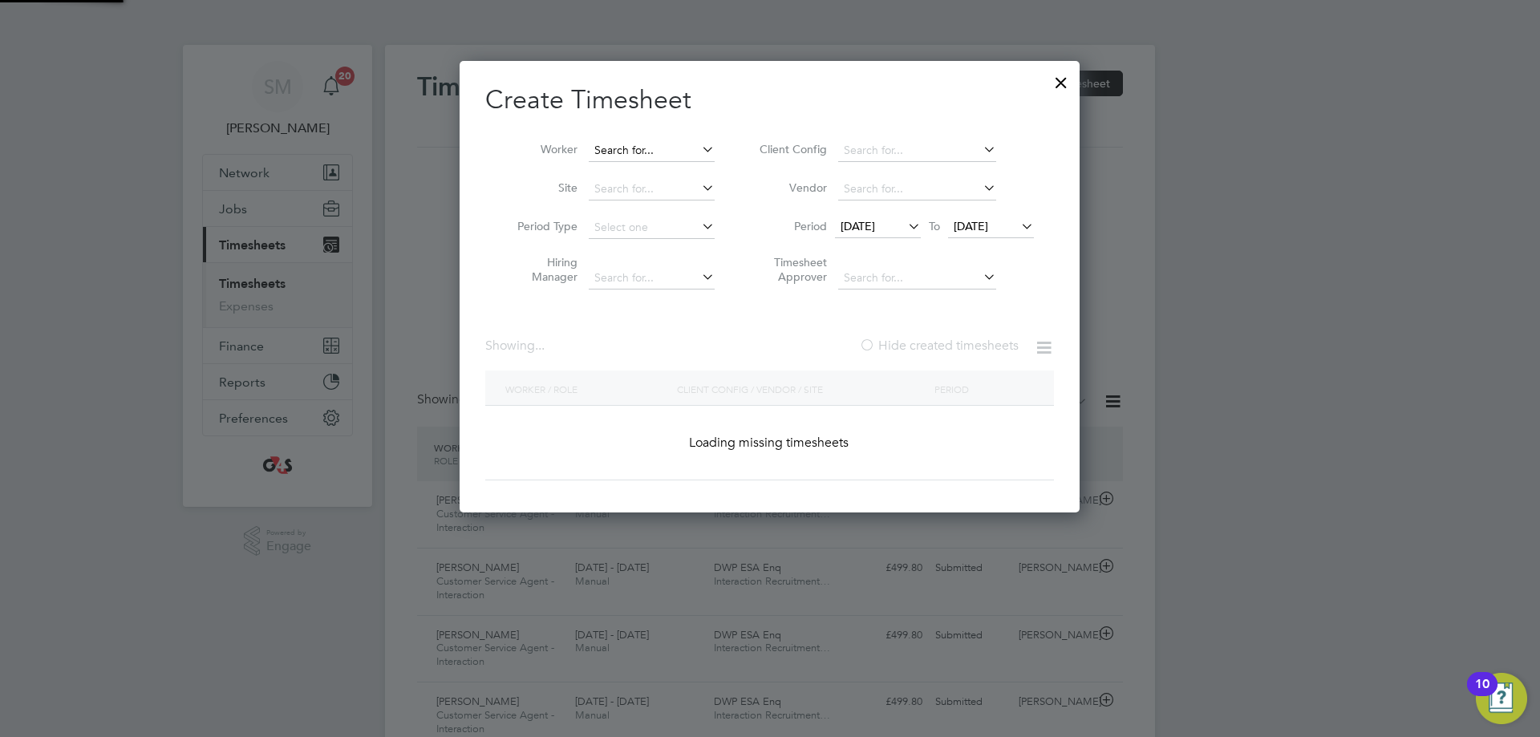
click at [687, 153] on input at bounding box center [652, 151] width 126 height 22
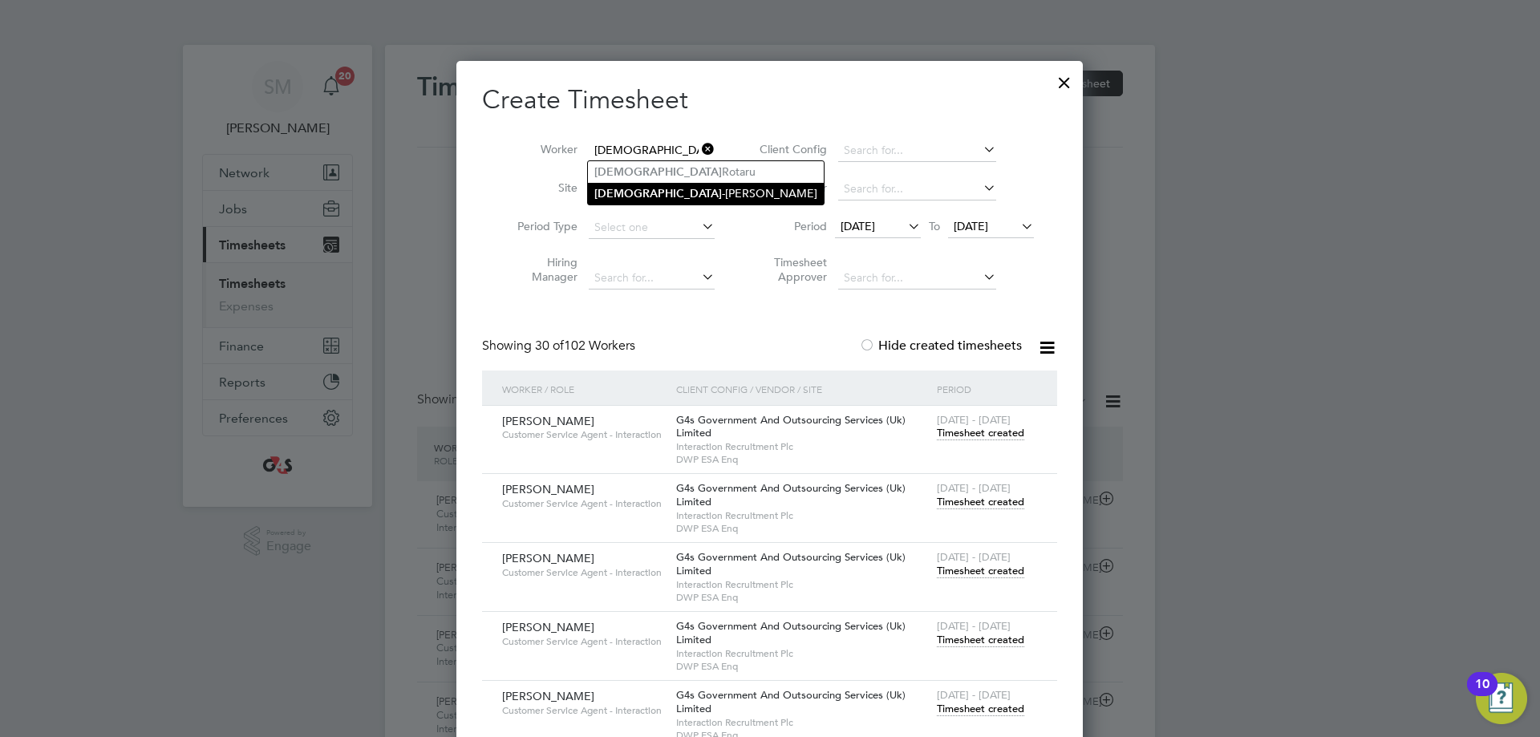
click at [658, 189] on li "[DEMOGRAPHIC_DATA][PERSON_NAME]" at bounding box center [706, 194] width 236 height 22
type input "[DEMOGRAPHIC_DATA][PERSON_NAME]"
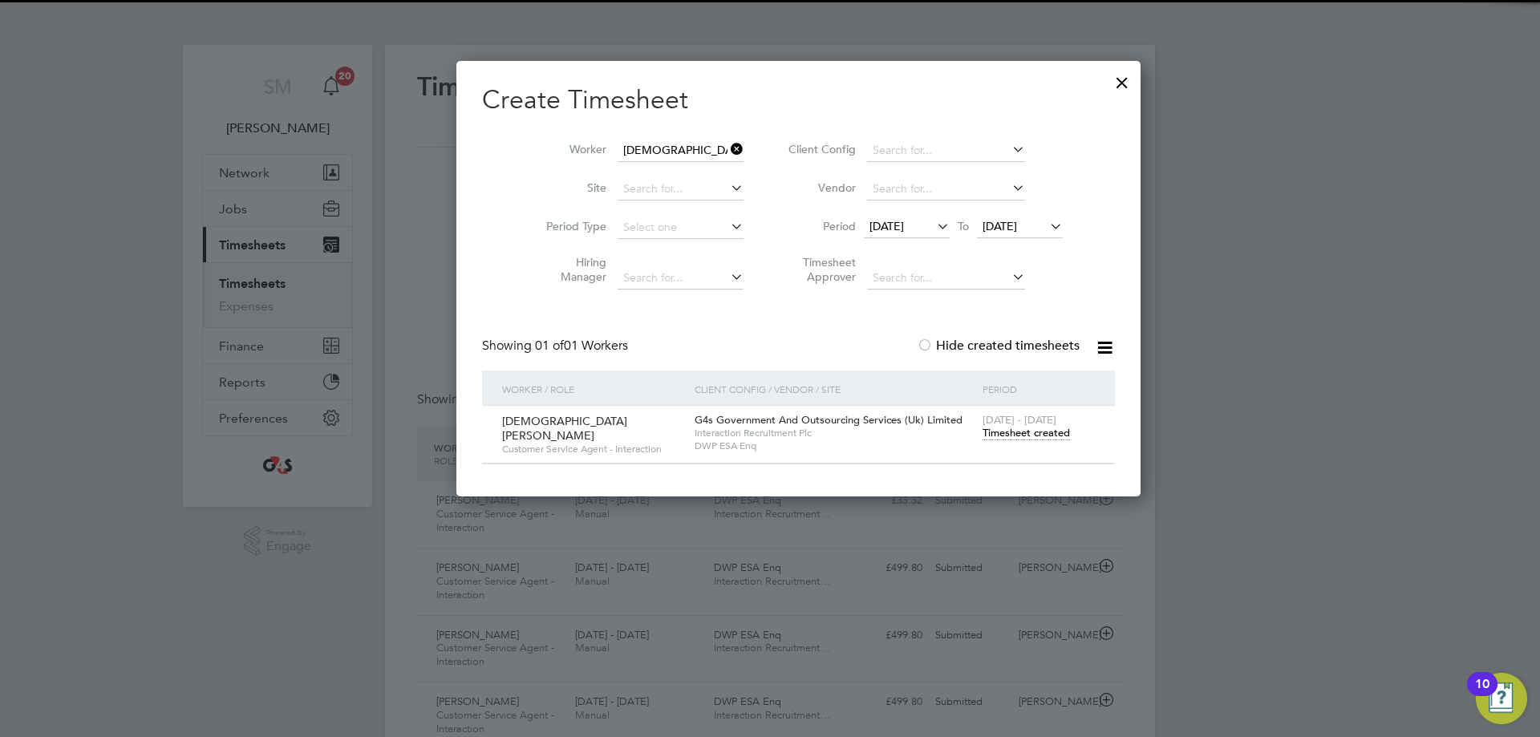
click at [983, 435] on span "Timesheet created" at bounding box center [1026, 433] width 87 height 14
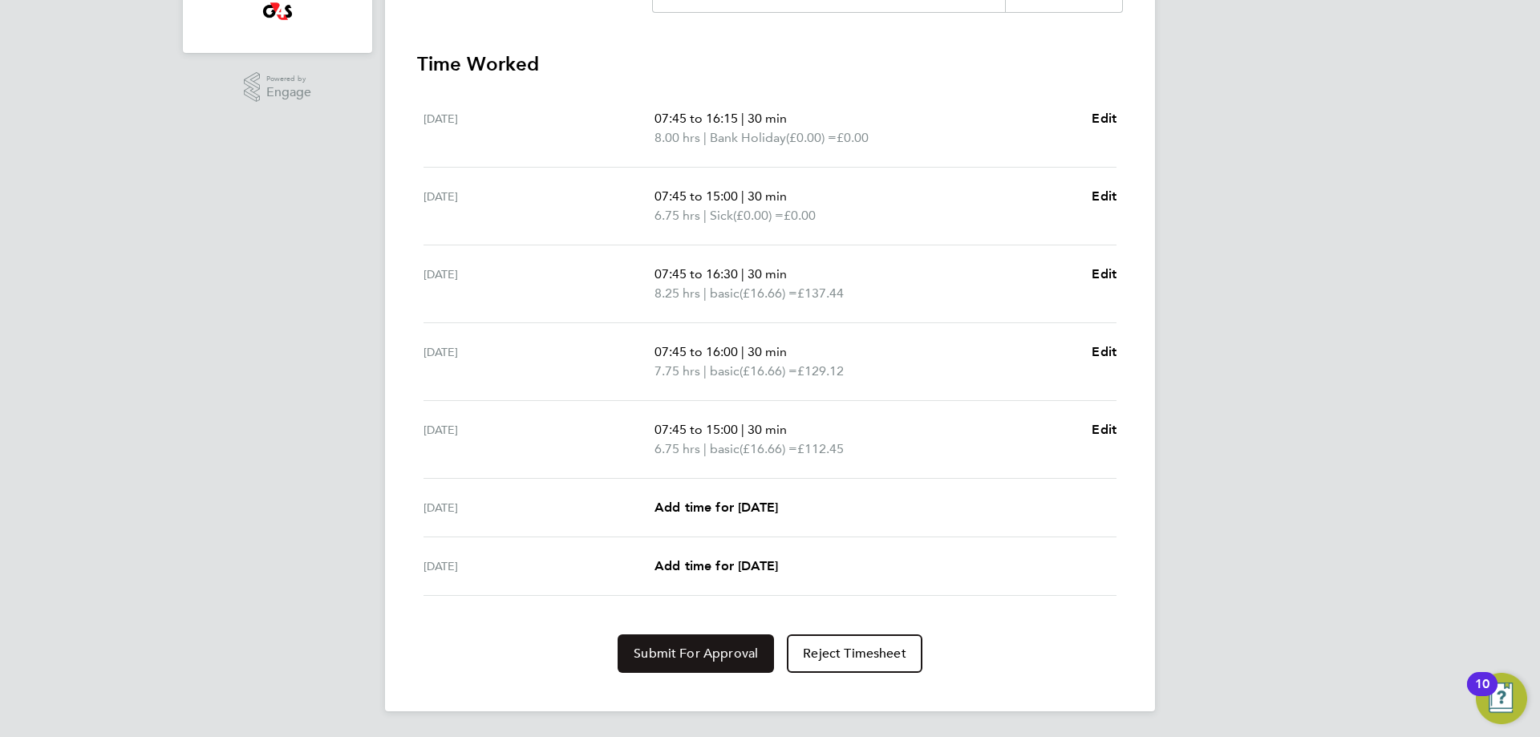
click at [685, 651] on span "Submit For Approval" at bounding box center [696, 654] width 124 height 16
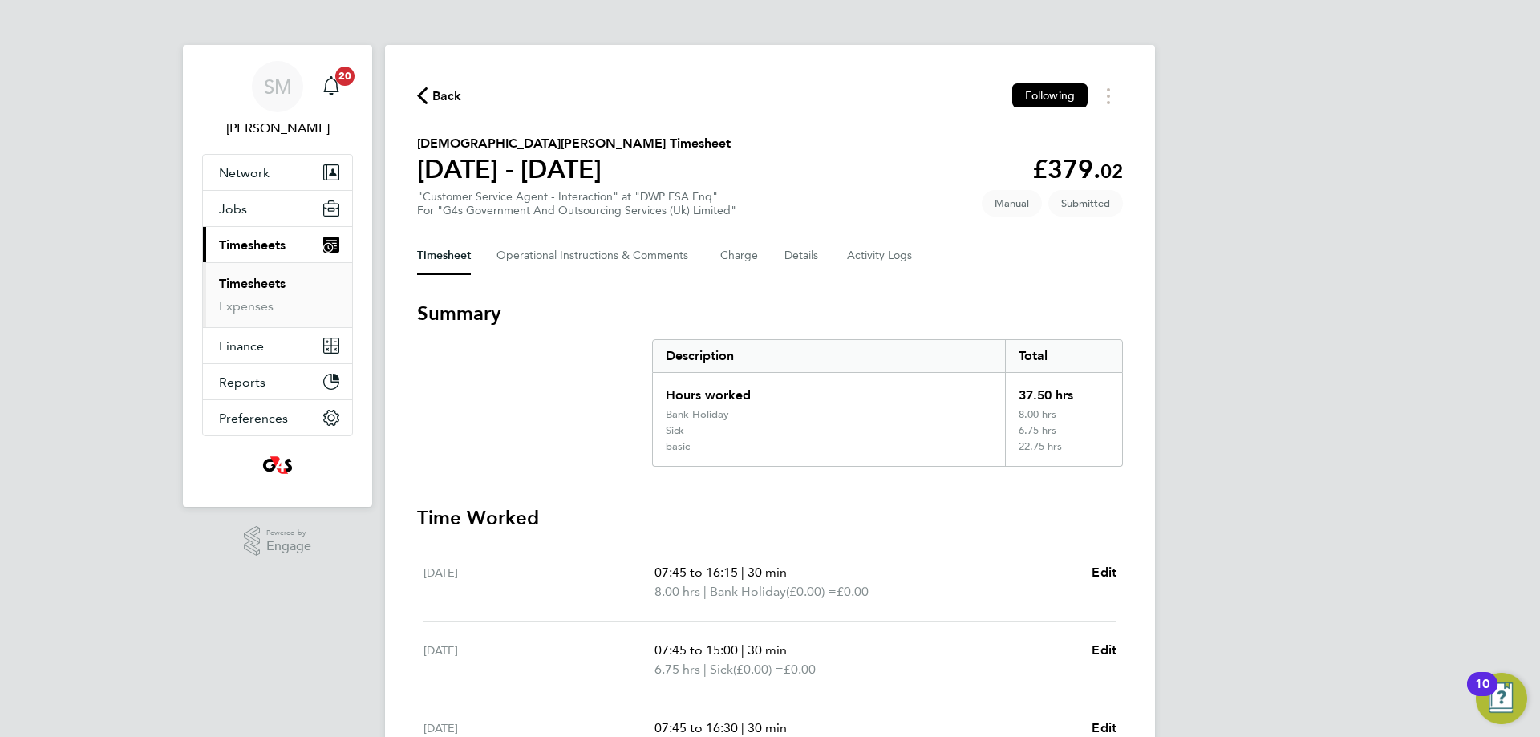
click at [432, 87] on span "Back" at bounding box center [439, 94] width 45 height 15
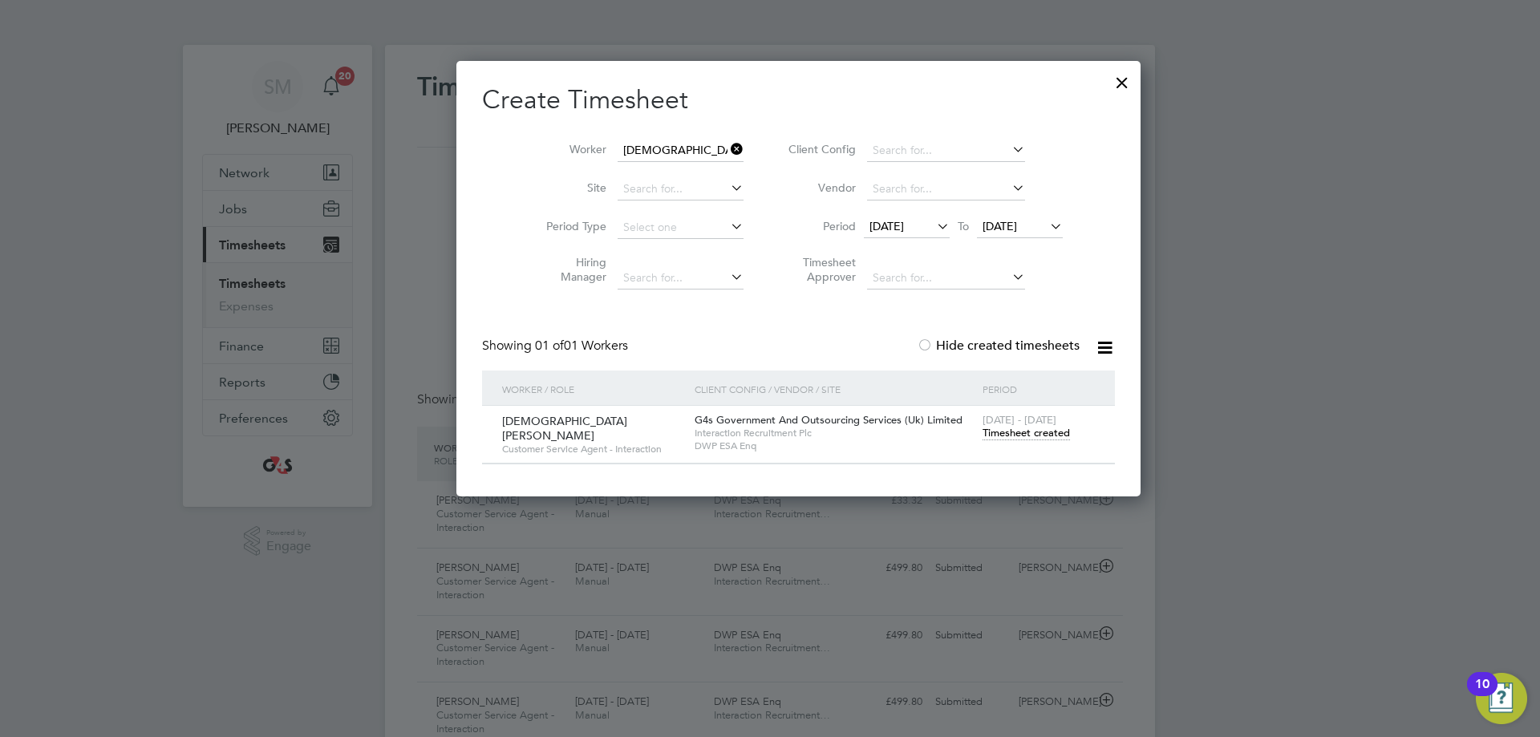
click at [728, 149] on icon at bounding box center [728, 149] width 0 height 22
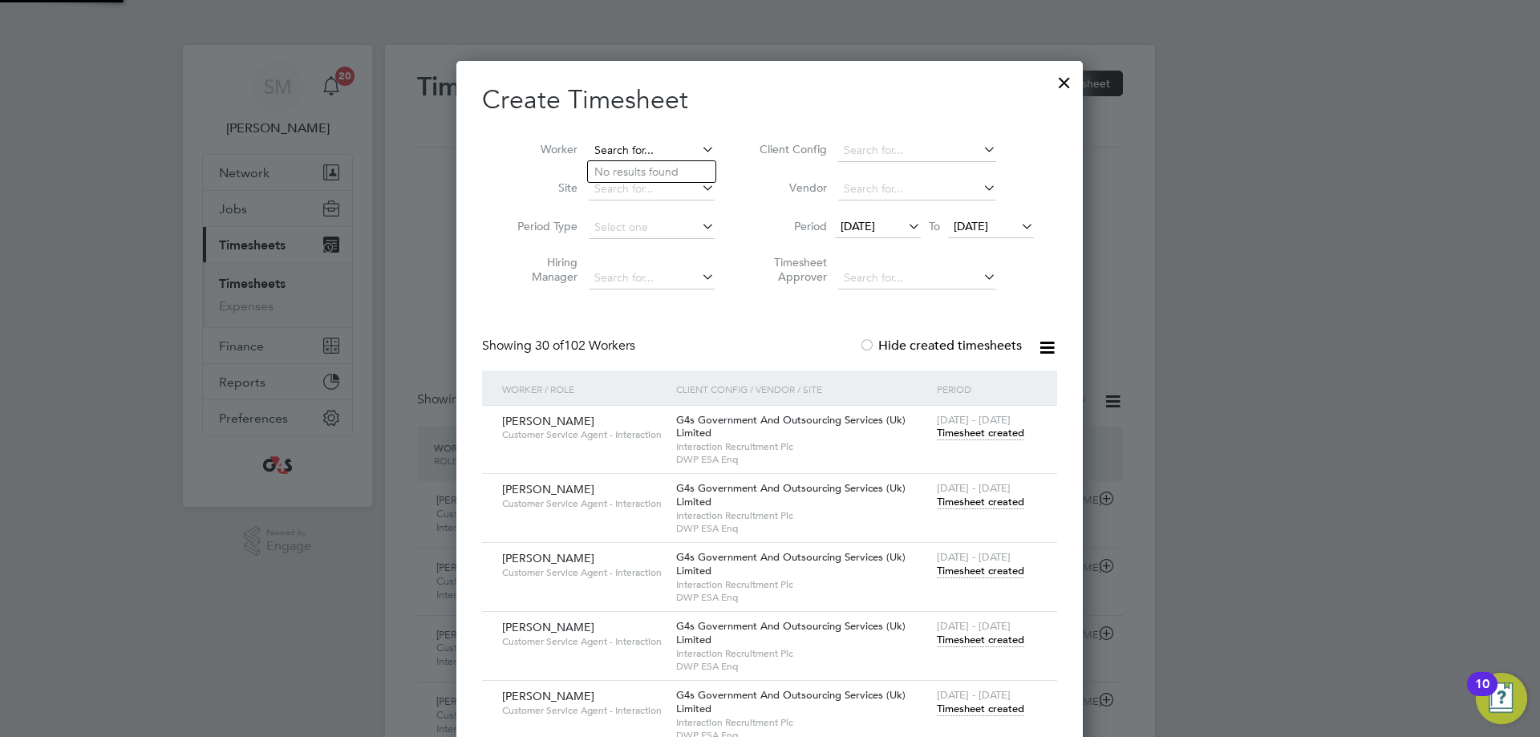
click at [618, 148] on input at bounding box center [652, 151] width 126 height 22
type input "mahad"
click at [699, 148] on icon at bounding box center [699, 149] width 0 height 22
click at [1061, 67] on div at bounding box center [1064, 78] width 29 height 29
